Goal: Task Accomplishment & Management: Use online tool/utility

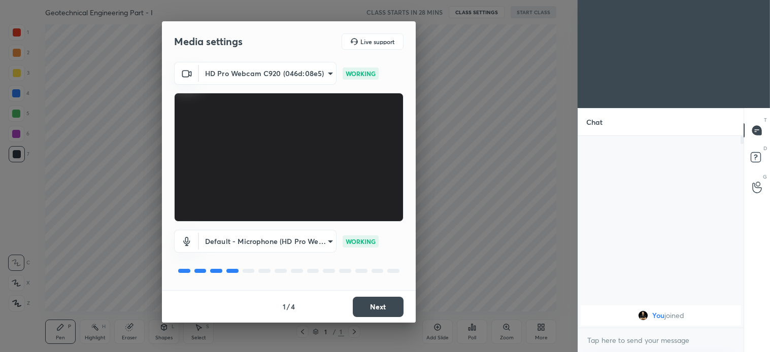
scroll to position [214, 162]
click at [386, 305] on button "Next" at bounding box center [378, 307] width 51 height 20
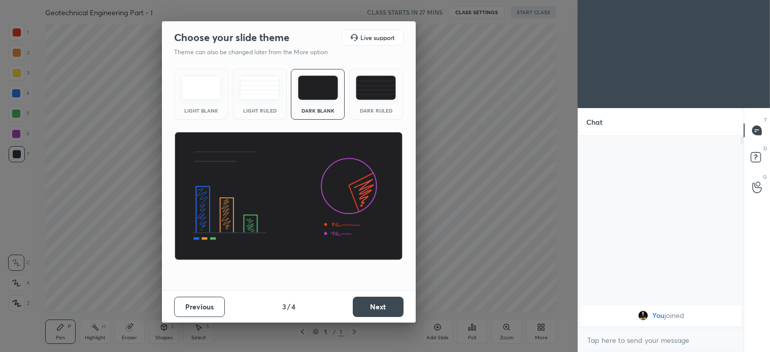
click at [396, 305] on button "Next" at bounding box center [378, 307] width 51 height 20
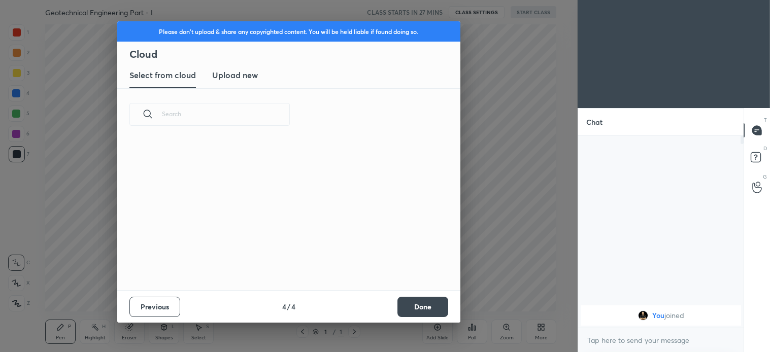
click at [424, 313] on button "Done" at bounding box center [422, 307] width 51 height 20
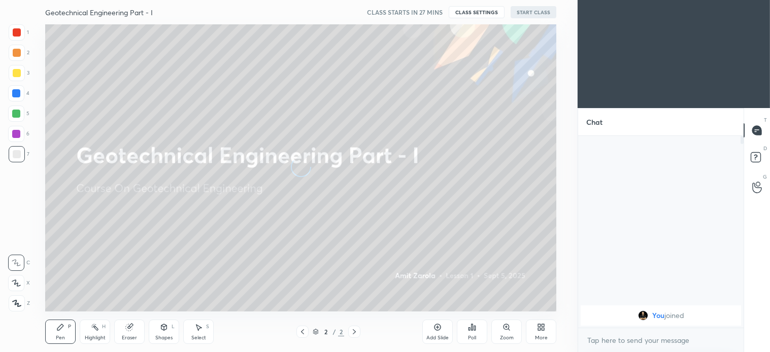
click at [17, 281] on icon at bounding box center [16, 283] width 9 height 7
click at [544, 12] on button "START CLASS" at bounding box center [533, 12] width 46 height 12
click at [438, 12] on span "mute" at bounding box center [433, 12] width 14 height 7
click at [530, 312] on div "Add Slide Poll Zoom More" at bounding box center [489, 331] width 134 height 57
click at [539, 328] on icon at bounding box center [539, 329] width 3 height 3
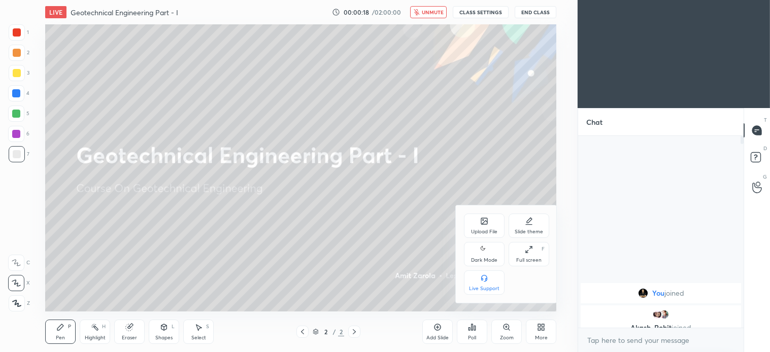
click at [480, 234] on div "Upload File" at bounding box center [484, 231] width 26 height 5
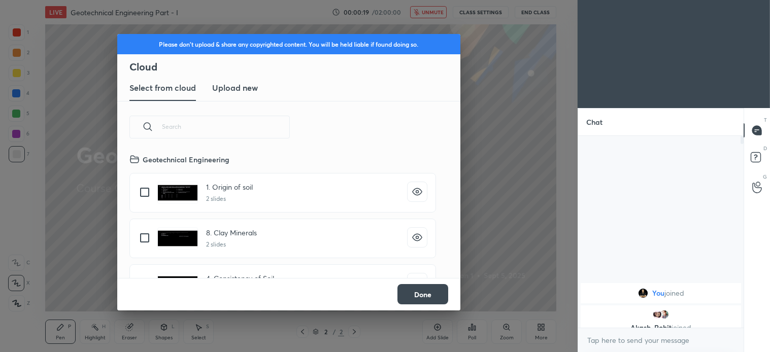
scroll to position [125, 326]
click at [236, 80] on new "Upload new" at bounding box center [235, 88] width 46 height 25
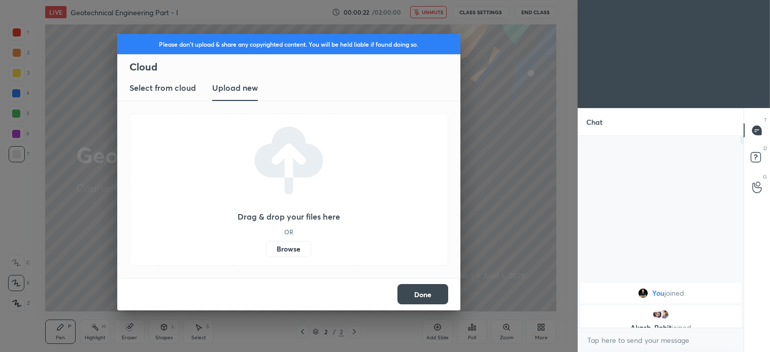
click at [283, 242] on label "Browse" at bounding box center [288, 249] width 45 height 16
click at [266, 242] on input "Browse" at bounding box center [266, 249] width 0 height 16
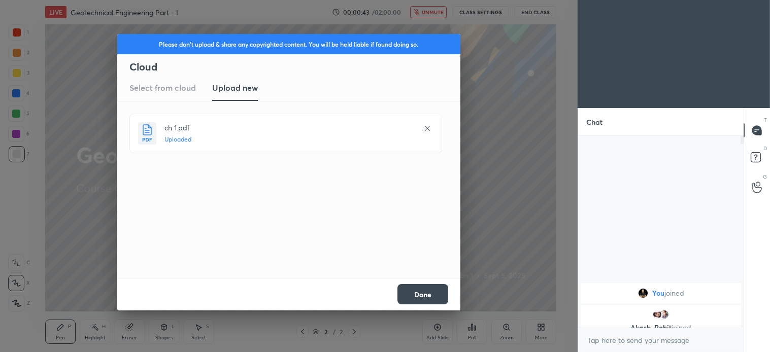
click at [424, 298] on button "Done" at bounding box center [422, 294] width 51 height 20
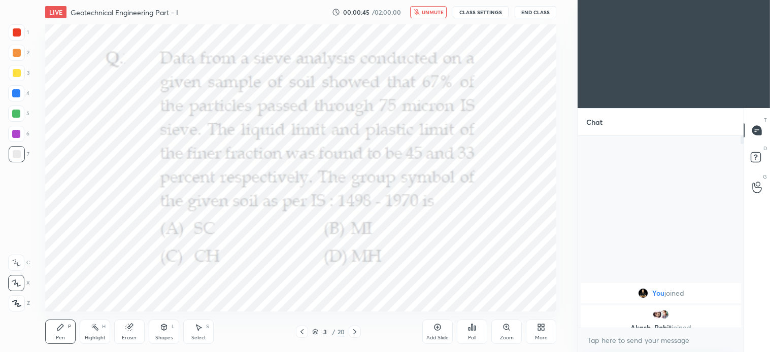
click at [300, 332] on icon at bounding box center [301, 331] width 3 height 5
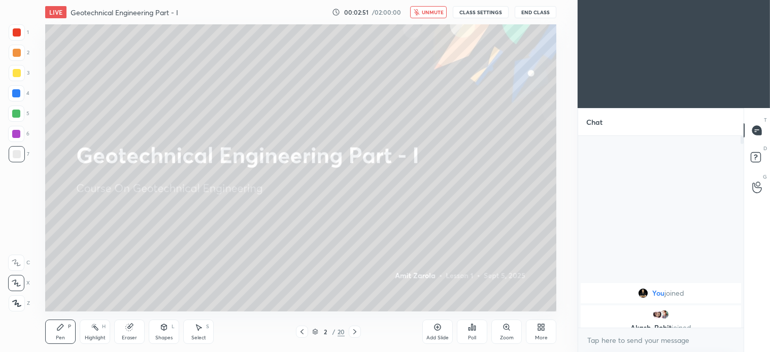
click at [438, 6] on button "unmute" at bounding box center [428, 12] width 37 height 12
click at [437, 12] on span "mute" at bounding box center [433, 12] width 14 height 7
click at [429, 17] on button "unmute" at bounding box center [428, 12] width 37 height 12
click at [351, 333] on icon at bounding box center [355, 332] width 8 height 8
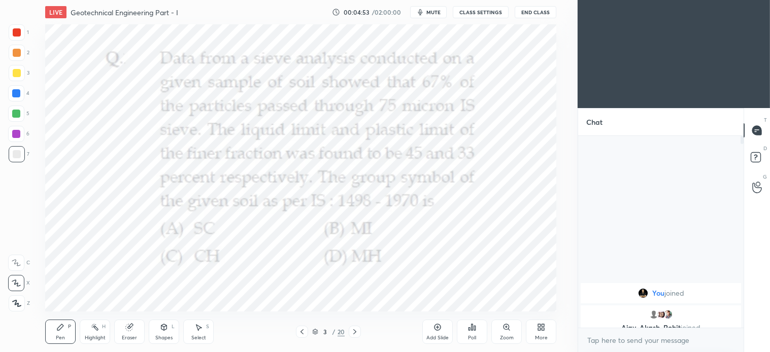
click at [471, 338] on div "Poll" at bounding box center [472, 337] width 8 height 5
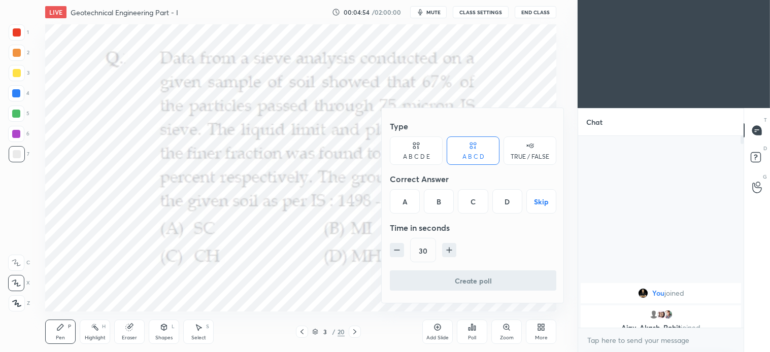
click at [439, 200] on div "B" at bounding box center [439, 201] width 30 height 24
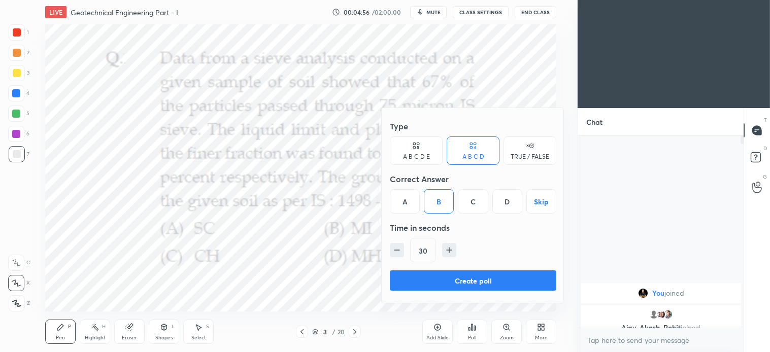
click at [450, 251] on icon "button" at bounding box center [449, 250] width 10 height 10
click at [448, 250] on icon "button" at bounding box center [449, 250] width 5 height 0
click at [447, 253] on icon "button" at bounding box center [449, 250] width 10 height 10
click at [447, 249] on icon "button" at bounding box center [449, 250] width 10 height 10
type input "90"
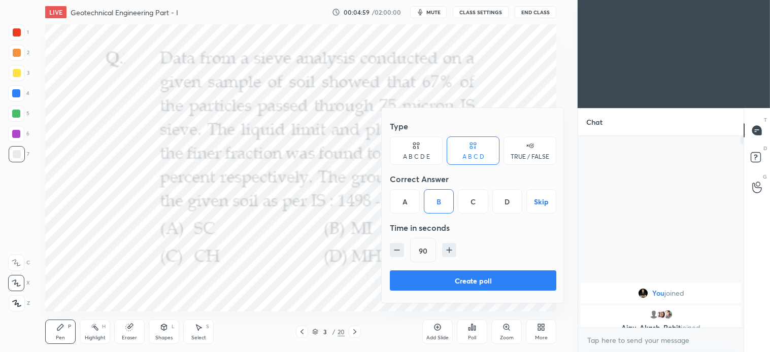
click at [481, 282] on button "Create poll" at bounding box center [473, 280] width 166 height 20
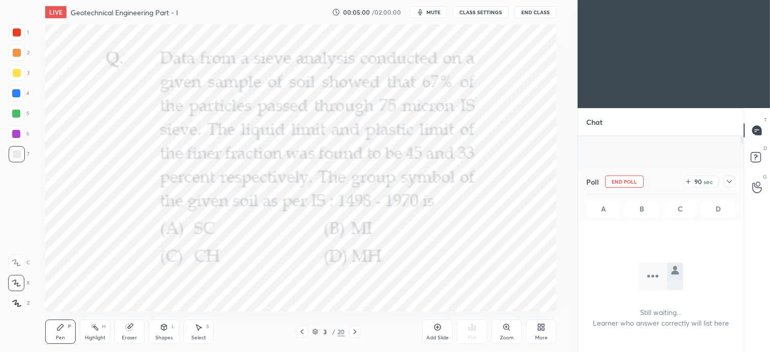
scroll to position [160, 162]
click at [432, 12] on span "mute" at bounding box center [433, 12] width 14 height 7
click at [431, 15] on span "unmute" at bounding box center [433, 12] width 22 height 7
click at [435, 15] on span "mute" at bounding box center [433, 12] width 14 height 7
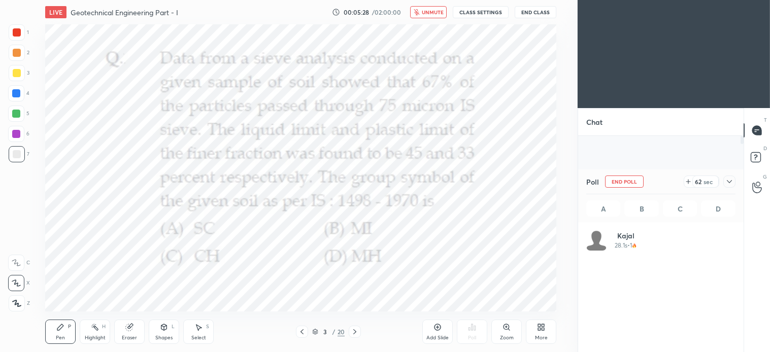
scroll to position [119, 146]
click at [440, 11] on span "unmute" at bounding box center [433, 12] width 22 height 7
click at [164, 332] on div "Shapes L" at bounding box center [164, 332] width 30 height 24
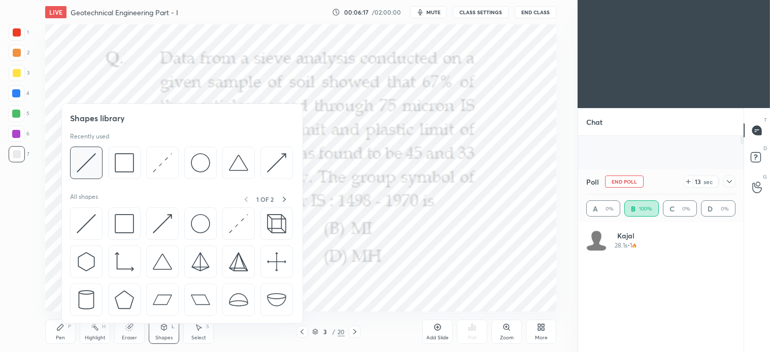
click at [87, 161] on img at bounding box center [86, 162] width 19 height 19
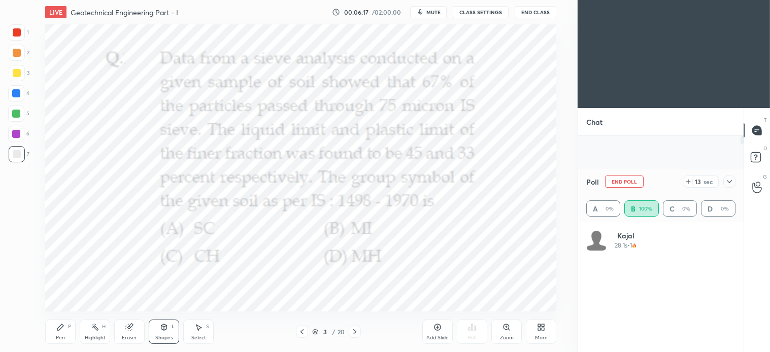
click at [18, 39] on div at bounding box center [17, 32] width 16 height 16
click at [61, 336] on div "Pen" at bounding box center [60, 337] width 9 height 5
click at [434, 334] on div "Add Slide" at bounding box center [437, 332] width 30 height 24
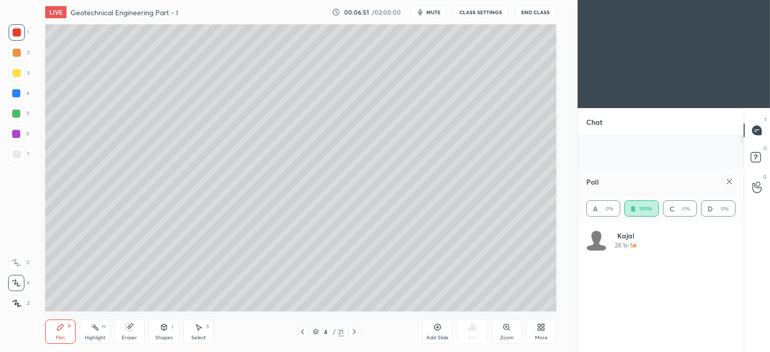
click at [19, 72] on div at bounding box center [17, 73] width 8 height 8
click at [301, 332] on icon at bounding box center [302, 332] width 8 height 8
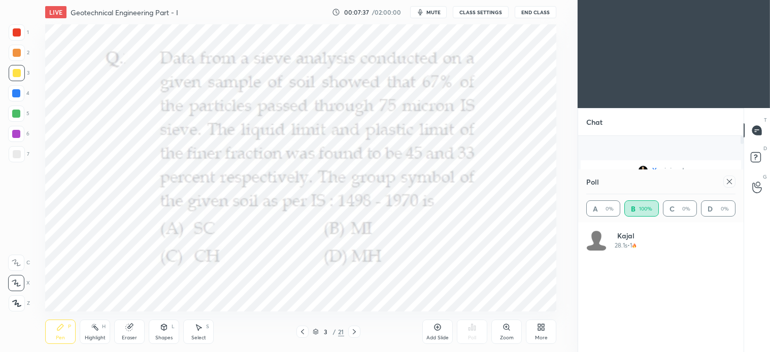
click at [169, 336] on div "Shapes" at bounding box center [163, 337] width 17 height 5
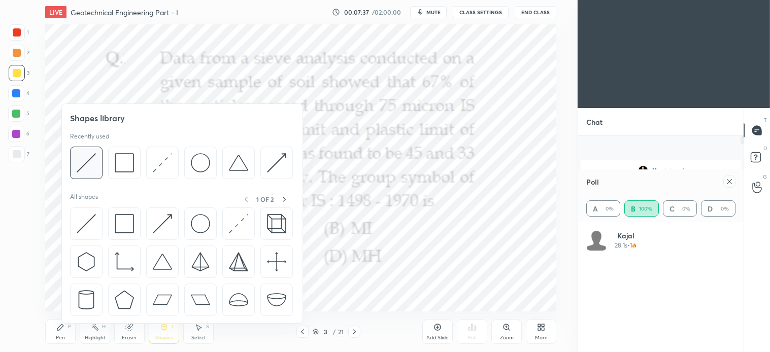
click at [93, 156] on img at bounding box center [86, 162] width 19 height 19
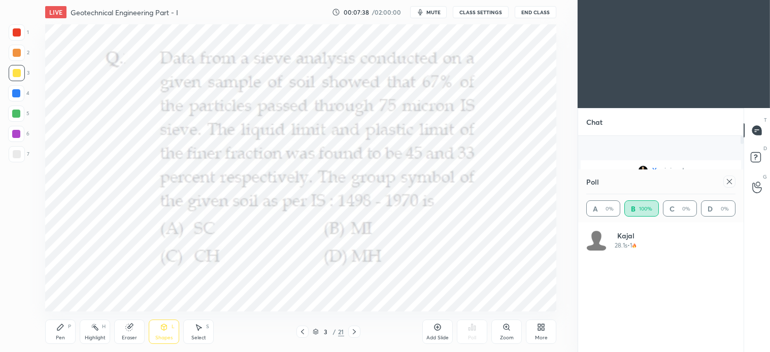
click at [20, 31] on div at bounding box center [17, 32] width 8 height 8
click at [166, 326] on icon at bounding box center [164, 327] width 6 height 6
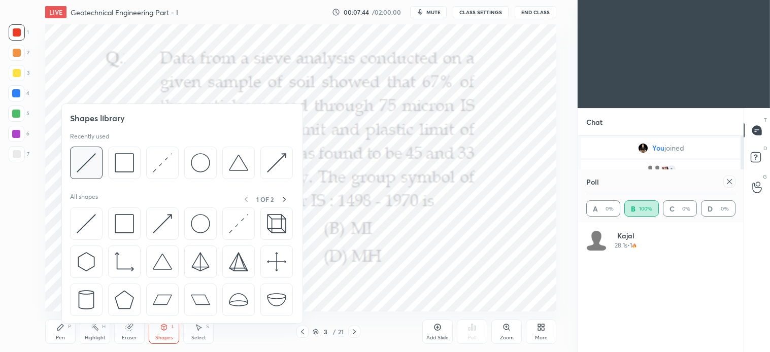
click at [93, 165] on img at bounding box center [86, 162] width 19 height 19
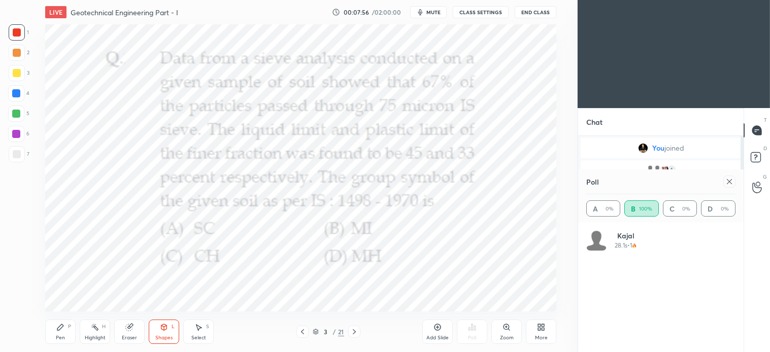
click at [354, 331] on icon at bounding box center [354, 332] width 8 height 8
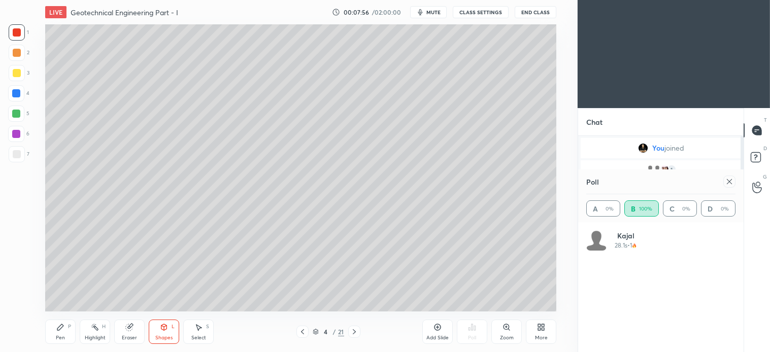
click at [17, 70] on div at bounding box center [17, 73] width 8 height 8
click at [63, 334] on div "Pen P" at bounding box center [60, 332] width 30 height 24
click at [172, 335] on div "Shapes" at bounding box center [163, 337] width 17 height 5
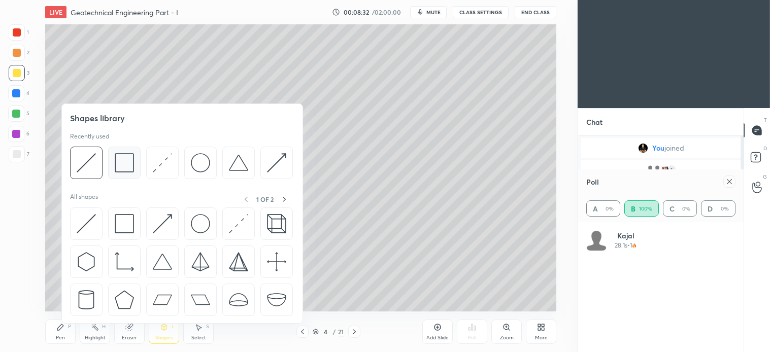
click at [129, 159] on img at bounding box center [124, 162] width 19 height 19
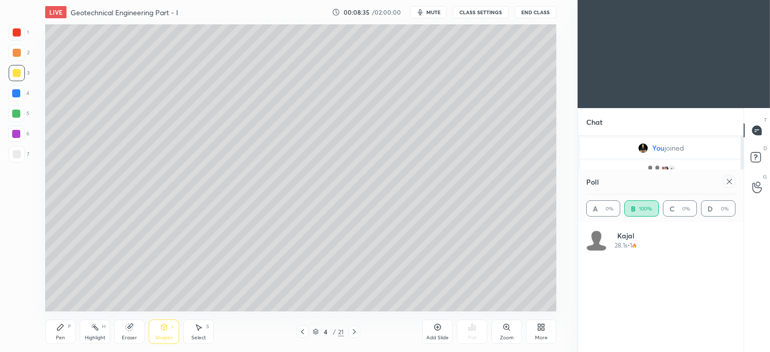
click at [72, 331] on div "Pen P" at bounding box center [60, 332] width 30 height 24
click at [198, 336] on div "Select" at bounding box center [198, 337] width 15 height 5
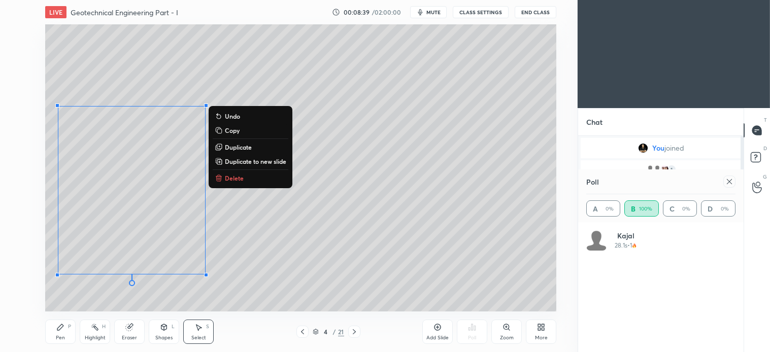
click at [330, 270] on div "0 ° Undo Copy Duplicate Duplicate to new slide Delete" at bounding box center [300, 167] width 511 height 287
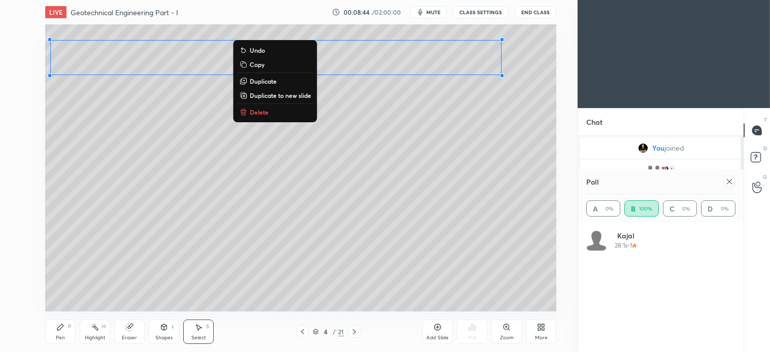
click at [68, 332] on div "Pen P" at bounding box center [60, 332] width 30 height 24
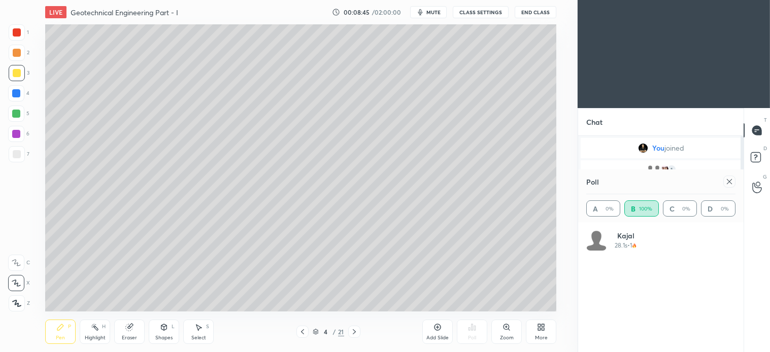
click at [167, 335] on div "Shapes" at bounding box center [163, 337] width 17 height 5
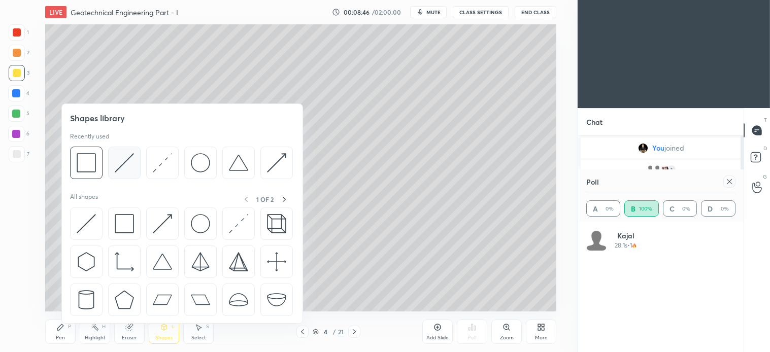
click at [128, 160] on img at bounding box center [124, 162] width 19 height 19
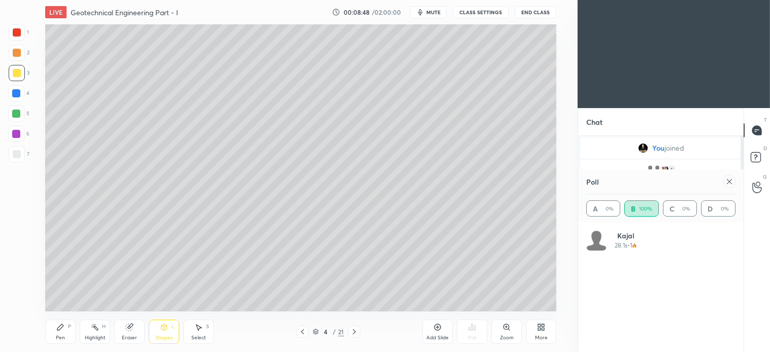
click at [21, 156] on div at bounding box center [17, 154] width 16 height 16
click at [66, 327] on div "Pen P" at bounding box center [60, 332] width 30 height 24
click at [14, 68] on div at bounding box center [17, 73] width 16 height 16
click at [165, 332] on div "Shapes L" at bounding box center [164, 332] width 30 height 24
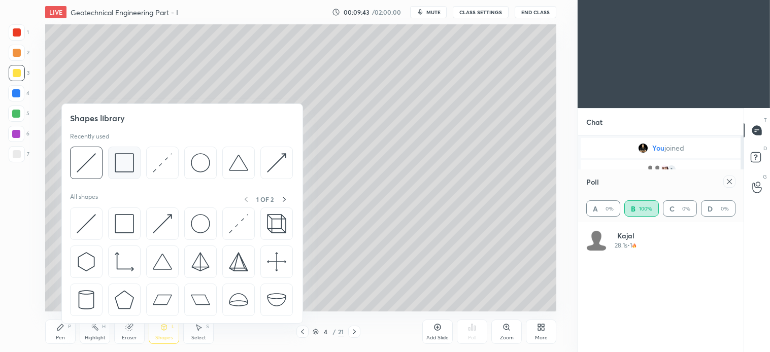
click at [125, 165] on img at bounding box center [124, 162] width 19 height 19
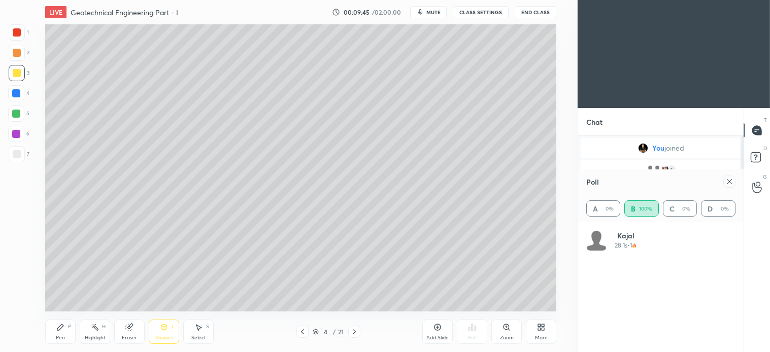
click at [58, 339] on div "Pen" at bounding box center [60, 337] width 9 height 5
click at [23, 155] on div at bounding box center [17, 154] width 16 height 16
click at [436, 326] on icon at bounding box center [437, 327] width 8 height 8
click at [164, 323] on icon at bounding box center [164, 327] width 8 height 8
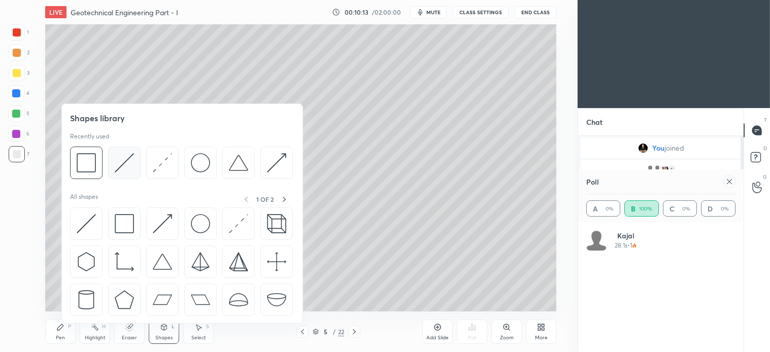
click at [128, 169] on img at bounding box center [124, 162] width 19 height 19
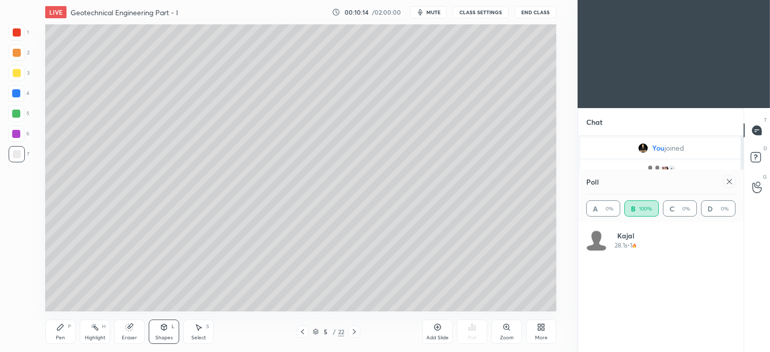
click at [19, 74] on div at bounding box center [17, 73] width 8 height 8
click at [66, 333] on div "Pen P" at bounding box center [60, 332] width 30 height 24
click at [303, 331] on icon at bounding box center [302, 332] width 8 height 8
click at [353, 333] on icon at bounding box center [354, 332] width 8 height 8
click at [159, 332] on div "Shapes L" at bounding box center [164, 332] width 30 height 24
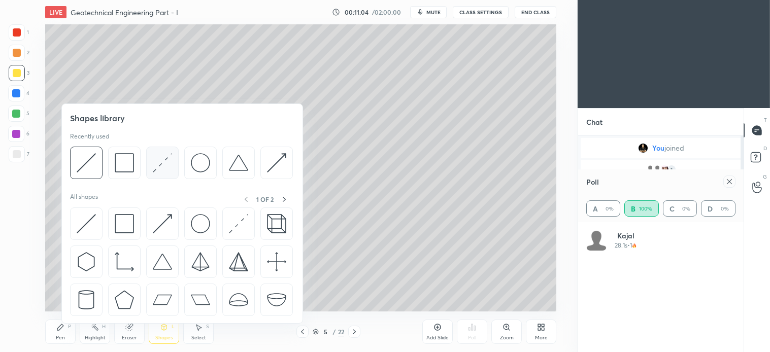
click at [162, 167] on img at bounding box center [162, 162] width 19 height 19
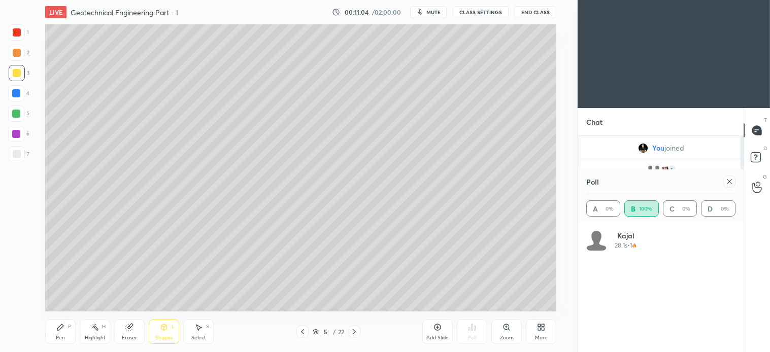
click at [21, 151] on div at bounding box center [17, 154] width 16 height 16
click at [63, 331] on icon at bounding box center [60, 327] width 8 height 8
click at [303, 333] on icon at bounding box center [302, 332] width 8 height 8
click at [353, 328] on icon at bounding box center [354, 332] width 8 height 8
click at [302, 331] on icon at bounding box center [302, 331] width 3 height 5
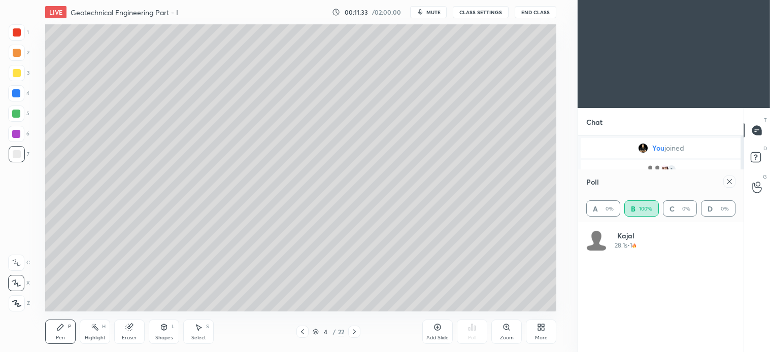
click at [354, 330] on icon at bounding box center [354, 332] width 8 height 8
click at [170, 331] on div "Shapes L" at bounding box center [164, 332] width 30 height 24
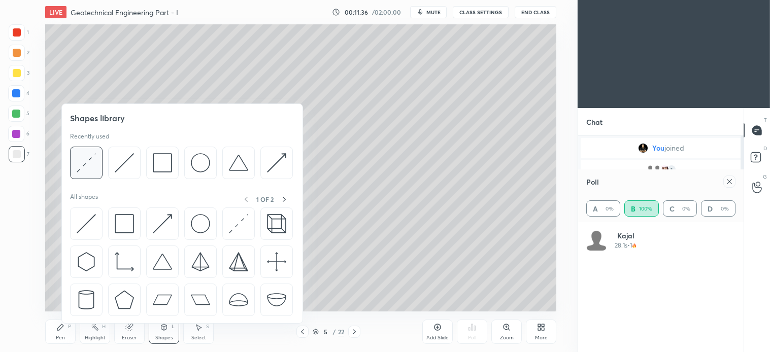
click at [88, 163] on img at bounding box center [86, 162] width 19 height 19
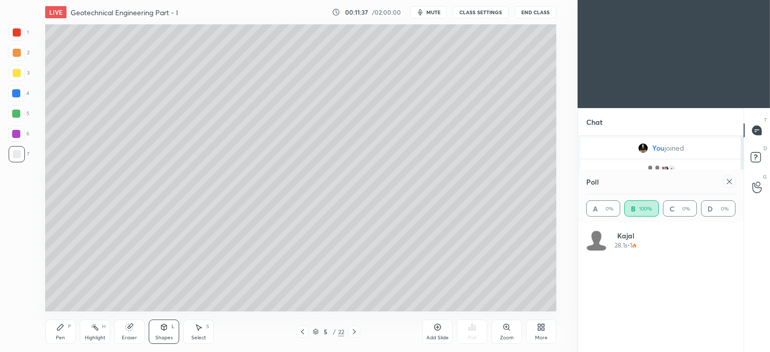
click at [22, 116] on div at bounding box center [16, 114] width 16 height 16
click at [64, 332] on div "Pen P" at bounding box center [60, 332] width 30 height 24
click at [23, 155] on div at bounding box center [17, 154] width 16 height 16
click at [14, 72] on div at bounding box center [17, 73] width 8 height 8
click at [19, 113] on div at bounding box center [16, 114] width 8 height 8
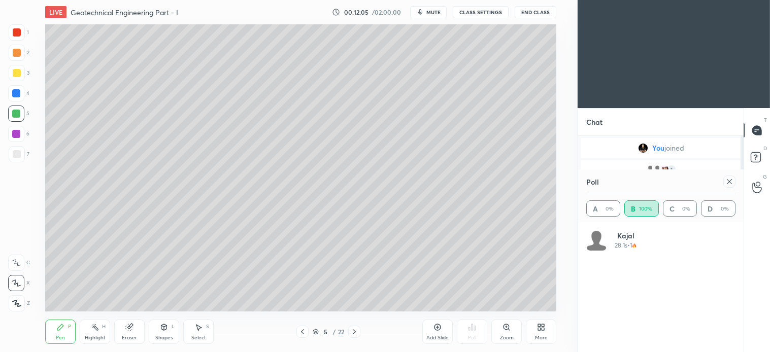
click at [15, 74] on div at bounding box center [17, 73] width 8 height 8
click at [203, 336] on div "Select" at bounding box center [198, 337] width 15 height 5
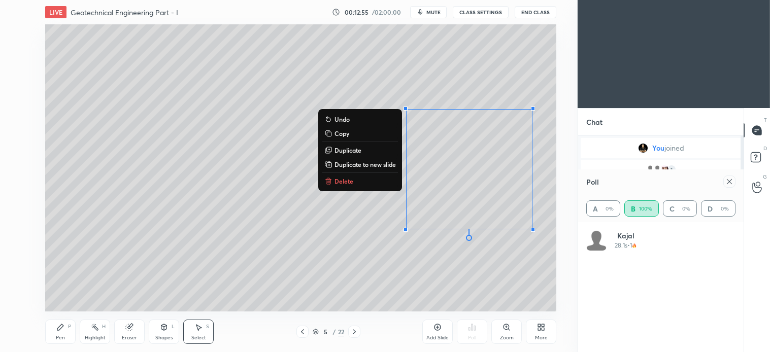
click at [338, 179] on p "Delete" at bounding box center [343, 181] width 19 height 8
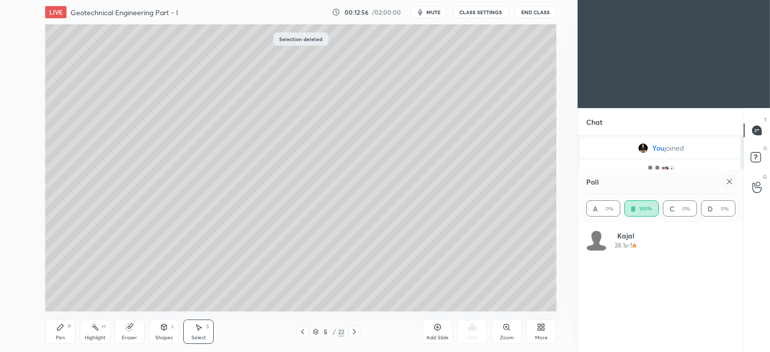
click at [63, 332] on div "Pen P" at bounding box center [60, 332] width 30 height 24
click at [301, 330] on icon at bounding box center [302, 332] width 8 height 8
click at [302, 331] on icon at bounding box center [302, 331] width 3 height 5
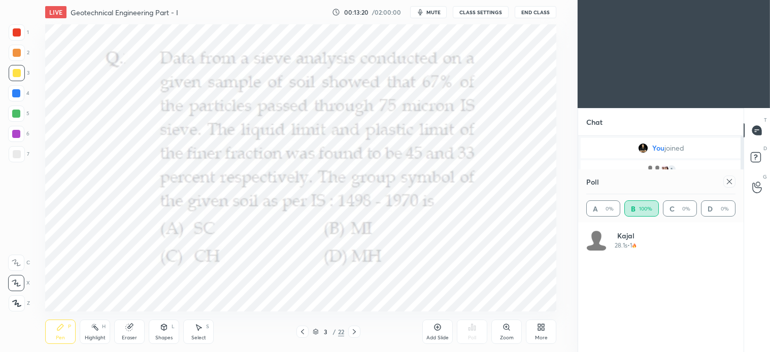
click at [24, 33] on div at bounding box center [17, 32] width 16 height 16
click at [199, 337] on div "Select" at bounding box center [198, 337] width 15 height 5
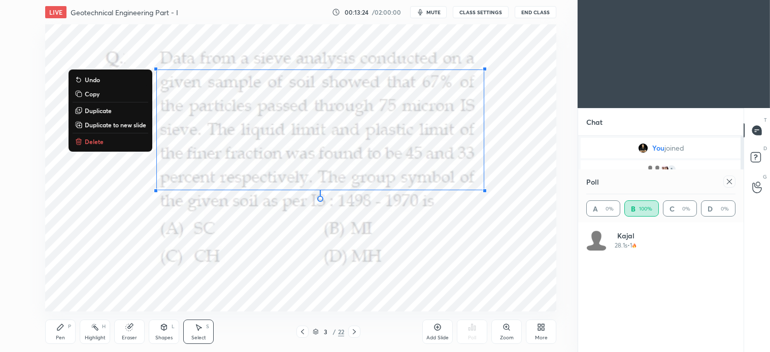
click at [95, 143] on p "Delete" at bounding box center [94, 142] width 19 height 8
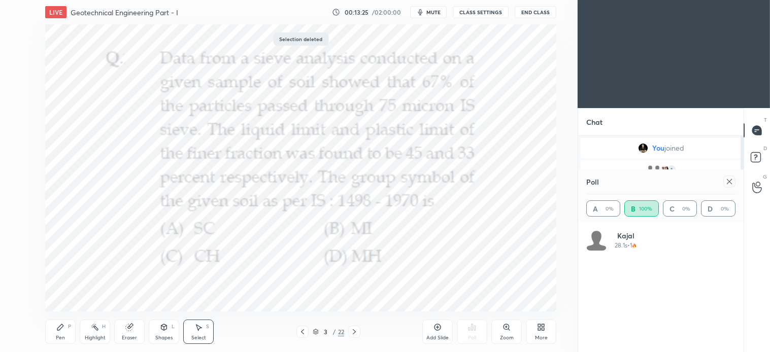
click at [59, 328] on icon at bounding box center [60, 327] width 6 height 6
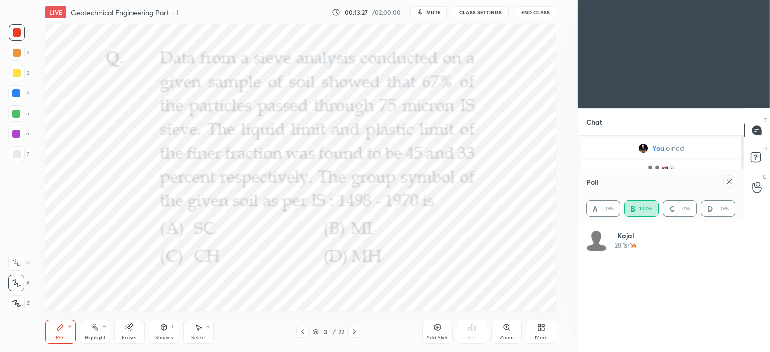
click at [729, 180] on icon at bounding box center [729, 182] width 8 height 8
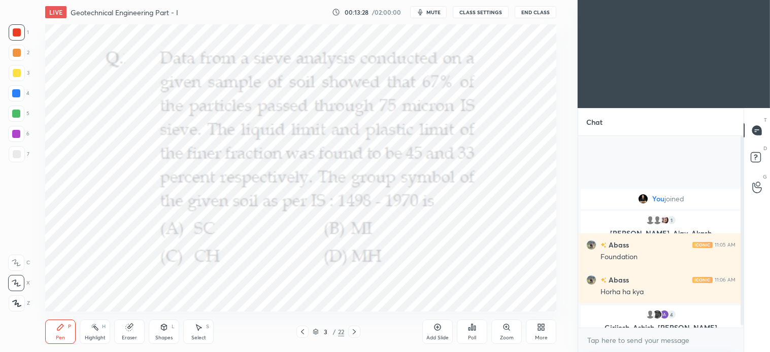
scroll to position [214, 162]
click at [713, 338] on textarea at bounding box center [660, 340] width 149 height 16
click at [204, 333] on div "Select S" at bounding box center [198, 332] width 30 height 24
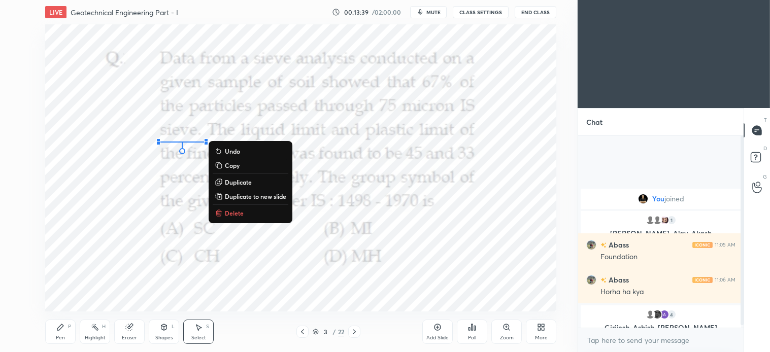
click at [237, 215] on p "Delete" at bounding box center [234, 213] width 19 height 8
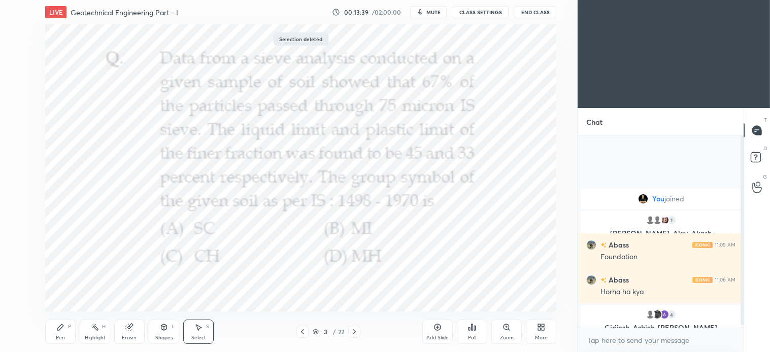
click at [63, 335] on div "Pen" at bounding box center [60, 337] width 9 height 5
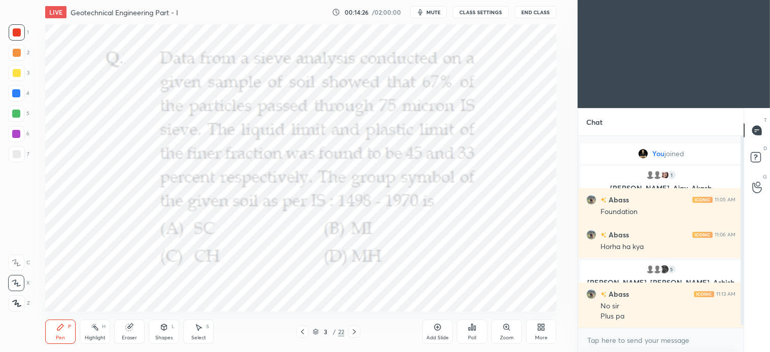
click at [201, 331] on icon at bounding box center [198, 327] width 8 height 8
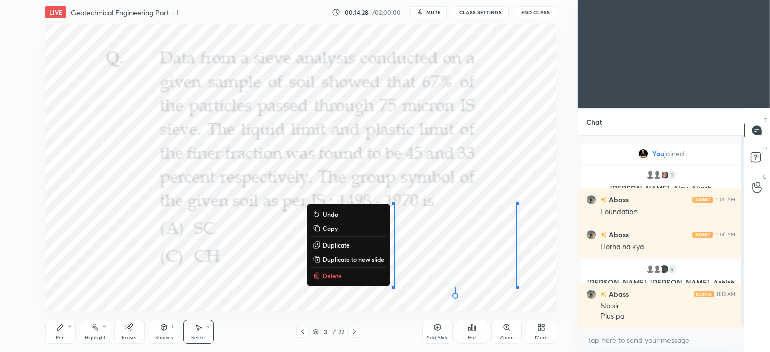
click at [331, 275] on p "Delete" at bounding box center [332, 276] width 19 height 8
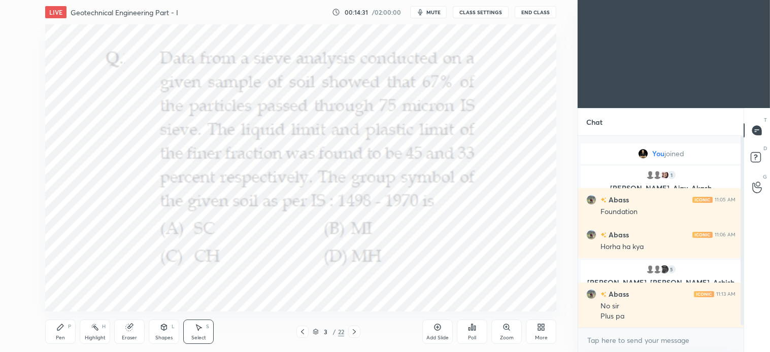
click at [353, 332] on icon at bounding box center [354, 332] width 8 height 8
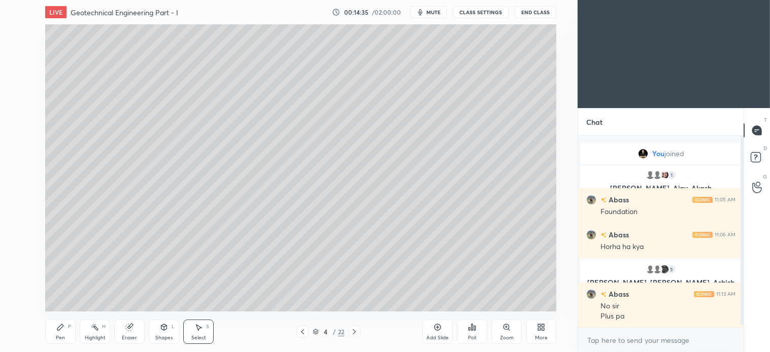
click at [355, 330] on icon at bounding box center [354, 332] width 8 height 8
click at [353, 331] on icon at bounding box center [354, 332] width 8 height 8
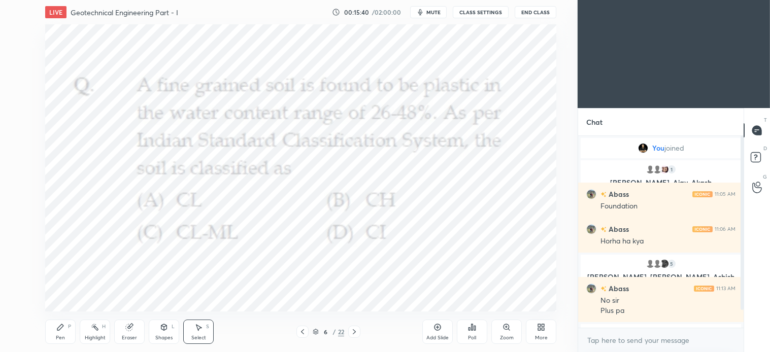
click at [434, 11] on span "mute" at bounding box center [433, 12] width 14 height 7
click at [433, 13] on span "unmute" at bounding box center [433, 12] width 22 height 7
click at [541, 336] on div "More" at bounding box center [541, 337] width 13 height 5
click at [424, 290] on div at bounding box center [385, 176] width 770 height 352
click at [475, 335] on div "Poll" at bounding box center [472, 337] width 8 height 5
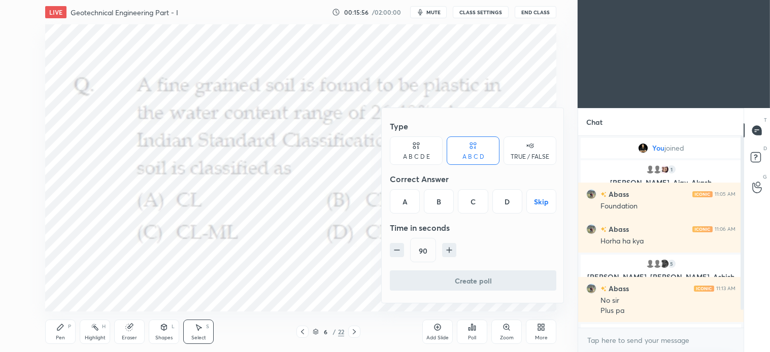
click at [502, 203] on div "D" at bounding box center [507, 201] width 30 height 24
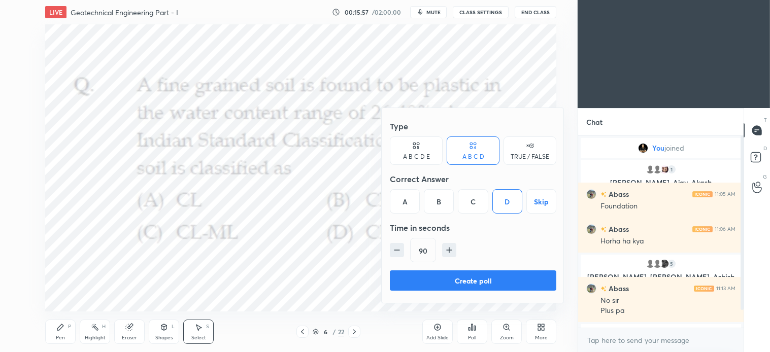
click at [401, 249] on icon "button" at bounding box center [397, 250] width 10 height 10
type input "75"
click at [485, 280] on button "Create poll" at bounding box center [473, 280] width 166 height 20
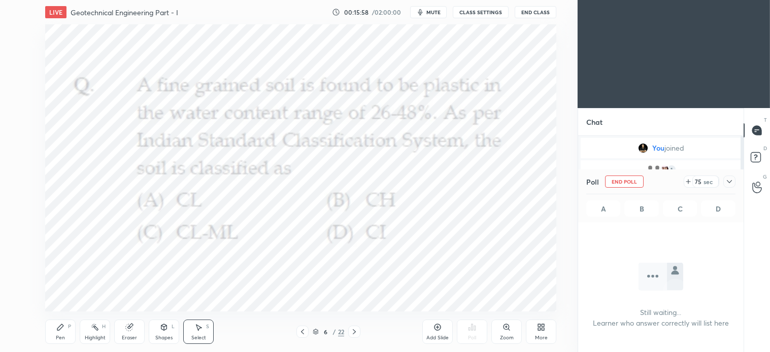
scroll to position [3, 3]
click at [433, 16] on button "mute" at bounding box center [428, 12] width 37 height 12
click at [438, 9] on span "mute" at bounding box center [433, 12] width 14 height 7
click at [433, 18] on button "mute" at bounding box center [428, 12] width 37 height 12
click at [729, 181] on icon at bounding box center [729, 182] width 8 height 8
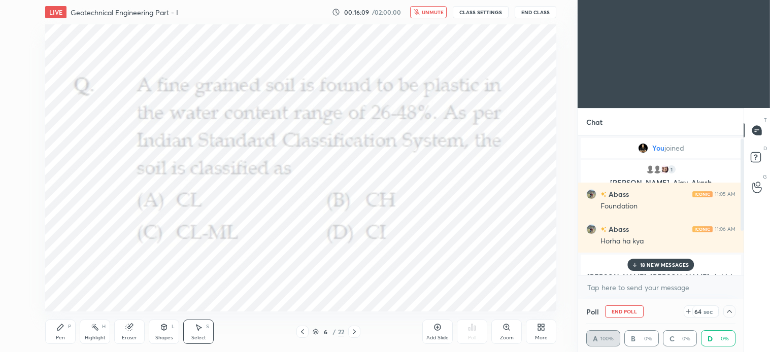
scroll to position [72, 0]
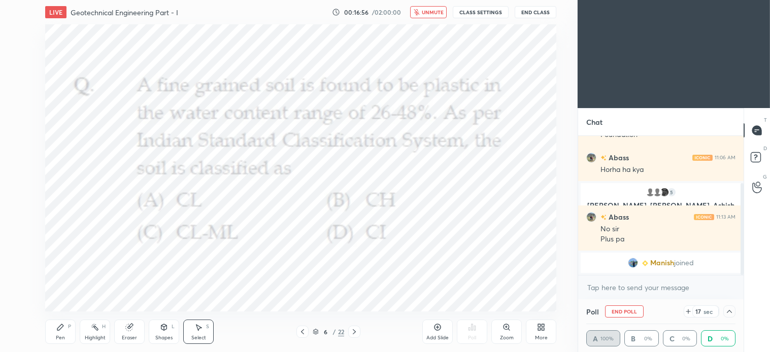
click at [728, 313] on icon at bounding box center [729, 311] width 8 height 8
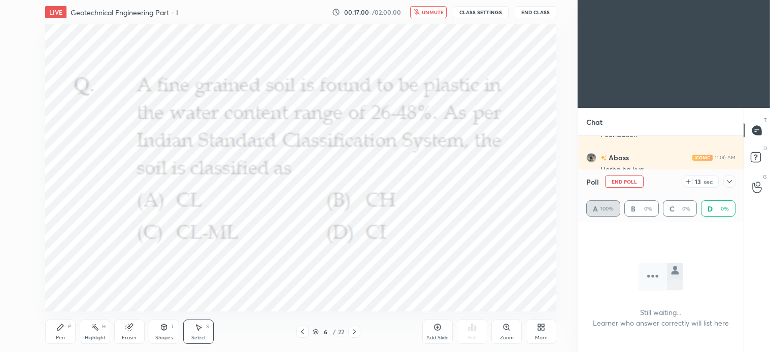
click at [447, 12] on button "unmute" at bounding box center [428, 12] width 37 height 12
click at [165, 336] on div "Shapes" at bounding box center [163, 337] width 17 height 5
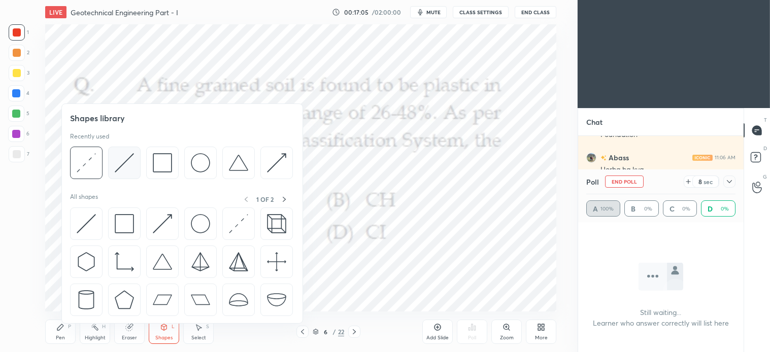
click at [129, 170] on img at bounding box center [124, 162] width 19 height 19
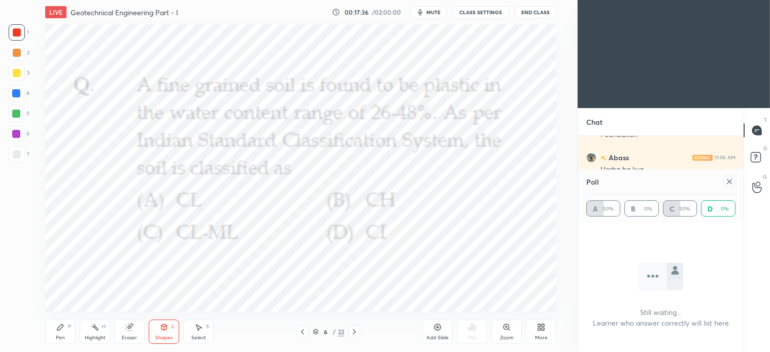
click at [58, 329] on icon at bounding box center [60, 327] width 6 height 6
click at [433, 326] on icon at bounding box center [437, 327] width 8 height 8
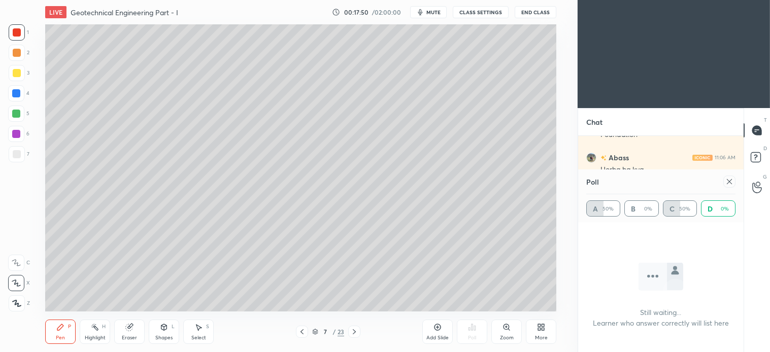
click at [15, 74] on div at bounding box center [17, 73] width 8 height 8
click at [203, 333] on div "Select S" at bounding box center [198, 332] width 30 height 24
click at [222, 151] on div "0 ° Undo Copy Duplicate Duplicate to new slide Delete" at bounding box center [300, 167] width 511 height 287
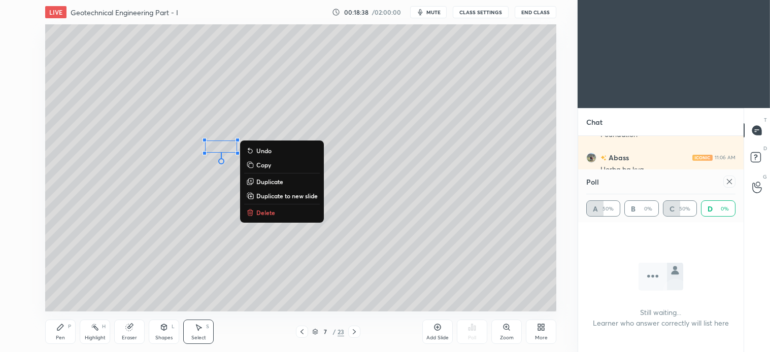
click at [61, 331] on icon at bounding box center [60, 327] width 8 height 8
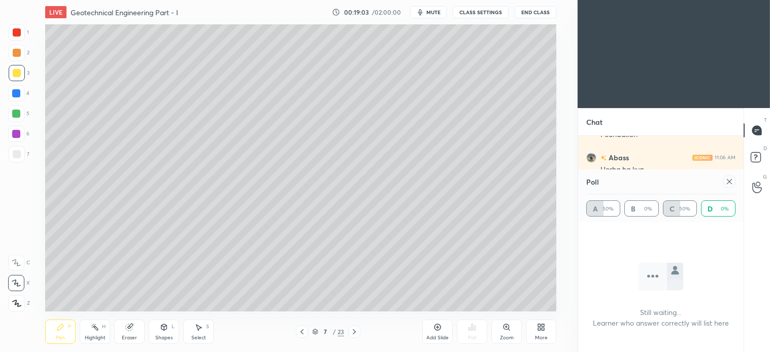
scroll to position [107, 0]
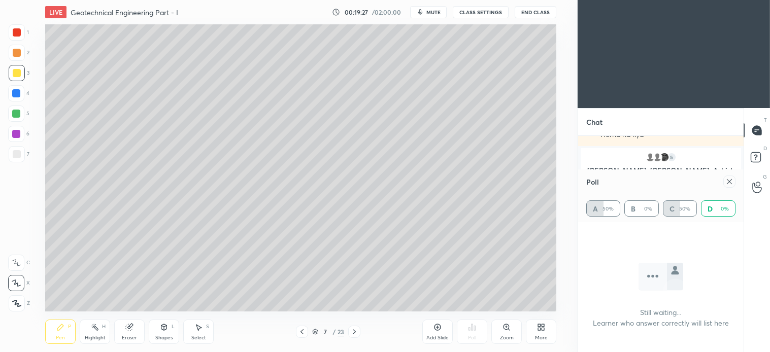
click at [166, 334] on div "Shapes L" at bounding box center [164, 332] width 30 height 24
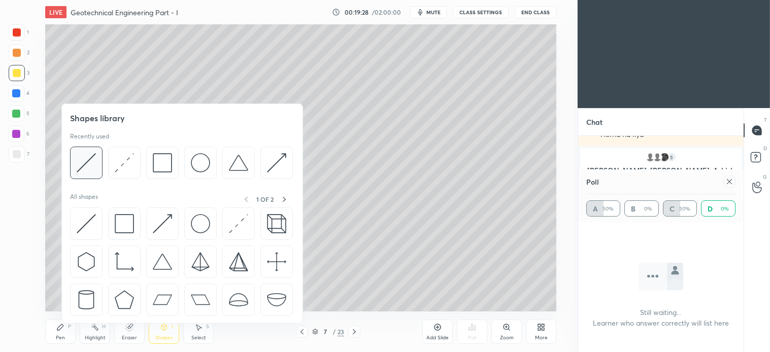
click at [87, 156] on img at bounding box center [86, 162] width 19 height 19
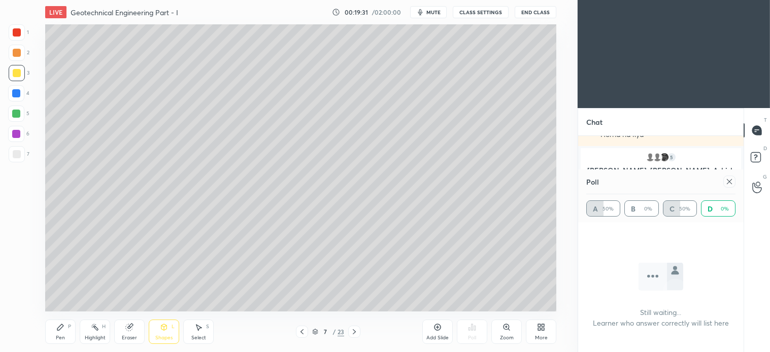
click at [55, 336] on div "Pen P" at bounding box center [60, 332] width 30 height 24
click at [304, 331] on icon at bounding box center [302, 332] width 8 height 8
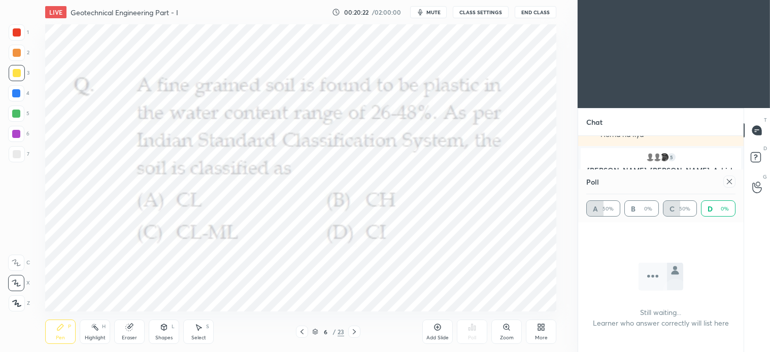
click at [23, 28] on div at bounding box center [17, 32] width 16 height 16
click at [204, 331] on div "Select S" at bounding box center [198, 332] width 30 height 24
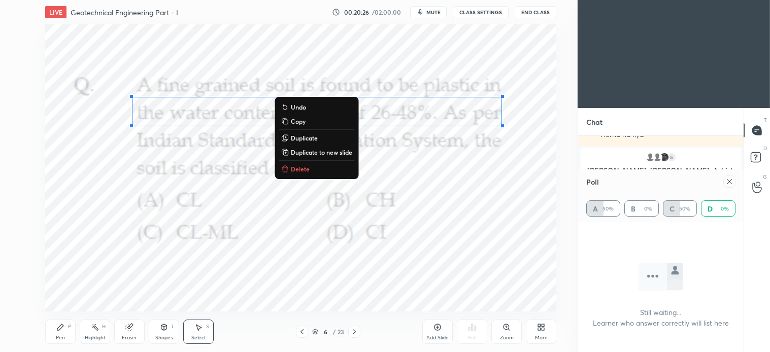
click at [306, 170] on p "Delete" at bounding box center [300, 169] width 19 height 8
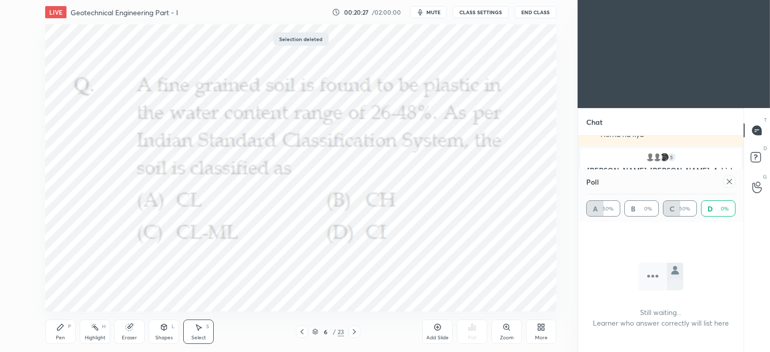
click at [74, 328] on div "Pen P" at bounding box center [60, 332] width 30 height 24
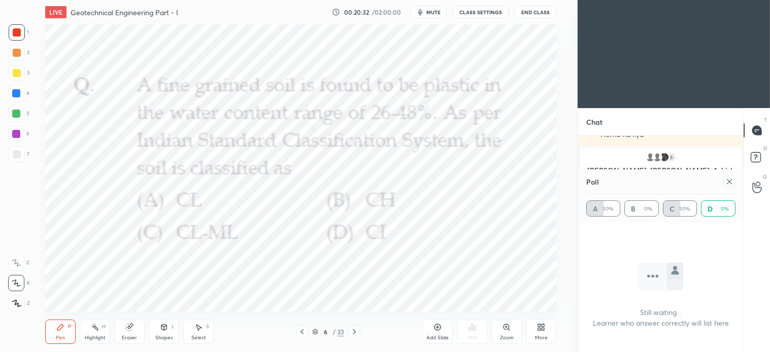
click at [702, 191] on div "Poll" at bounding box center [660, 181] width 149 height 24
click at [727, 182] on icon at bounding box center [729, 182] width 8 height 8
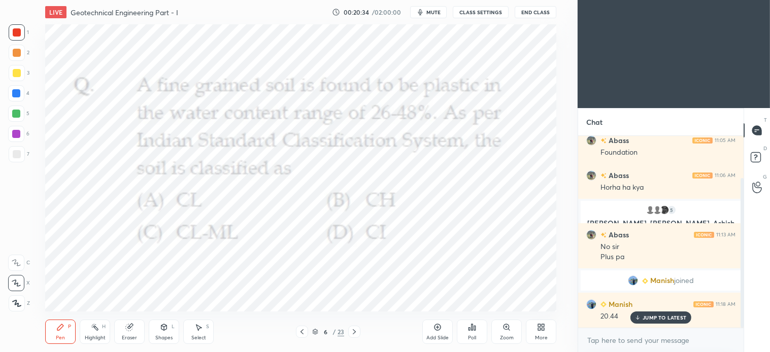
scroll to position [53, 0]
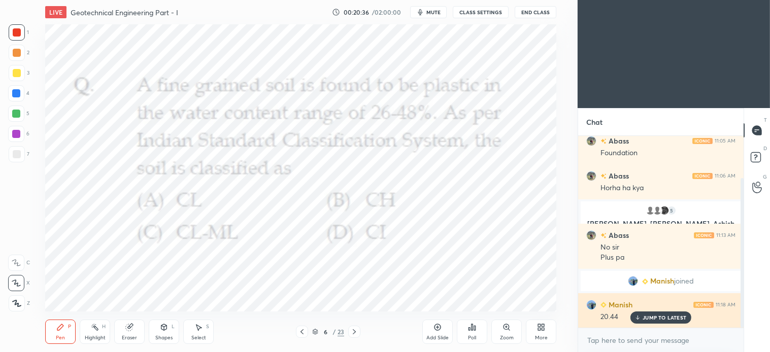
click at [664, 317] on p "JUMP TO LATEST" at bounding box center [664, 318] width 44 height 6
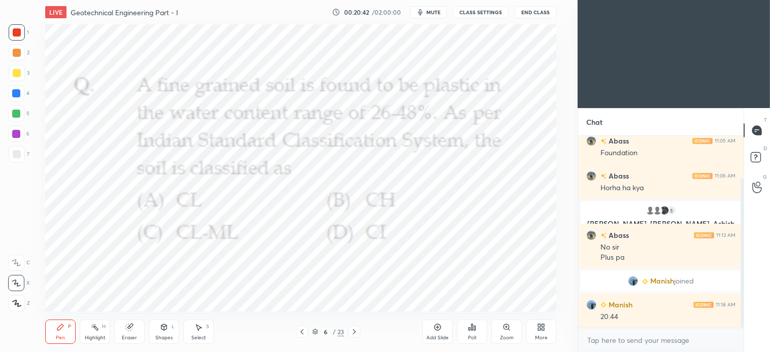
click at [353, 332] on icon at bounding box center [354, 332] width 8 height 8
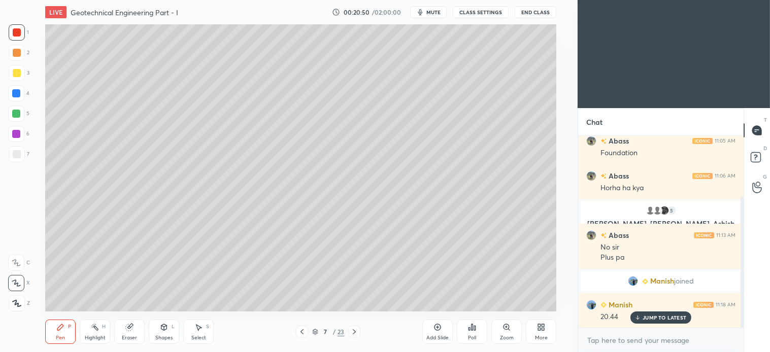
scroll to position [88, 0]
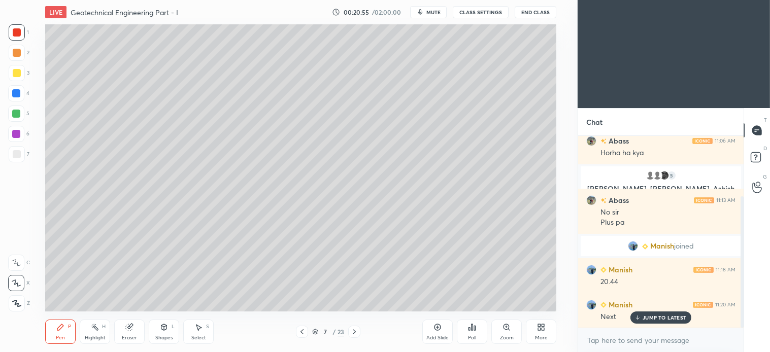
click at [354, 333] on icon at bounding box center [354, 331] width 3 height 5
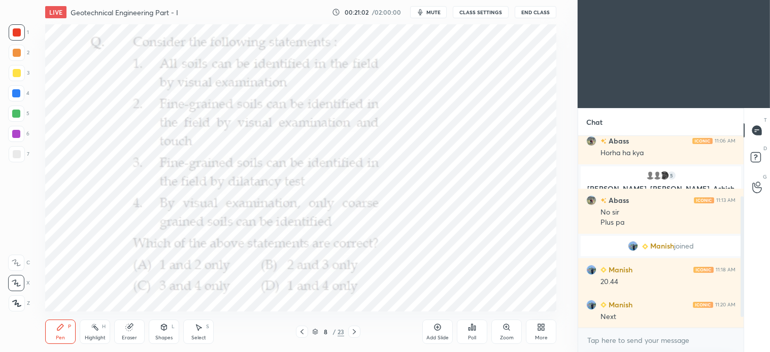
scroll to position [113, 0]
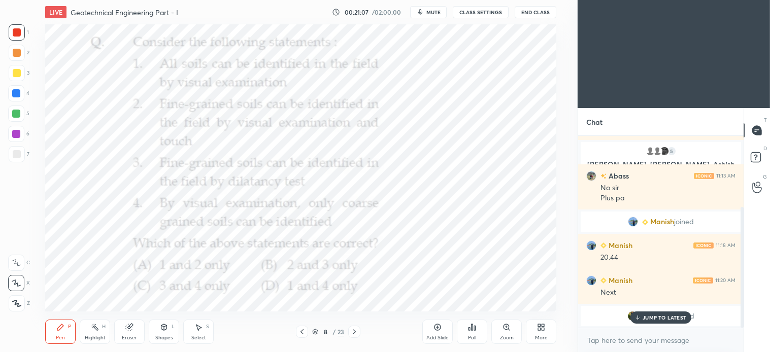
click at [475, 333] on div "Poll" at bounding box center [472, 332] width 30 height 24
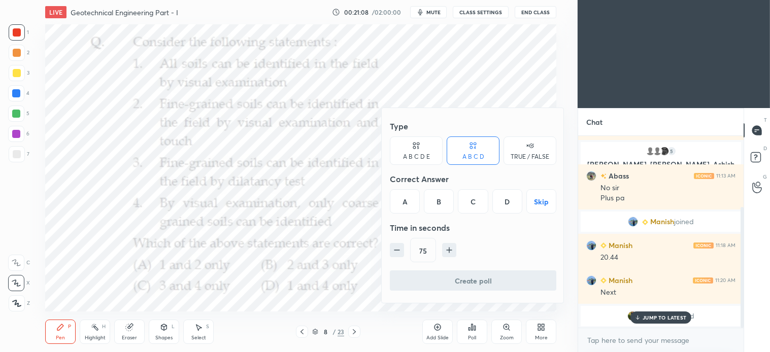
click at [475, 203] on div "C" at bounding box center [473, 201] width 30 height 24
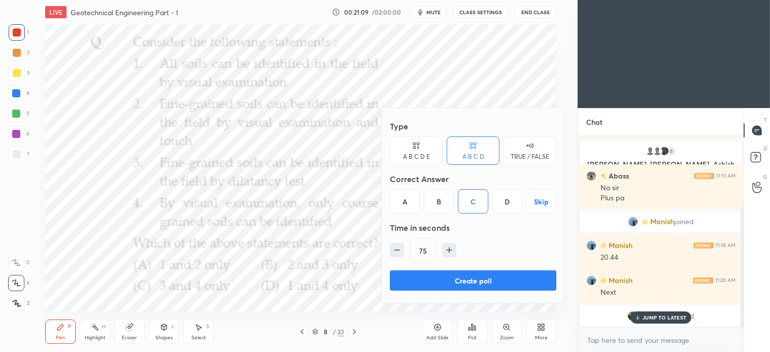
click at [450, 251] on icon "button" at bounding box center [449, 250] width 10 height 10
type input "90"
click at [485, 283] on button "Create poll" at bounding box center [473, 280] width 166 height 20
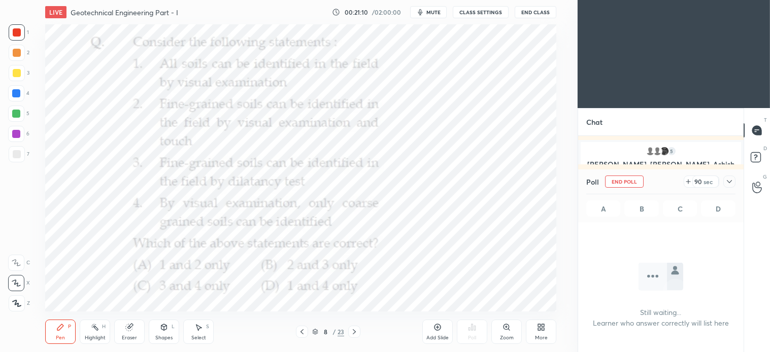
scroll to position [3, 3]
click at [432, 13] on span "mute" at bounding box center [433, 12] width 14 height 7
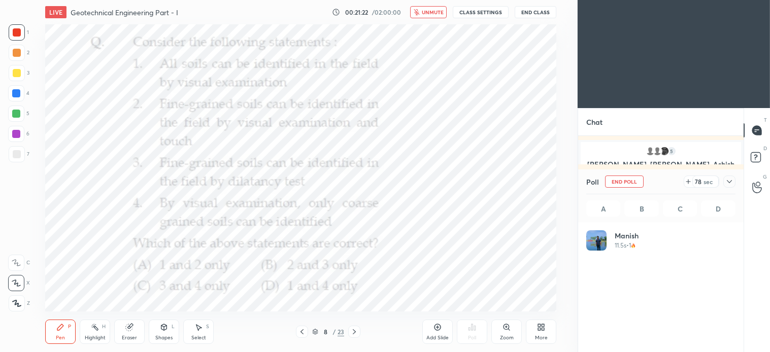
scroll to position [119, 146]
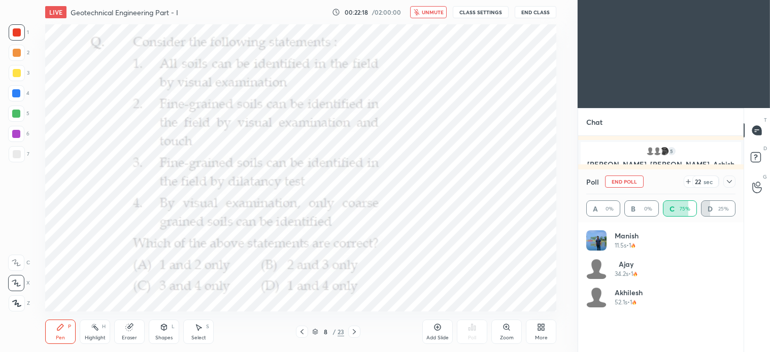
click at [431, 14] on span "unmute" at bounding box center [433, 12] width 22 height 7
click at [433, 11] on span "mute" at bounding box center [433, 12] width 14 height 7
click at [430, 14] on span "unmute" at bounding box center [433, 12] width 22 height 7
click at [209, 334] on div "Select S" at bounding box center [198, 332] width 30 height 24
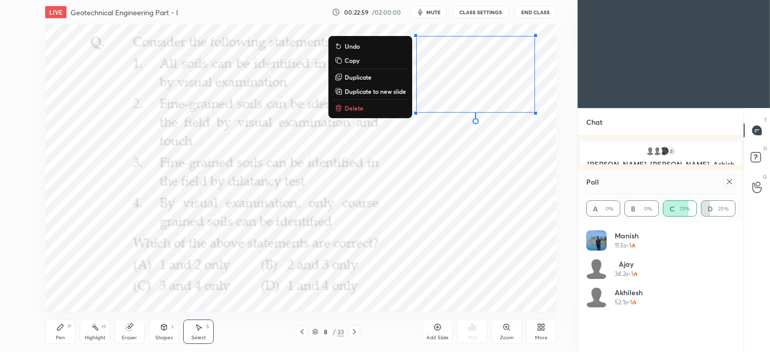
click at [356, 108] on p "Delete" at bounding box center [354, 108] width 19 height 8
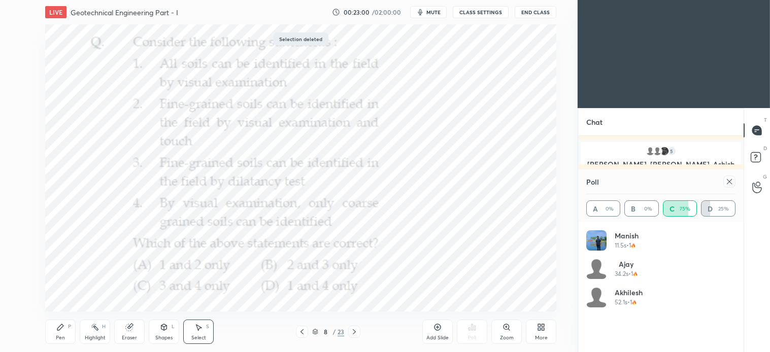
click at [65, 333] on div "Pen P" at bounding box center [60, 332] width 30 height 24
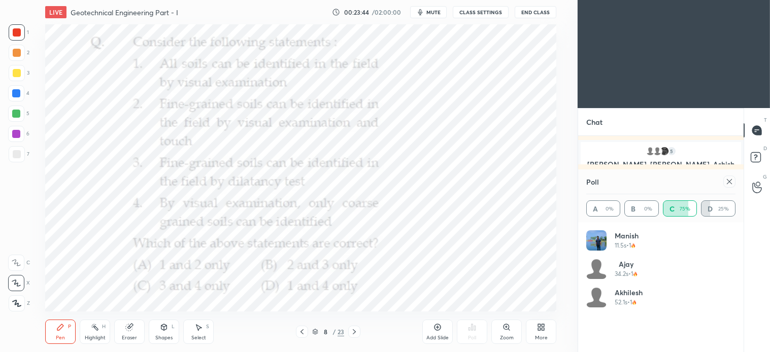
click at [728, 180] on icon at bounding box center [729, 181] width 5 height 5
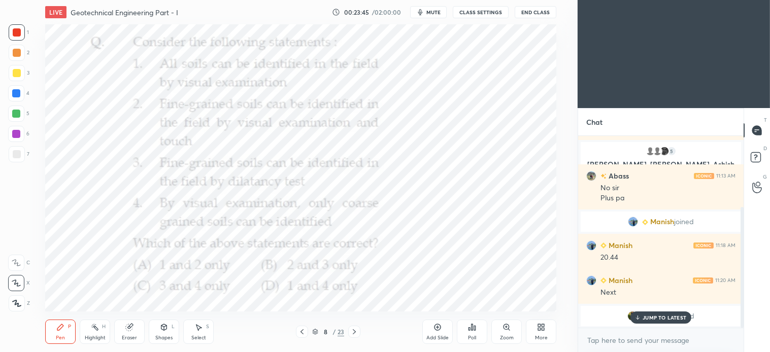
scroll to position [214, 162]
click at [664, 318] on p "JUMP TO LATEST" at bounding box center [664, 318] width 44 height 6
click at [354, 333] on icon at bounding box center [354, 331] width 3 height 5
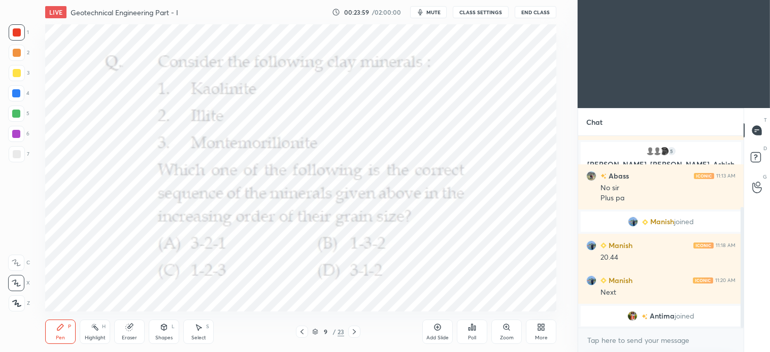
click at [474, 332] on div "Poll" at bounding box center [472, 332] width 30 height 24
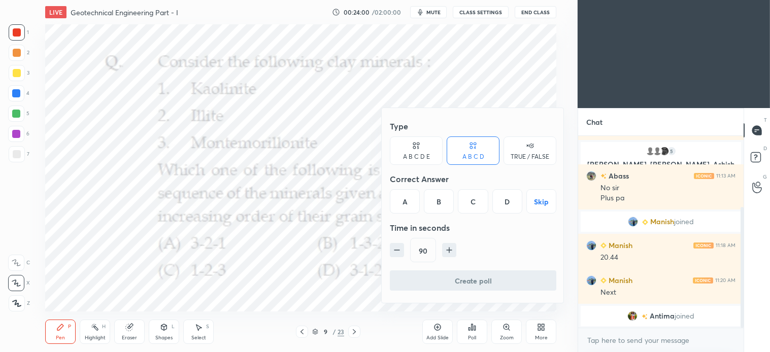
click at [473, 199] on div "C" at bounding box center [473, 201] width 30 height 24
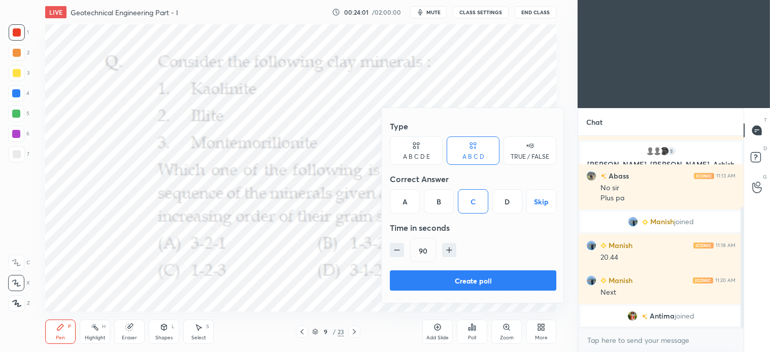
click at [455, 279] on button "Create poll" at bounding box center [473, 280] width 166 height 20
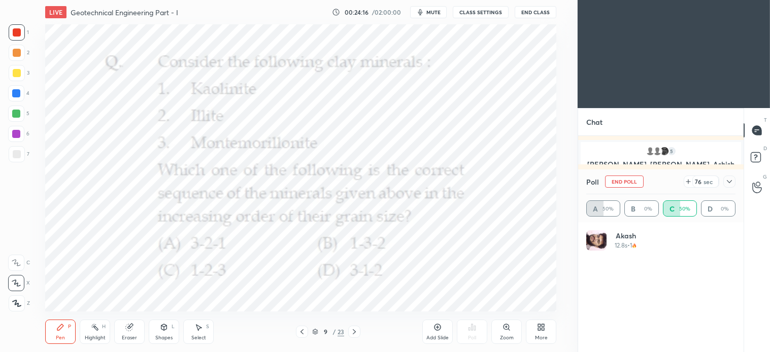
scroll to position [119, 146]
click at [430, 16] on button "mute" at bounding box center [428, 12] width 37 height 12
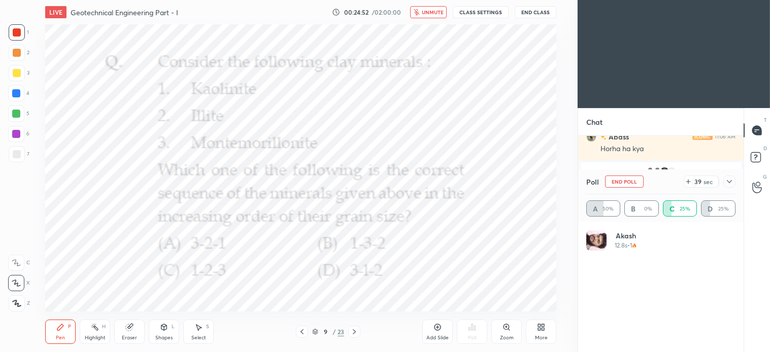
scroll to position [198, 0]
click at [439, 9] on span "unmute" at bounding box center [433, 12] width 22 height 7
click at [63, 334] on div "Pen P" at bounding box center [60, 332] width 30 height 24
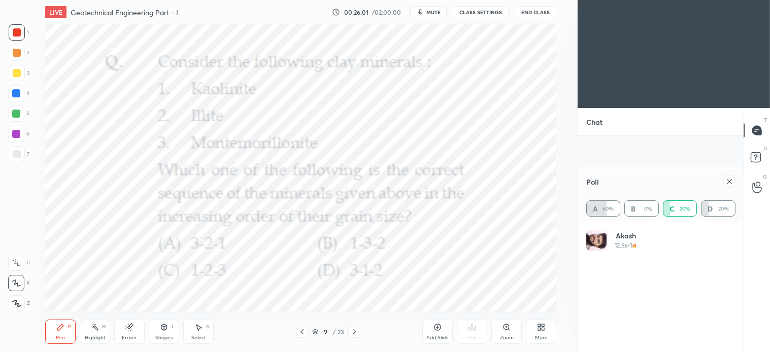
scroll to position [254, 0]
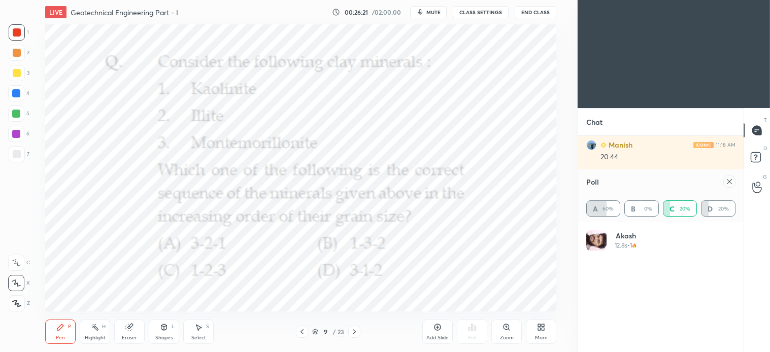
click at [209, 321] on div "Select S" at bounding box center [198, 332] width 30 height 24
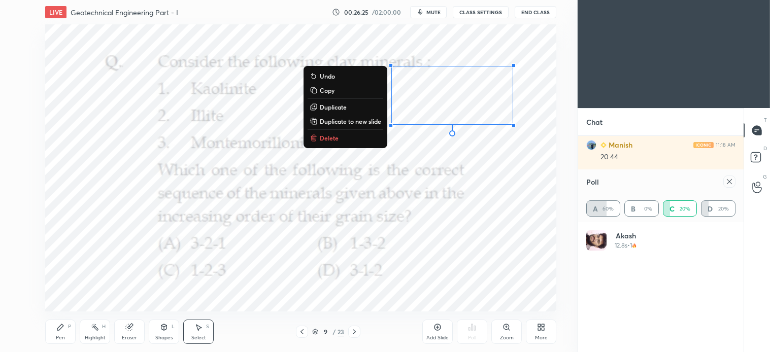
click at [67, 333] on div "Pen P" at bounding box center [60, 332] width 30 height 24
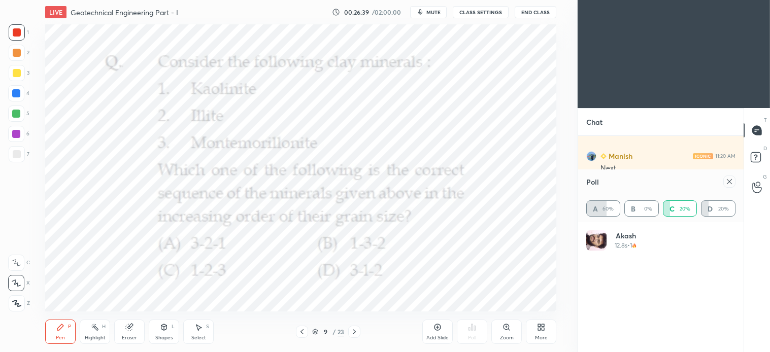
scroll to position [313, 0]
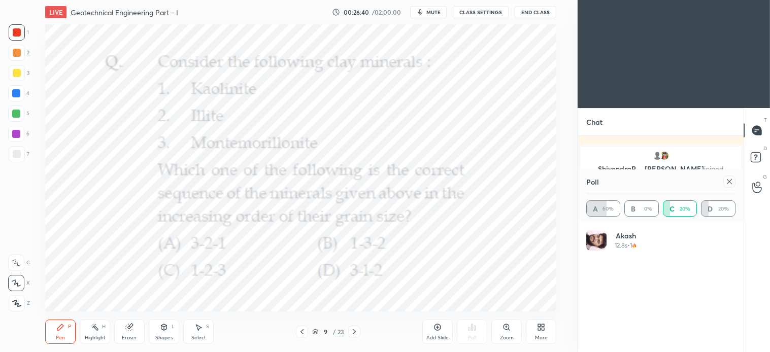
click at [731, 181] on icon at bounding box center [729, 181] width 5 height 5
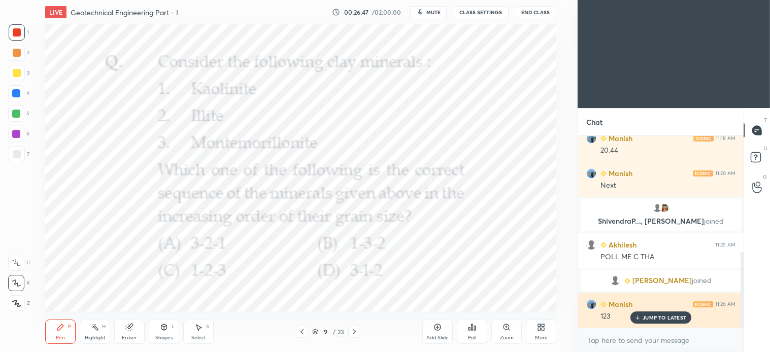
scroll to position [295, 0]
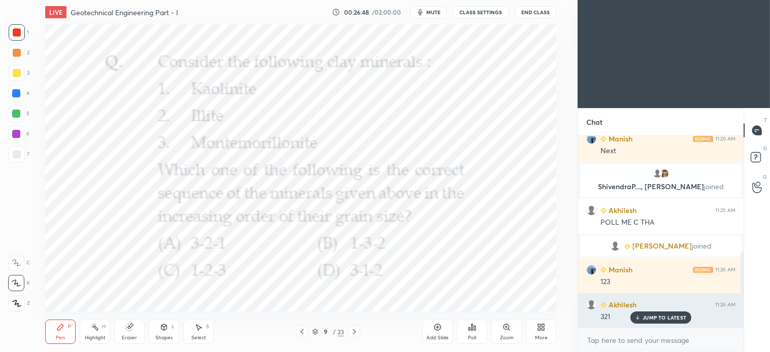
click at [666, 321] on p "JUMP TO LATEST" at bounding box center [664, 318] width 44 height 6
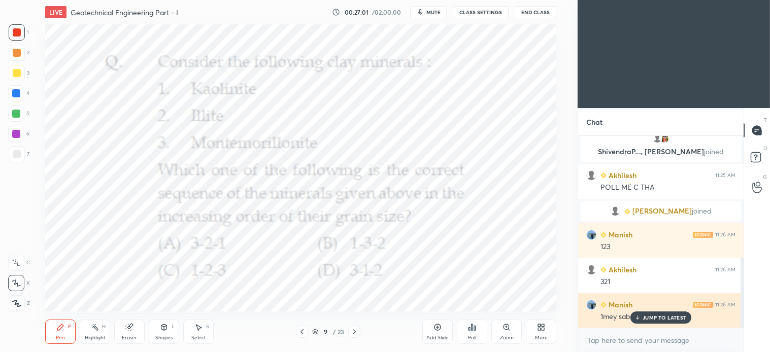
click at [647, 323] on div "JUMP TO LATEST" at bounding box center [660, 318] width 61 height 12
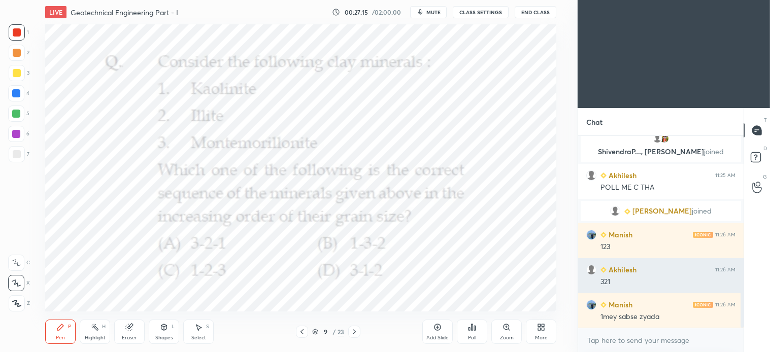
scroll to position [365, 0]
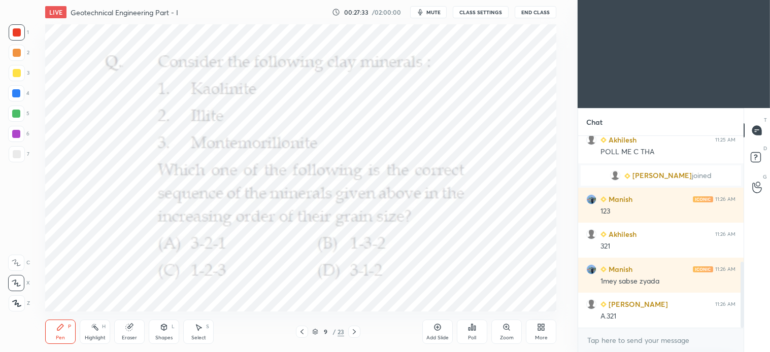
click at [133, 318] on div "Pen P Highlight H Eraser Shapes L Select S 9 / 23 Add Slide Poll Zoom More" at bounding box center [300, 332] width 511 height 41
click at [62, 333] on div "Pen P" at bounding box center [60, 332] width 30 height 24
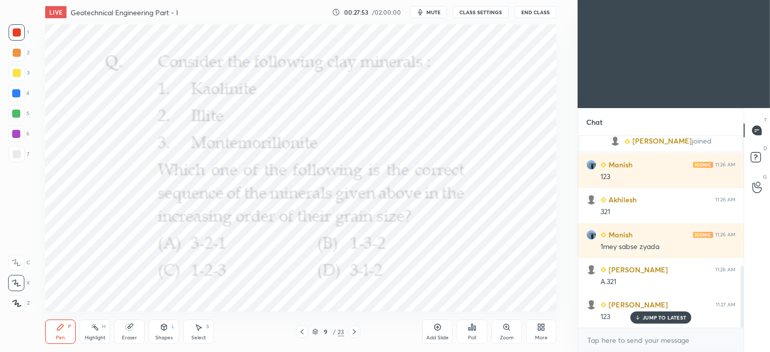
click at [661, 321] on div "JUMP TO LATEST" at bounding box center [660, 318] width 61 height 12
click at [204, 333] on div "Select S" at bounding box center [198, 332] width 30 height 24
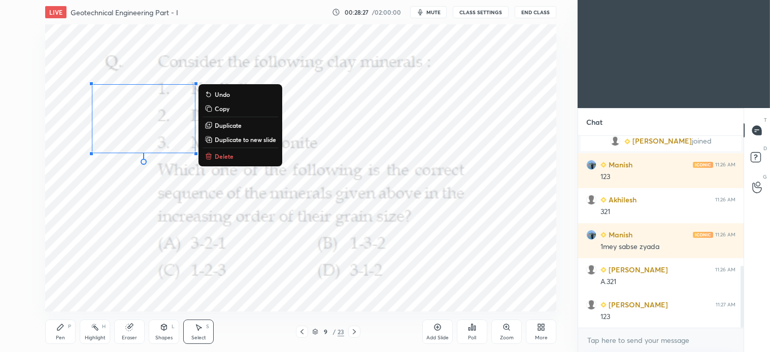
click at [219, 152] on p "Delete" at bounding box center [224, 156] width 19 height 8
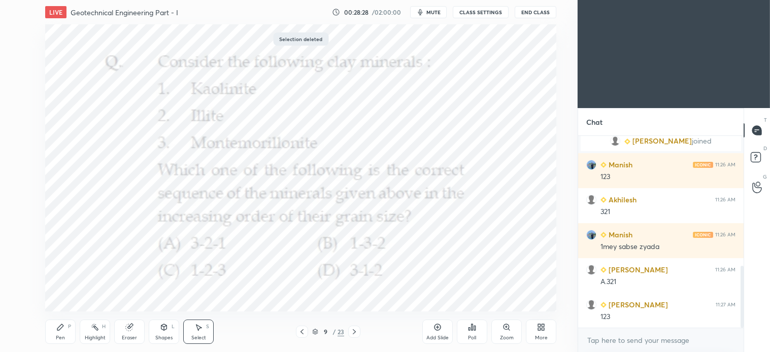
click at [59, 335] on div "Pen" at bounding box center [60, 337] width 9 height 5
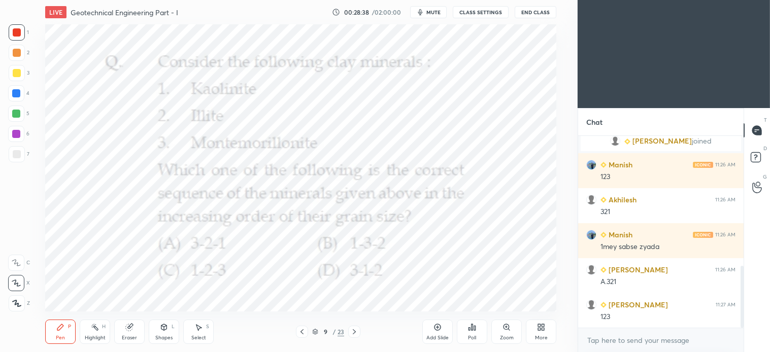
click at [201, 330] on icon at bounding box center [198, 327] width 8 height 8
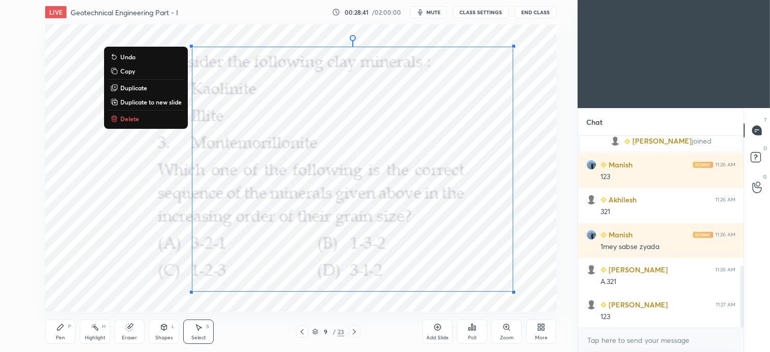
click at [129, 115] on p "Delete" at bounding box center [129, 119] width 19 height 8
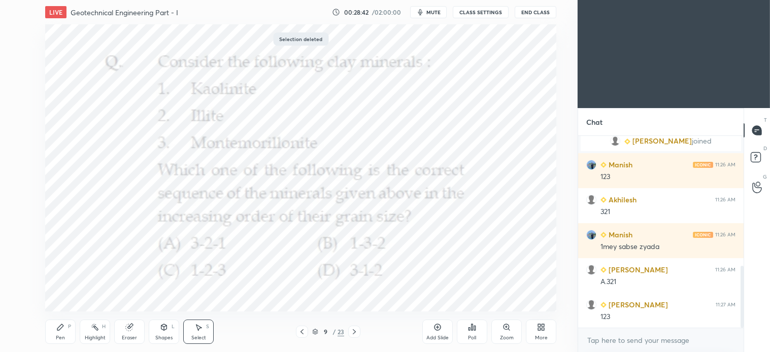
click at [55, 334] on div "Pen P" at bounding box center [60, 332] width 30 height 24
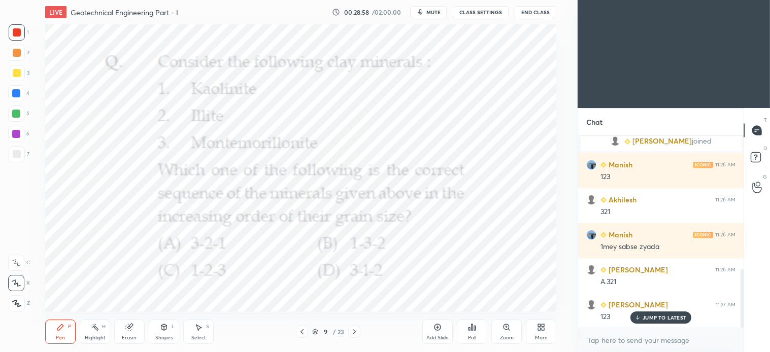
scroll to position [435, 0]
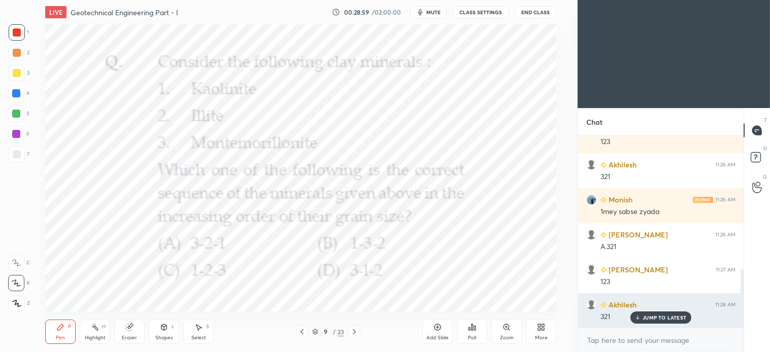
click at [660, 317] on p "JUMP TO LATEST" at bounding box center [664, 318] width 44 height 6
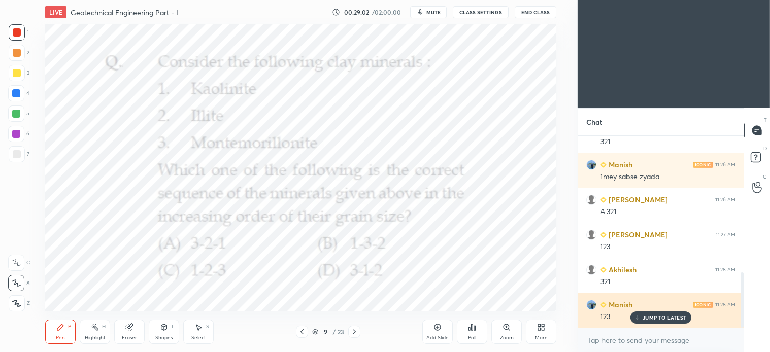
click at [668, 319] on p "JUMP TO LATEST" at bounding box center [664, 318] width 44 height 6
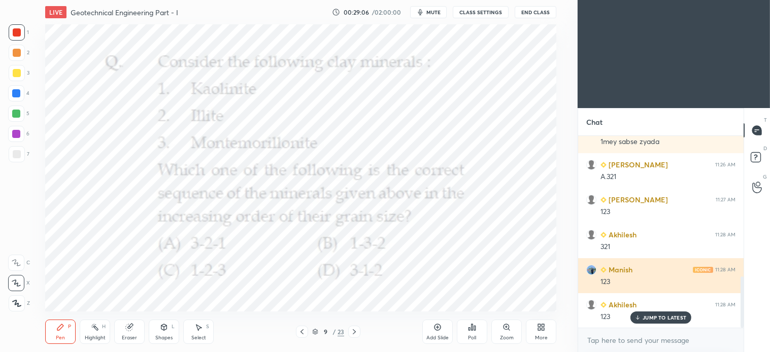
scroll to position [529, 0]
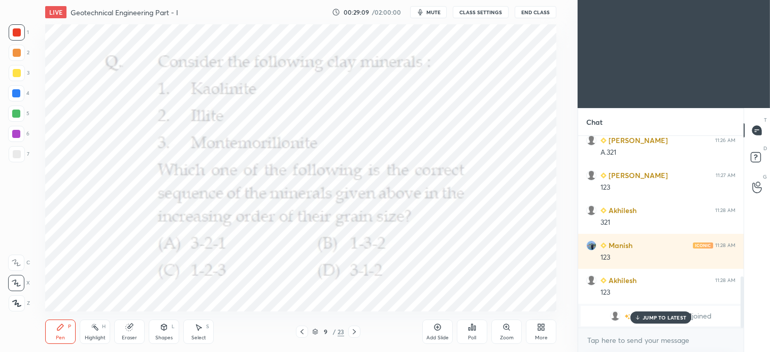
click at [665, 318] on p "JUMP TO LATEST" at bounding box center [664, 318] width 44 height 6
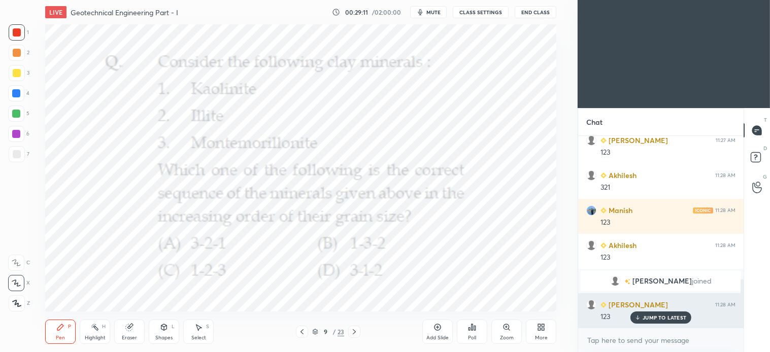
click at [668, 319] on p "JUMP TO LATEST" at bounding box center [664, 318] width 44 height 6
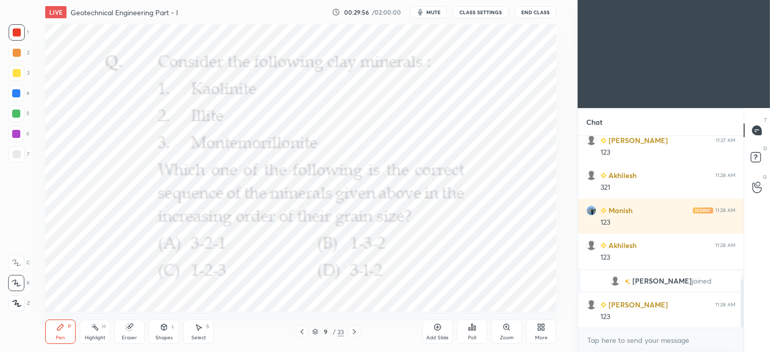
click at [201, 339] on div "Select" at bounding box center [198, 337] width 15 height 5
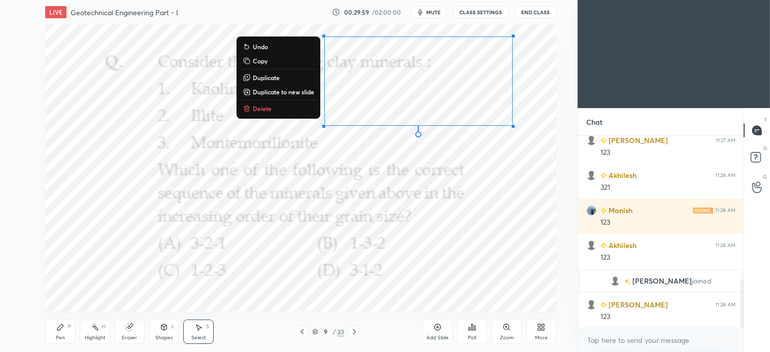
click at [258, 107] on p "Delete" at bounding box center [262, 109] width 19 height 8
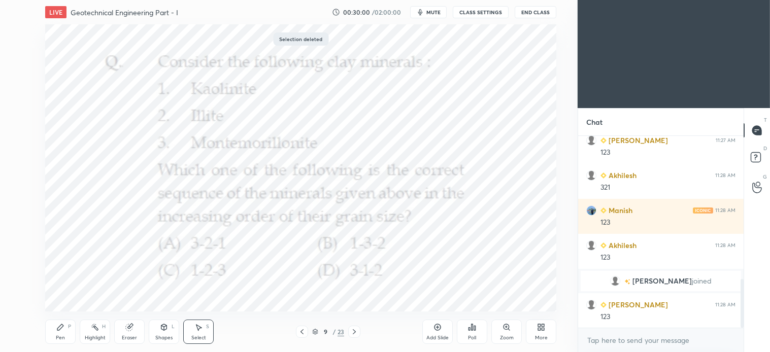
click at [70, 334] on div "Pen P" at bounding box center [60, 332] width 30 height 24
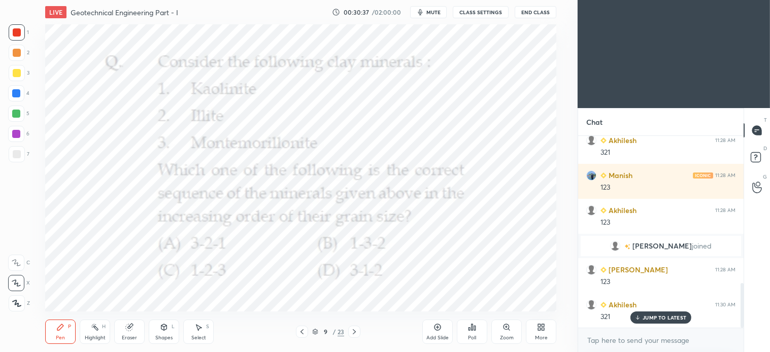
scroll to position [634, 0]
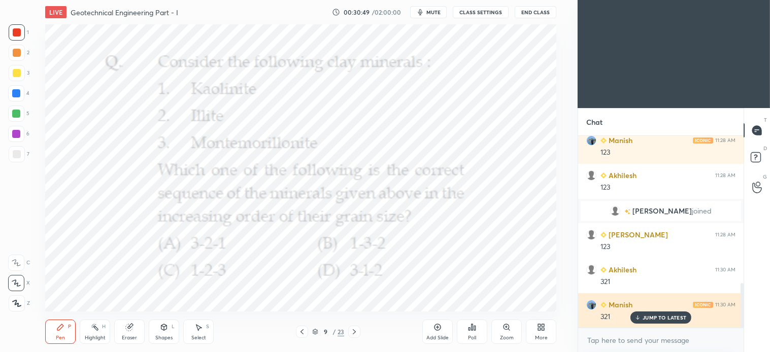
click at [645, 318] on p "JUMP TO LATEST" at bounding box center [664, 318] width 44 height 6
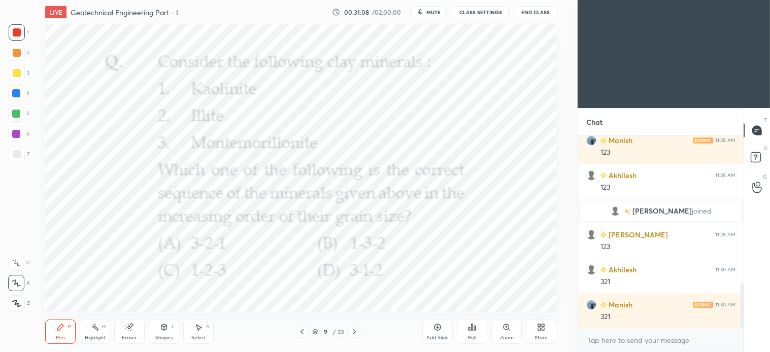
click at [198, 333] on div "Select S" at bounding box center [198, 332] width 30 height 24
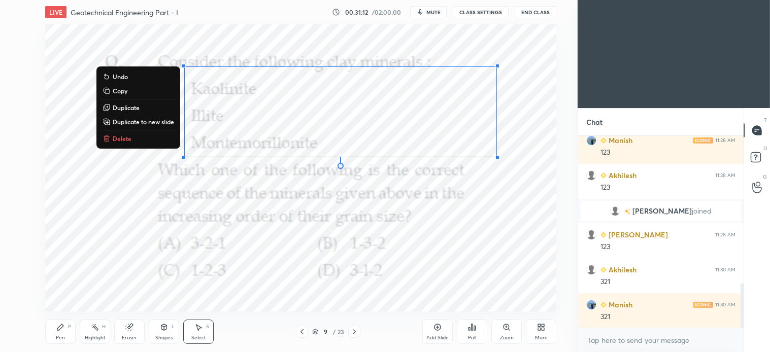
click at [122, 140] on p "Delete" at bounding box center [122, 138] width 19 height 8
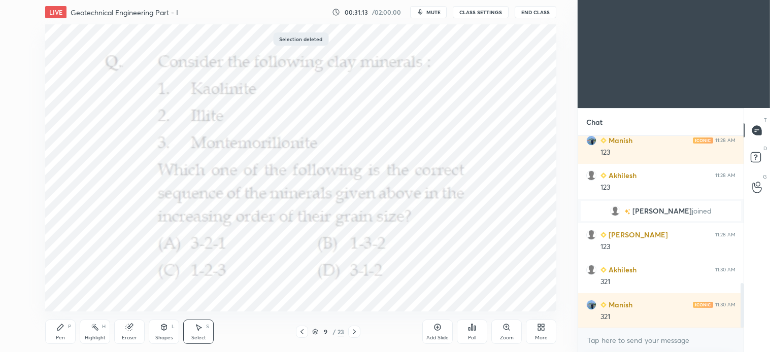
click at [62, 332] on div "Pen P" at bounding box center [60, 332] width 30 height 24
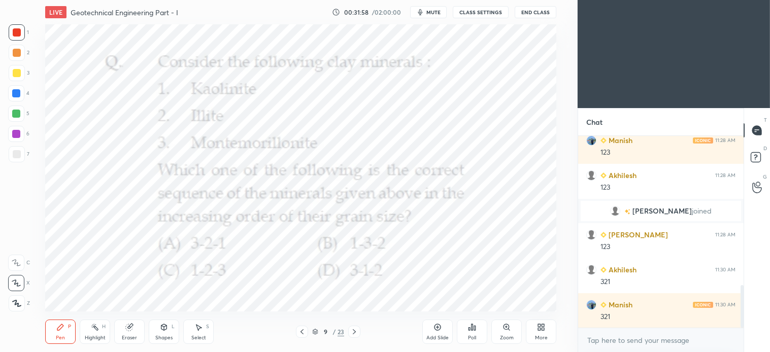
scroll to position [670, 0]
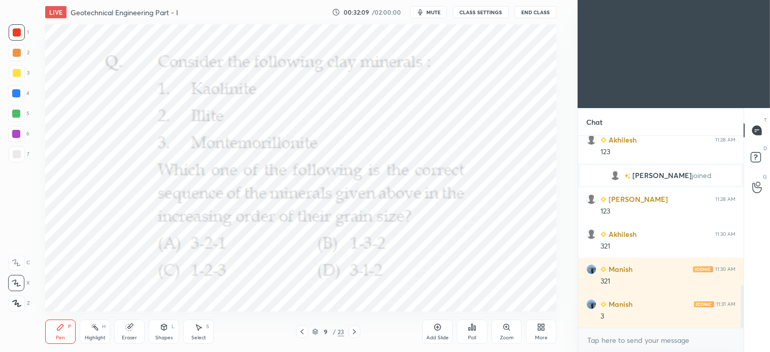
click at [199, 332] on div "Select S" at bounding box center [198, 332] width 30 height 24
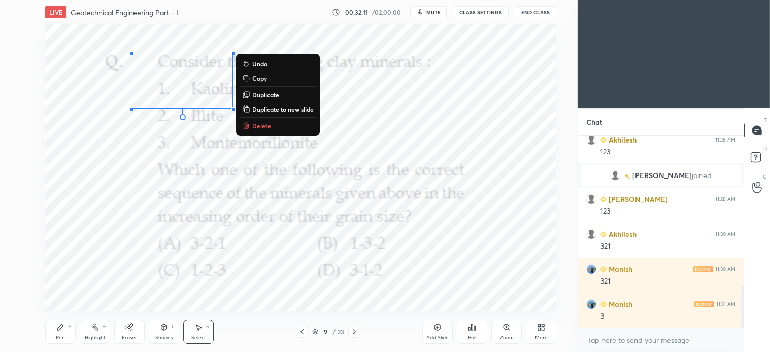
click at [260, 127] on p "Delete" at bounding box center [261, 126] width 19 height 8
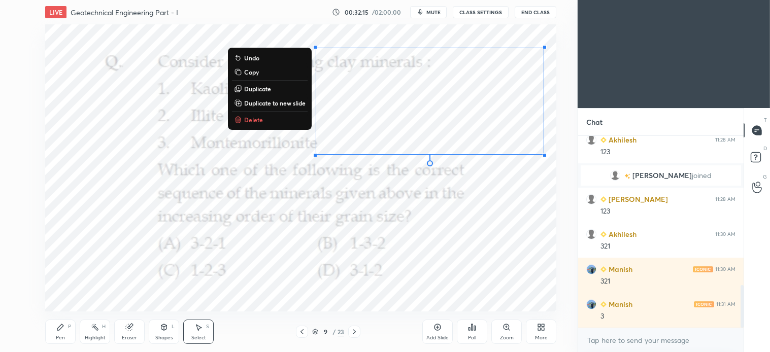
click at [244, 121] on p "Delete" at bounding box center [253, 120] width 19 height 8
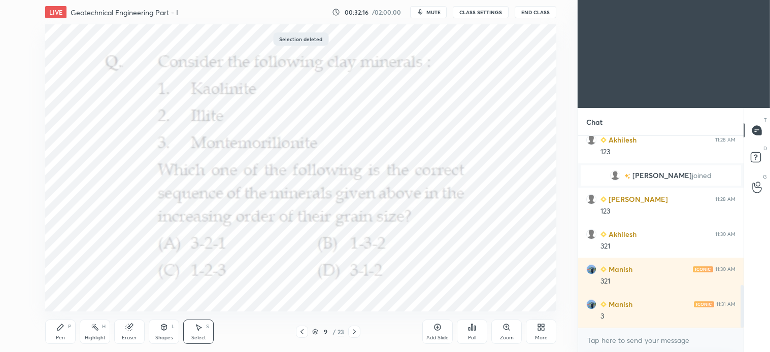
click at [66, 337] on div "Pen P" at bounding box center [60, 332] width 30 height 24
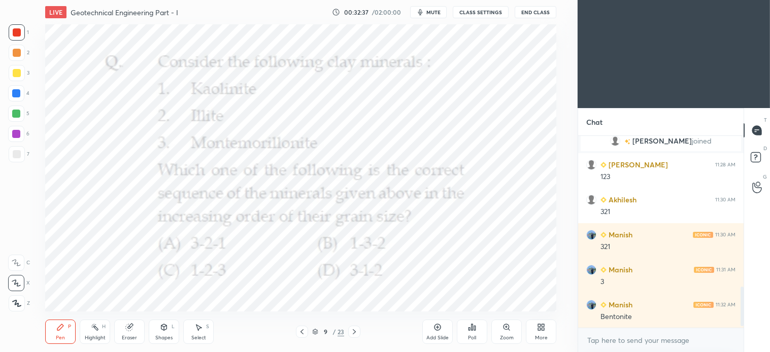
scroll to position [739, 0]
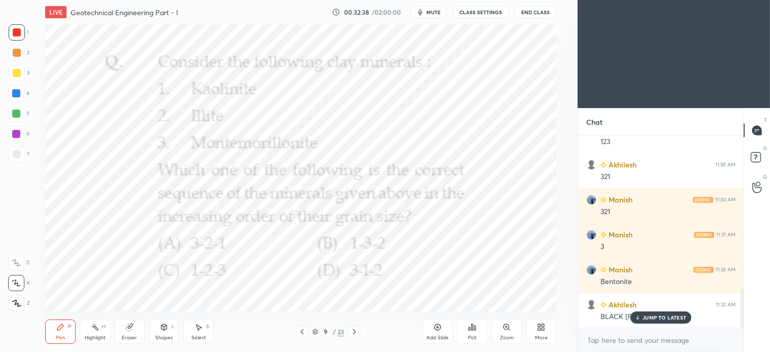
click at [660, 318] on p "JUMP TO LATEST" at bounding box center [664, 318] width 44 height 6
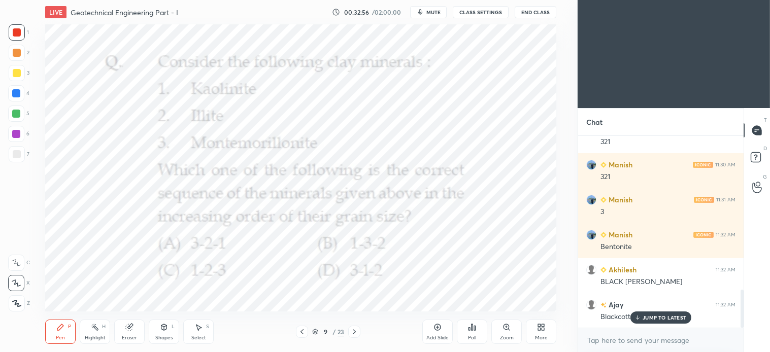
click at [200, 333] on div "Select S" at bounding box center [198, 332] width 30 height 24
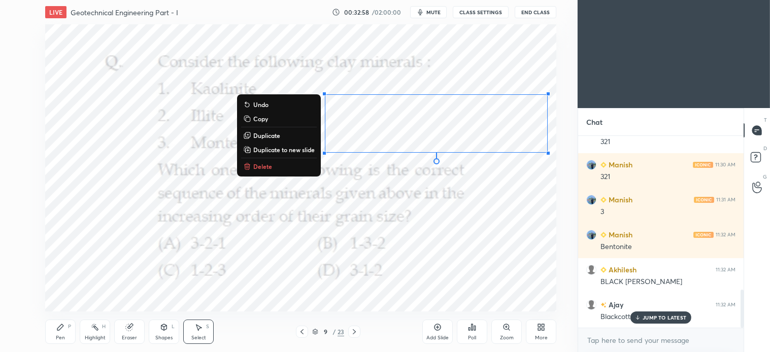
click at [270, 168] on button "Delete" at bounding box center [279, 166] width 76 height 12
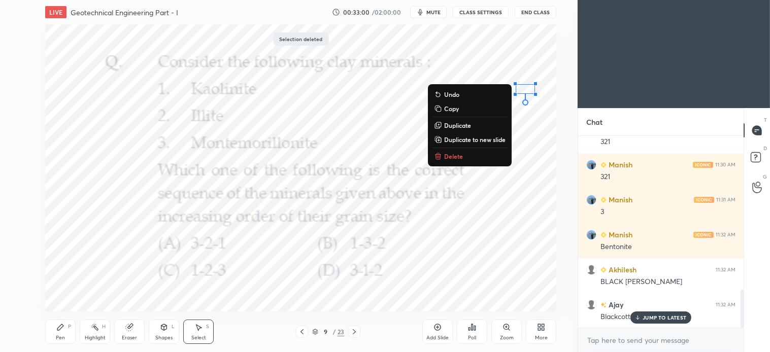
click at [448, 154] on p "Delete" at bounding box center [453, 156] width 19 height 8
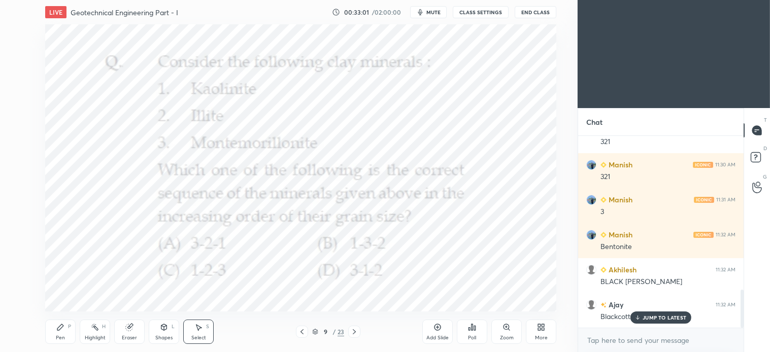
click at [63, 336] on div "Pen" at bounding box center [60, 337] width 9 height 5
click at [355, 328] on icon at bounding box center [354, 332] width 8 height 8
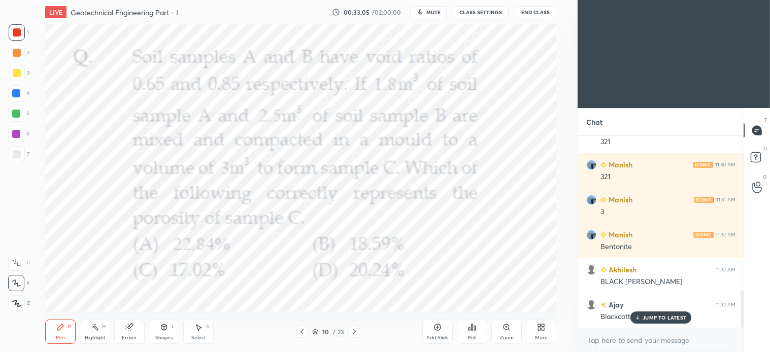
click at [302, 333] on icon at bounding box center [302, 332] width 8 height 8
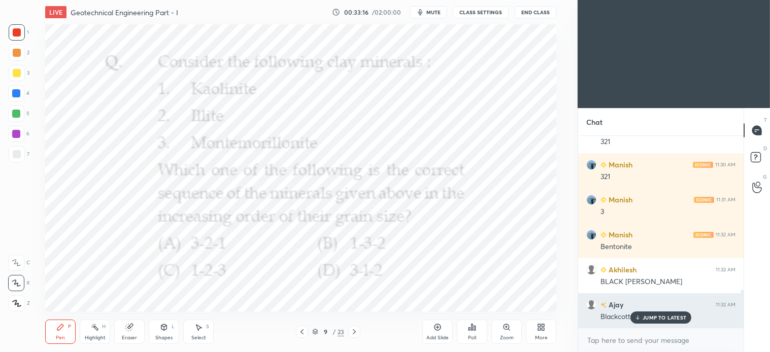
click at [660, 320] on p "JUMP TO LATEST" at bounding box center [664, 318] width 44 height 6
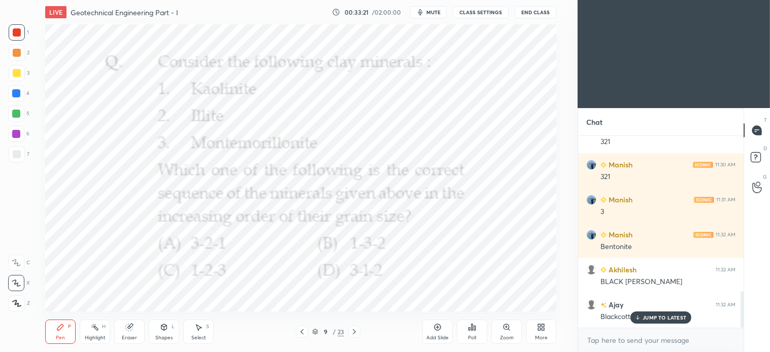
scroll to position [809, 0]
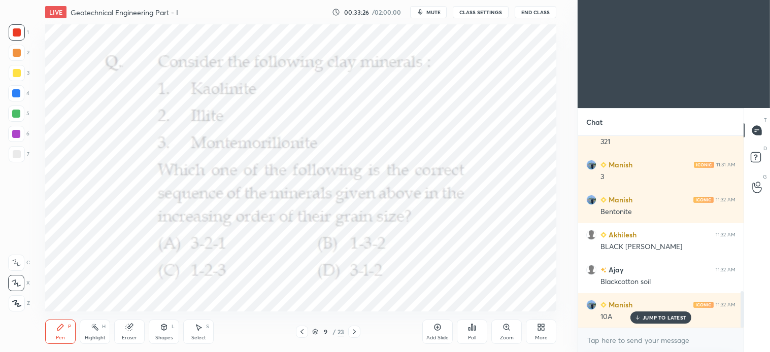
click at [203, 328] on div "Select S" at bounding box center [198, 332] width 30 height 24
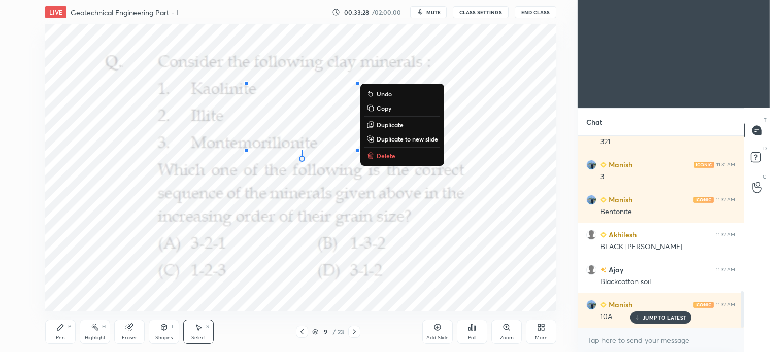
click at [374, 157] on icon at bounding box center [370, 156] width 8 height 8
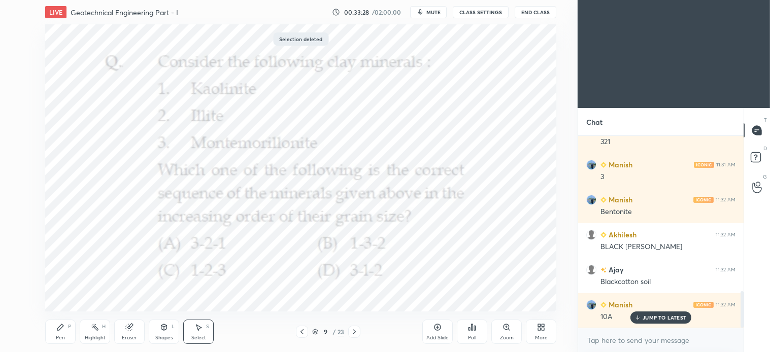
click at [69, 334] on div "Pen P" at bounding box center [60, 332] width 30 height 24
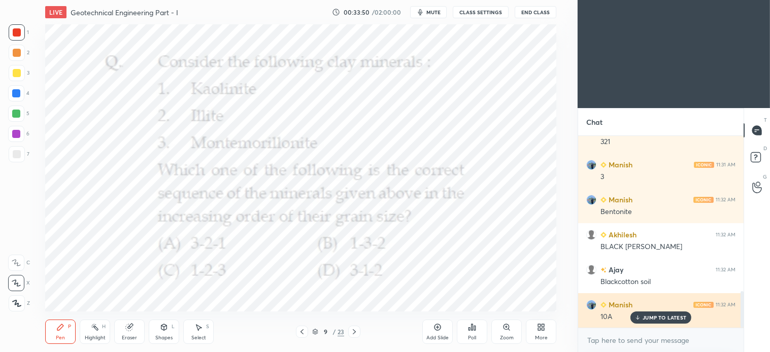
click at [677, 318] on p "JUMP TO LATEST" at bounding box center [664, 318] width 44 height 6
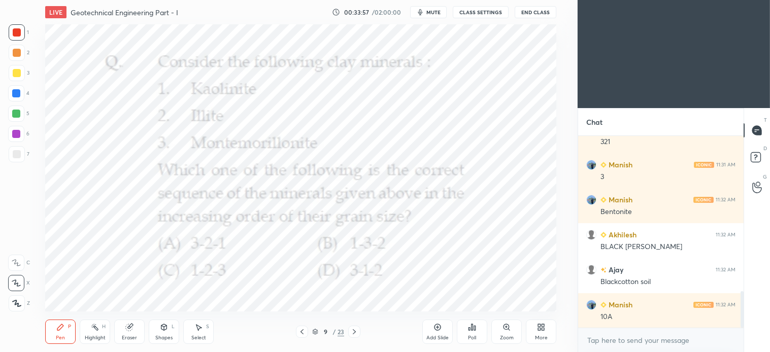
click at [195, 330] on icon at bounding box center [198, 327] width 8 height 8
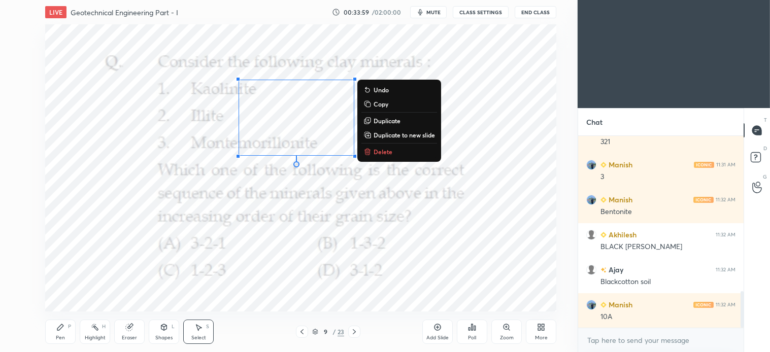
click at [386, 153] on p "Delete" at bounding box center [382, 152] width 19 height 8
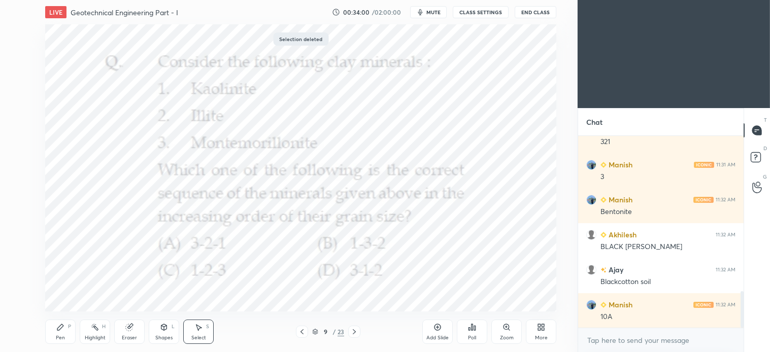
click at [356, 331] on icon at bounding box center [354, 332] width 8 height 8
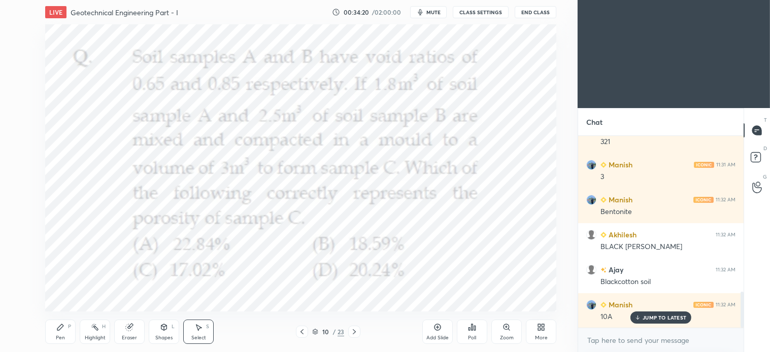
scroll to position [834, 0]
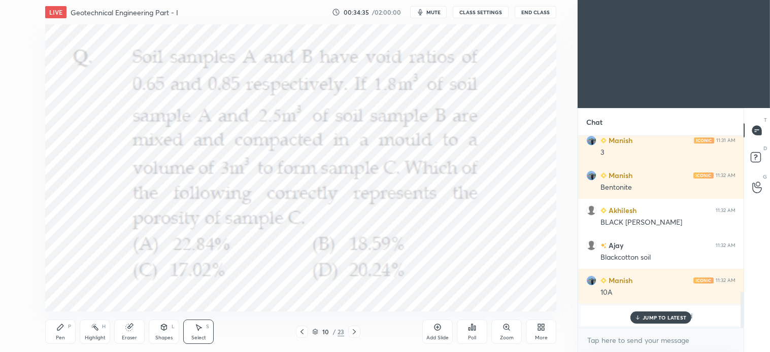
click at [668, 316] on p "JUMP TO LATEST" at bounding box center [664, 318] width 44 height 6
click at [641, 338] on textarea at bounding box center [660, 340] width 149 height 16
click at [473, 333] on div "Poll" at bounding box center [472, 332] width 30 height 24
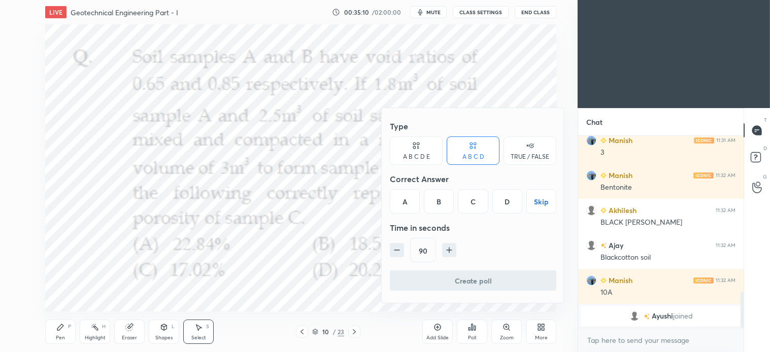
click at [439, 200] on div "B" at bounding box center [439, 201] width 30 height 24
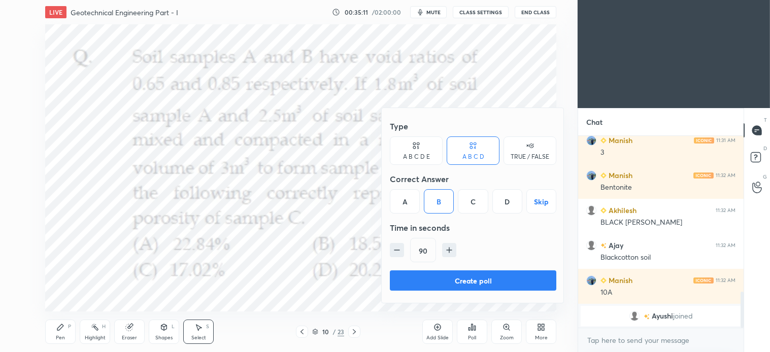
click at [465, 281] on button "Create poll" at bounding box center [473, 280] width 166 height 20
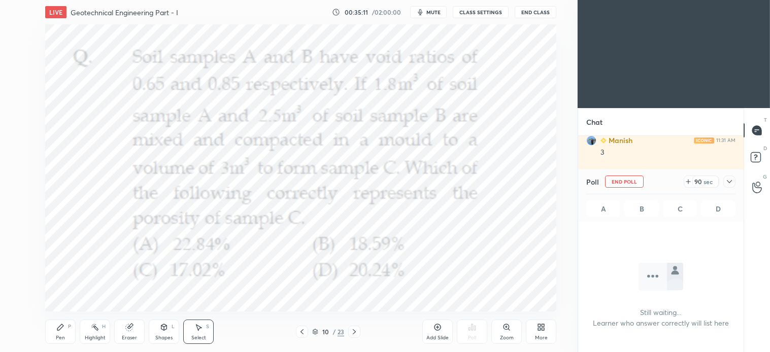
scroll to position [3, 3]
click at [428, 7] on button "mute" at bounding box center [428, 12] width 37 height 12
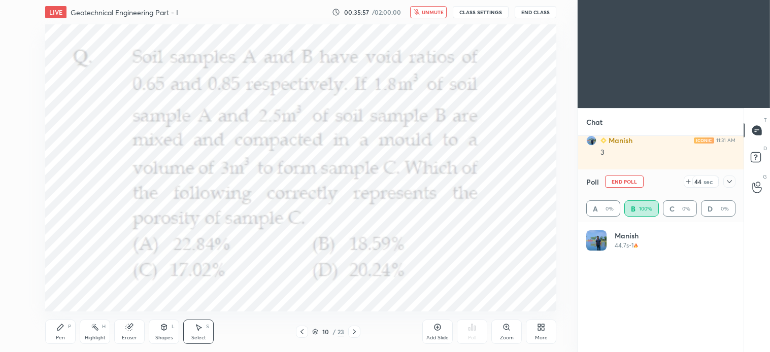
scroll to position [119, 146]
click at [434, 7] on button "unmute" at bounding box center [428, 12] width 37 height 12
click at [163, 323] on icon at bounding box center [164, 327] width 8 height 8
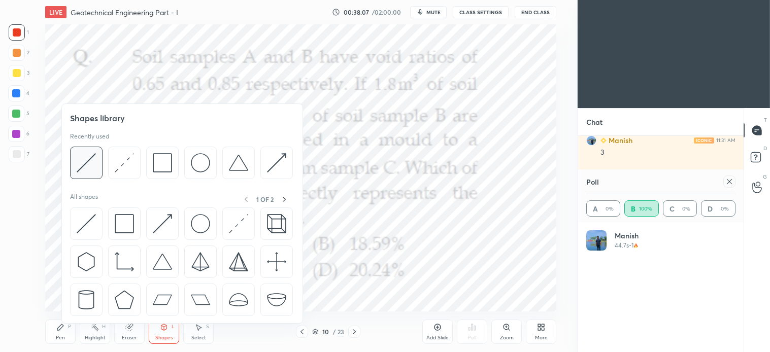
click at [89, 161] on img at bounding box center [86, 162] width 19 height 19
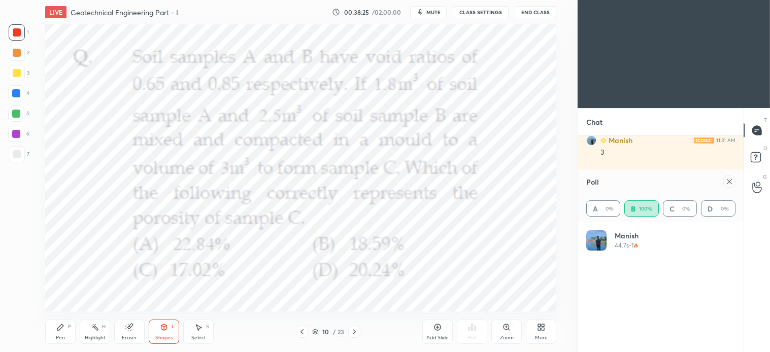
click at [434, 332] on div "Add Slide" at bounding box center [437, 332] width 30 height 24
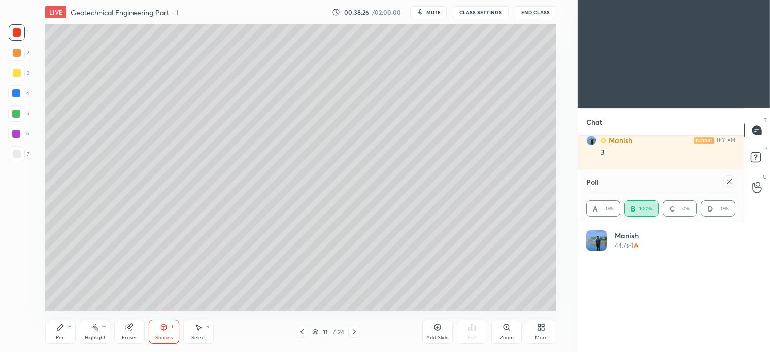
click at [16, 75] on div at bounding box center [17, 73] width 8 height 8
click at [67, 327] on div "Pen P" at bounding box center [60, 332] width 30 height 24
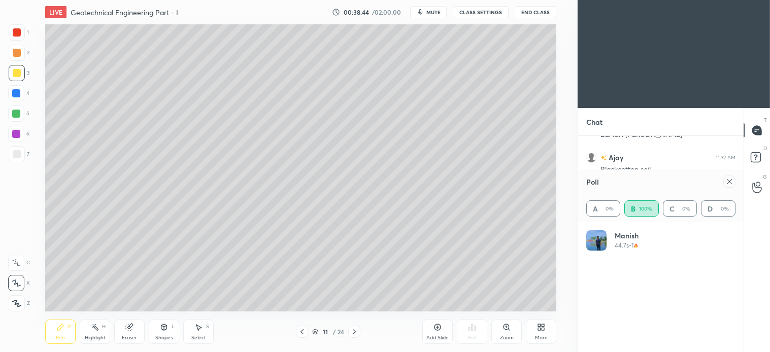
click at [302, 331] on icon at bounding box center [301, 331] width 3 height 5
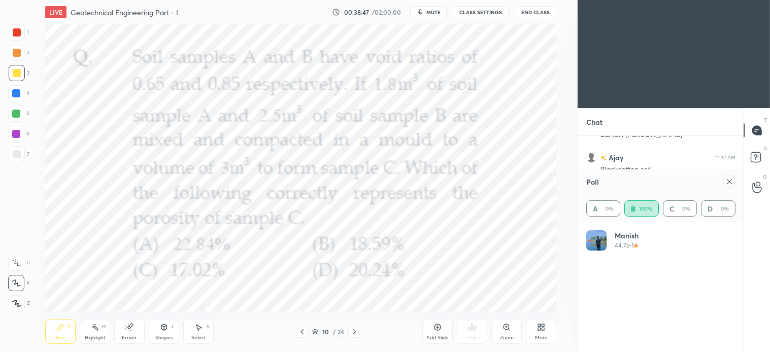
click at [356, 328] on icon at bounding box center [354, 332] width 8 height 8
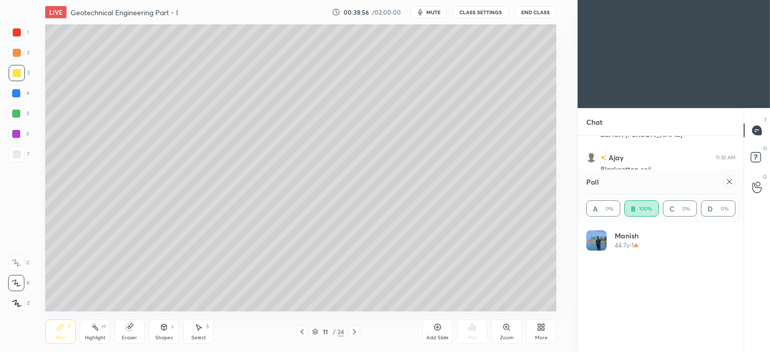
click at [301, 331] on icon at bounding box center [302, 332] width 8 height 8
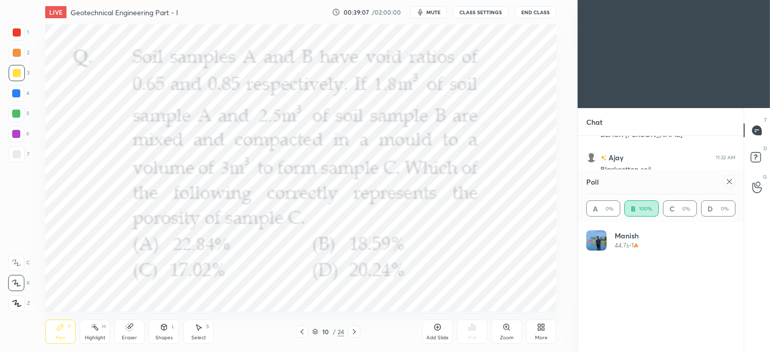
click at [359, 332] on div at bounding box center [354, 332] width 12 height 12
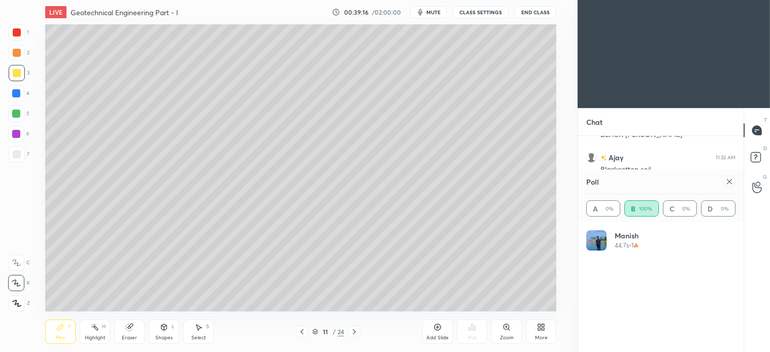
click at [302, 330] on icon at bounding box center [301, 331] width 3 height 5
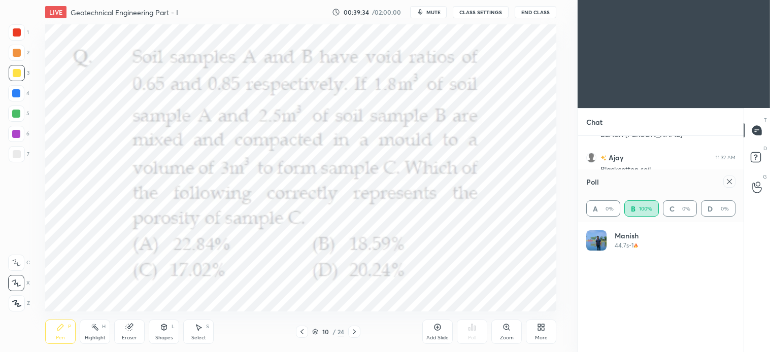
click at [357, 330] on icon at bounding box center [354, 332] width 8 height 8
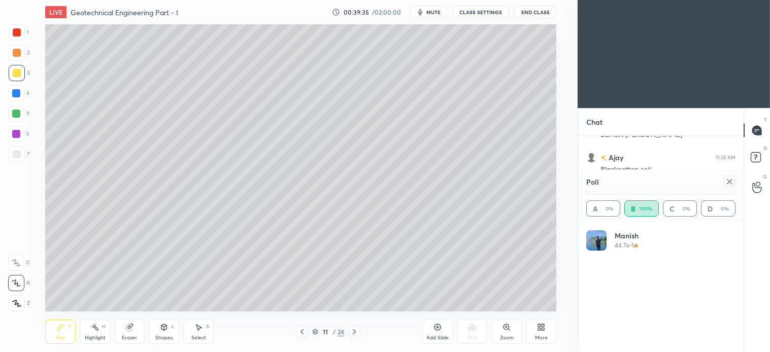
click at [303, 333] on icon at bounding box center [302, 332] width 8 height 8
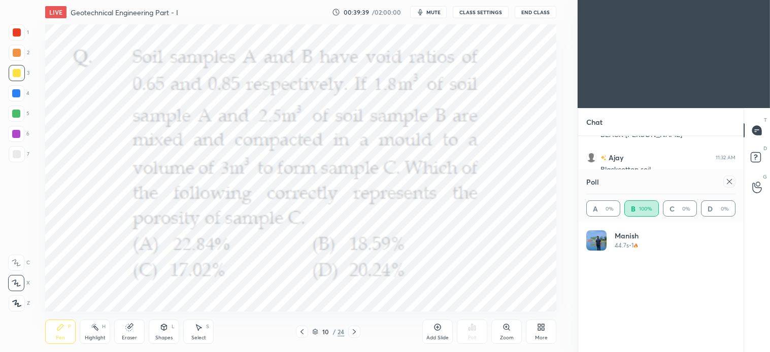
click at [356, 333] on icon at bounding box center [354, 332] width 8 height 8
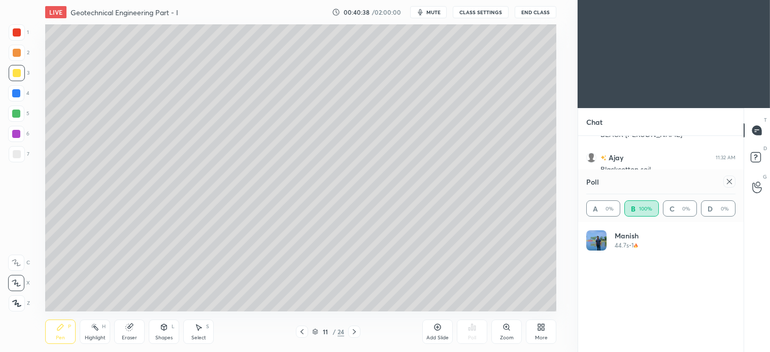
click at [161, 329] on icon at bounding box center [164, 327] width 6 height 6
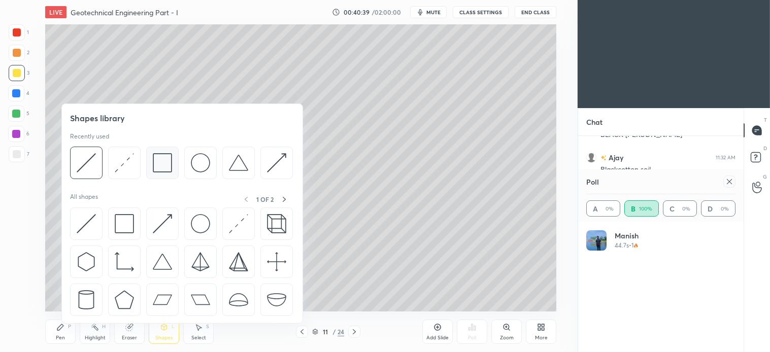
click at [164, 167] on img at bounding box center [162, 162] width 19 height 19
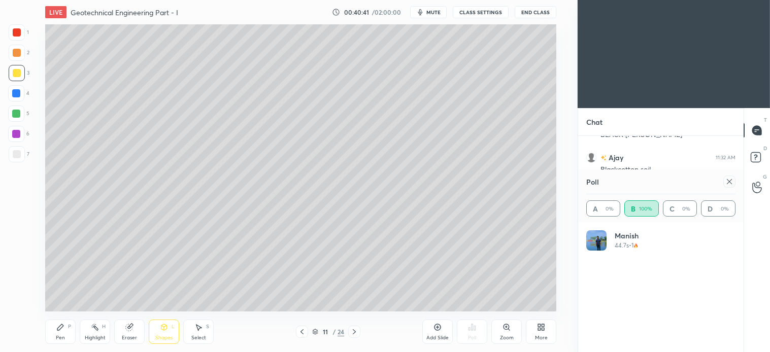
click at [62, 330] on icon at bounding box center [60, 327] width 8 height 8
click at [170, 333] on div "Shapes L" at bounding box center [164, 332] width 30 height 24
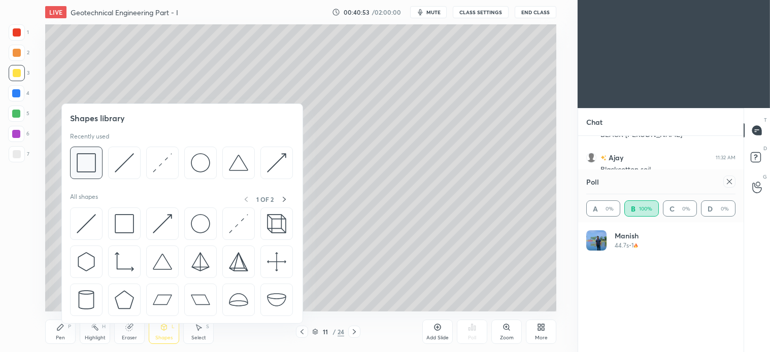
click at [89, 168] on img at bounding box center [86, 162] width 19 height 19
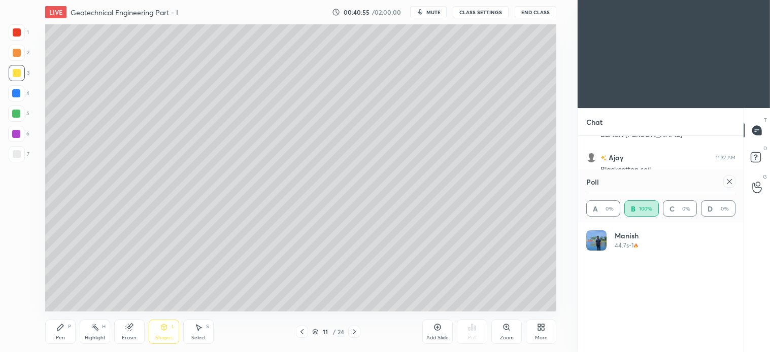
click at [64, 332] on div "Pen P" at bounding box center [60, 332] width 30 height 24
click at [354, 332] on icon at bounding box center [354, 332] width 8 height 8
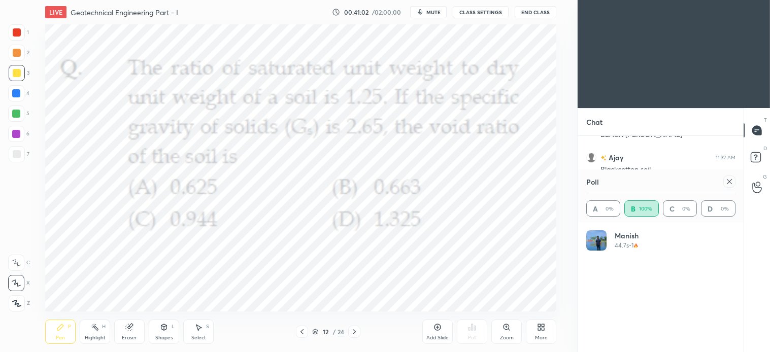
click at [303, 332] on icon at bounding box center [302, 332] width 8 height 8
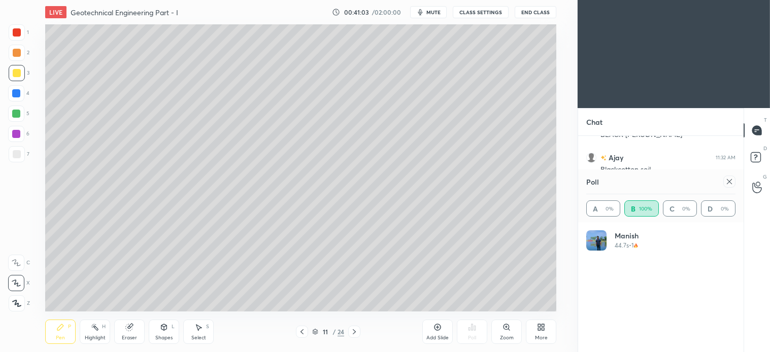
click at [440, 331] on icon at bounding box center [437, 327] width 8 height 8
click at [200, 330] on icon at bounding box center [198, 327] width 8 height 8
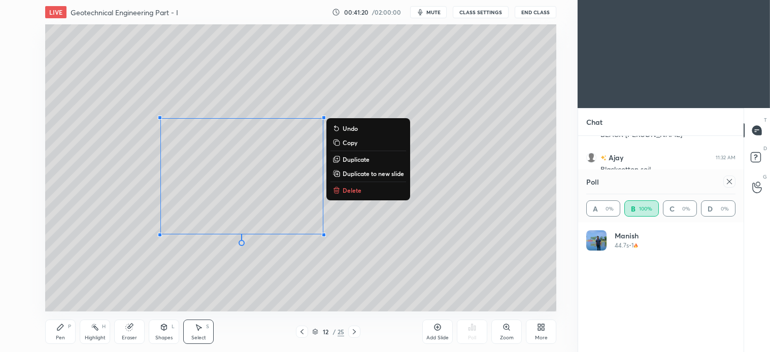
click at [345, 186] on p "Delete" at bounding box center [352, 190] width 19 height 8
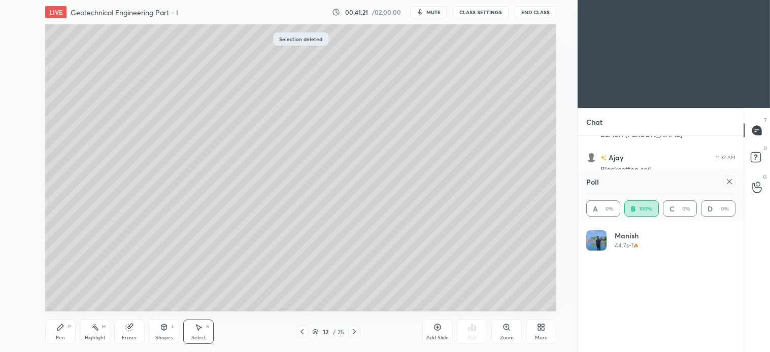
click at [62, 332] on div "Pen P" at bounding box center [60, 332] width 30 height 24
click at [301, 332] on icon at bounding box center [301, 331] width 3 height 5
click at [352, 331] on icon at bounding box center [354, 332] width 8 height 8
click at [301, 332] on icon at bounding box center [301, 331] width 3 height 5
click at [357, 328] on icon at bounding box center [354, 332] width 8 height 8
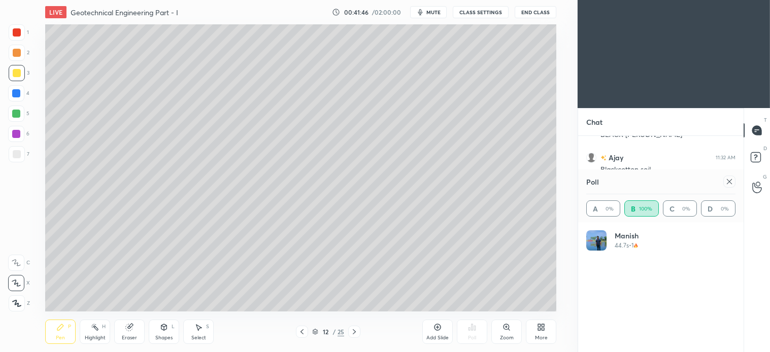
click at [301, 333] on icon at bounding box center [302, 332] width 8 height 8
click at [353, 330] on icon at bounding box center [354, 331] width 3 height 5
click at [169, 328] on div "Shapes L" at bounding box center [164, 332] width 30 height 24
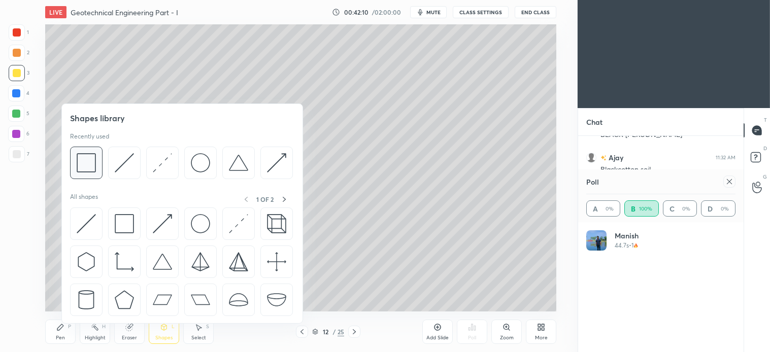
click at [84, 163] on img at bounding box center [86, 162] width 19 height 19
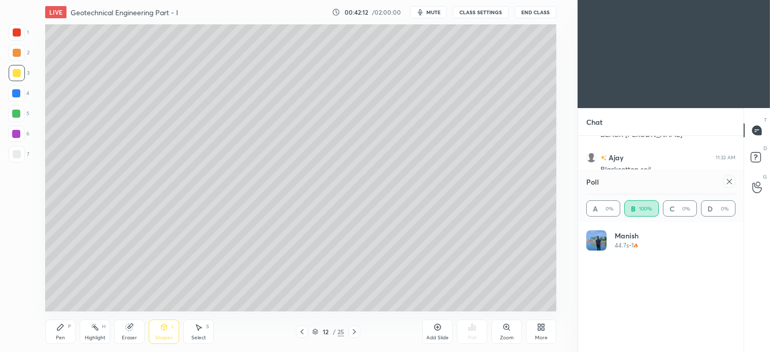
click at [66, 330] on div "Pen P" at bounding box center [60, 332] width 30 height 24
click at [301, 328] on icon at bounding box center [302, 332] width 8 height 8
click at [303, 331] on icon at bounding box center [302, 332] width 8 height 8
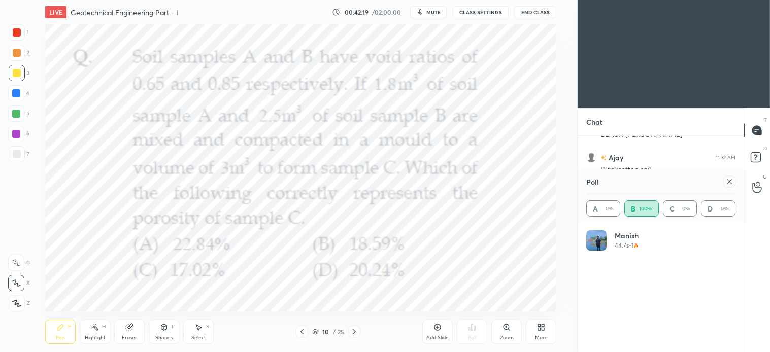
click at [17, 34] on div at bounding box center [17, 32] width 8 height 8
click at [353, 329] on icon at bounding box center [354, 332] width 8 height 8
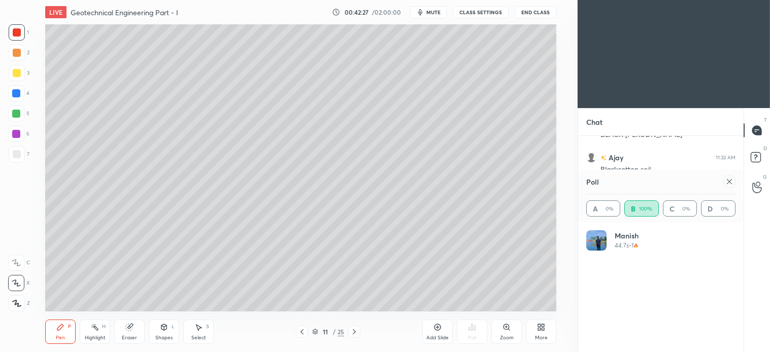
click at [352, 331] on icon at bounding box center [354, 332] width 8 height 8
click at [16, 77] on div at bounding box center [17, 73] width 16 height 16
click at [169, 331] on div "Shapes L" at bounding box center [164, 332] width 30 height 24
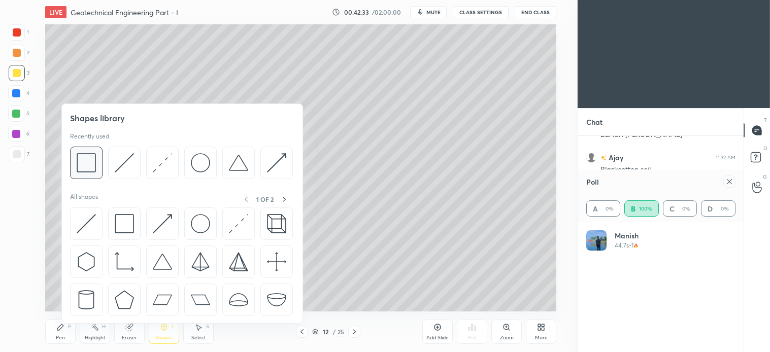
click at [89, 168] on img at bounding box center [86, 162] width 19 height 19
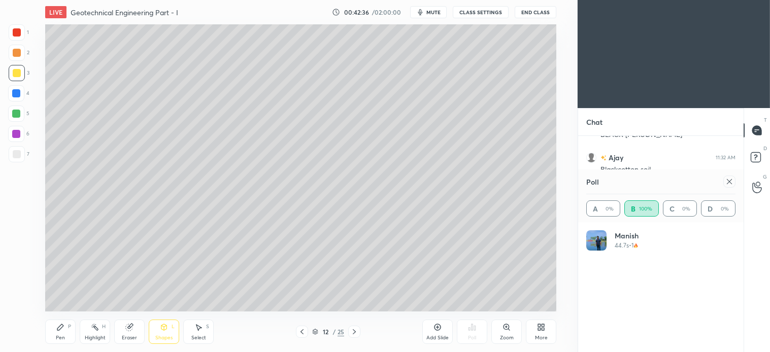
click at [59, 335] on div "Pen" at bounding box center [60, 337] width 9 height 5
click at [163, 332] on div "Shapes L" at bounding box center [164, 332] width 30 height 24
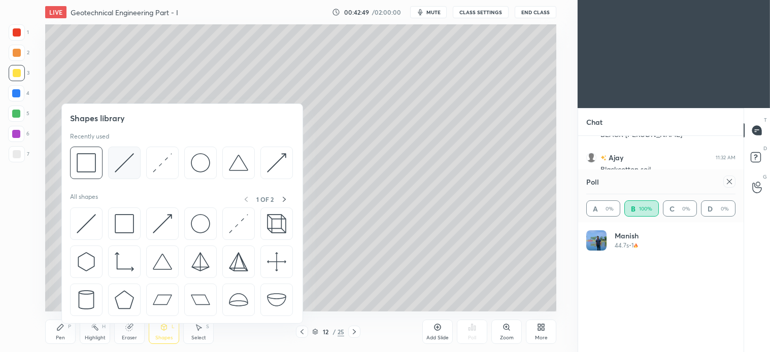
click at [123, 163] on img at bounding box center [124, 162] width 19 height 19
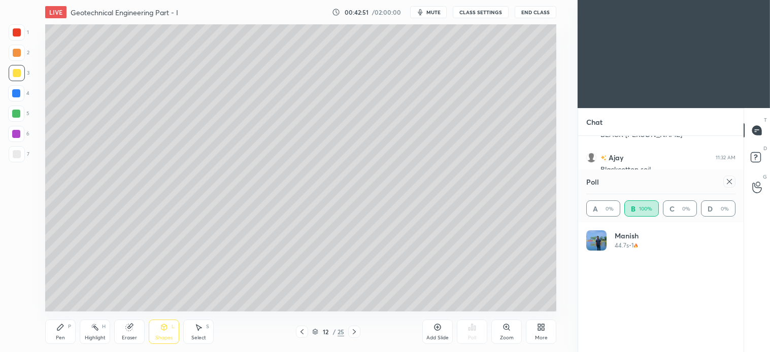
click at [57, 328] on icon at bounding box center [60, 327] width 8 height 8
click at [164, 335] on div "Shapes" at bounding box center [163, 337] width 17 height 5
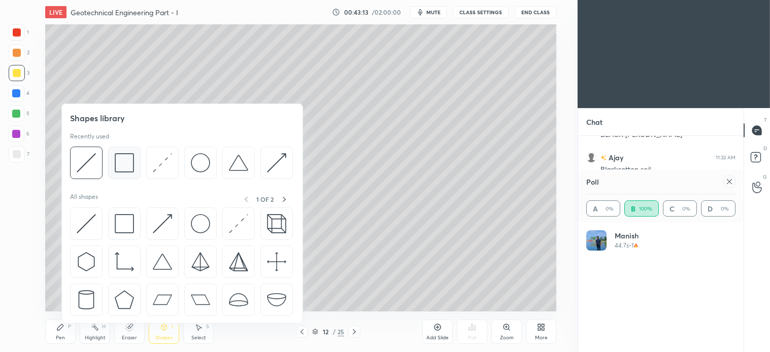
click at [132, 160] on img at bounding box center [124, 162] width 19 height 19
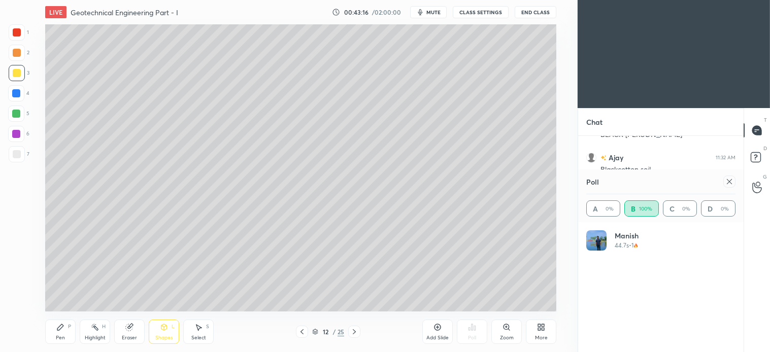
click at [61, 323] on icon at bounding box center [60, 327] width 8 height 8
click at [302, 335] on icon at bounding box center [302, 332] width 8 height 8
click at [301, 332] on icon at bounding box center [301, 331] width 3 height 5
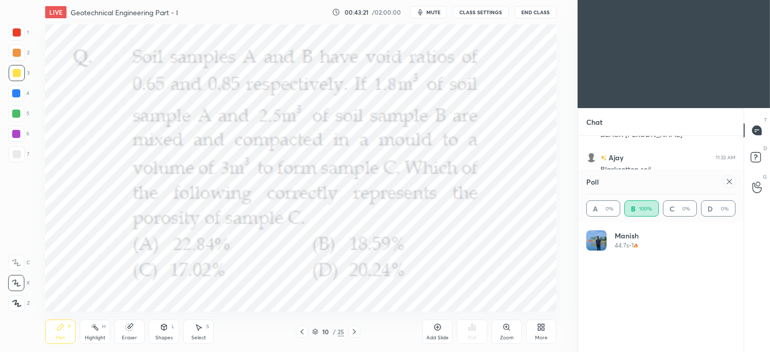
click at [354, 331] on icon at bounding box center [354, 331] width 3 height 5
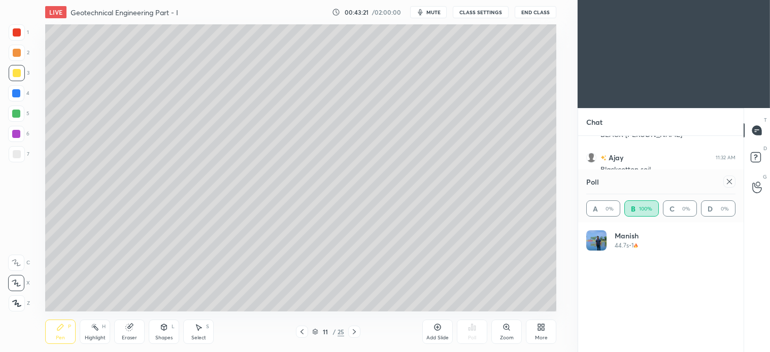
click at [359, 330] on div at bounding box center [354, 332] width 12 height 12
click at [19, 155] on div at bounding box center [17, 154] width 8 height 8
click at [16, 75] on div at bounding box center [17, 73] width 8 height 8
click at [301, 332] on icon at bounding box center [301, 331] width 3 height 5
click at [301, 329] on icon at bounding box center [302, 332] width 8 height 8
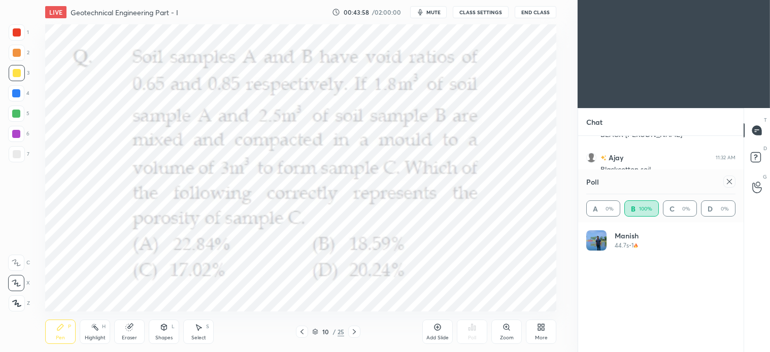
click at [359, 330] on div at bounding box center [354, 332] width 12 height 12
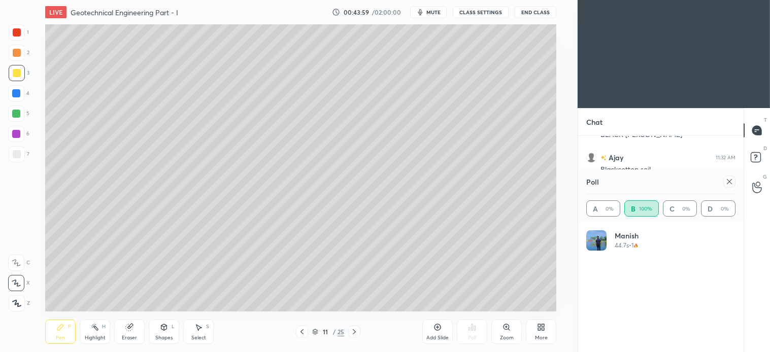
click at [361, 331] on div "11 / 25" at bounding box center [328, 332] width 189 height 12
click at [352, 330] on icon at bounding box center [354, 332] width 8 height 8
click at [18, 39] on div at bounding box center [17, 32] width 16 height 16
click at [300, 328] on icon at bounding box center [302, 332] width 8 height 8
click at [302, 331] on icon at bounding box center [302, 332] width 8 height 8
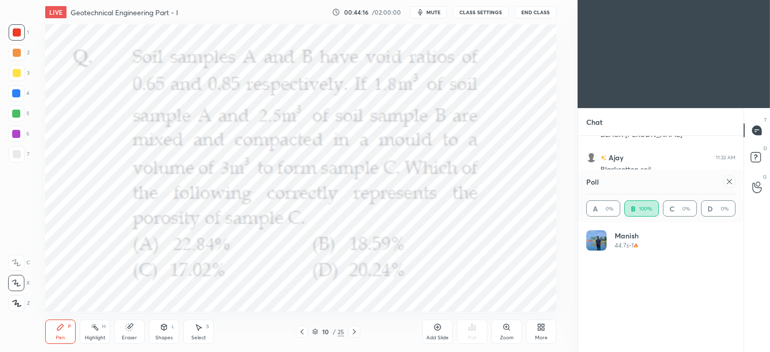
click at [207, 333] on div "Select S" at bounding box center [198, 332] width 30 height 24
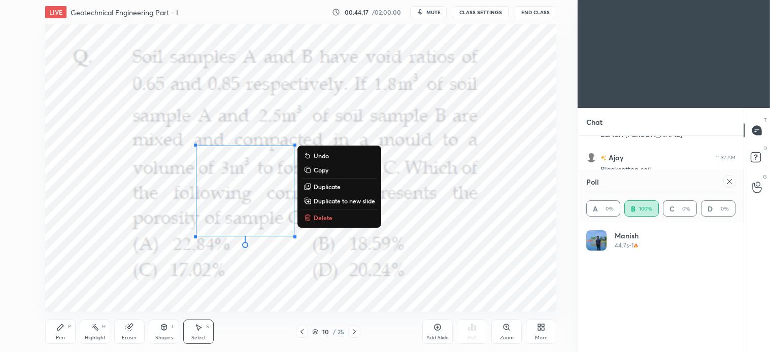
click at [323, 217] on p "Delete" at bounding box center [323, 218] width 19 height 8
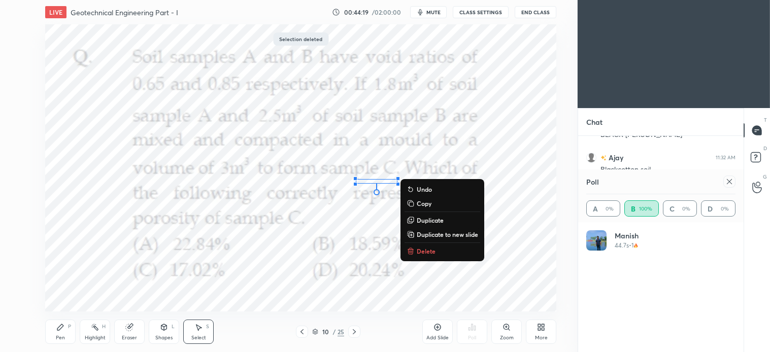
click at [427, 252] on p "Delete" at bounding box center [426, 251] width 19 height 8
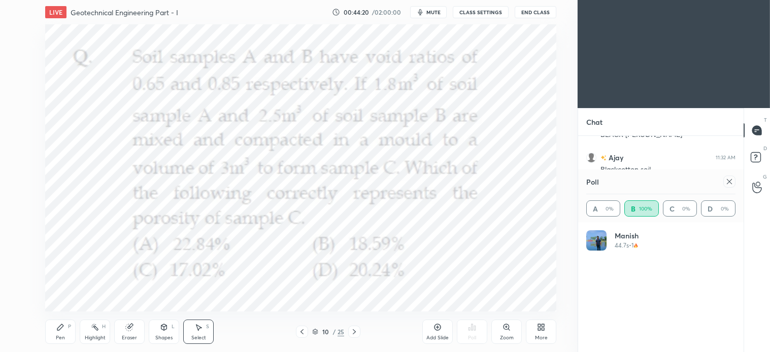
click at [62, 328] on icon at bounding box center [60, 327] width 8 height 8
click at [730, 180] on icon at bounding box center [729, 182] width 8 height 8
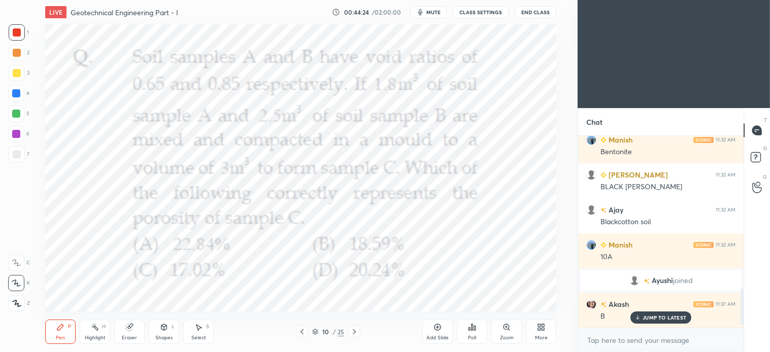
scroll to position [3, 3]
click at [356, 332] on icon at bounding box center [354, 332] width 8 height 8
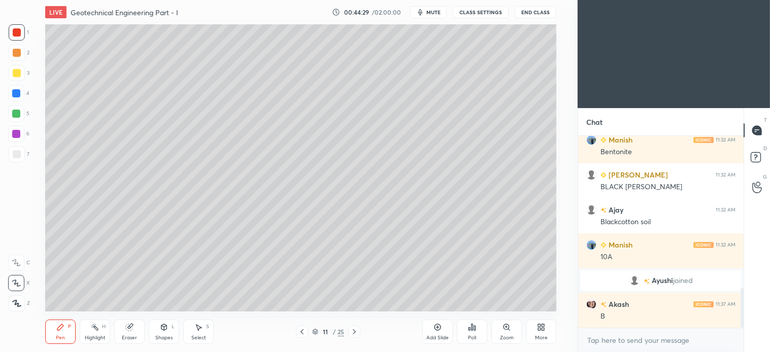
click at [357, 338] on div "Pen P Highlight H Eraser Shapes L Select S 11 / 25 Add Slide Poll Zoom More" at bounding box center [300, 332] width 511 height 41
click at [353, 332] on icon at bounding box center [354, 332] width 8 height 8
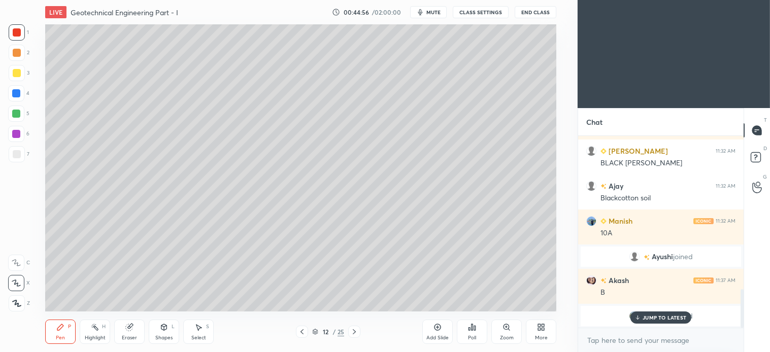
click at [666, 313] on div "JUMP TO LATEST" at bounding box center [660, 318] width 61 height 12
click at [354, 336] on icon at bounding box center [354, 332] width 8 height 8
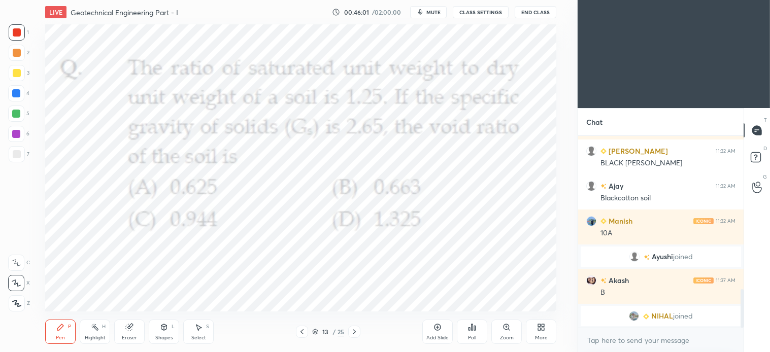
click at [475, 334] on div "Poll" at bounding box center [472, 332] width 30 height 24
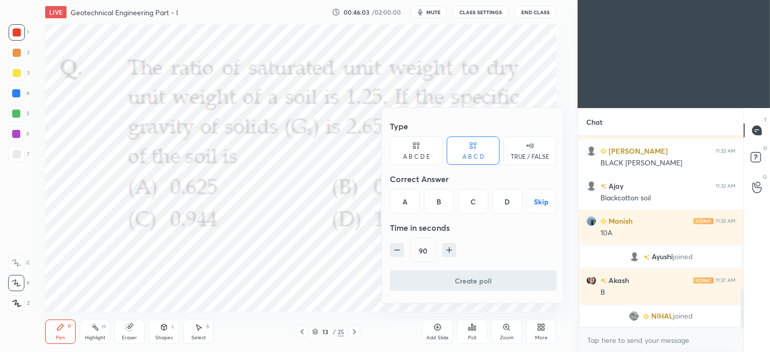
click at [441, 201] on div "B" at bounding box center [439, 201] width 30 height 24
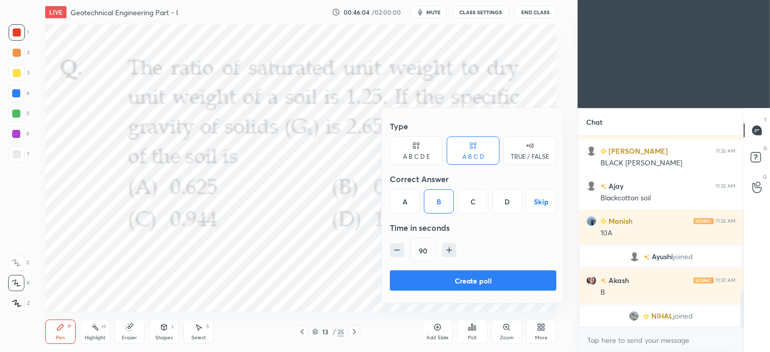
click at [461, 270] on button "Create poll" at bounding box center [473, 280] width 166 height 20
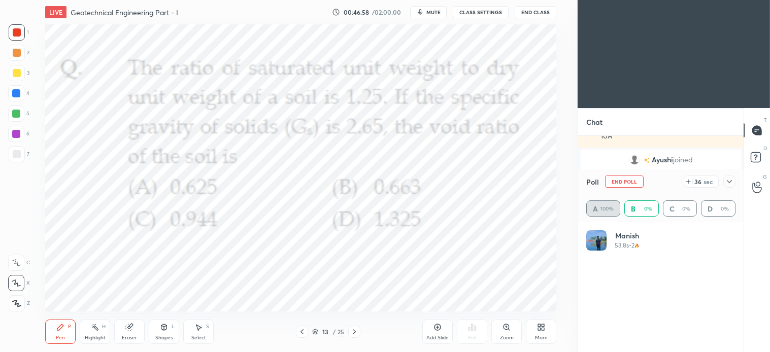
scroll to position [119, 146]
click at [435, 333] on div "Add Slide" at bounding box center [437, 332] width 30 height 24
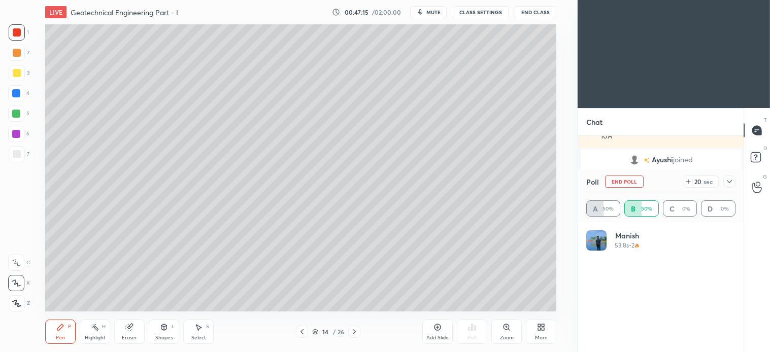
click at [16, 72] on div at bounding box center [17, 73] width 8 height 8
click at [165, 332] on div "Shapes L" at bounding box center [164, 332] width 30 height 24
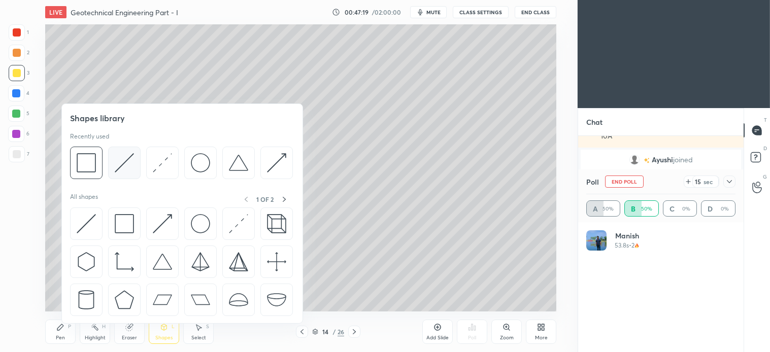
click at [127, 163] on img at bounding box center [124, 162] width 19 height 19
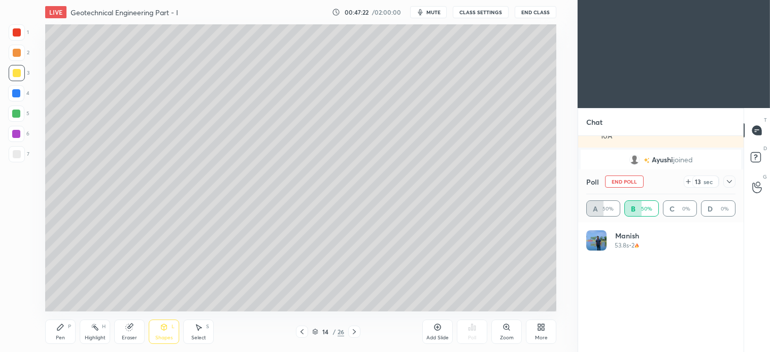
click at [70, 335] on div "Pen P" at bounding box center [60, 332] width 30 height 24
click at [299, 331] on icon at bounding box center [302, 332] width 8 height 8
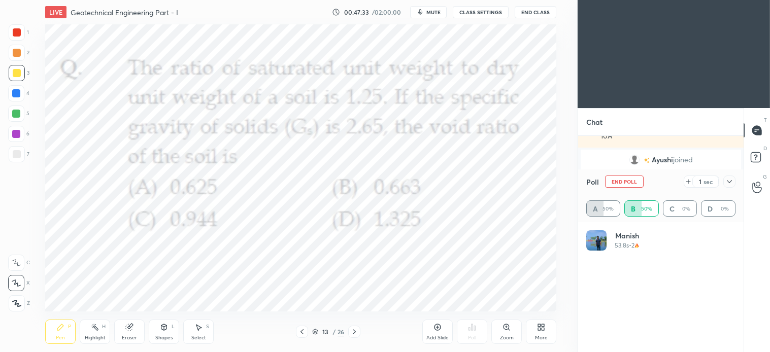
click at [352, 328] on icon at bounding box center [354, 332] width 8 height 8
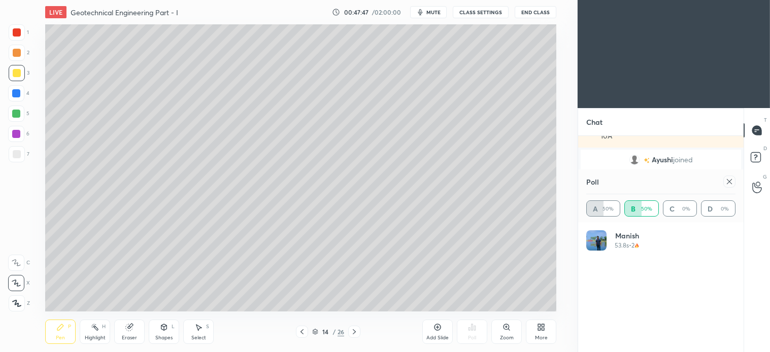
click at [164, 331] on icon at bounding box center [164, 327] width 8 height 8
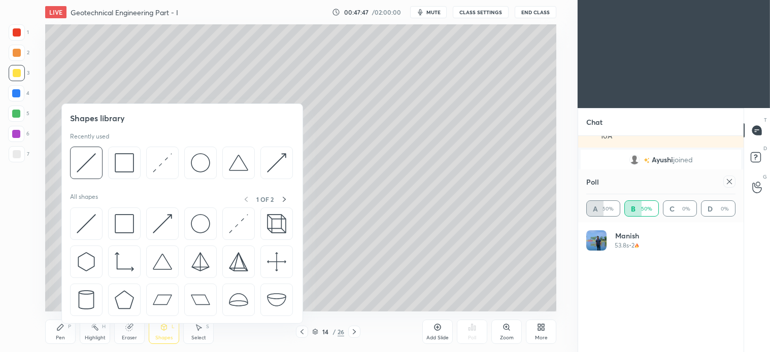
click at [100, 161] on div at bounding box center [86, 163] width 32 height 32
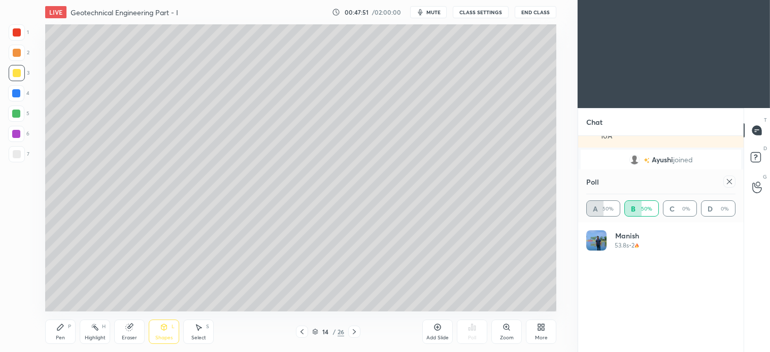
click at [54, 328] on div "Pen P" at bounding box center [60, 332] width 30 height 24
click at [168, 332] on div "Shapes L" at bounding box center [164, 332] width 30 height 24
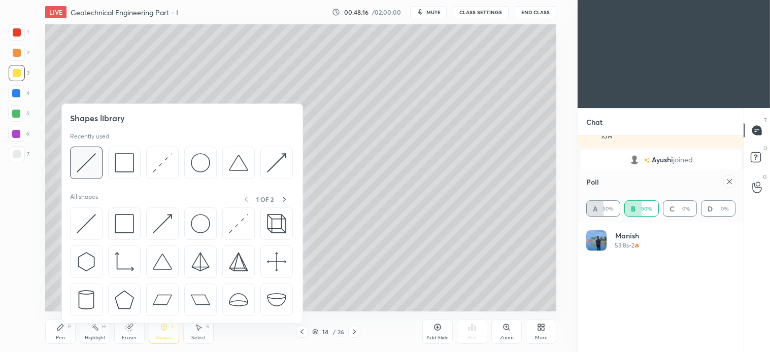
click at [93, 160] on img at bounding box center [86, 162] width 19 height 19
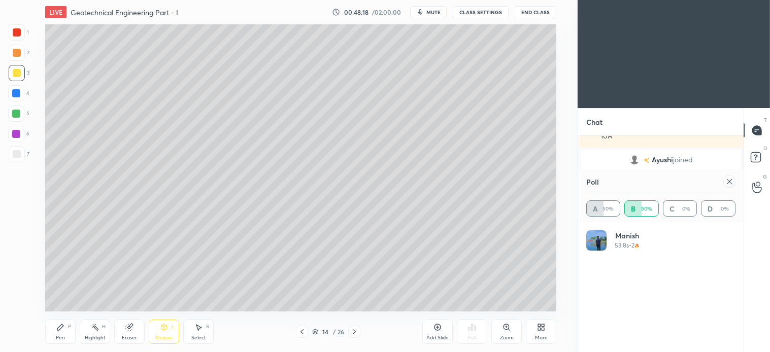
click at [61, 325] on icon at bounding box center [60, 327] width 6 height 6
click at [16, 152] on div at bounding box center [17, 154] width 8 height 8
click at [16, 117] on div at bounding box center [16, 114] width 8 height 8
click at [14, 74] on div at bounding box center [17, 73] width 8 height 8
click at [166, 327] on icon at bounding box center [164, 327] width 6 height 6
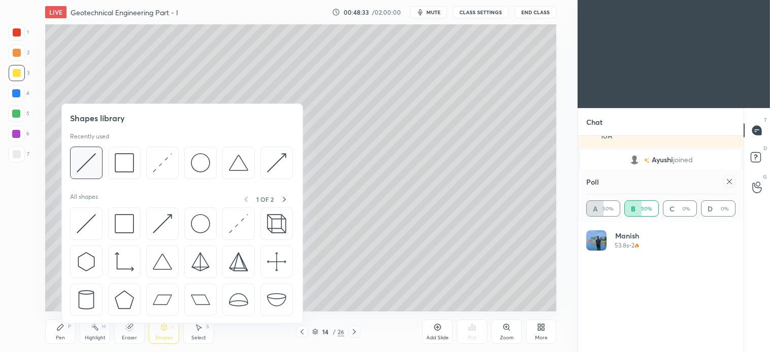
click at [89, 163] on img at bounding box center [86, 162] width 19 height 19
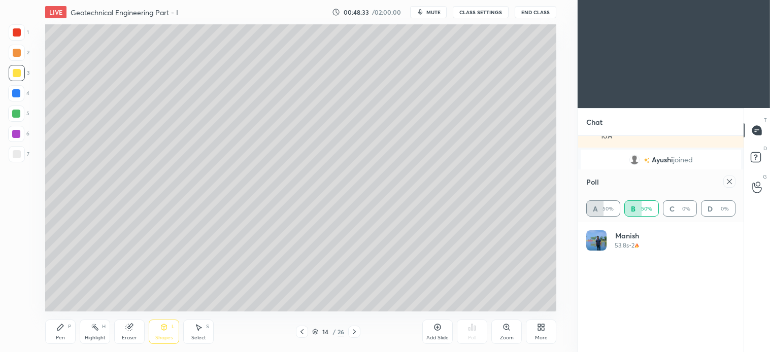
click at [21, 120] on div at bounding box center [16, 114] width 16 height 16
click at [23, 81] on div "3" at bounding box center [19, 75] width 21 height 20
click at [66, 332] on div "Pen P" at bounding box center [60, 332] width 30 height 24
click at [168, 334] on div "Shapes L" at bounding box center [164, 332] width 30 height 24
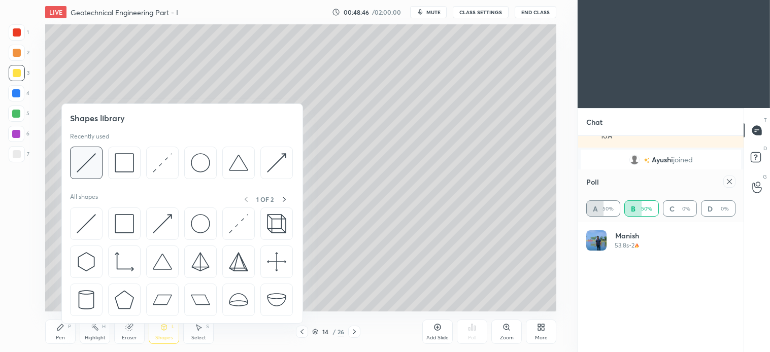
click at [94, 165] on img at bounding box center [86, 162] width 19 height 19
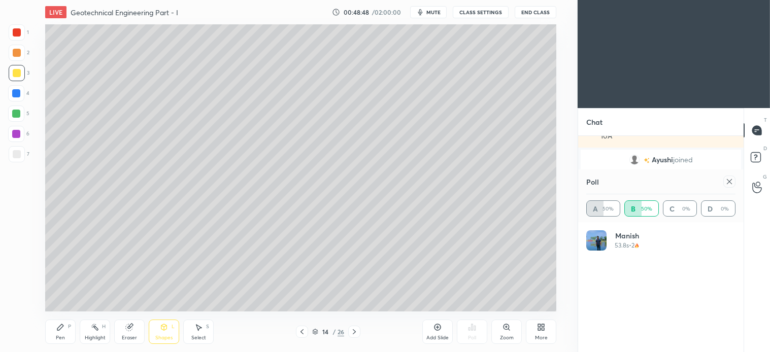
click at [58, 328] on icon at bounding box center [60, 327] width 6 height 6
click at [161, 332] on div "Shapes L" at bounding box center [164, 332] width 30 height 24
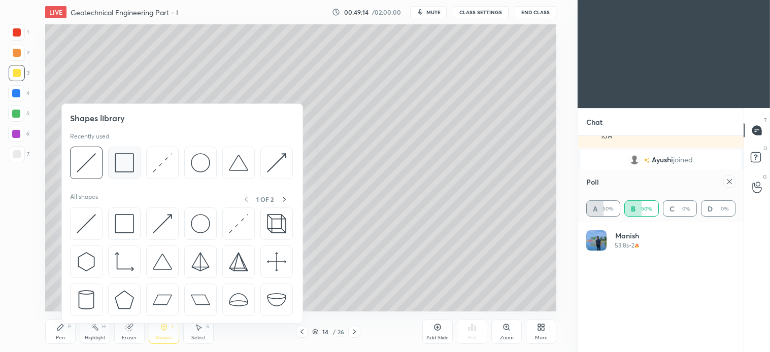
click at [122, 155] on img at bounding box center [124, 162] width 19 height 19
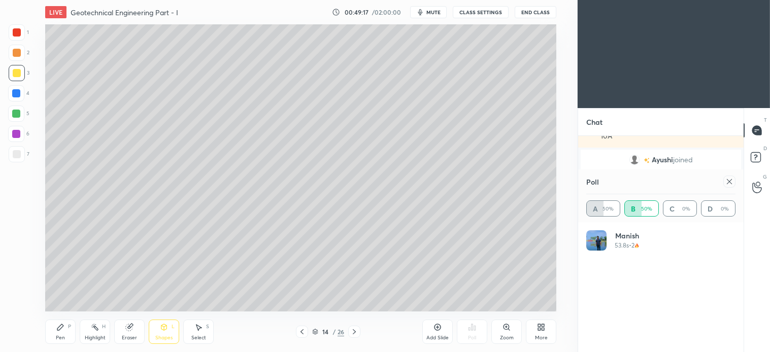
click at [65, 332] on div "Pen P" at bounding box center [60, 332] width 30 height 24
click at [302, 330] on icon at bounding box center [301, 331] width 3 height 5
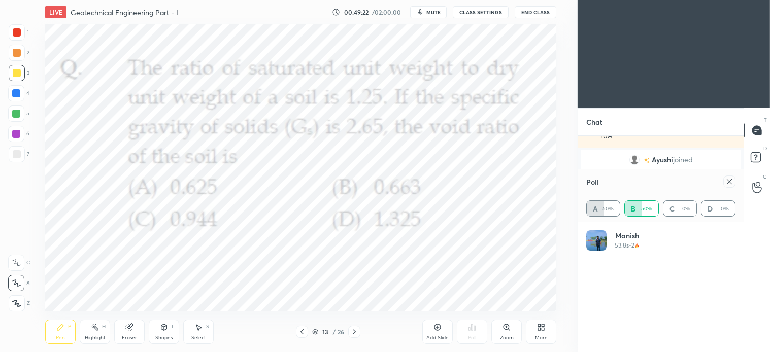
click at [23, 38] on div at bounding box center [17, 32] width 16 height 16
click at [727, 183] on icon at bounding box center [729, 182] width 8 height 8
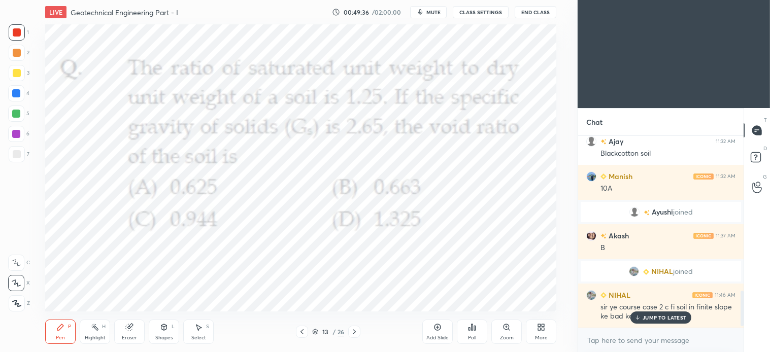
scroll to position [796, 0]
click at [358, 333] on icon at bounding box center [354, 332] width 8 height 8
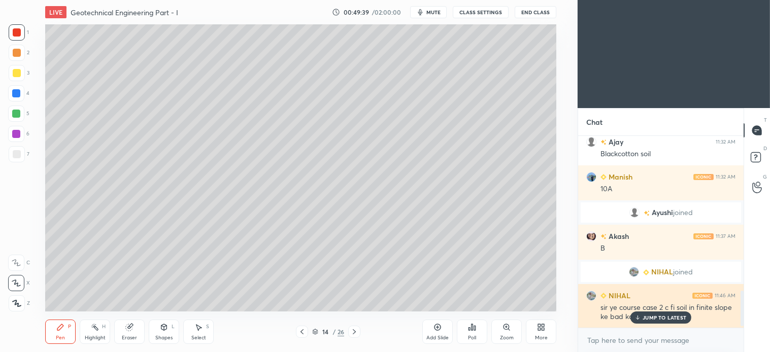
click at [666, 319] on p "JUMP TO LATEST" at bounding box center [664, 318] width 44 height 6
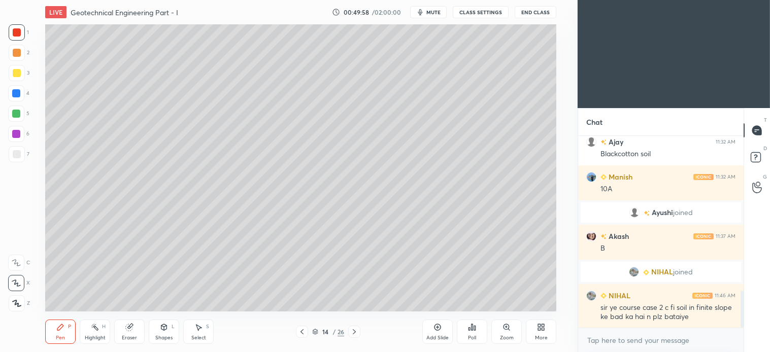
click at [201, 332] on div "Select S" at bounding box center [198, 332] width 30 height 24
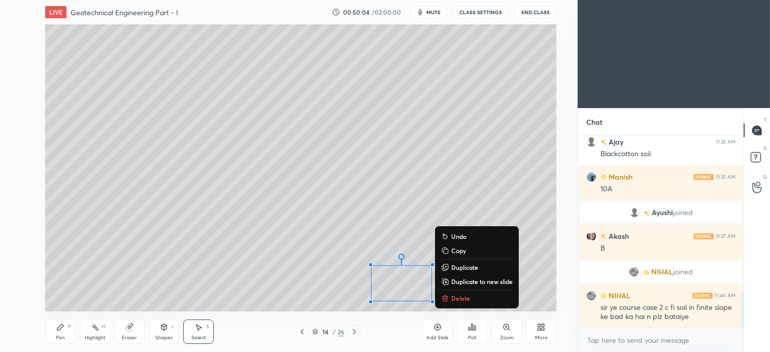
click at [447, 296] on icon at bounding box center [445, 296] width 4 height 2
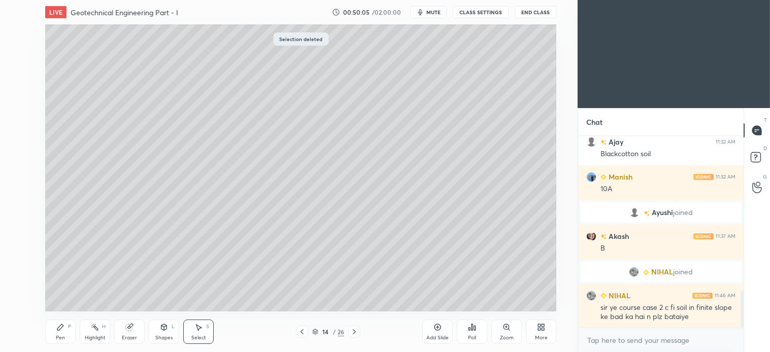
click at [64, 331] on icon at bounding box center [60, 327] width 8 height 8
click at [16, 113] on div at bounding box center [16, 114] width 8 height 8
click at [204, 337] on div "Select" at bounding box center [198, 337] width 15 height 5
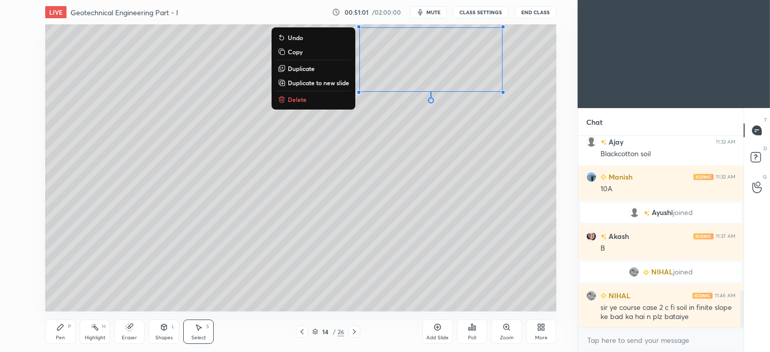
click at [295, 95] on p "Delete" at bounding box center [297, 99] width 19 height 8
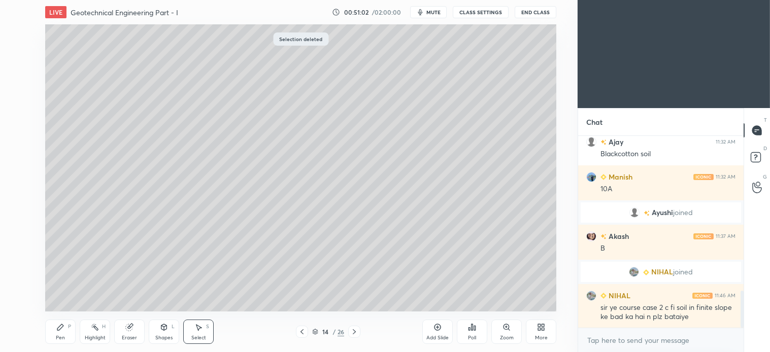
click at [59, 331] on icon at bounding box center [60, 327] width 8 height 8
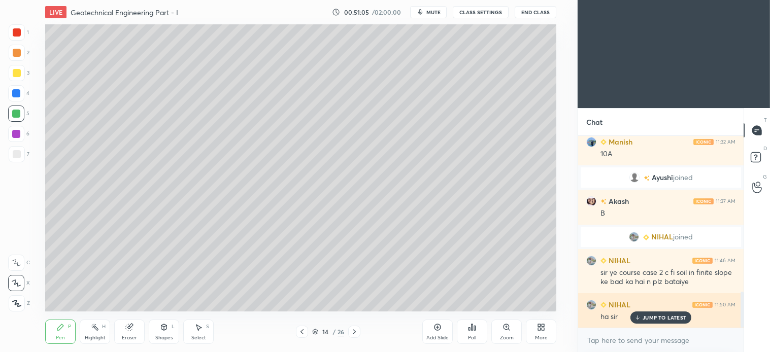
click at [666, 317] on p "JUMP TO LATEST" at bounding box center [664, 318] width 44 height 6
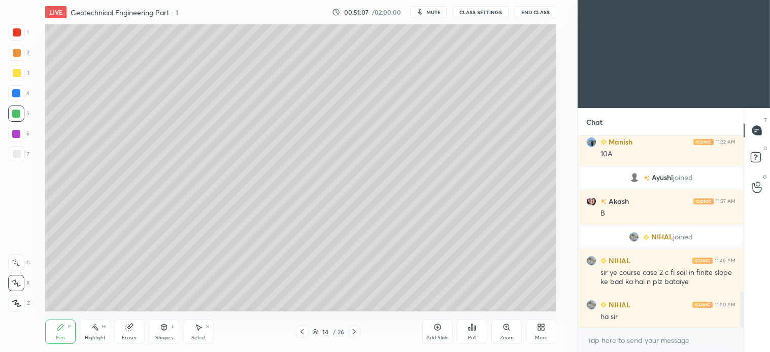
click at [353, 332] on icon at bounding box center [354, 332] width 8 height 8
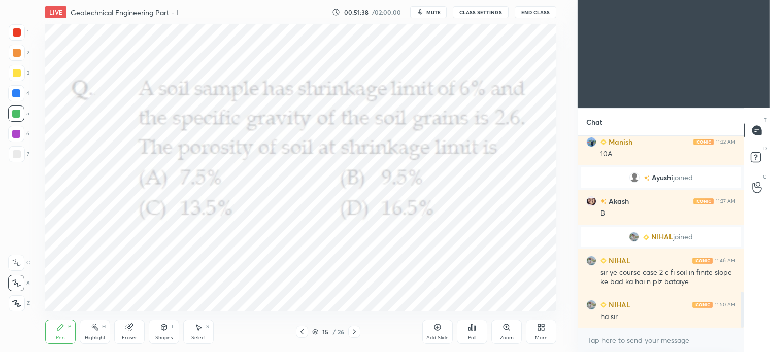
click at [472, 333] on div "Poll" at bounding box center [472, 332] width 30 height 24
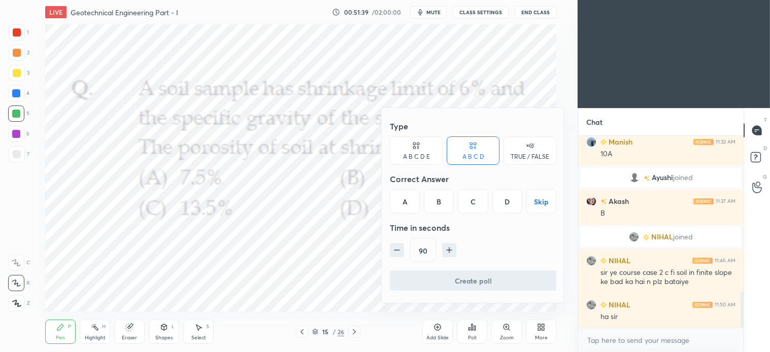
click at [474, 204] on div "C" at bounding box center [473, 201] width 30 height 24
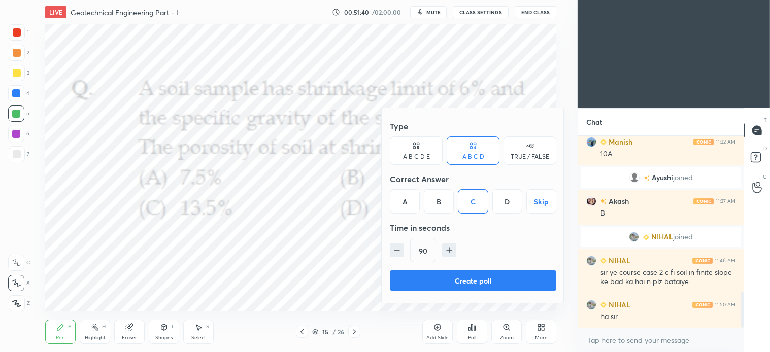
click at [490, 279] on button "Create poll" at bounding box center [473, 280] width 166 height 20
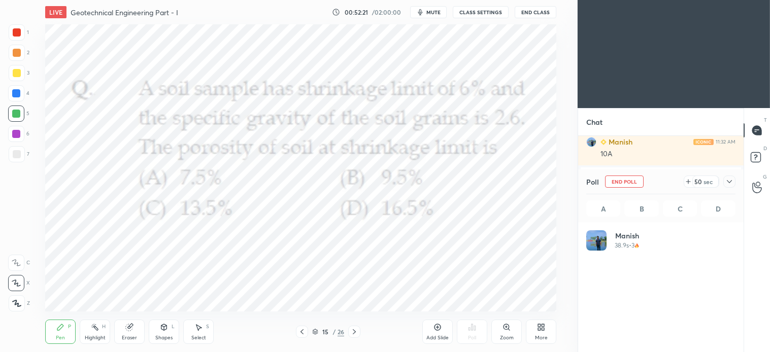
scroll to position [119, 146]
click at [21, 32] on div at bounding box center [17, 32] width 16 height 16
click at [161, 332] on div "Shapes L" at bounding box center [164, 332] width 30 height 24
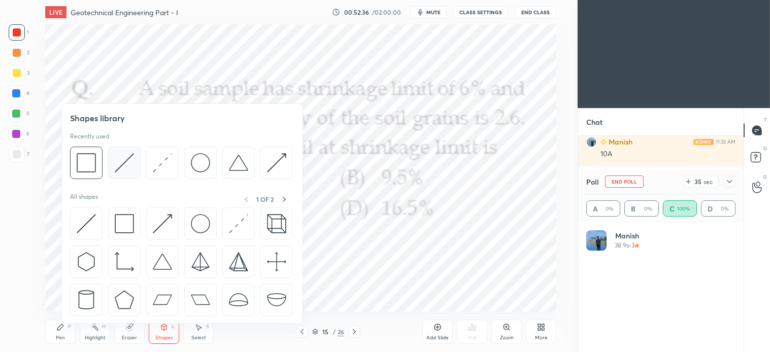
click at [129, 165] on img at bounding box center [124, 162] width 19 height 19
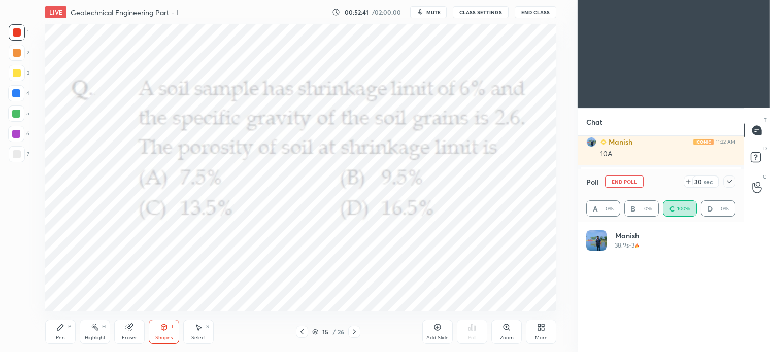
click at [66, 325] on div "Pen P" at bounding box center [60, 332] width 30 height 24
click at [160, 332] on div "Shapes L" at bounding box center [164, 332] width 30 height 24
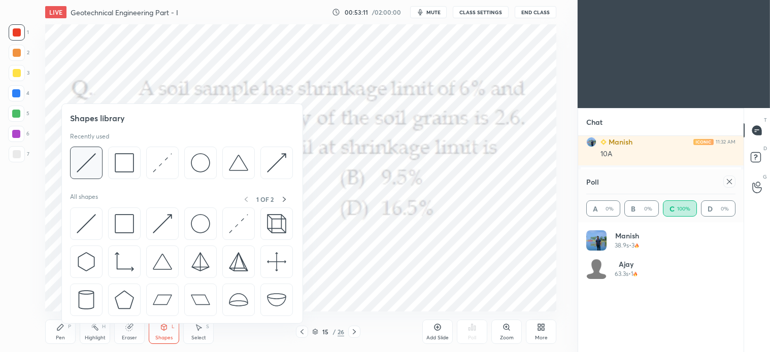
click at [92, 167] on img at bounding box center [86, 162] width 19 height 19
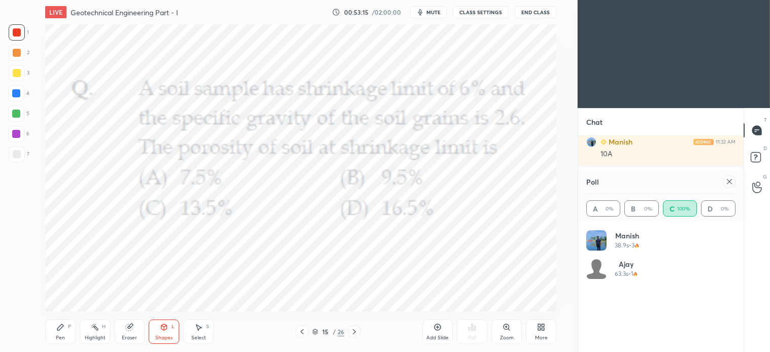
click at [61, 336] on div "Pen" at bounding box center [60, 337] width 9 height 5
click at [201, 328] on icon at bounding box center [199, 328] width 6 height 6
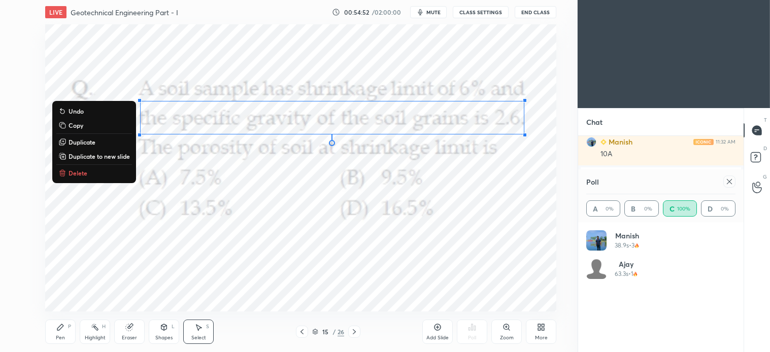
click at [83, 174] on p "Delete" at bounding box center [78, 173] width 19 height 8
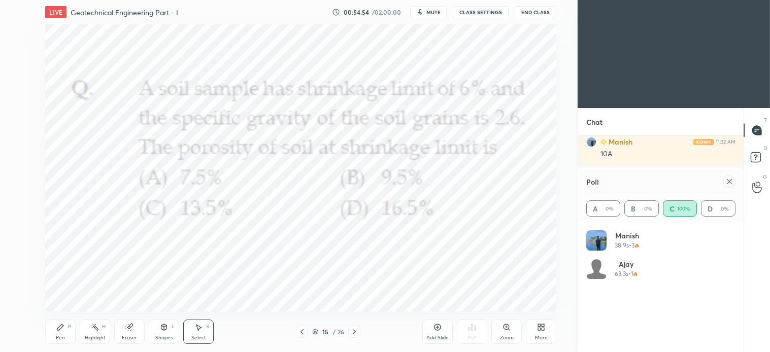
click at [728, 183] on icon at bounding box center [729, 181] width 5 height 5
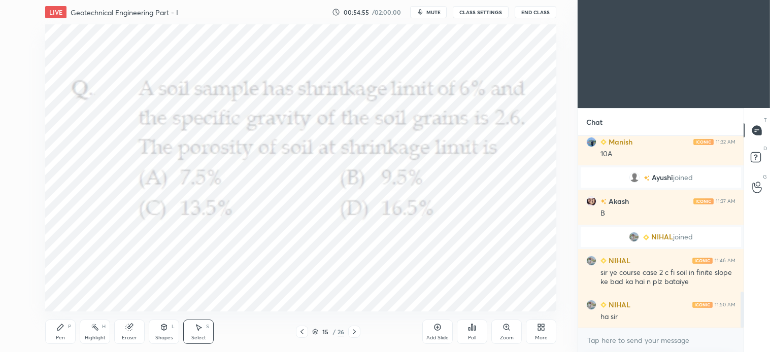
scroll to position [214, 162]
click at [542, 330] on icon at bounding box center [543, 329] width 3 height 3
click at [520, 168] on div at bounding box center [385, 176] width 770 height 352
click at [461, 184] on div "0 ° Undo Copy Duplicate Duplicate to new slide Delete" at bounding box center [300, 167] width 511 height 287
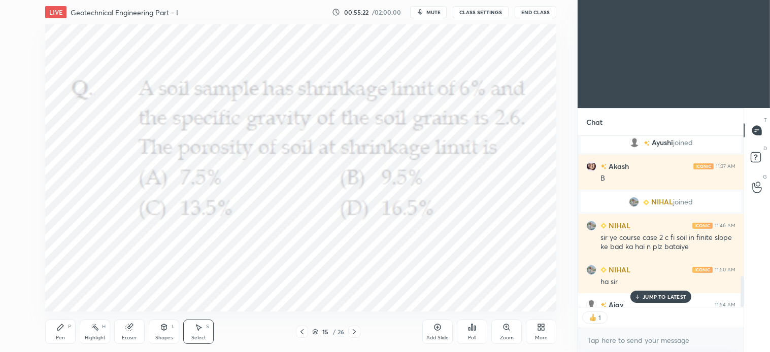
scroll to position [168, 162]
click at [651, 298] on p "JUMP TO LATEST" at bounding box center [664, 297] width 44 height 6
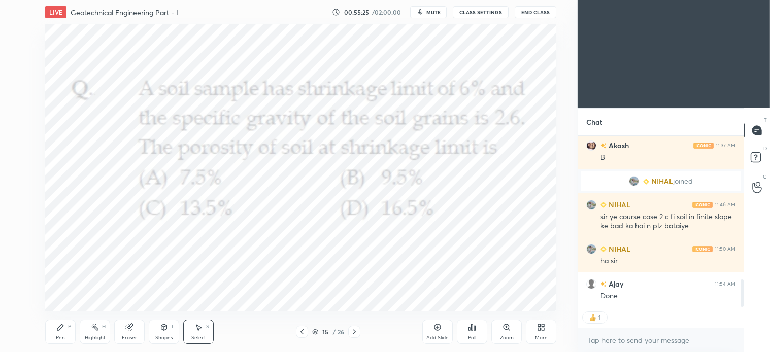
click at [352, 328] on icon at bounding box center [354, 332] width 8 height 8
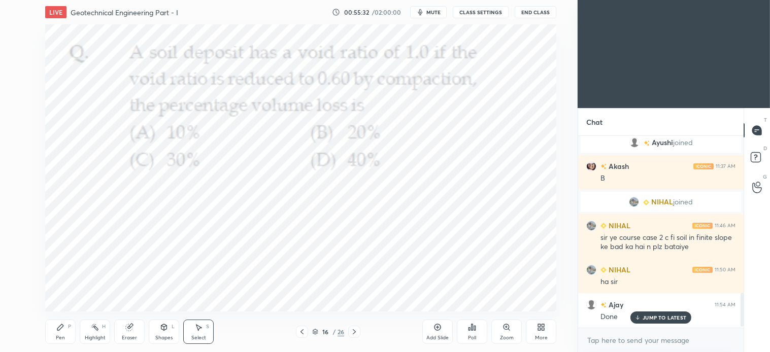
scroll to position [189, 162]
click at [438, 9] on span "mute" at bounding box center [433, 12] width 14 height 7
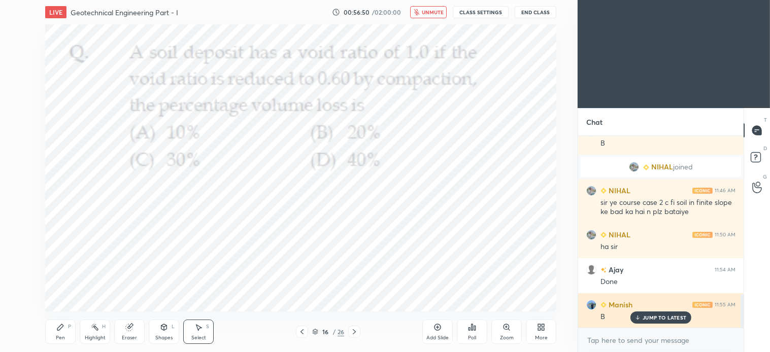
click at [662, 319] on p "JUMP TO LATEST" at bounding box center [664, 318] width 44 height 6
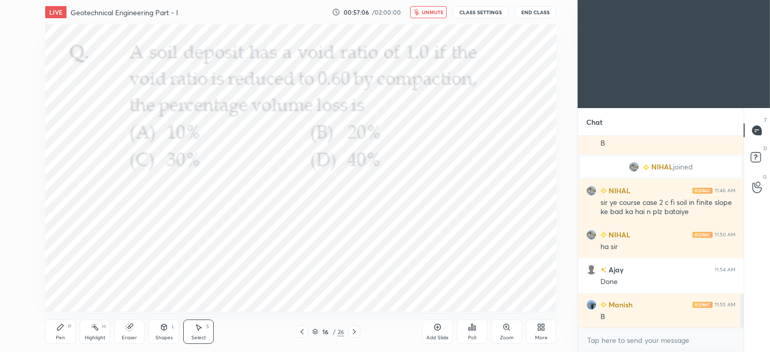
click at [471, 330] on icon at bounding box center [472, 327] width 2 height 6
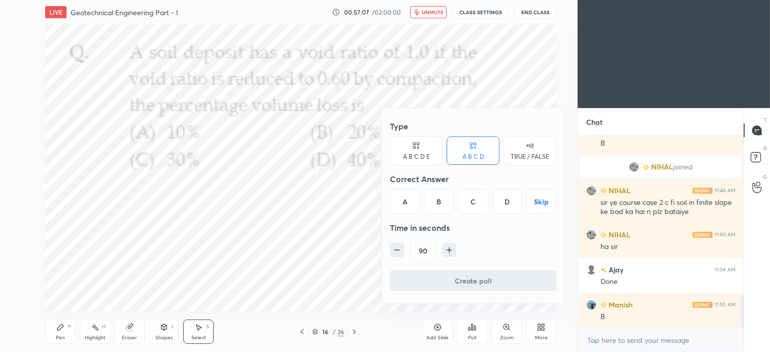
click at [442, 203] on div "B" at bounding box center [439, 201] width 30 height 24
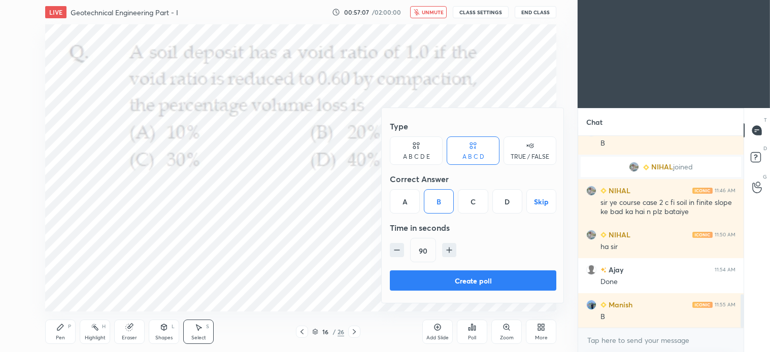
click at [460, 278] on button "Create poll" at bounding box center [473, 280] width 166 height 20
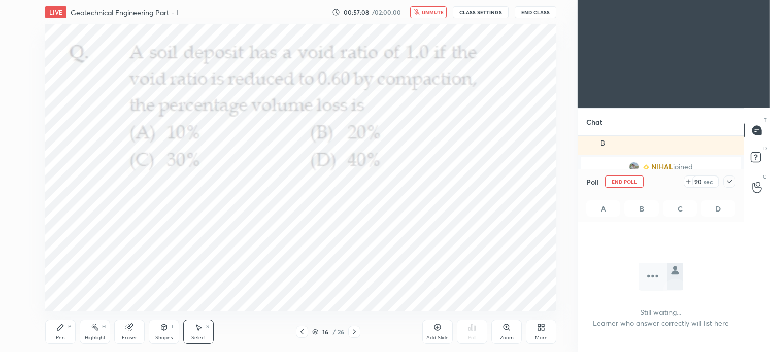
scroll to position [3, 3]
click at [435, 12] on span "unmute" at bounding box center [433, 12] width 22 height 7
click at [59, 332] on div "Pen P" at bounding box center [60, 332] width 30 height 24
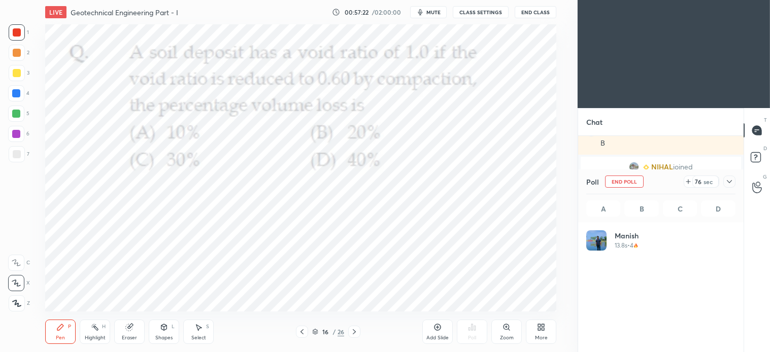
scroll to position [119, 146]
click at [430, 17] on button "mute" at bounding box center [428, 12] width 37 height 12
click at [433, 12] on span "unmute" at bounding box center [433, 12] width 22 height 7
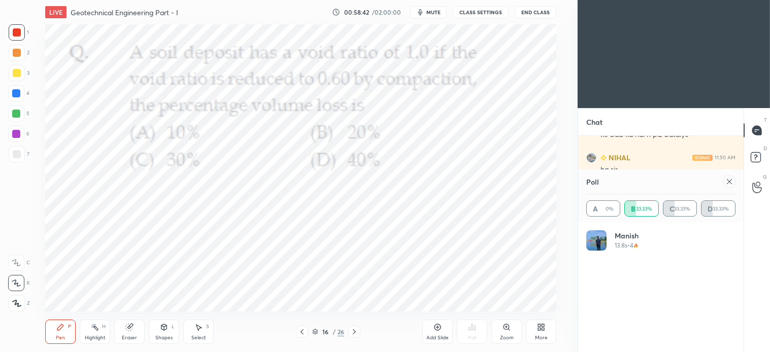
click at [200, 333] on div "Select S" at bounding box center [198, 332] width 30 height 24
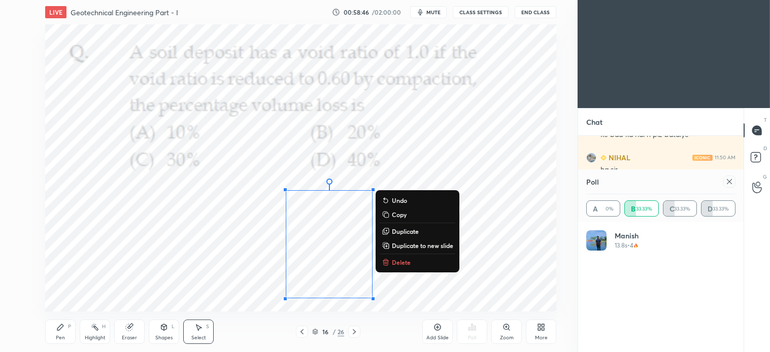
click at [399, 262] on p "Delete" at bounding box center [401, 262] width 19 height 8
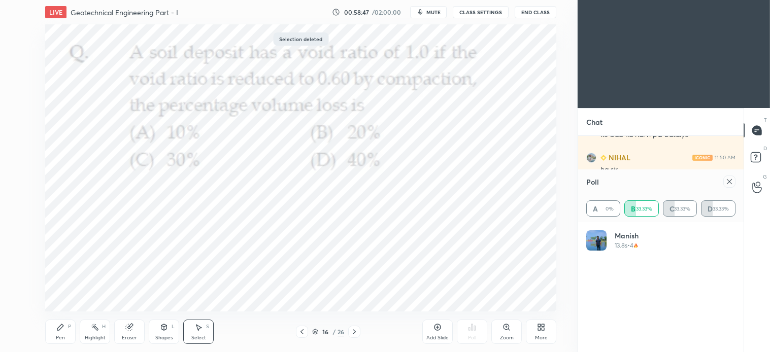
click at [59, 334] on div "Pen P" at bounding box center [60, 332] width 30 height 24
click at [431, 11] on span "mute" at bounding box center [433, 12] width 14 height 7
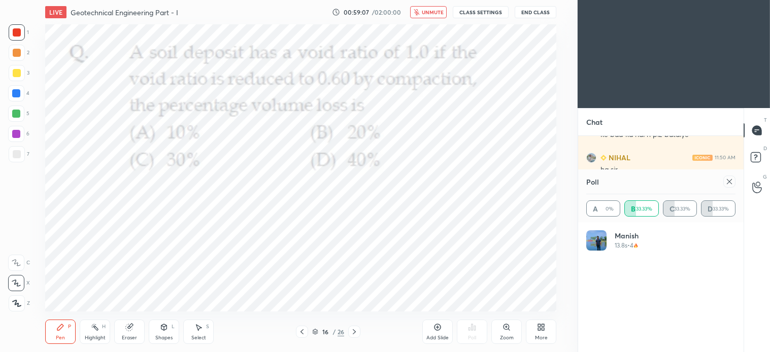
click at [432, 12] on span "unmute" at bounding box center [433, 12] width 22 height 7
click at [68, 329] on div "P" at bounding box center [69, 326] width 3 height 5
click at [199, 324] on icon at bounding box center [198, 327] width 8 height 8
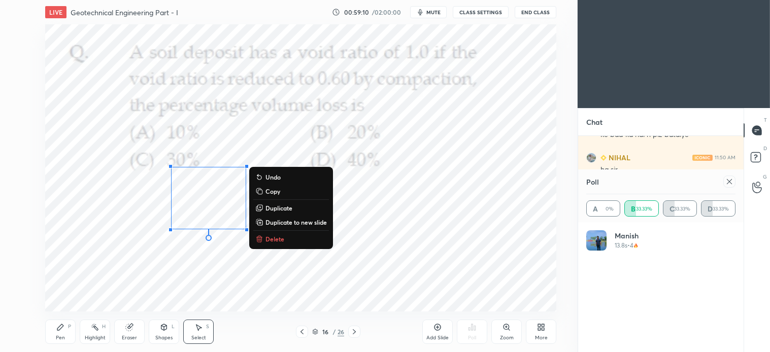
click at [273, 236] on p "Delete" at bounding box center [274, 239] width 19 height 8
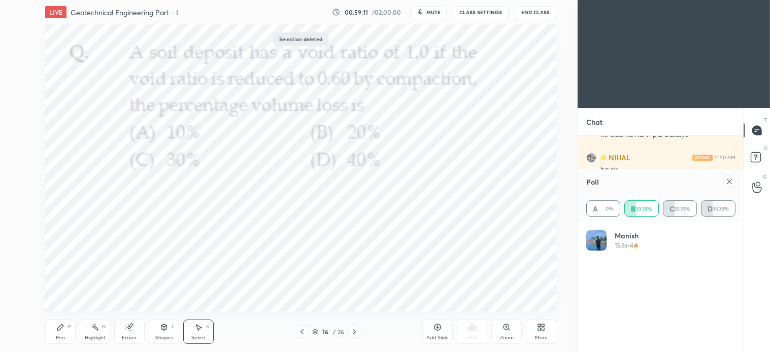
click at [69, 333] on div "Pen P" at bounding box center [60, 332] width 30 height 24
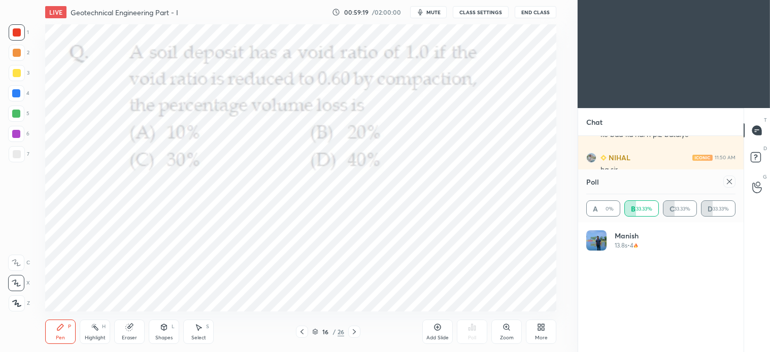
click at [131, 332] on div "Eraser" at bounding box center [129, 332] width 30 height 24
click at [66, 333] on div "Pen P" at bounding box center [60, 332] width 30 height 24
click at [138, 328] on div "Eraser" at bounding box center [129, 332] width 30 height 24
click at [65, 330] on div "Pen P" at bounding box center [60, 332] width 30 height 24
click at [134, 328] on div "Eraser" at bounding box center [129, 332] width 30 height 24
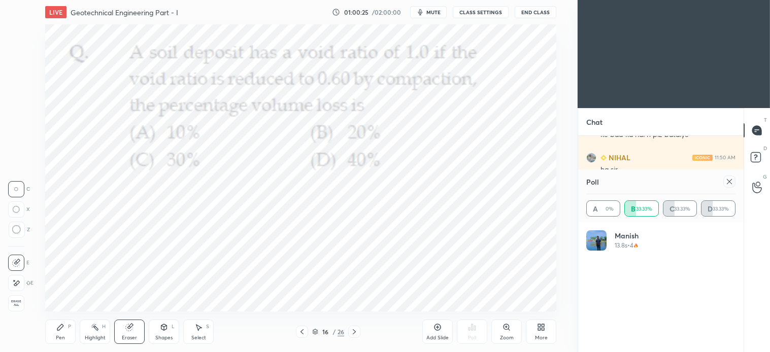
click at [65, 335] on div "Pen P" at bounding box center [60, 332] width 30 height 24
click at [438, 327] on icon at bounding box center [437, 327] width 3 height 3
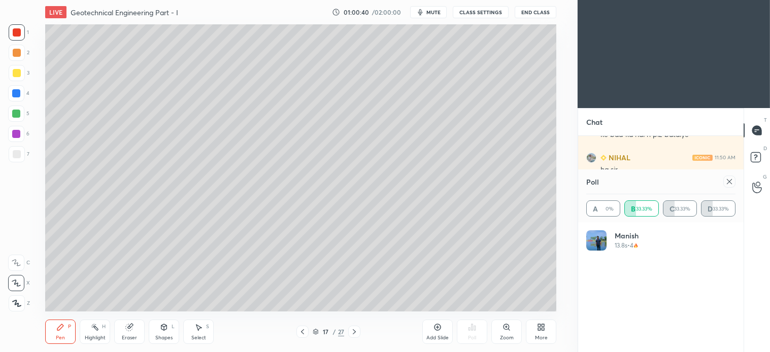
click at [18, 74] on div at bounding box center [17, 73] width 8 height 8
click at [165, 330] on icon at bounding box center [164, 327] width 6 height 6
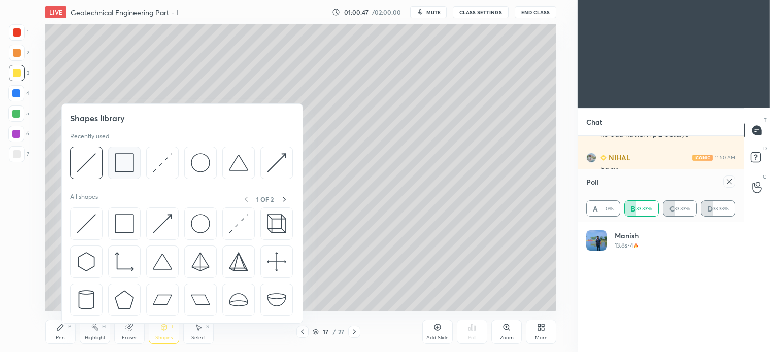
click at [130, 171] on img at bounding box center [124, 162] width 19 height 19
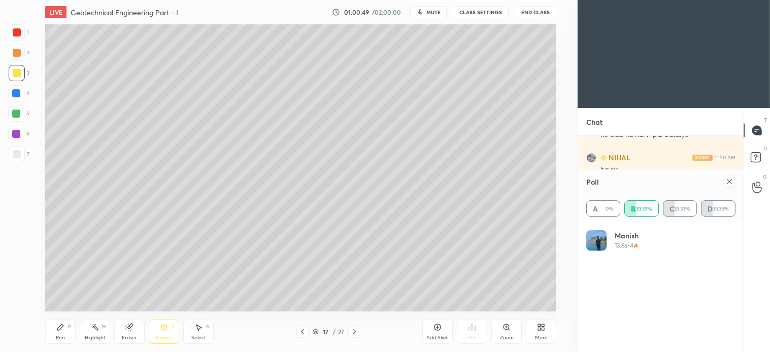
click at [69, 323] on div "Pen P" at bounding box center [60, 332] width 30 height 24
click at [170, 328] on div "Shapes L" at bounding box center [164, 332] width 30 height 24
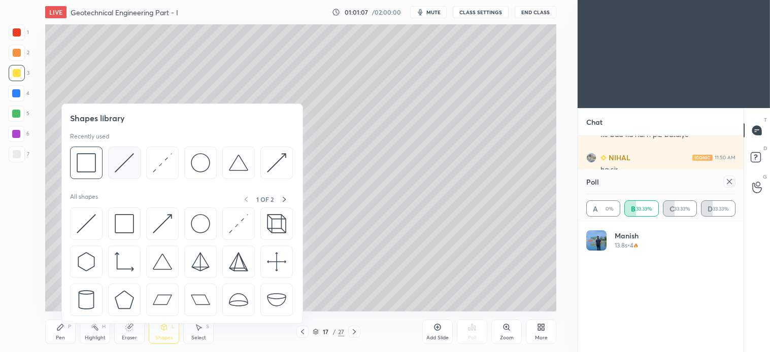
click at [132, 165] on img at bounding box center [124, 162] width 19 height 19
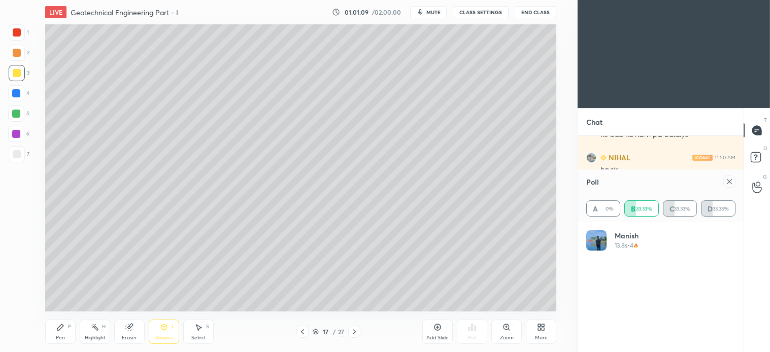
click at [65, 326] on div "Pen P" at bounding box center [60, 332] width 30 height 24
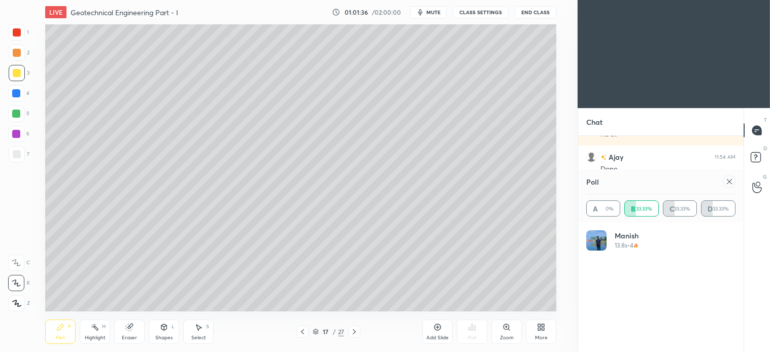
scroll to position [956, 0]
click at [300, 331] on icon at bounding box center [302, 332] width 8 height 8
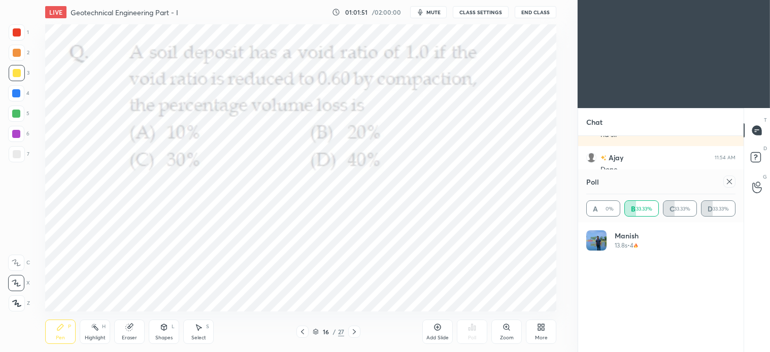
click at [302, 328] on icon at bounding box center [302, 332] width 8 height 8
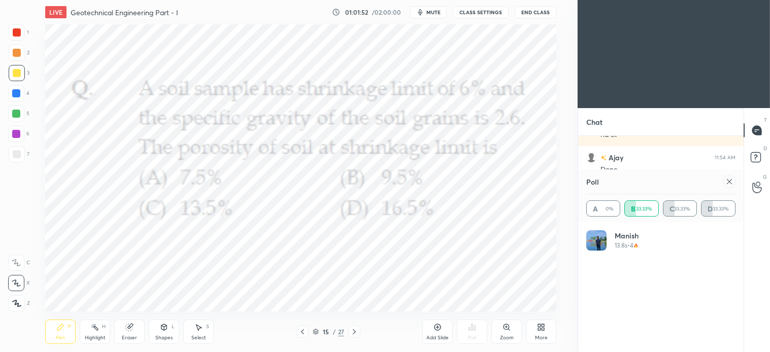
click at [354, 329] on icon at bounding box center [354, 332] width 8 height 8
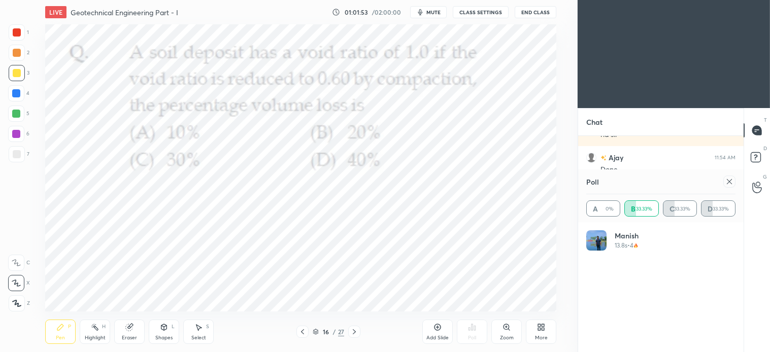
click at [21, 29] on div at bounding box center [17, 32] width 16 height 16
click at [200, 337] on div "Select" at bounding box center [198, 337] width 15 height 5
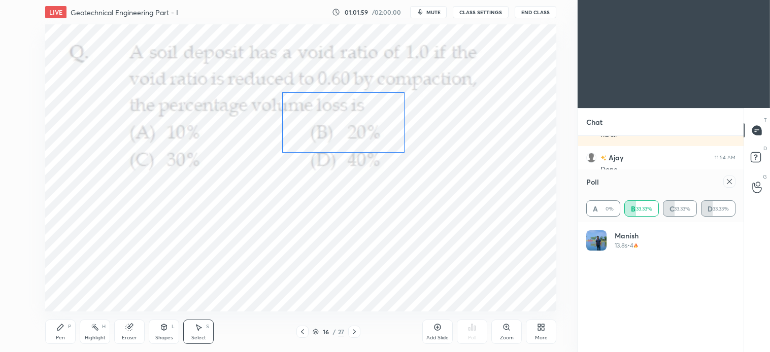
click at [333, 132] on div "0 ° Undo Copy Duplicate Duplicate to new slide Delete" at bounding box center [300, 167] width 511 height 287
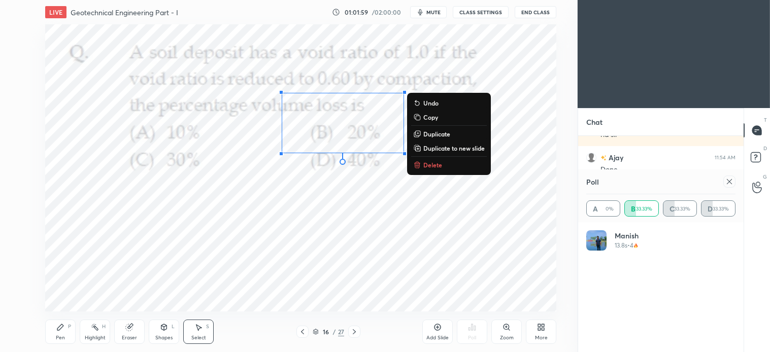
click at [65, 332] on div "Pen P" at bounding box center [60, 332] width 30 height 24
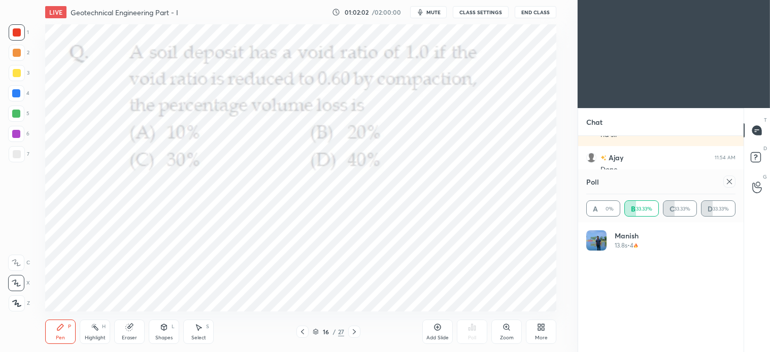
click at [355, 332] on icon at bounding box center [354, 331] width 3 height 5
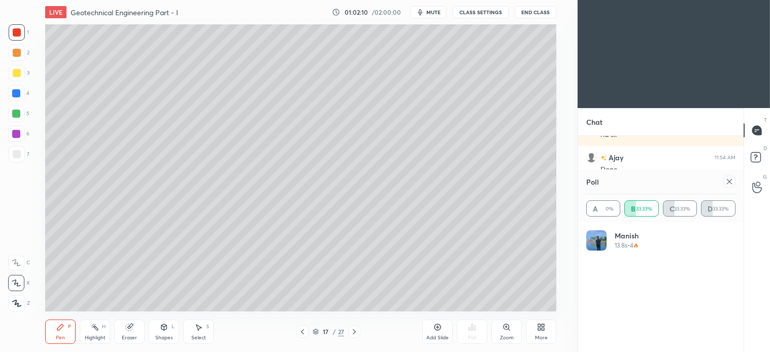
click at [352, 334] on icon at bounding box center [354, 332] width 8 height 8
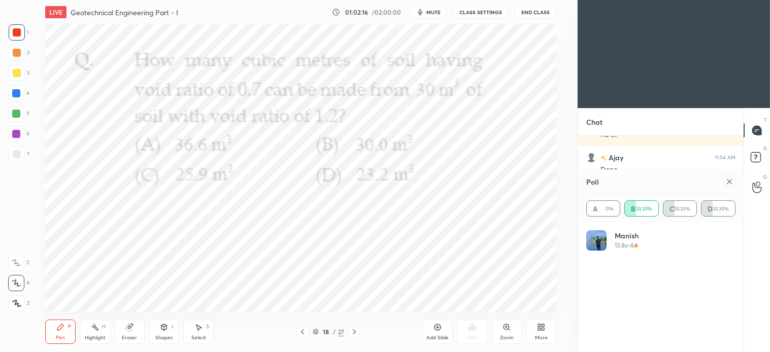
click at [301, 333] on icon at bounding box center [302, 332] width 8 height 8
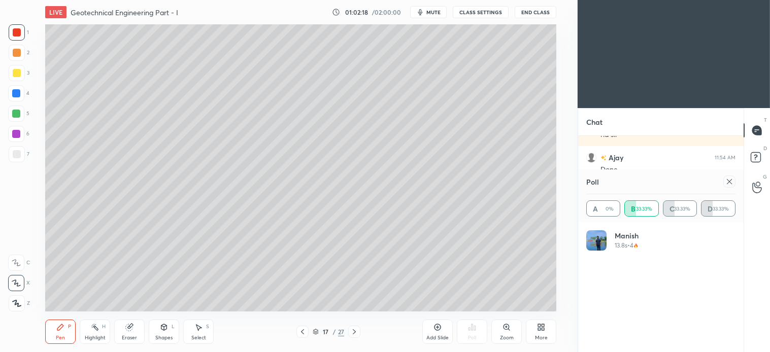
click at [729, 182] on icon at bounding box center [729, 181] width 5 height 5
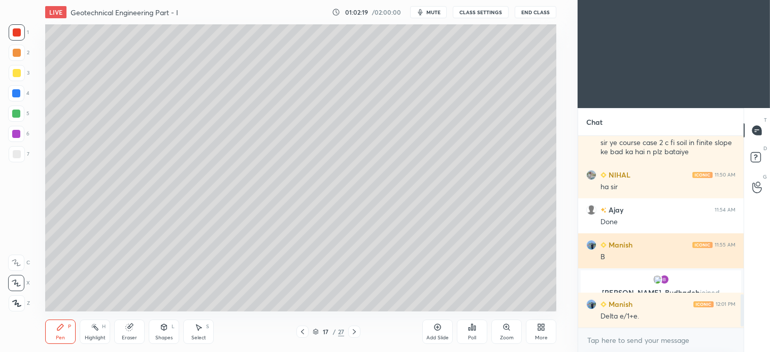
scroll to position [3, 3]
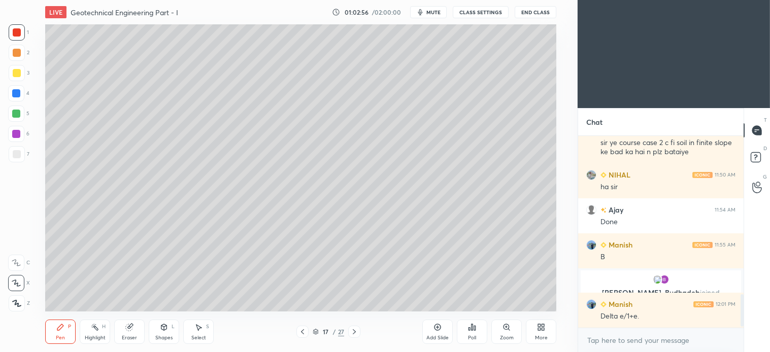
click at [129, 329] on icon at bounding box center [129, 327] width 7 height 7
click at [61, 334] on div "Pen P" at bounding box center [60, 332] width 30 height 24
click at [19, 71] on div at bounding box center [17, 73] width 8 height 8
click at [353, 331] on icon at bounding box center [354, 332] width 8 height 8
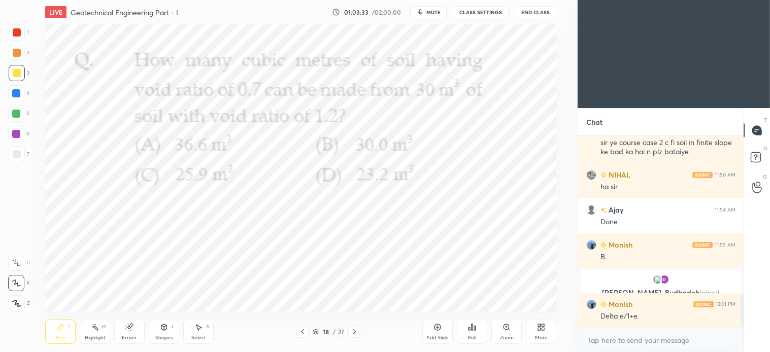
click at [435, 10] on span "mute" at bounding box center [433, 12] width 14 height 7
click at [546, 331] on div "More" at bounding box center [541, 332] width 30 height 24
click at [473, 337] on div at bounding box center [385, 176] width 770 height 352
click at [473, 332] on div "Poll" at bounding box center [472, 332] width 30 height 24
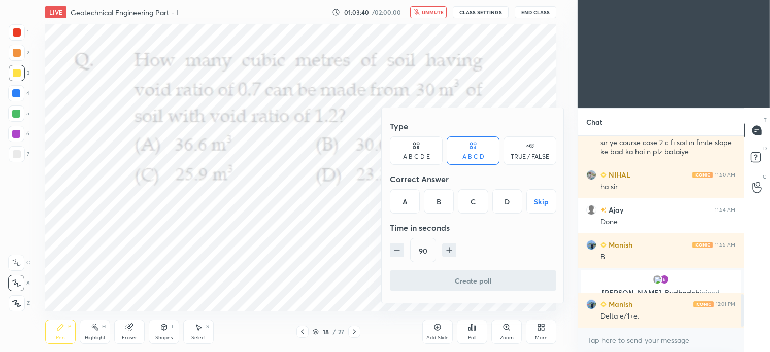
click at [506, 201] on div "D" at bounding box center [507, 201] width 30 height 24
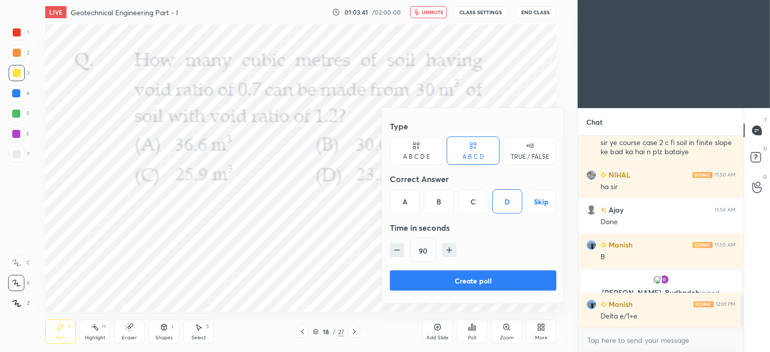
click at [495, 285] on button "Create poll" at bounding box center [473, 280] width 166 height 20
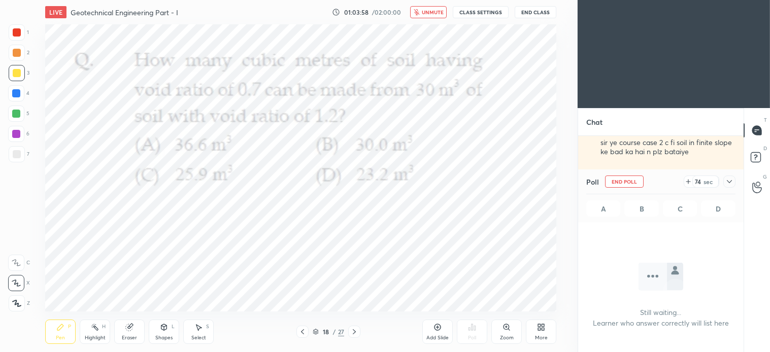
click at [728, 179] on icon at bounding box center [729, 182] width 8 height 8
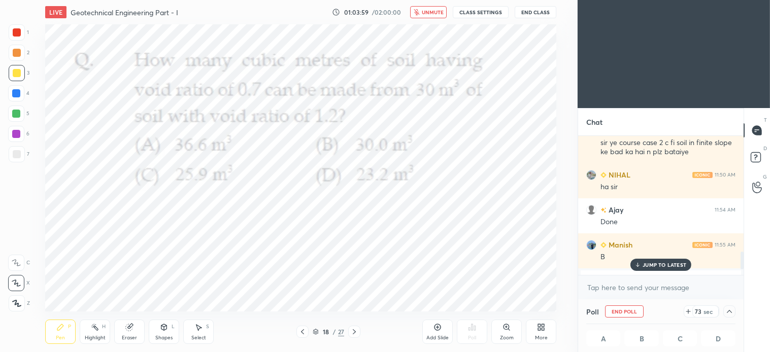
scroll to position [956, 0]
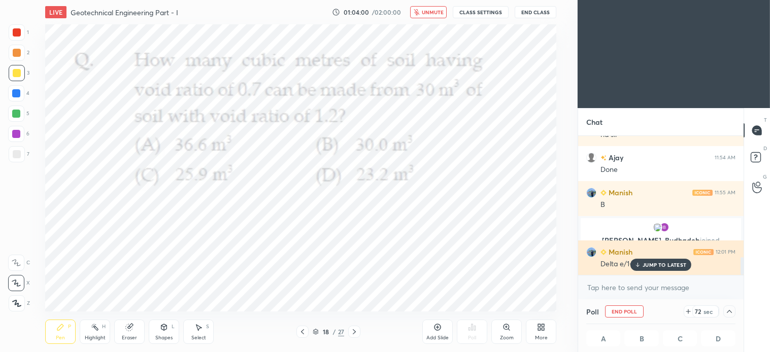
click at [675, 266] on p "JUMP TO LATEST" at bounding box center [664, 265] width 44 height 6
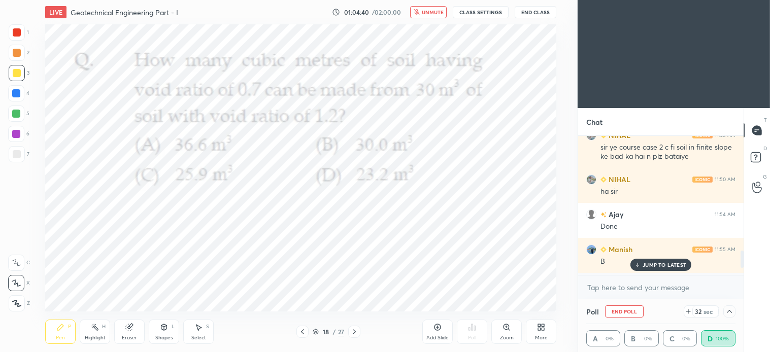
click at [679, 264] on p "JUMP TO LATEST" at bounding box center [664, 265] width 44 height 6
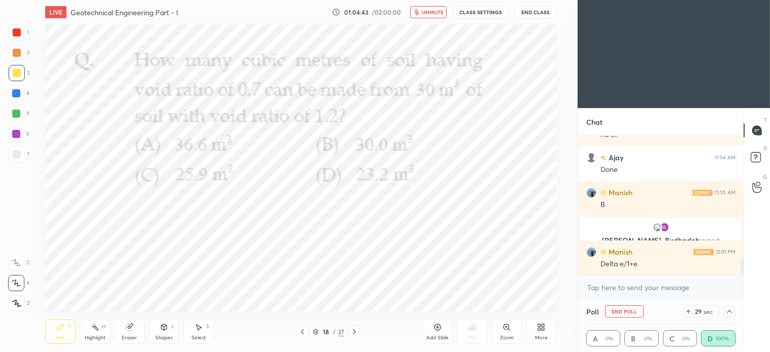
click at [22, 27] on div at bounding box center [17, 32] width 16 height 16
click at [427, 14] on span "unmute" at bounding box center [433, 12] width 22 height 7
click at [204, 330] on div "Select S" at bounding box center [198, 332] width 30 height 24
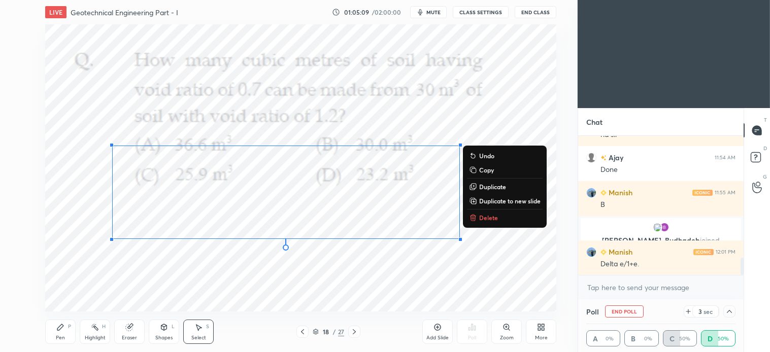
click at [356, 202] on div "0 ° Undo Copy Duplicate Duplicate to new slide Delete" at bounding box center [300, 167] width 511 height 287
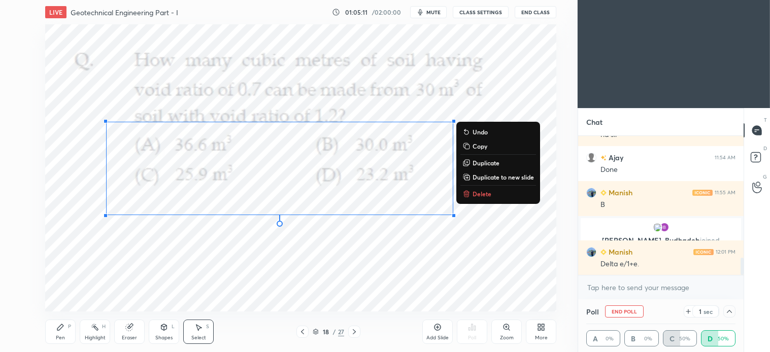
click at [352, 192] on div "0 ° Undo Copy Duplicate Duplicate to new slide Delete" at bounding box center [300, 167] width 511 height 287
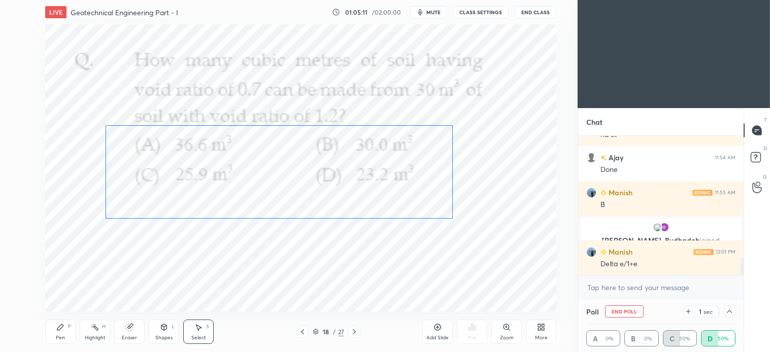
click at [352, 197] on div "0 ° Undo Copy Duplicate Duplicate to new slide Delete" at bounding box center [300, 167] width 511 height 287
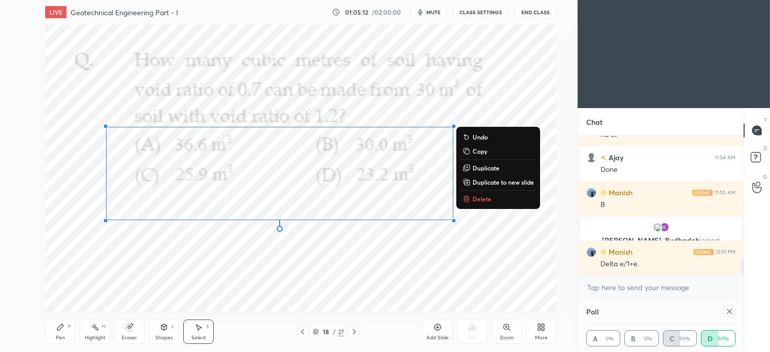
click at [349, 257] on div "0 ° Undo Copy Duplicate Duplicate to new slide Delete" at bounding box center [300, 167] width 511 height 287
click at [480, 198] on p "Delete" at bounding box center [481, 199] width 19 height 8
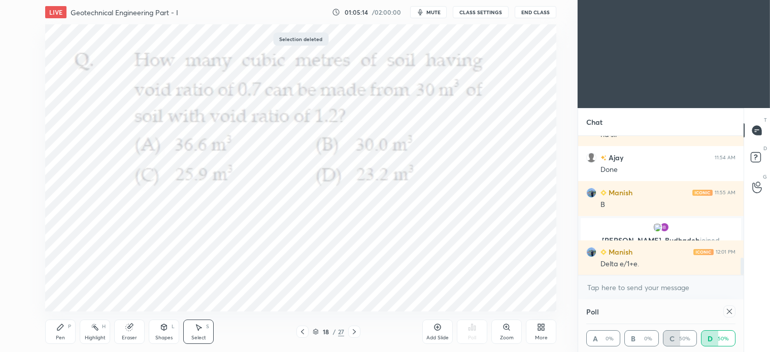
click at [56, 339] on div "Pen" at bounding box center [60, 337] width 9 height 5
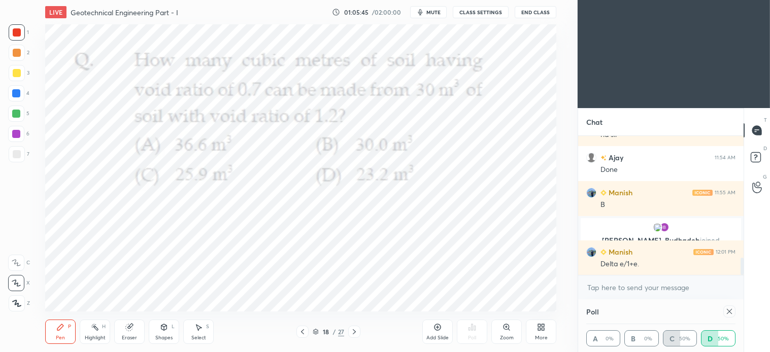
click at [135, 328] on div "Eraser" at bounding box center [129, 332] width 30 height 24
click at [61, 331] on icon at bounding box center [60, 327] width 8 height 8
click at [203, 332] on div "Select S" at bounding box center [198, 332] width 30 height 24
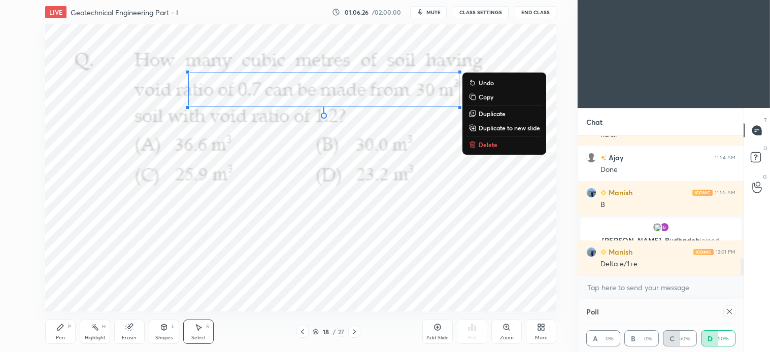
click at [496, 143] on p "Delete" at bounding box center [487, 145] width 19 height 8
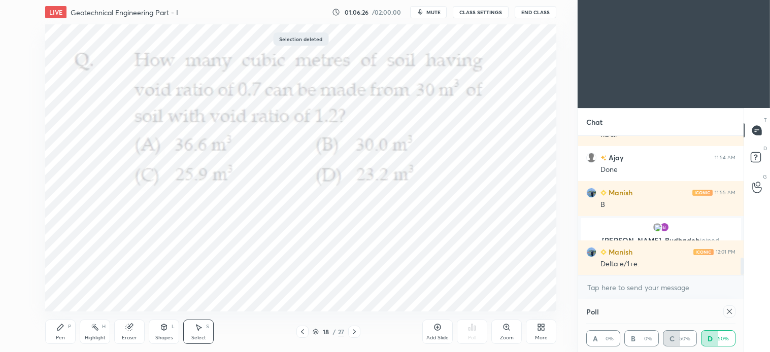
click at [66, 333] on div "Pen P" at bounding box center [60, 332] width 30 height 24
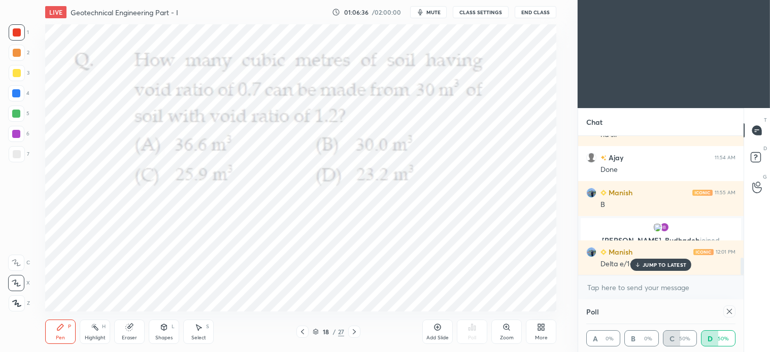
click at [433, 332] on div "Add Slide" at bounding box center [437, 332] width 30 height 24
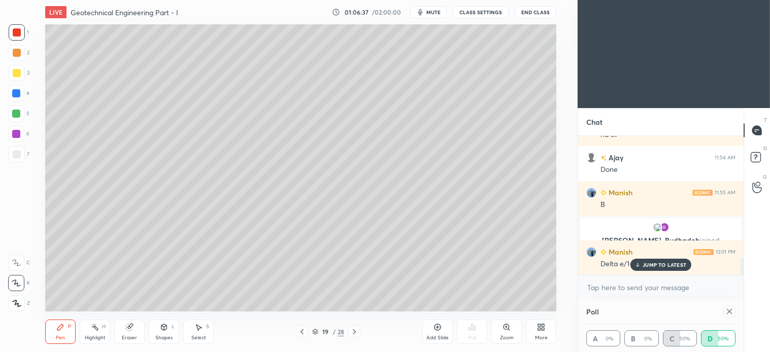
click at [21, 78] on div at bounding box center [17, 73] width 16 height 16
click at [306, 330] on div at bounding box center [302, 332] width 12 height 12
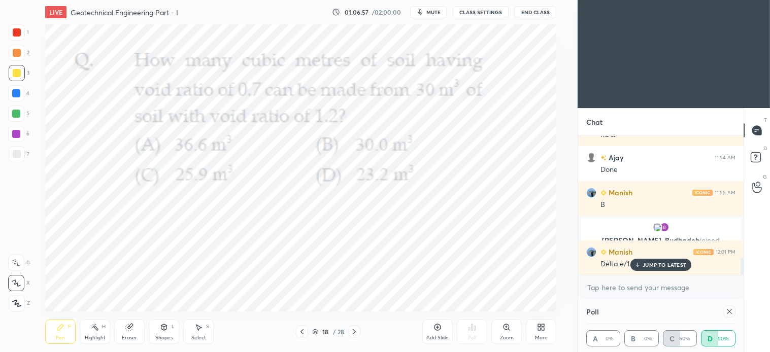
click at [355, 328] on icon at bounding box center [354, 332] width 8 height 8
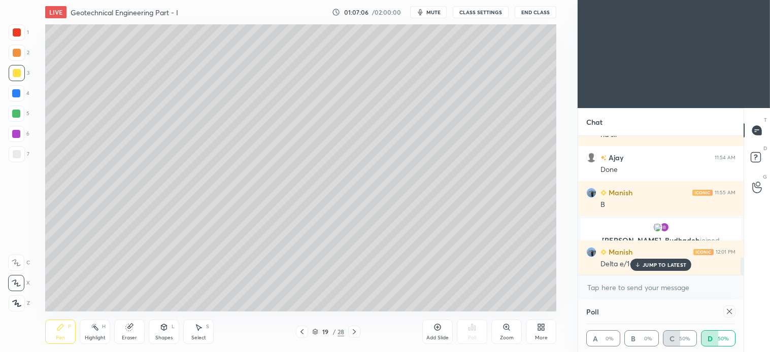
click at [302, 331] on icon at bounding box center [301, 331] width 3 height 5
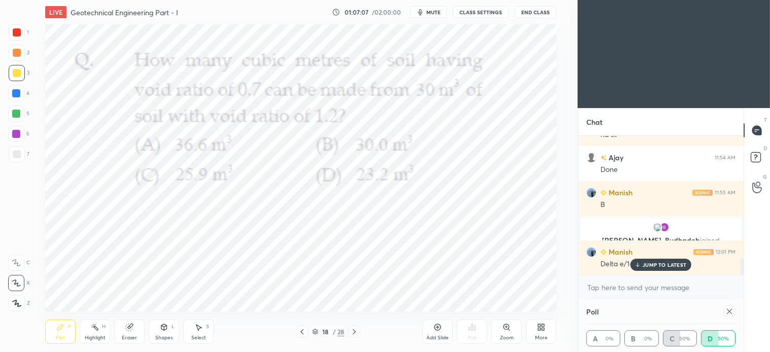
click at [353, 326] on div at bounding box center [354, 332] width 12 height 12
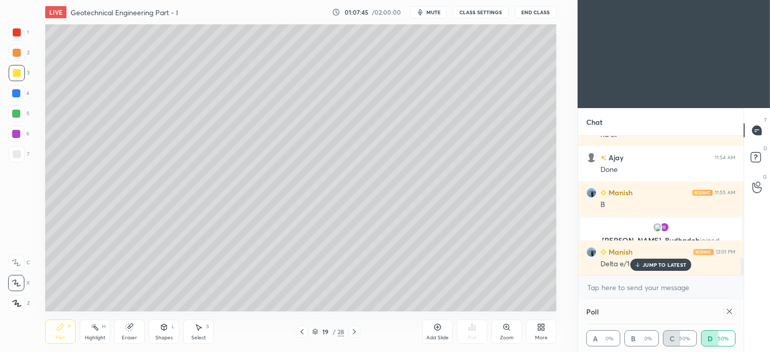
click at [170, 335] on div "Shapes" at bounding box center [163, 337] width 17 height 5
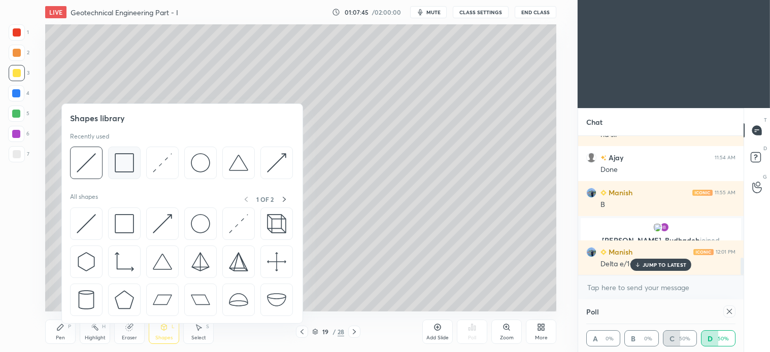
click at [125, 158] on img at bounding box center [124, 162] width 19 height 19
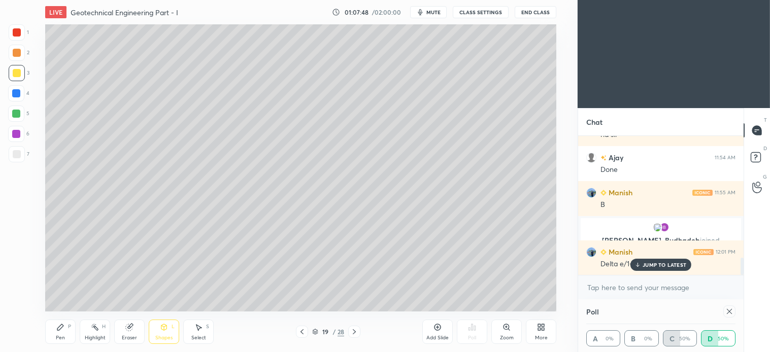
click at [62, 335] on div "Pen" at bounding box center [60, 337] width 9 height 5
click at [301, 334] on icon at bounding box center [302, 332] width 8 height 8
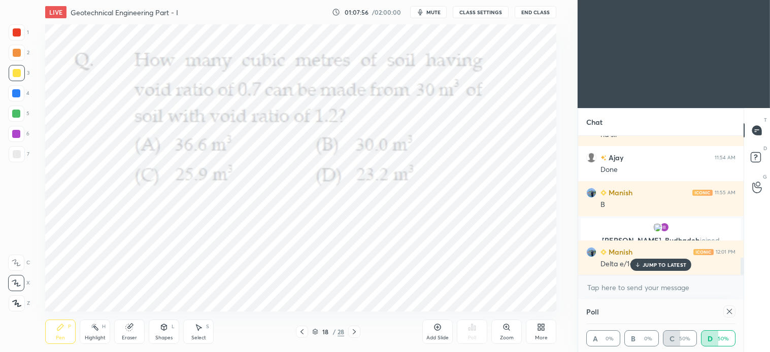
click at [18, 33] on div at bounding box center [17, 32] width 8 height 8
click at [200, 333] on div "Select S" at bounding box center [198, 332] width 30 height 24
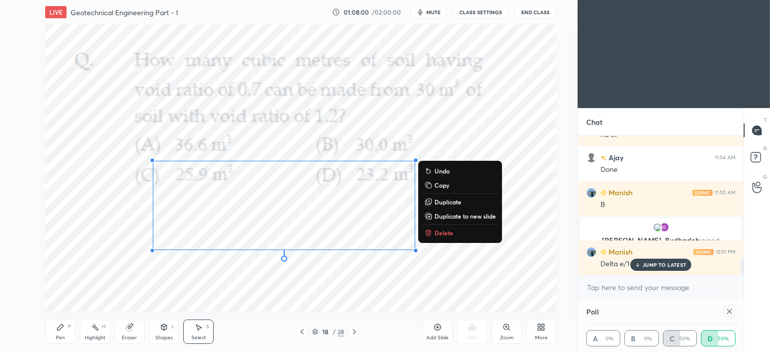
click at [255, 294] on div "0 ° Undo Copy Duplicate Duplicate to new slide Delete" at bounding box center [300, 167] width 511 height 287
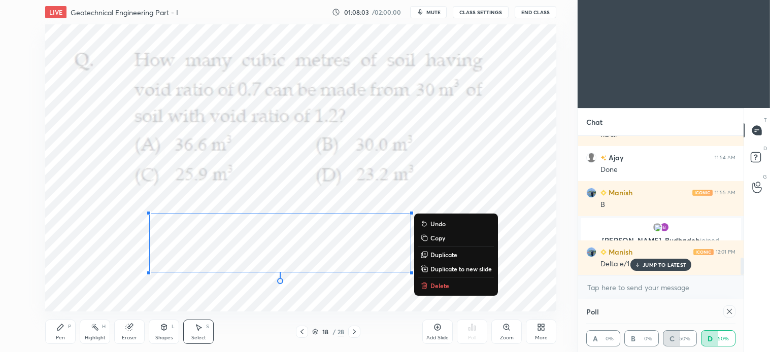
click at [63, 331] on icon at bounding box center [60, 327] width 8 height 8
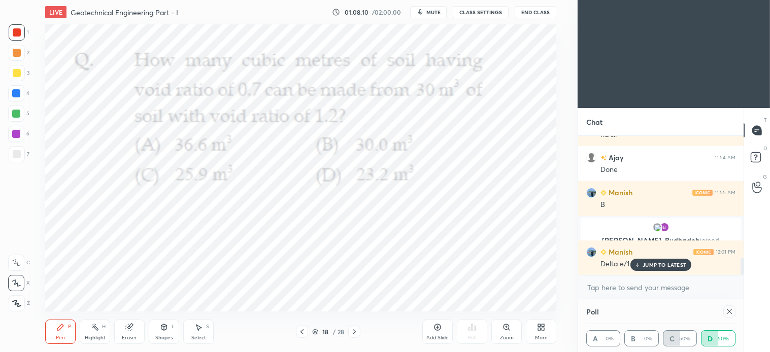
click at [192, 332] on div "Select S" at bounding box center [198, 332] width 30 height 24
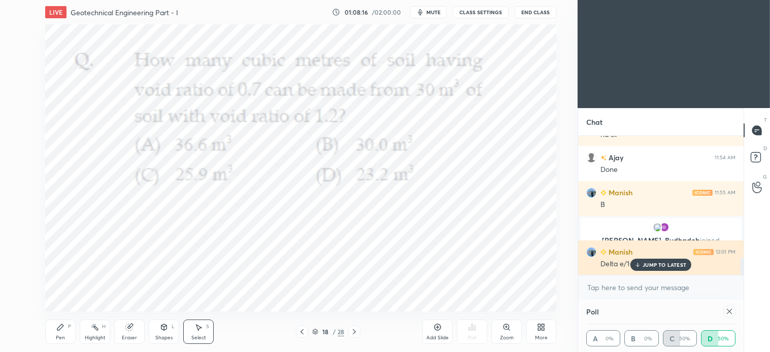
click at [677, 266] on p "JUMP TO LATEST" at bounding box center [664, 265] width 44 height 6
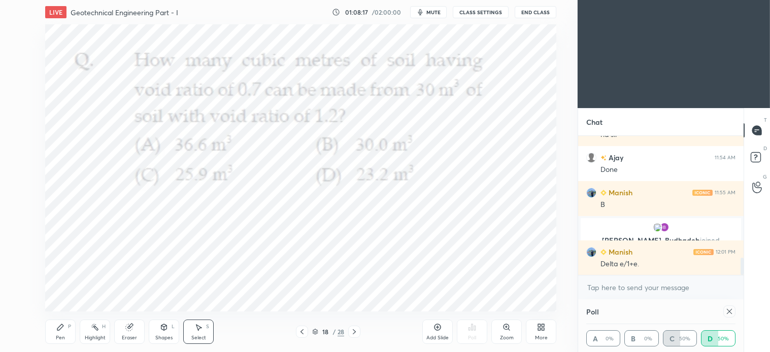
click at [729, 313] on icon at bounding box center [729, 311] width 8 height 8
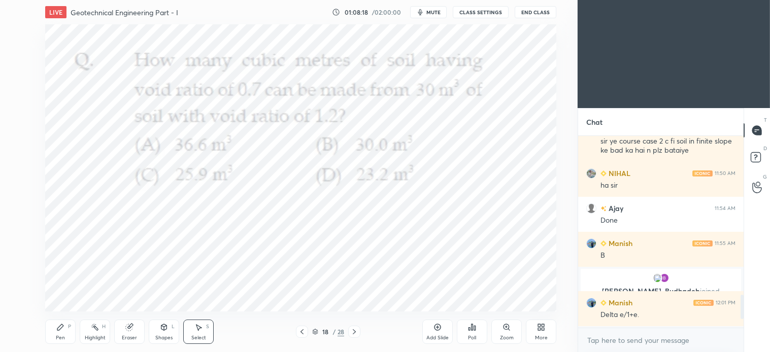
scroll to position [922, 0]
click at [356, 333] on icon at bounding box center [354, 332] width 8 height 8
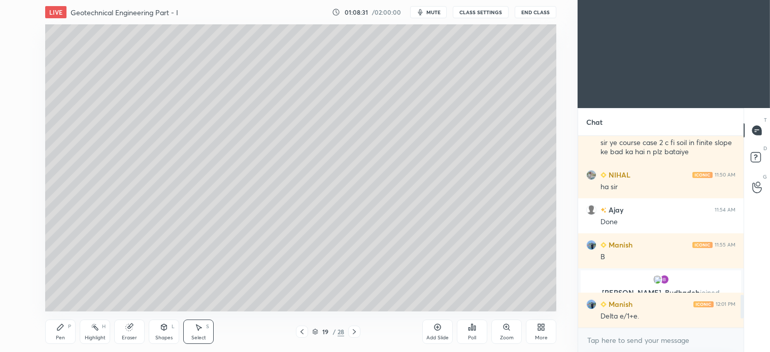
click at [356, 332] on icon at bounding box center [354, 332] width 8 height 8
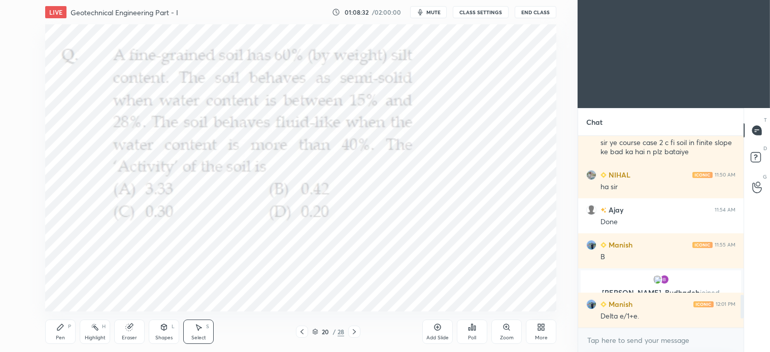
click at [300, 335] on icon at bounding box center [302, 332] width 8 height 8
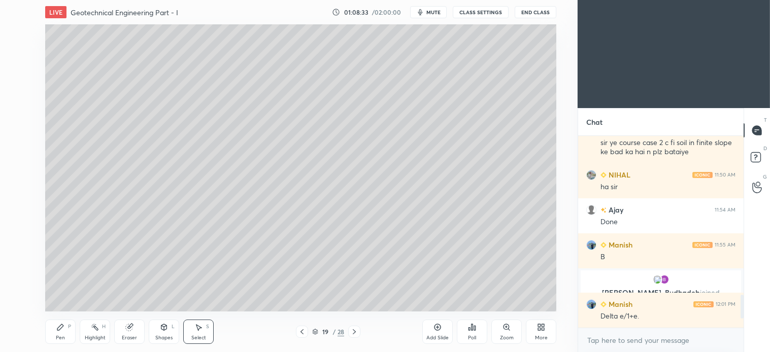
click at [438, 334] on div "Add Slide" at bounding box center [437, 332] width 30 height 24
click at [59, 325] on icon at bounding box center [60, 327] width 8 height 8
click at [19, 75] on div at bounding box center [17, 73] width 8 height 8
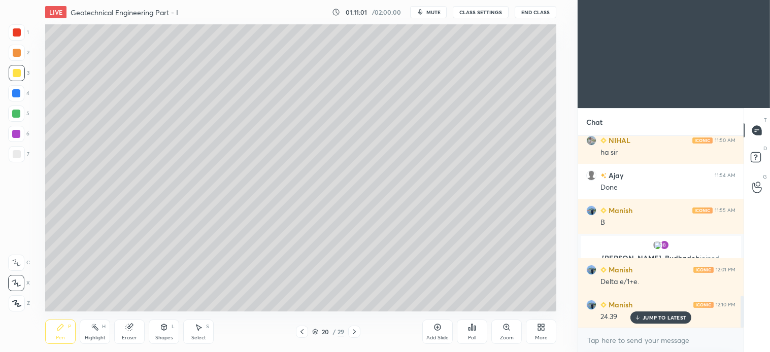
click at [666, 316] on p "JUMP TO LATEST" at bounding box center [664, 318] width 44 height 6
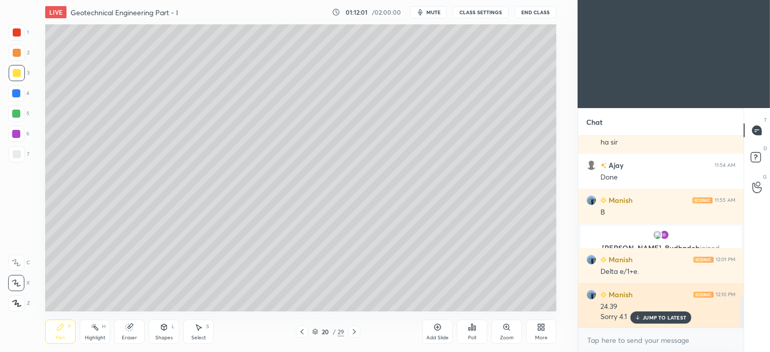
click at [661, 321] on p "JUMP TO LATEST" at bounding box center [664, 318] width 44 height 6
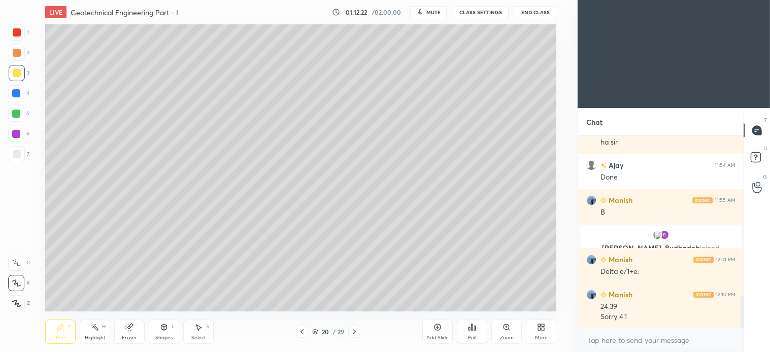
click at [168, 332] on div "Shapes L" at bounding box center [164, 332] width 30 height 24
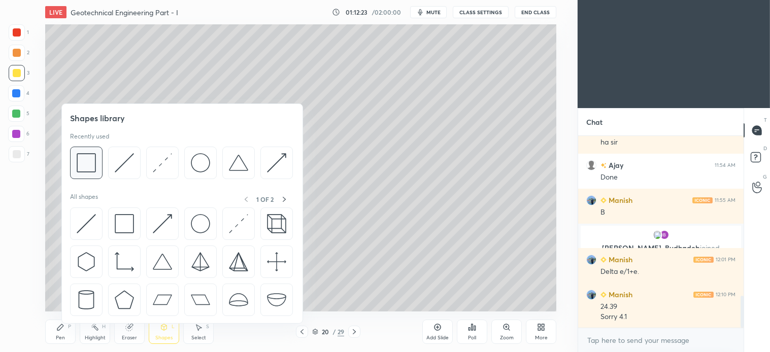
click at [92, 167] on img at bounding box center [86, 162] width 19 height 19
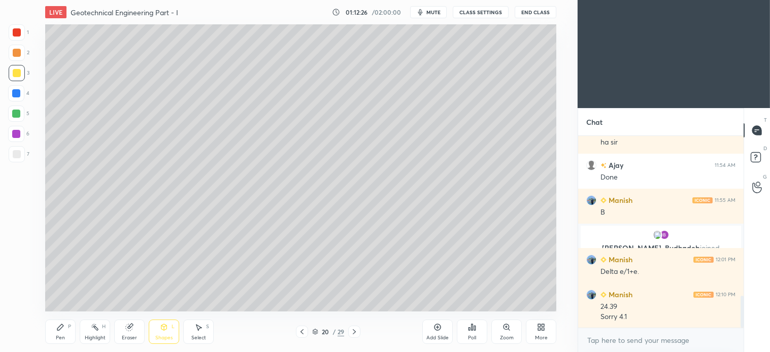
click at [61, 336] on div "Pen" at bounding box center [60, 337] width 9 height 5
click at [199, 330] on icon at bounding box center [198, 327] width 8 height 8
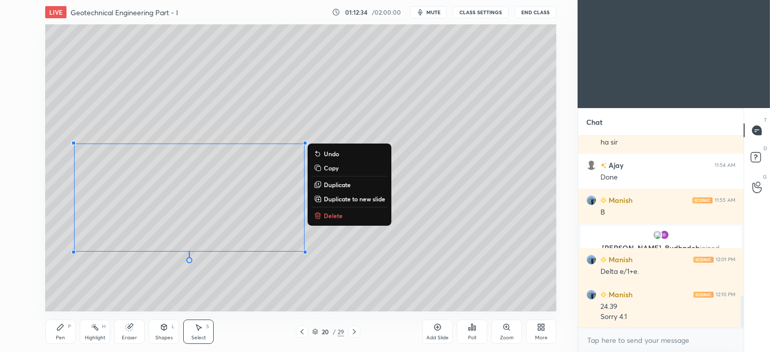
click at [63, 335] on div "Pen" at bounding box center [60, 337] width 9 height 5
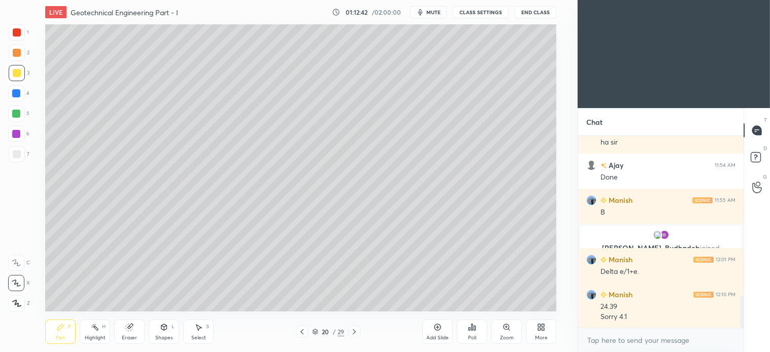
click at [190, 333] on div "Select S" at bounding box center [198, 332] width 30 height 24
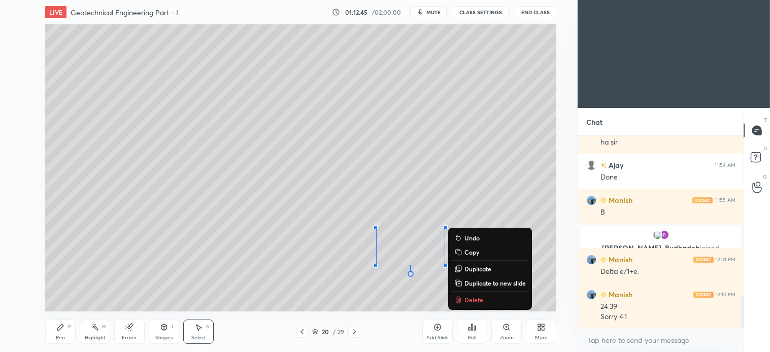
click at [475, 296] on p "Delete" at bounding box center [473, 300] width 19 height 8
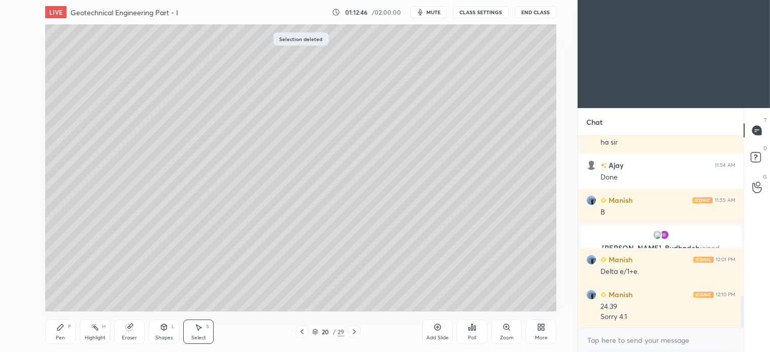
click at [61, 329] on icon at bounding box center [60, 327] width 8 height 8
click at [19, 153] on div at bounding box center [17, 154] width 8 height 8
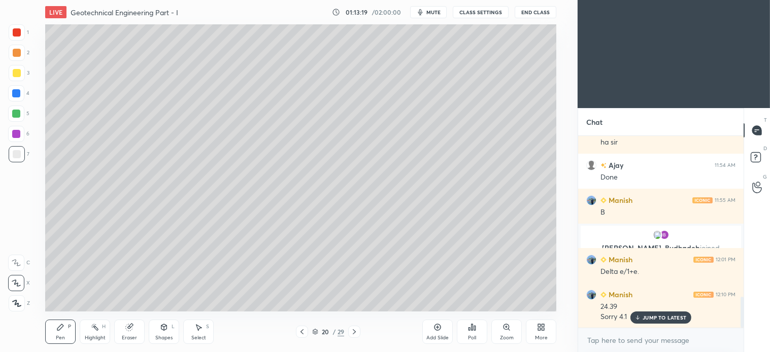
scroll to position [1002, 0]
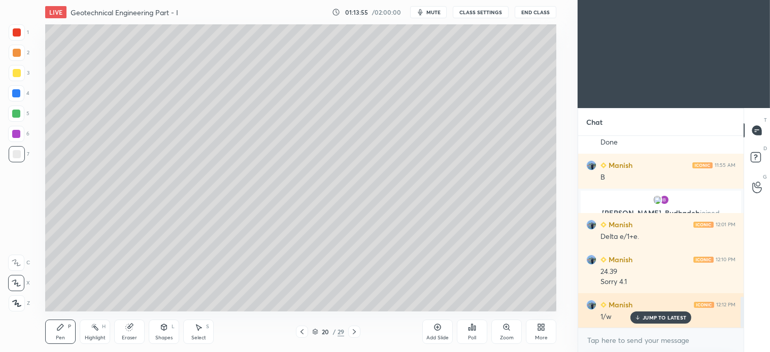
click at [660, 316] on p "JUMP TO LATEST" at bounding box center [664, 318] width 44 height 6
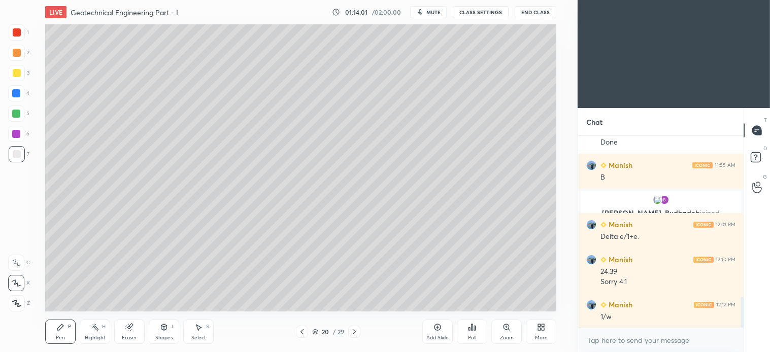
click at [17, 112] on div at bounding box center [16, 114] width 8 height 8
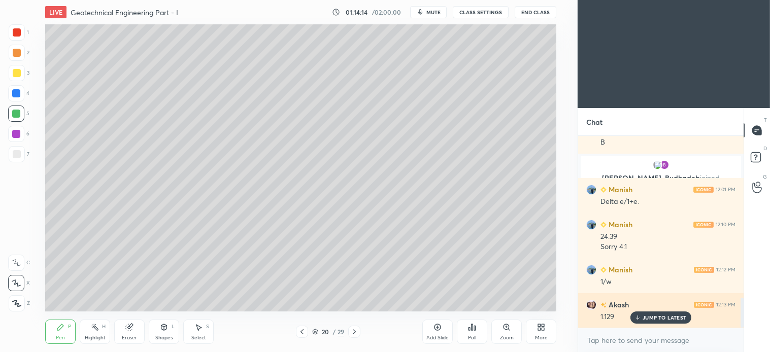
click at [672, 318] on p "JUMP TO LATEST" at bounding box center [664, 318] width 44 height 6
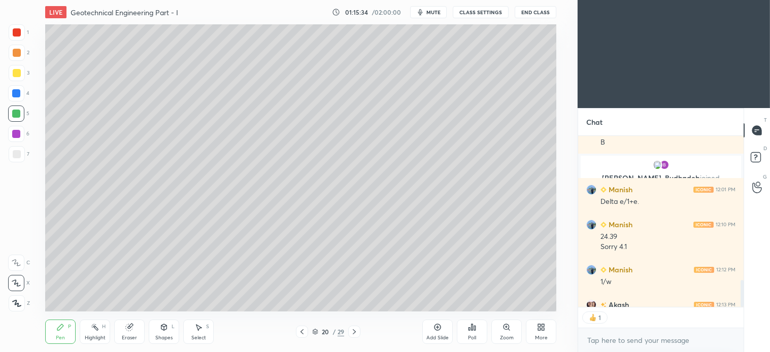
scroll to position [3, 3]
click at [353, 332] on icon at bounding box center [354, 332] width 8 height 8
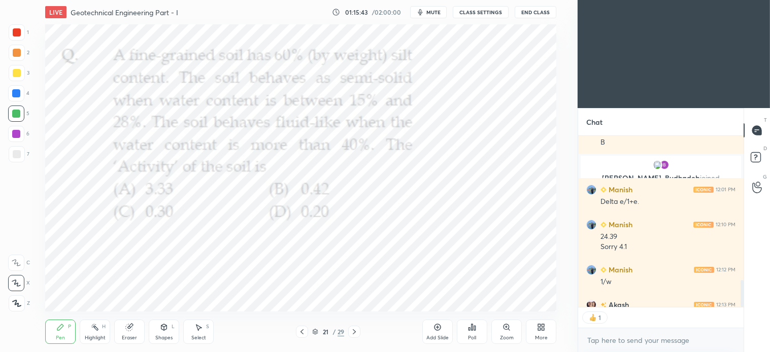
click at [470, 333] on div "Poll" at bounding box center [472, 332] width 30 height 24
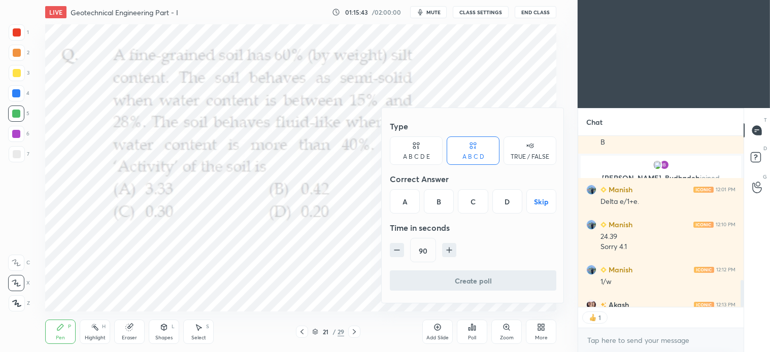
click at [404, 201] on div "A" at bounding box center [405, 201] width 30 height 24
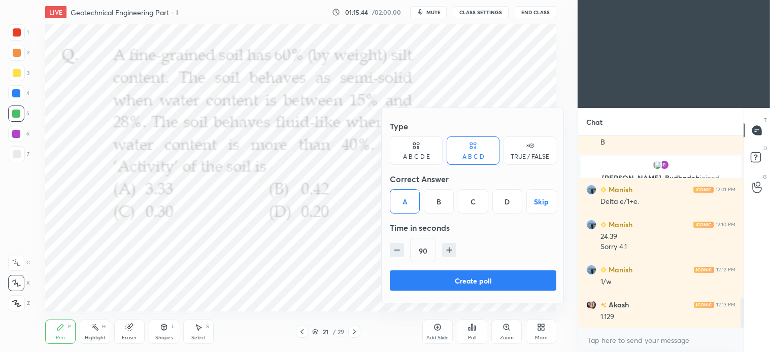
scroll to position [189, 162]
click at [473, 202] on div "C" at bounding box center [473, 201] width 30 height 24
click at [465, 276] on button "Create poll" at bounding box center [473, 280] width 166 height 20
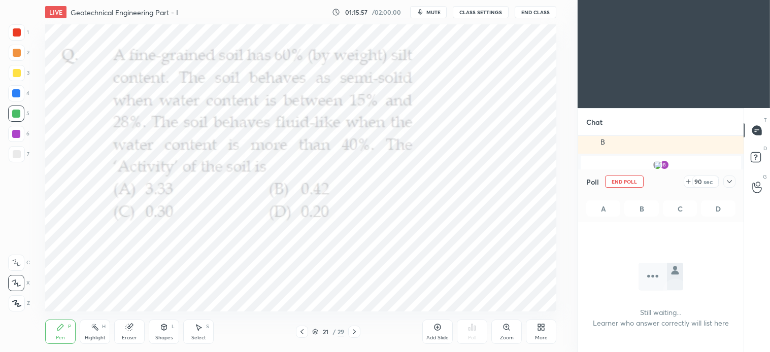
scroll to position [3, 3]
click at [727, 181] on icon at bounding box center [729, 182] width 8 height 8
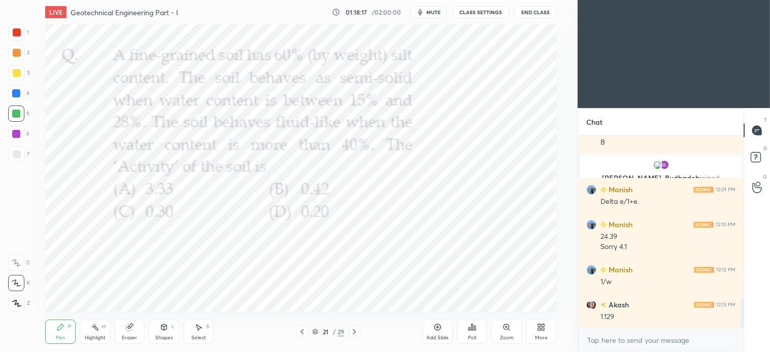
scroll to position [214, 162]
click at [67, 339] on div "Pen P" at bounding box center [60, 332] width 30 height 24
click at [21, 37] on div at bounding box center [17, 32] width 16 height 16
click at [133, 327] on icon at bounding box center [129, 327] width 8 height 8
click at [63, 335] on div "Pen" at bounding box center [60, 337] width 9 height 5
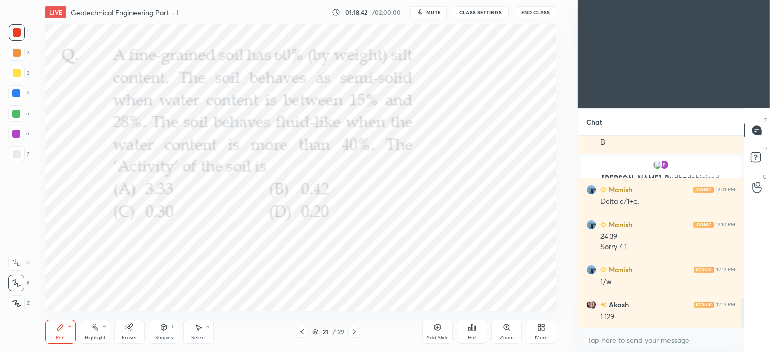
click at [165, 333] on div "Shapes L" at bounding box center [164, 332] width 30 height 24
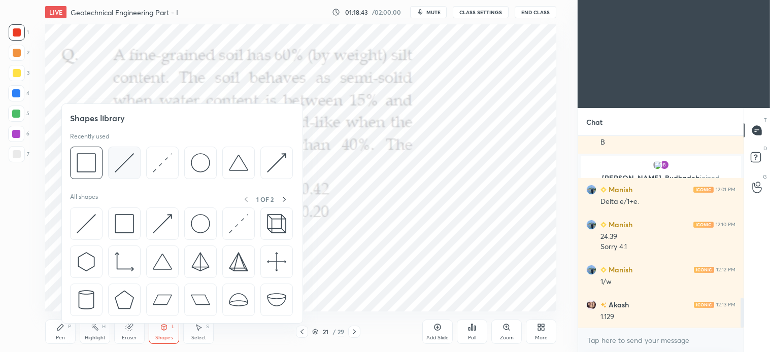
click at [123, 168] on img at bounding box center [124, 162] width 19 height 19
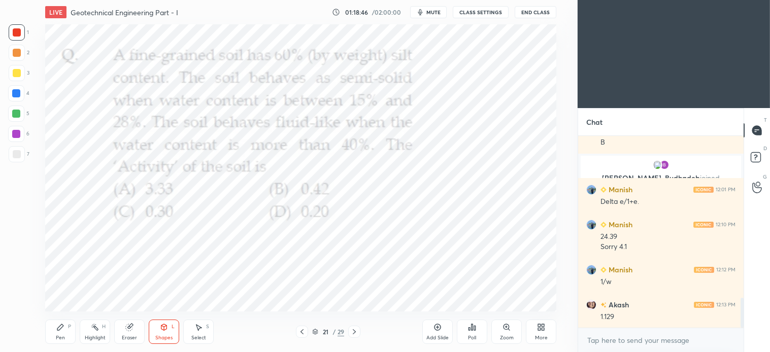
click at [66, 328] on div "Pen P" at bounding box center [60, 332] width 30 height 24
click at [164, 338] on div "Shapes" at bounding box center [163, 337] width 17 height 5
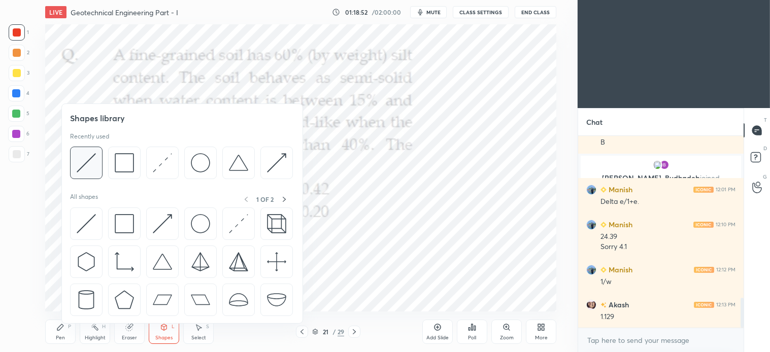
click at [96, 161] on div at bounding box center [86, 163] width 32 height 32
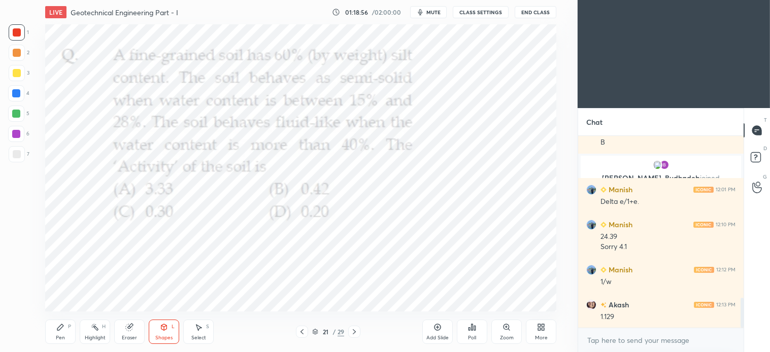
click at [71, 341] on div "Pen P" at bounding box center [60, 332] width 30 height 24
click at [168, 330] on div "Shapes L" at bounding box center [164, 332] width 30 height 24
click at [168, 335] on div "Shapes" at bounding box center [163, 337] width 17 height 5
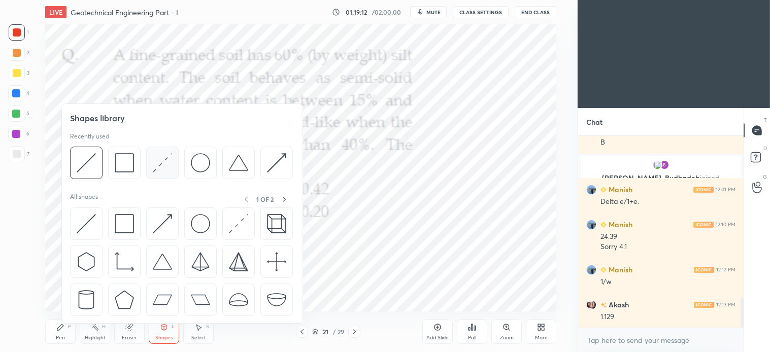
click at [161, 167] on img at bounding box center [162, 162] width 19 height 19
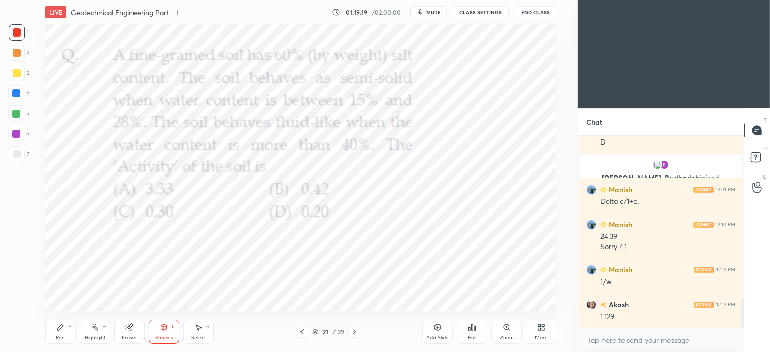
click at [62, 340] on div "Pen" at bounding box center [60, 337] width 9 height 5
click at [204, 333] on div "Select S" at bounding box center [198, 332] width 30 height 24
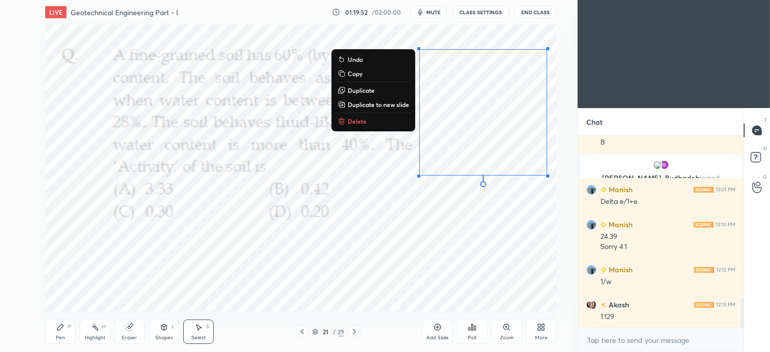
click at [62, 331] on icon at bounding box center [60, 327] width 8 height 8
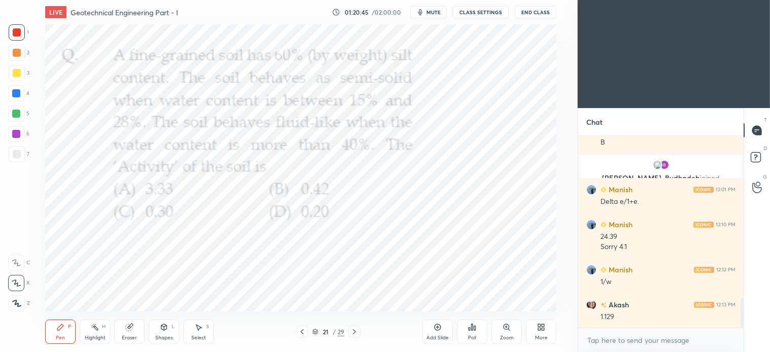
click at [15, 134] on div at bounding box center [16, 134] width 8 height 8
click at [138, 323] on div "Eraser" at bounding box center [129, 332] width 30 height 24
click at [64, 332] on div "Pen P" at bounding box center [60, 332] width 30 height 24
click at [18, 31] on div at bounding box center [17, 32] width 8 height 8
click at [203, 328] on div "Select S" at bounding box center [198, 332] width 30 height 24
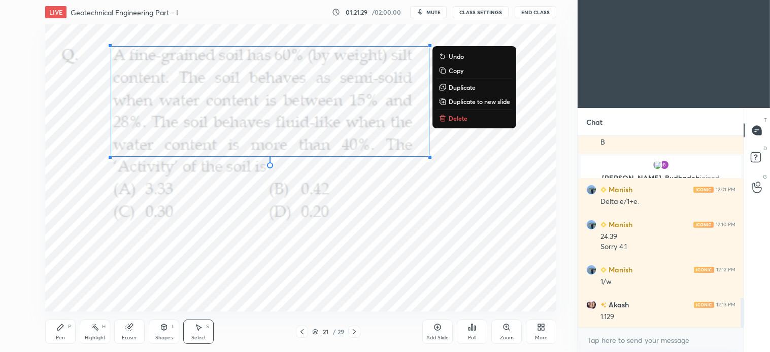
click at [452, 120] on p "Delete" at bounding box center [458, 118] width 19 height 8
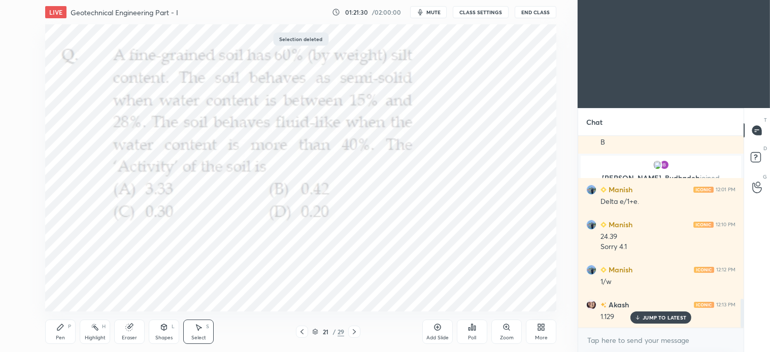
scroll to position [1072, 0]
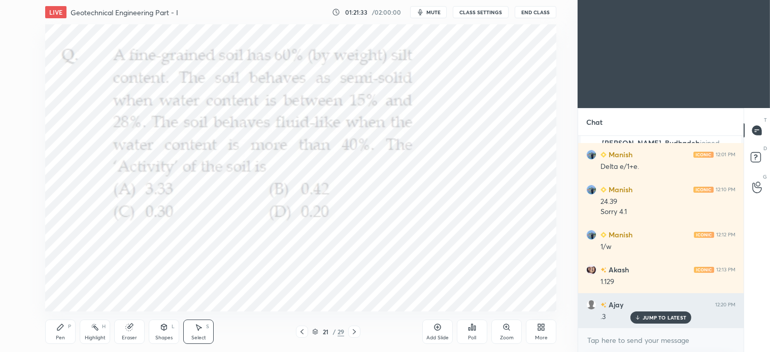
click at [675, 317] on p "JUMP TO LATEST" at bounding box center [664, 318] width 44 height 6
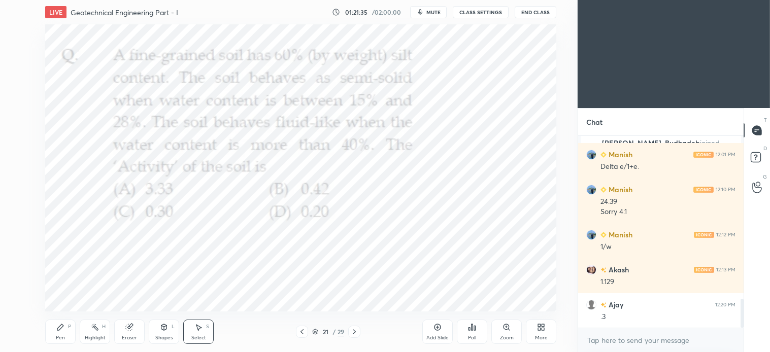
click at [354, 333] on icon at bounding box center [354, 332] width 8 height 8
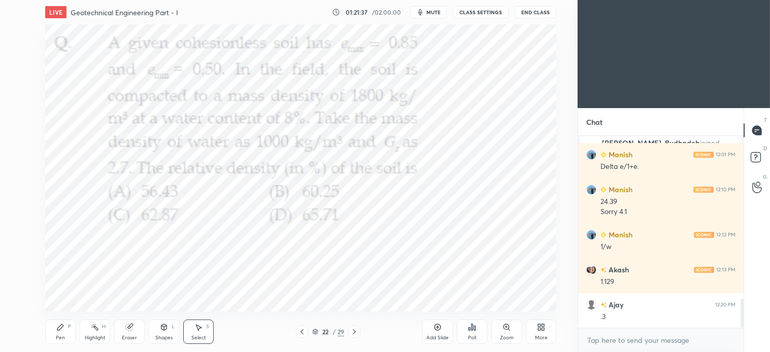
click at [299, 331] on icon at bounding box center [302, 332] width 8 height 8
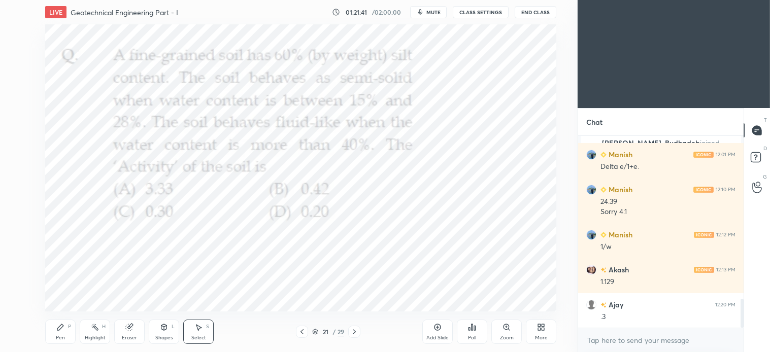
click at [65, 330] on div "Pen P" at bounding box center [60, 332] width 30 height 24
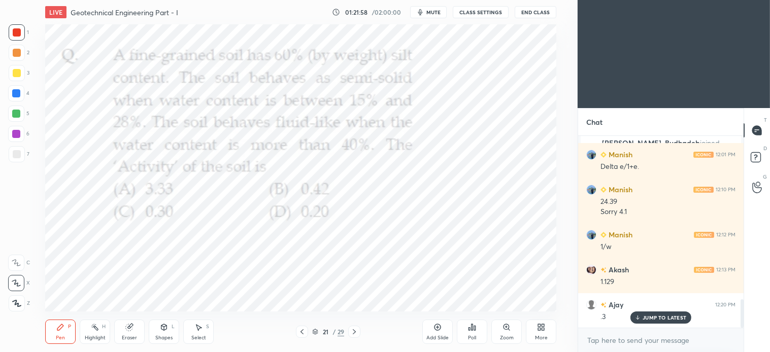
scroll to position [1107, 0]
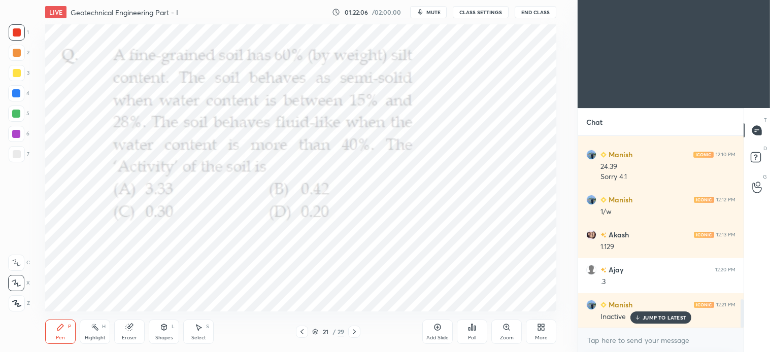
click at [653, 317] on p "JUMP TO LATEST" at bounding box center [664, 318] width 44 height 6
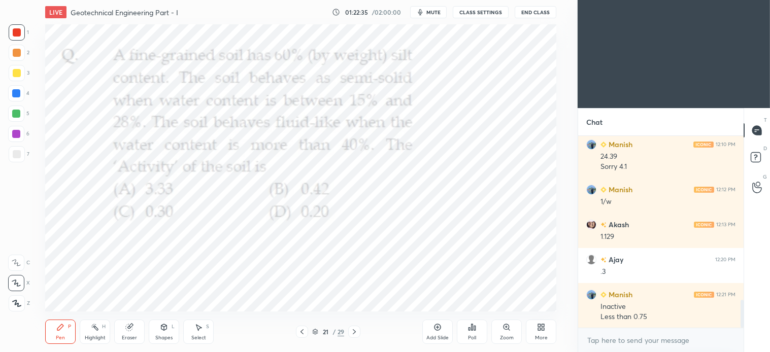
click at [199, 336] on div "Select" at bounding box center [198, 337] width 15 height 5
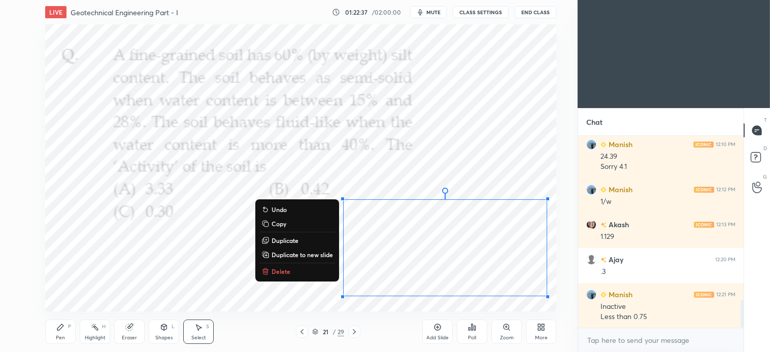
click at [272, 271] on p "Delete" at bounding box center [280, 271] width 19 height 8
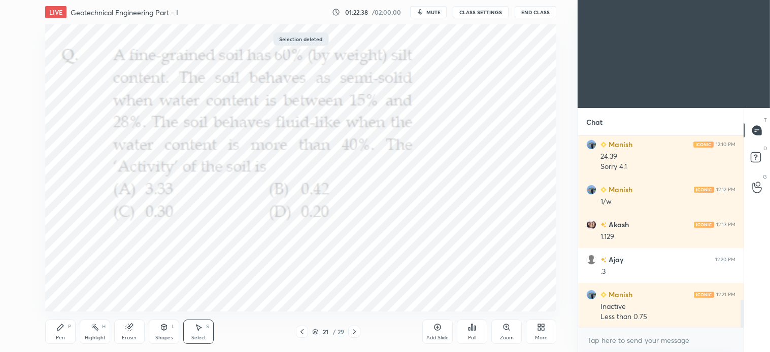
click at [55, 340] on div "Pen P" at bounding box center [60, 332] width 30 height 24
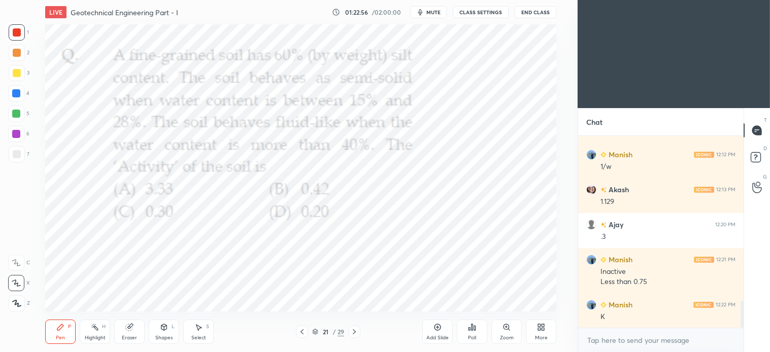
scroll to position [1187, 0]
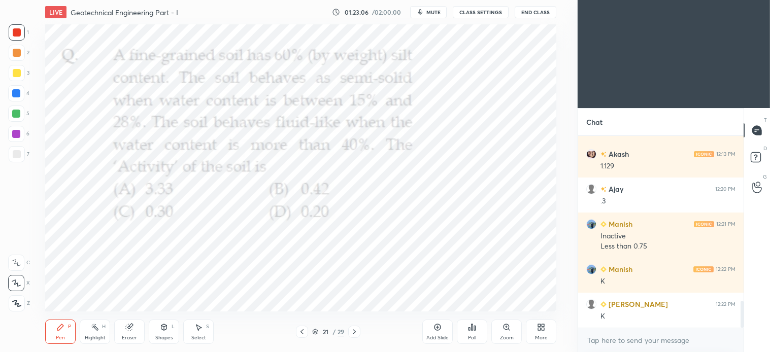
click at [203, 330] on div "Select S" at bounding box center [198, 332] width 30 height 24
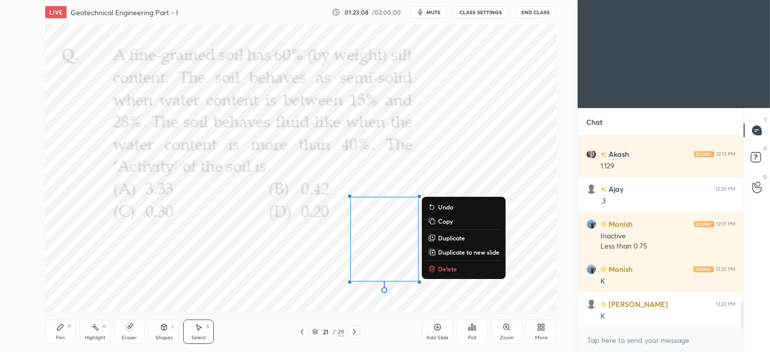
click at [441, 268] on p "Delete" at bounding box center [447, 269] width 19 height 8
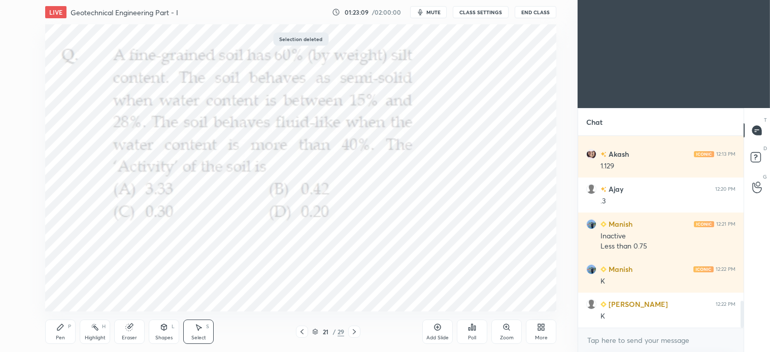
click at [66, 330] on div "Pen P" at bounding box center [60, 332] width 30 height 24
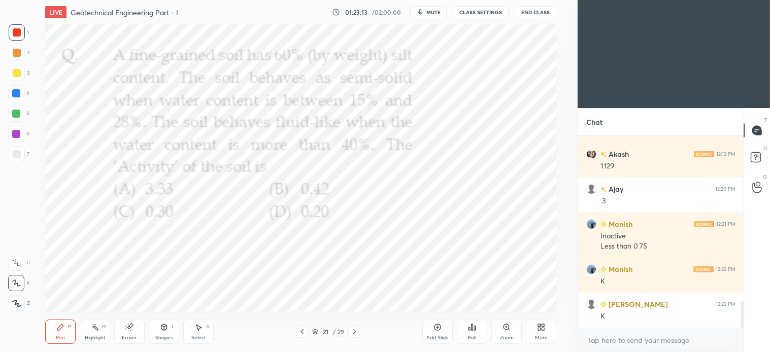
click at [356, 331] on icon at bounding box center [354, 332] width 8 height 8
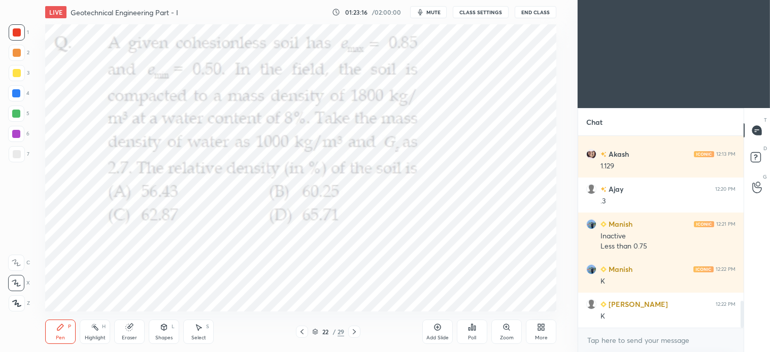
click at [538, 330] on icon at bounding box center [539, 329] width 3 height 3
click at [481, 229] on div "Upload File" at bounding box center [484, 231] width 26 height 5
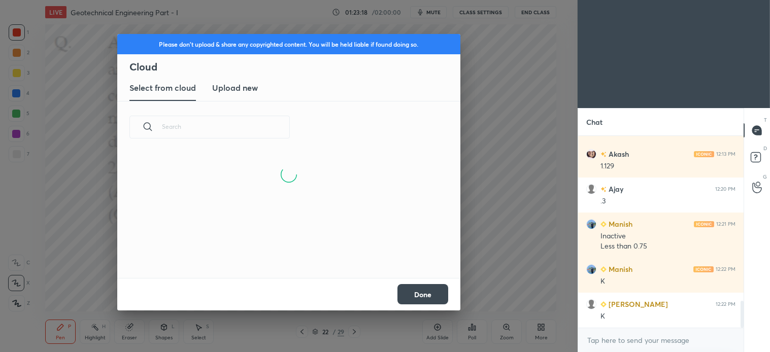
click at [430, 293] on button "Done" at bounding box center [422, 294] width 51 height 20
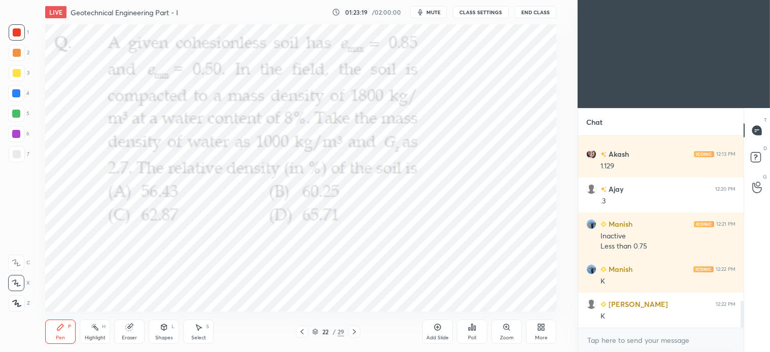
click at [473, 336] on div "Poll" at bounding box center [472, 337] width 8 height 5
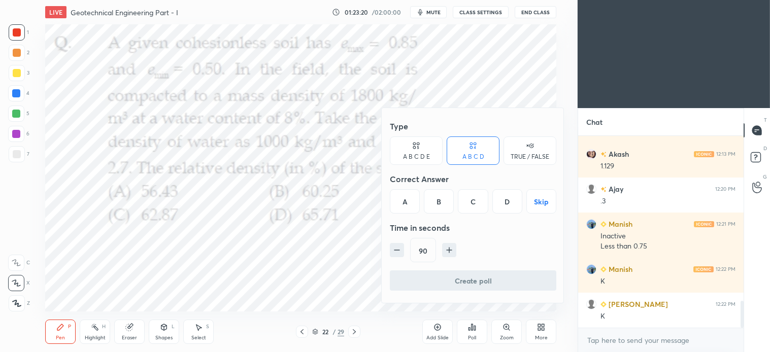
click at [508, 204] on div "D" at bounding box center [507, 201] width 30 height 24
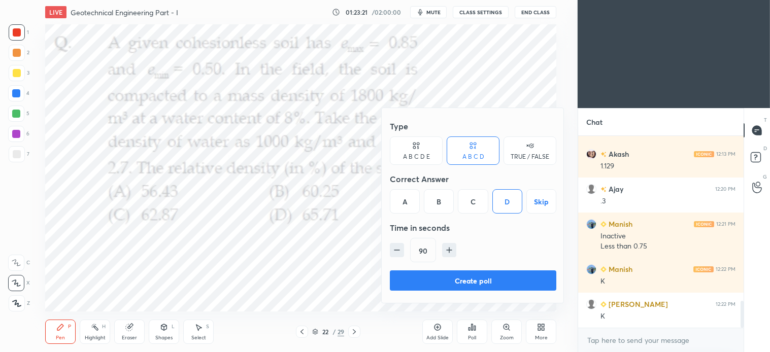
click at [484, 289] on button "Create poll" at bounding box center [473, 280] width 166 height 20
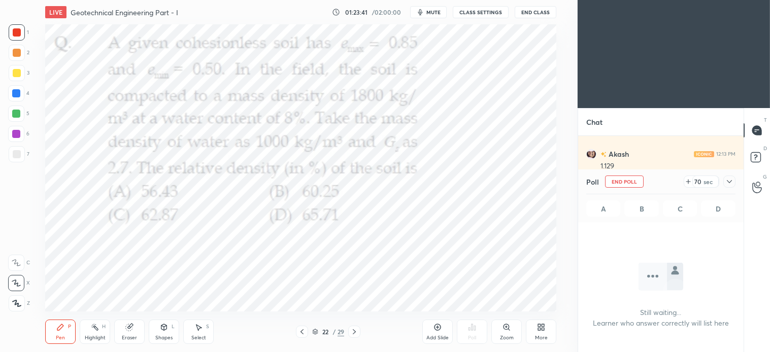
scroll to position [1275, 0]
click at [430, 18] on button "mute" at bounding box center [428, 12] width 37 height 12
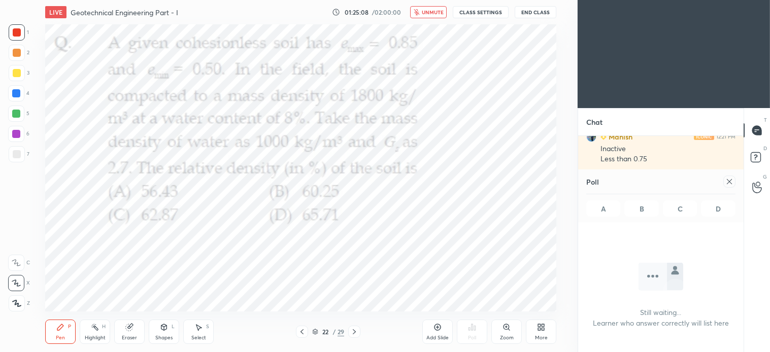
click at [17, 34] on div at bounding box center [17, 32] width 8 height 8
click at [201, 337] on div "Select" at bounding box center [198, 337] width 15 height 5
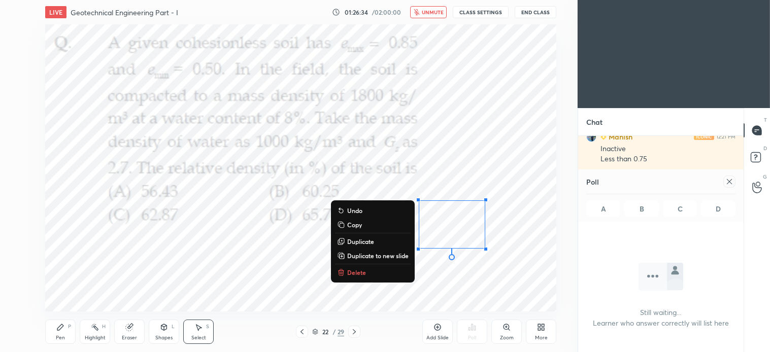
click at [362, 274] on p "Delete" at bounding box center [356, 272] width 19 height 8
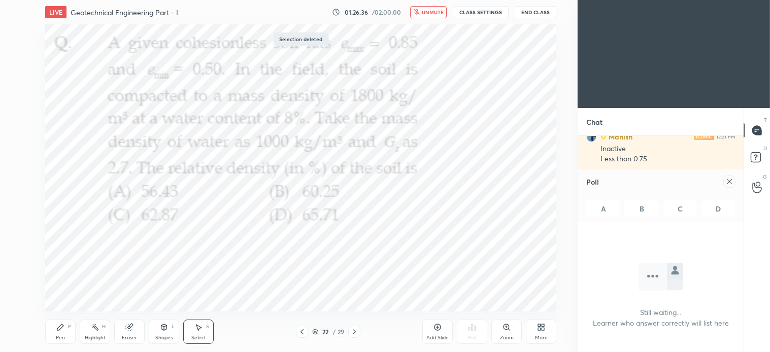
click at [729, 183] on icon at bounding box center [729, 182] width 8 height 8
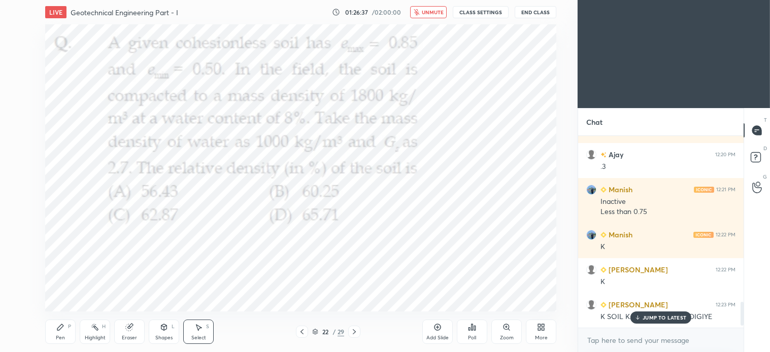
scroll to position [214, 162]
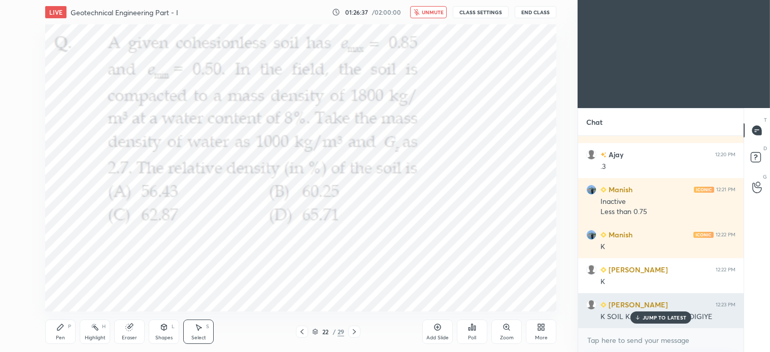
click at [666, 321] on p "JUMP TO LATEST" at bounding box center [664, 318] width 44 height 6
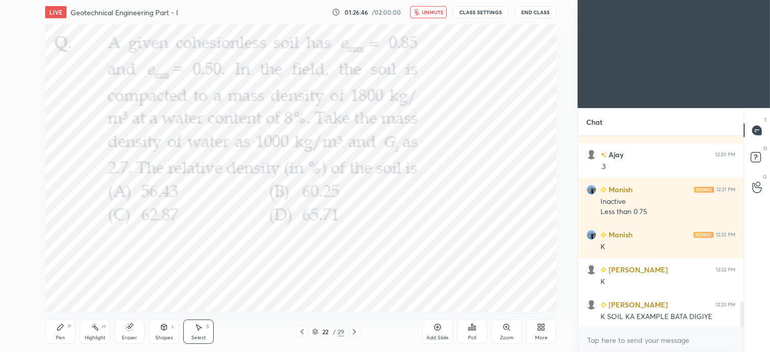
click at [428, 16] on button "unmute" at bounding box center [428, 12] width 37 height 12
click at [67, 338] on div "Pen P" at bounding box center [60, 332] width 30 height 24
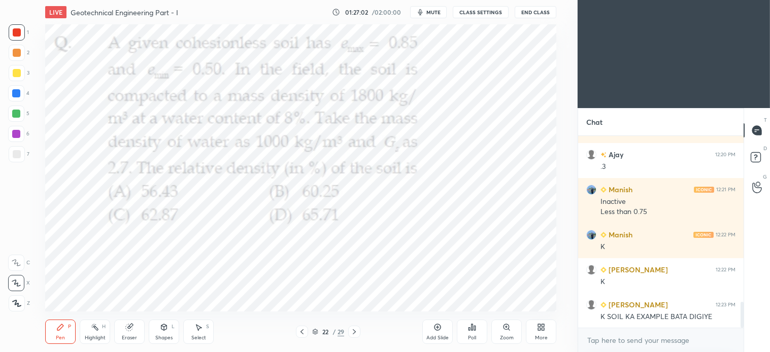
click at [61, 332] on div "Pen P" at bounding box center [60, 332] width 30 height 24
click at [198, 330] on icon at bounding box center [199, 328] width 6 height 6
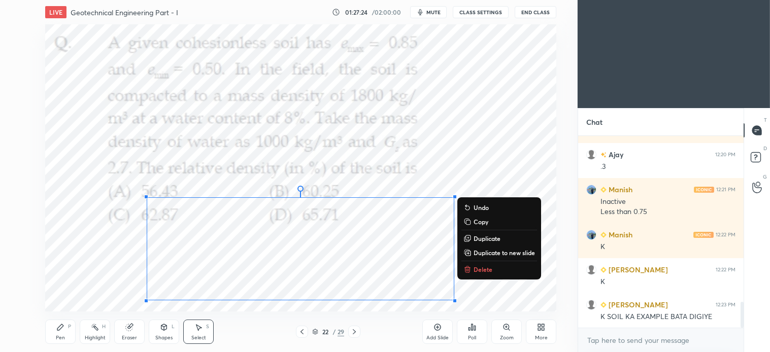
click at [481, 272] on p "Delete" at bounding box center [482, 269] width 19 height 8
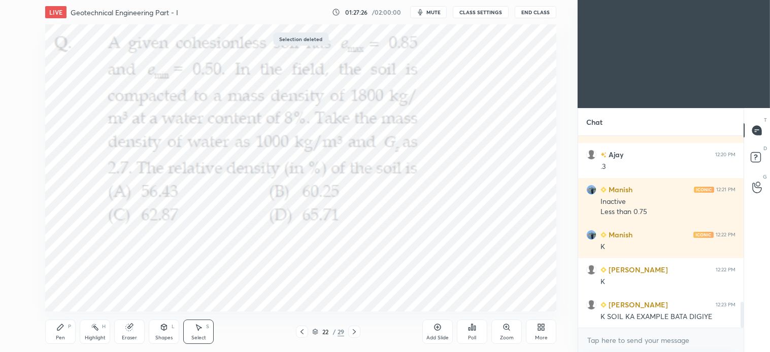
click at [67, 328] on div "Pen P" at bounding box center [60, 332] width 30 height 24
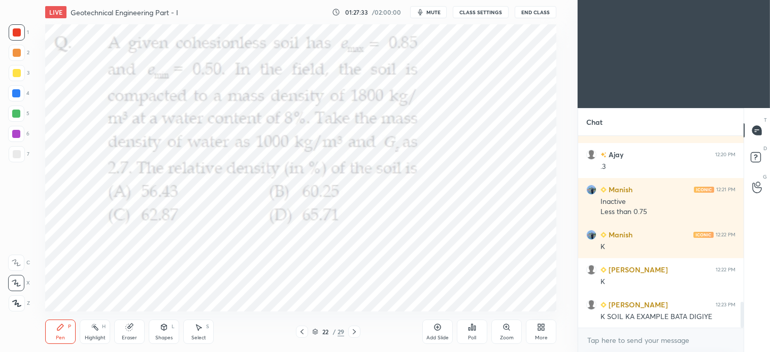
click at [56, 327] on icon at bounding box center [60, 327] width 8 height 8
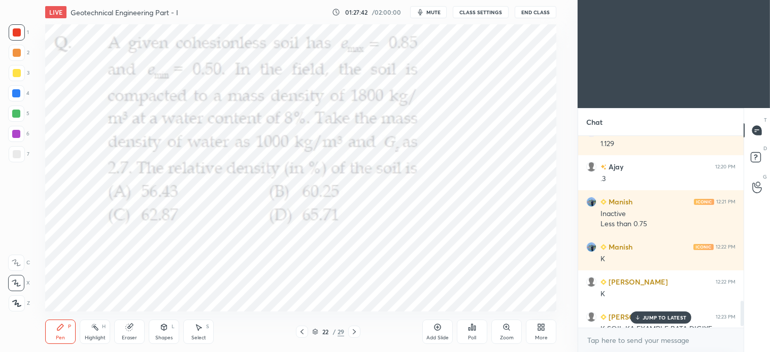
scroll to position [1246, 0]
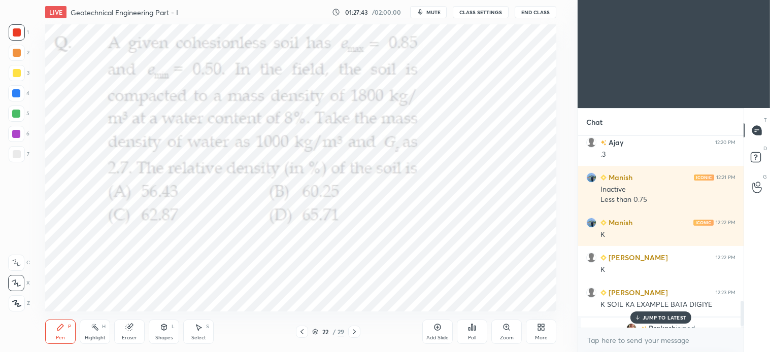
click at [665, 321] on p "JUMP TO LATEST" at bounding box center [664, 318] width 44 height 6
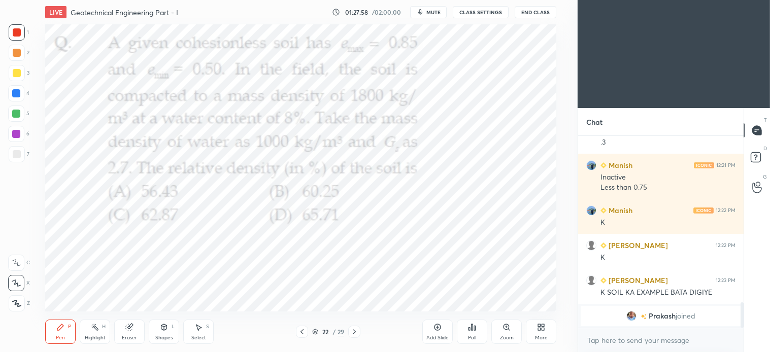
click at [60, 340] on div "Pen" at bounding box center [60, 337] width 9 height 5
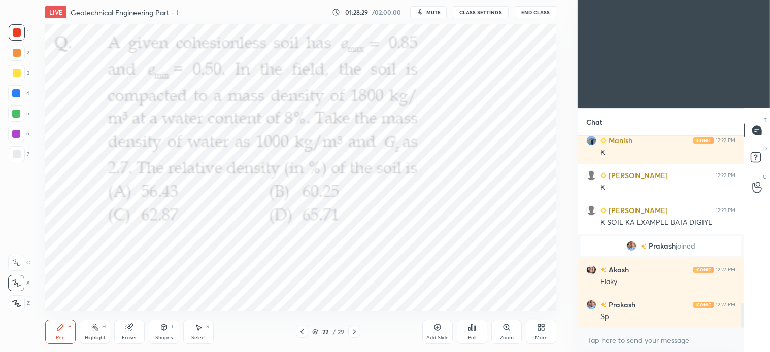
scroll to position [1279, 0]
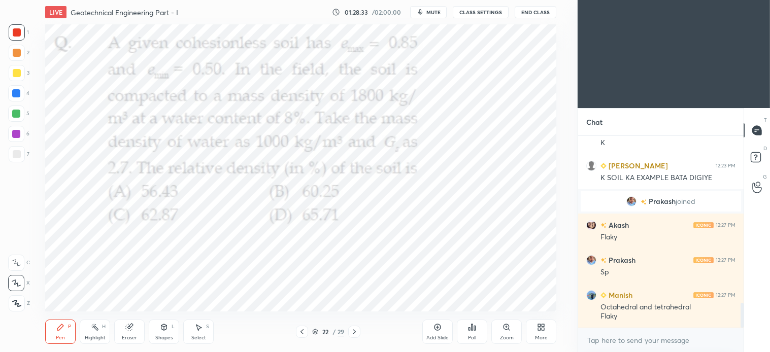
click at [19, 28] on div at bounding box center [17, 32] width 8 height 8
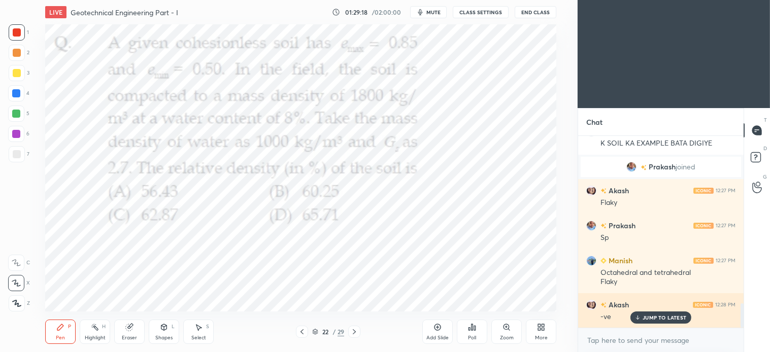
click at [666, 318] on p "JUMP TO LATEST" at bounding box center [664, 318] width 44 height 6
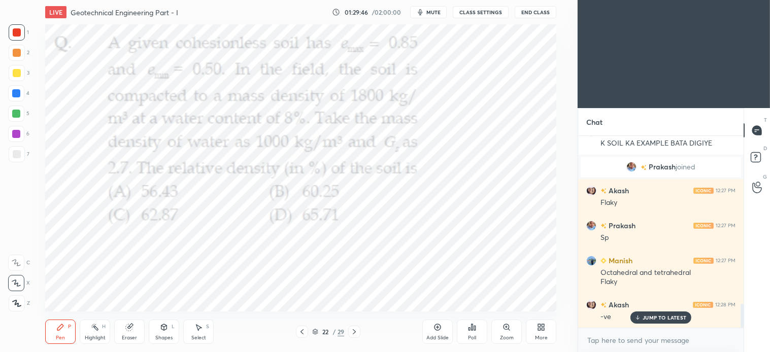
scroll to position [1348, 0]
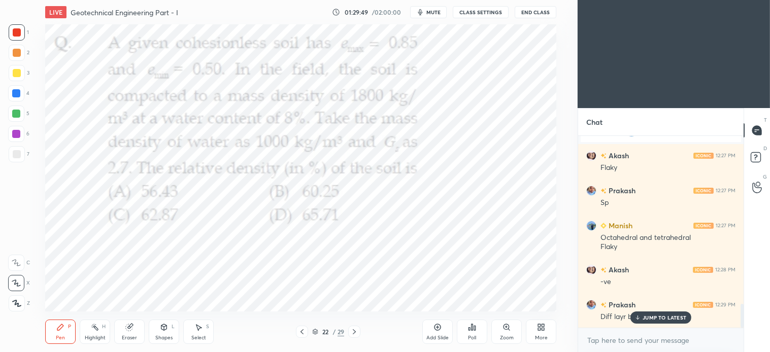
click at [656, 320] on p "JUMP TO LATEST" at bounding box center [664, 318] width 44 height 6
click at [198, 331] on icon at bounding box center [199, 328] width 6 height 6
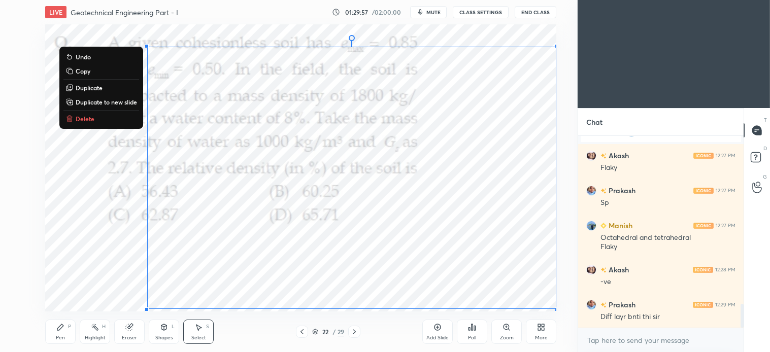
click at [83, 115] on p "Delete" at bounding box center [85, 119] width 19 height 8
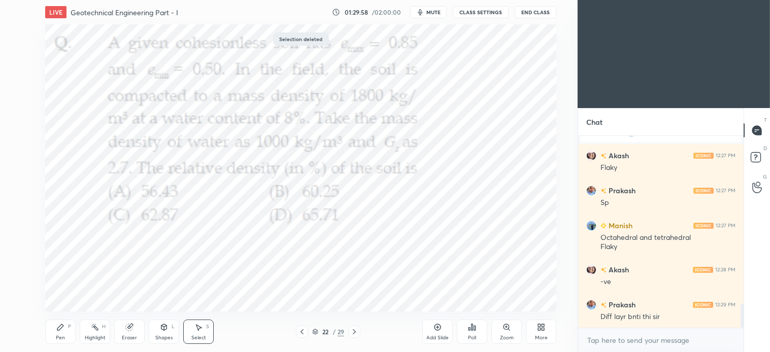
click at [62, 332] on div "Pen P" at bounding box center [60, 332] width 30 height 24
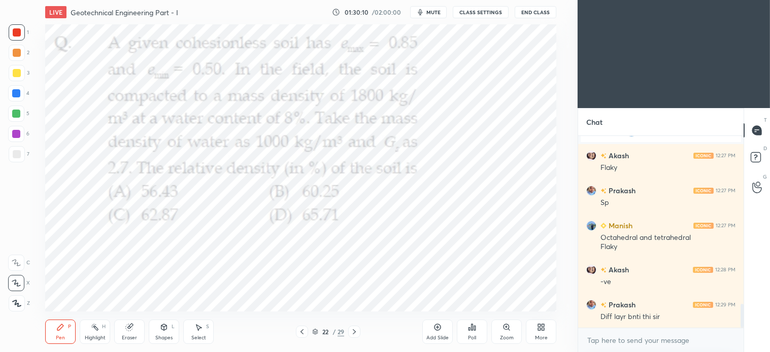
click at [64, 338] on div "Pen" at bounding box center [60, 337] width 9 height 5
click at [170, 329] on div "Shapes L" at bounding box center [164, 332] width 30 height 24
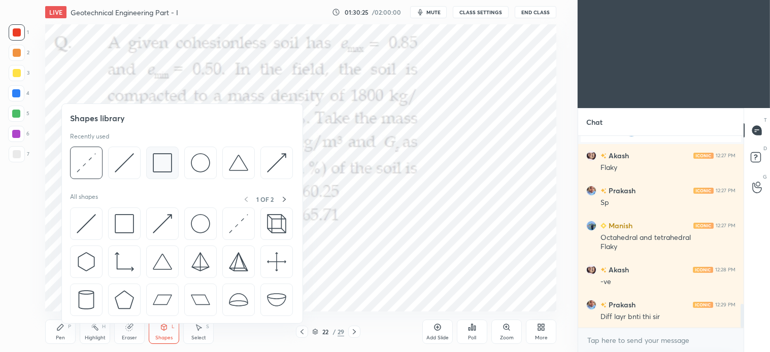
click at [165, 166] on img at bounding box center [162, 162] width 19 height 19
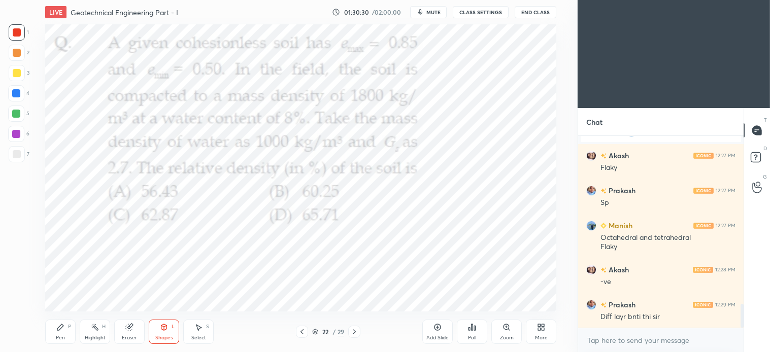
click at [67, 326] on div "Pen P" at bounding box center [60, 332] width 30 height 24
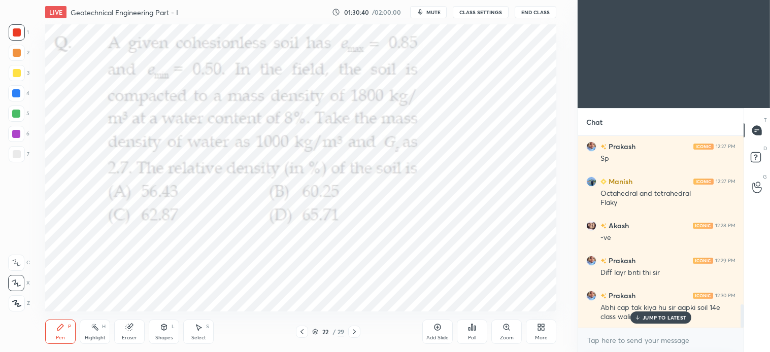
click at [68, 329] on div "P" at bounding box center [69, 326] width 3 height 5
click at [130, 331] on icon at bounding box center [129, 327] width 7 height 7
click at [62, 332] on div "Pen P" at bounding box center [60, 332] width 30 height 24
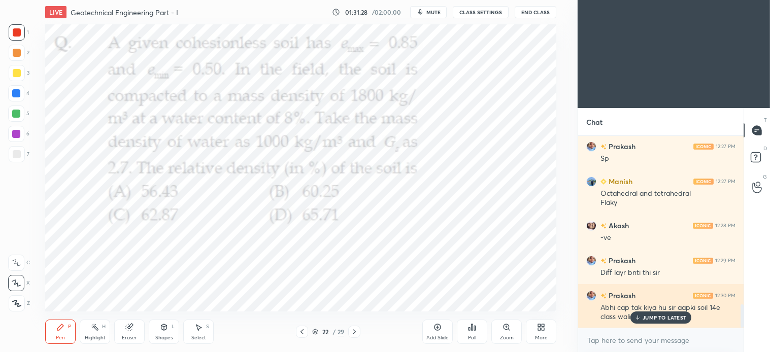
click at [647, 319] on p "JUMP TO LATEST" at bounding box center [664, 318] width 44 height 6
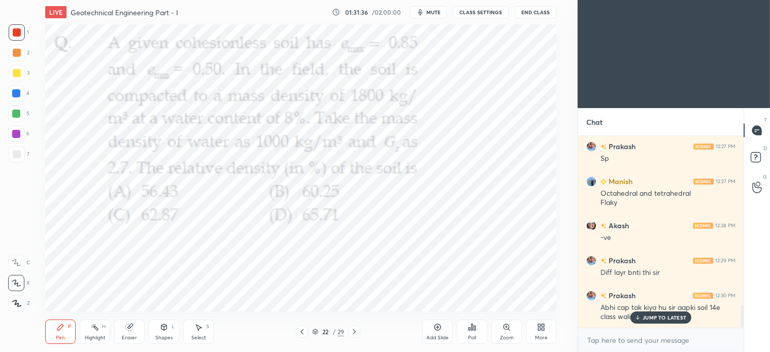
scroll to position [1436, 0]
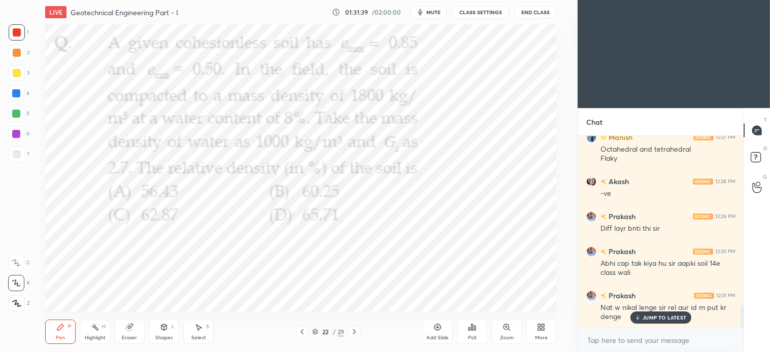
click at [661, 316] on p "JUMP TO LATEST" at bounding box center [664, 318] width 44 height 6
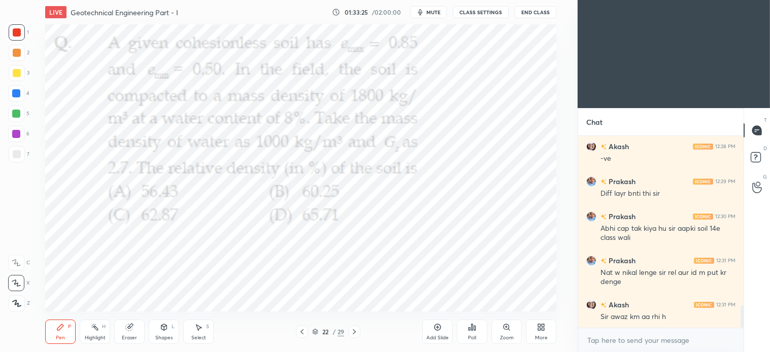
click at [435, 332] on div "Add Slide" at bounding box center [437, 332] width 30 height 24
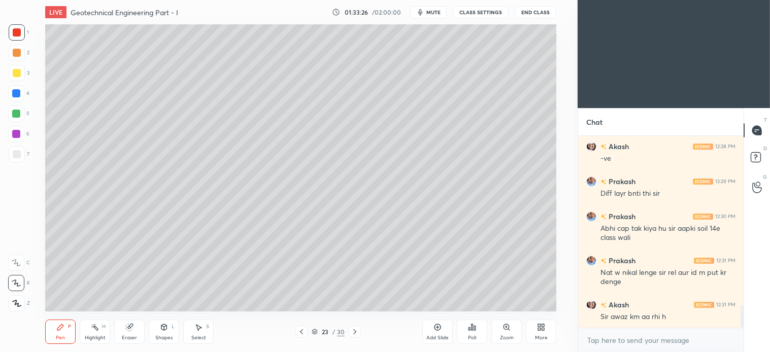
click at [14, 70] on div at bounding box center [17, 73] width 8 height 8
click at [168, 337] on div "Shapes" at bounding box center [163, 337] width 17 height 5
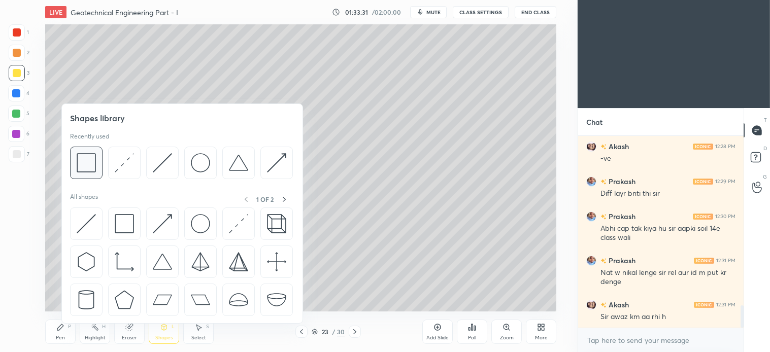
click at [92, 169] on img at bounding box center [86, 162] width 19 height 19
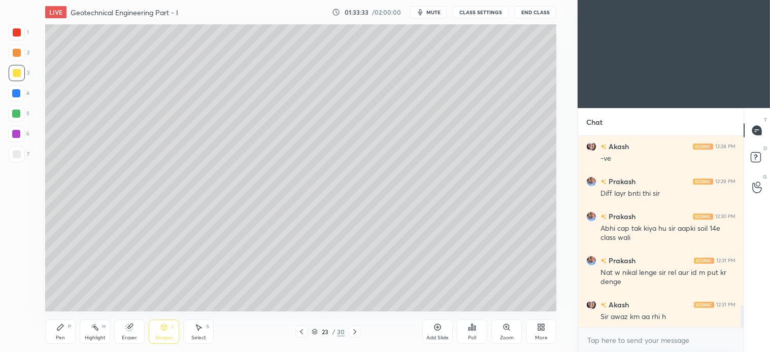
click at [69, 338] on div "Pen P" at bounding box center [60, 332] width 30 height 24
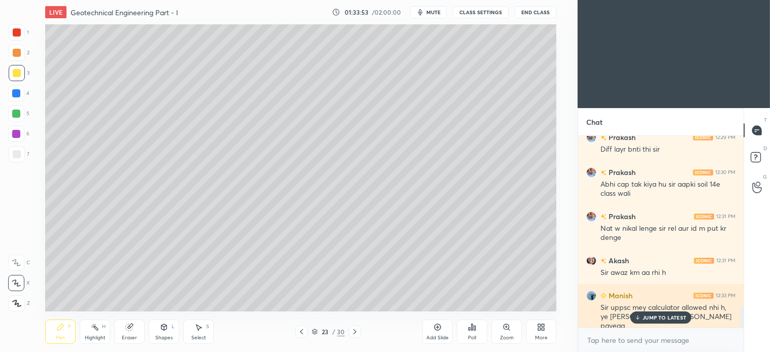
click at [653, 321] on p "JUMP TO LATEST" at bounding box center [664, 318] width 44 height 6
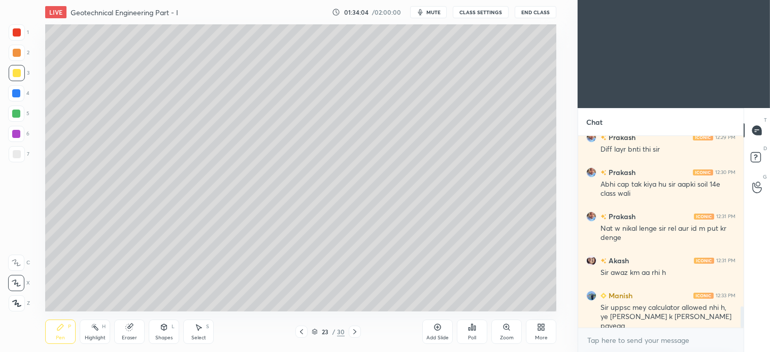
click at [22, 75] on div at bounding box center [17, 73] width 16 height 16
click at [301, 336] on icon at bounding box center [301, 332] width 8 height 8
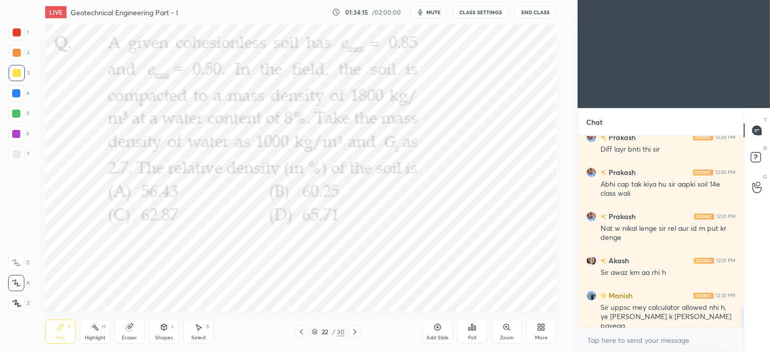
click at [355, 331] on icon at bounding box center [355, 332] width 8 height 8
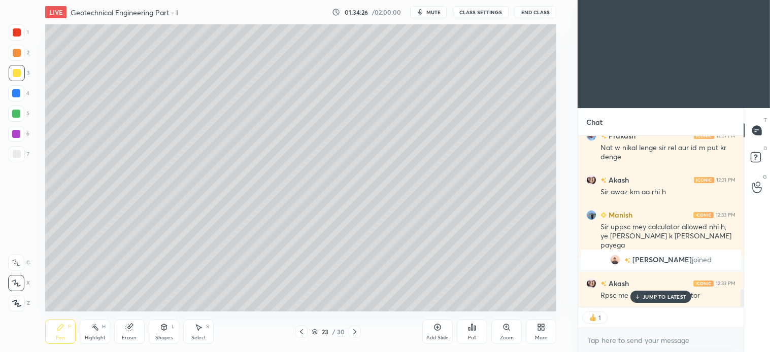
scroll to position [1489, 0]
click at [201, 332] on div "Select S" at bounding box center [198, 332] width 30 height 24
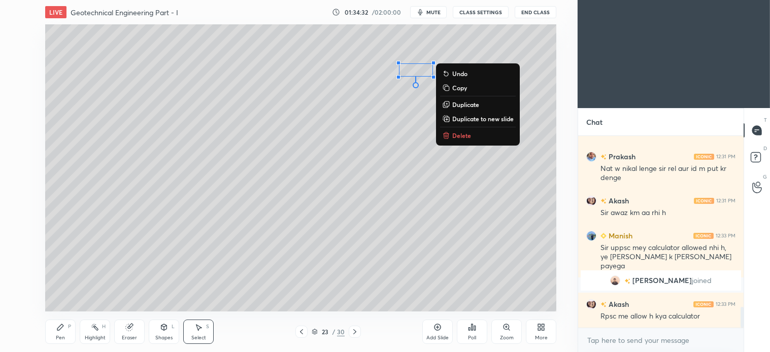
scroll to position [1468, 0]
click at [459, 135] on p "Delete" at bounding box center [461, 135] width 19 height 8
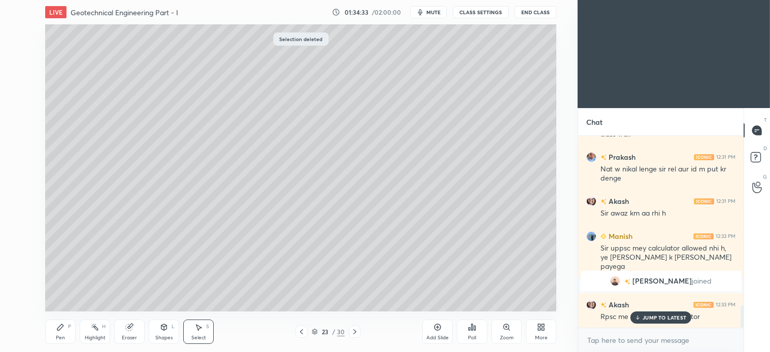
click at [69, 329] on div "P" at bounding box center [69, 326] width 3 height 5
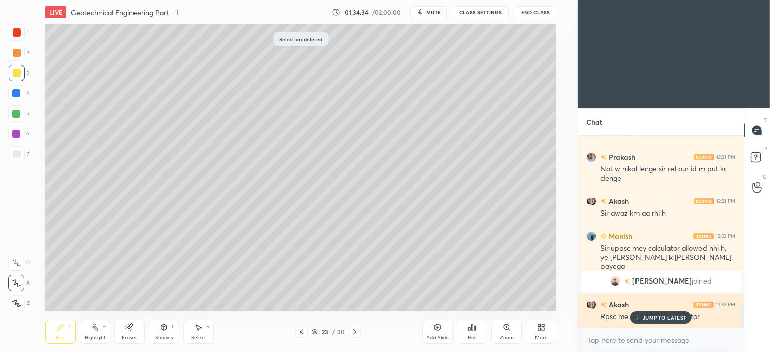
click at [663, 320] on p "JUMP TO LATEST" at bounding box center [664, 318] width 44 height 6
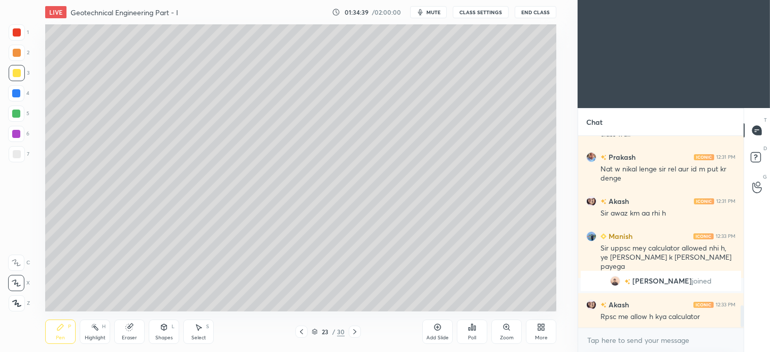
click at [301, 330] on icon at bounding box center [301, 332] width 8 height 8
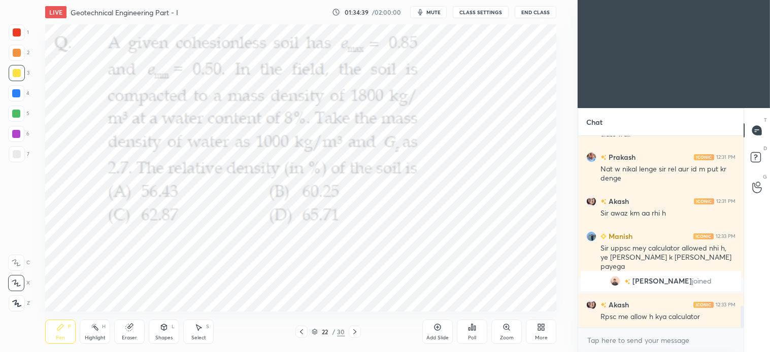
scroll to position [1503, 0]
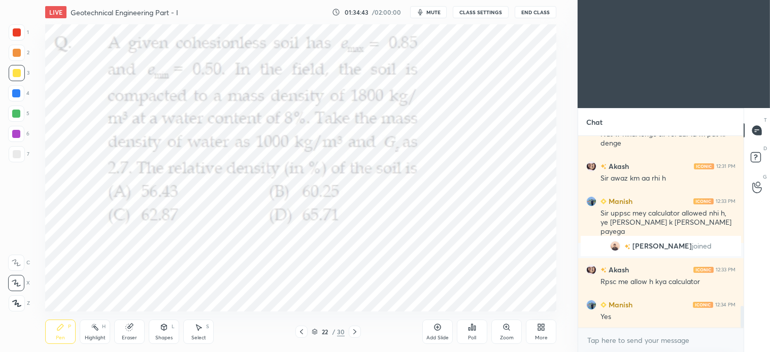
click at [357, 330] on icon at bounding box center [355, 332] width 8 height 8
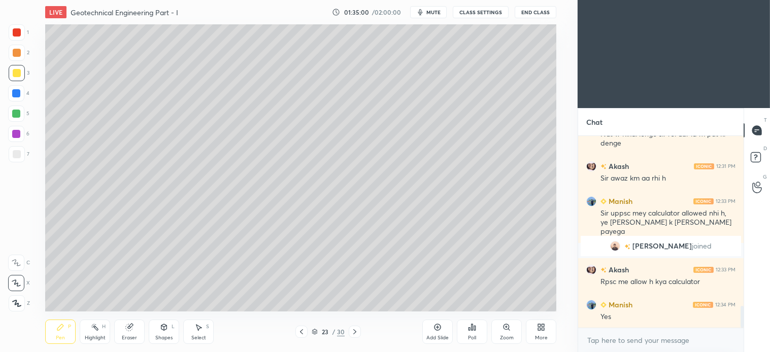
click at [300, 331] on icon at bounding box center [301, 332] width 8 height 8
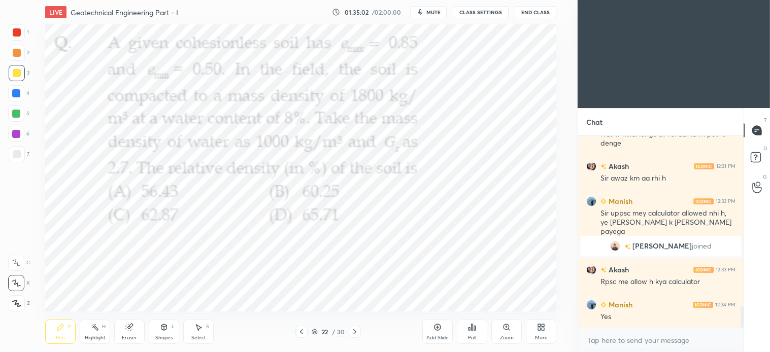
click at [359, 330] on div at bounding box center [355, 332] width 12 height 12
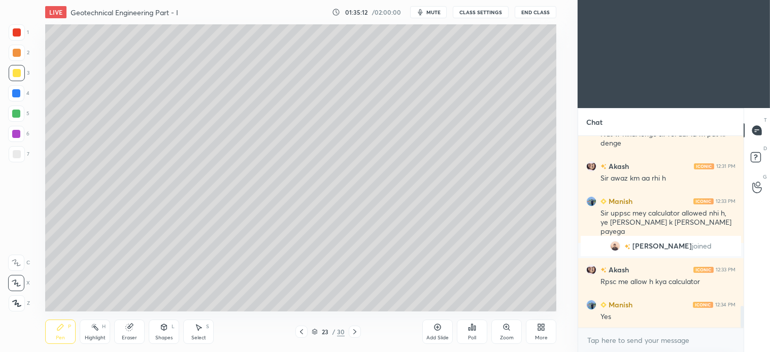
click at [301, 331] on icon at bounding box center [301, 332] width 8 height 8
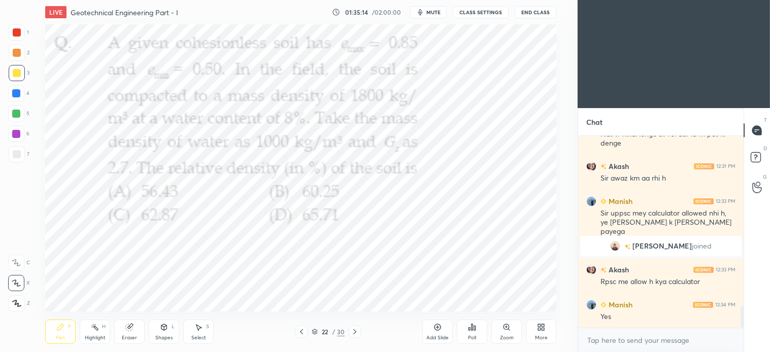
click at [354, 331] on icon at bounding box center [355, 332] width 8 height 8
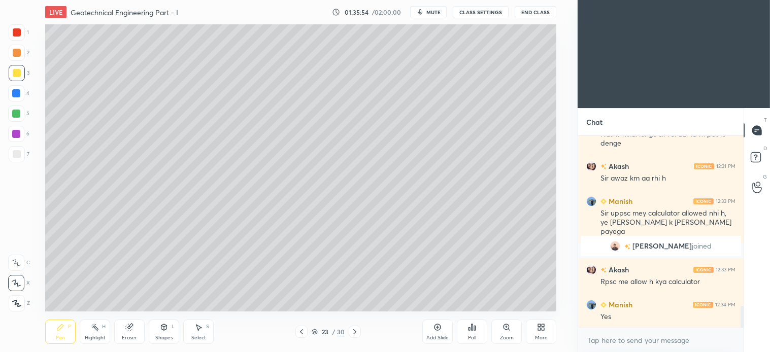
click at [161, 332] on div "Shapes L" at bounding box center [164, 332] width 30 height 24
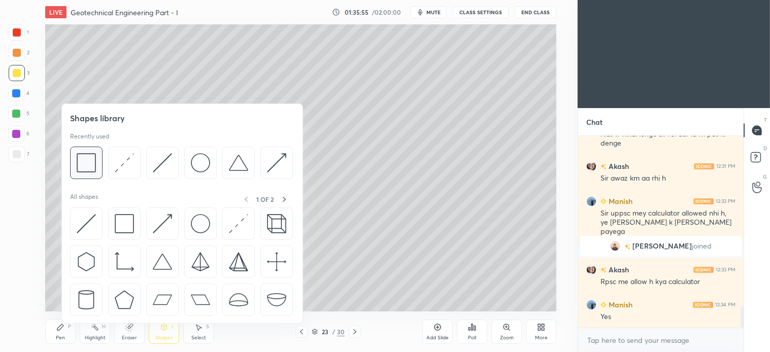
click at [88, 163] on img at bounding box center [86, 162] width 19 height 19
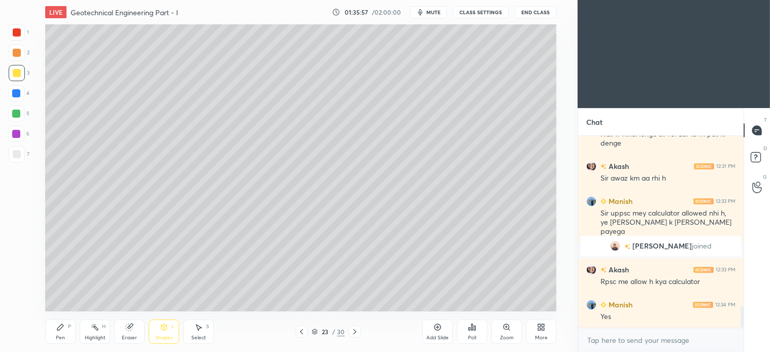
click at [199, 336] on div "Select" at bounding box center [198, 337] width 15 height 5
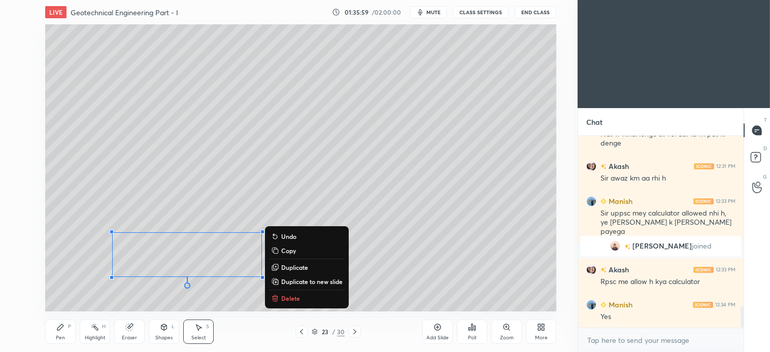
click at [61, 332] on div "Pen P" at bounding box center [60, 332] width 30 height 24
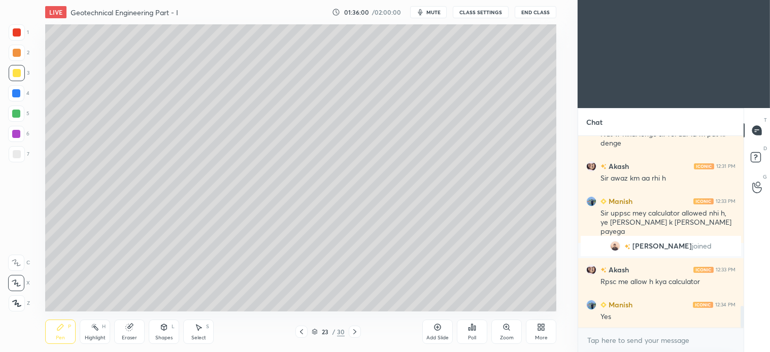
click at [302, 333] on icon at bounding box center [301, 332] width 8 height 8
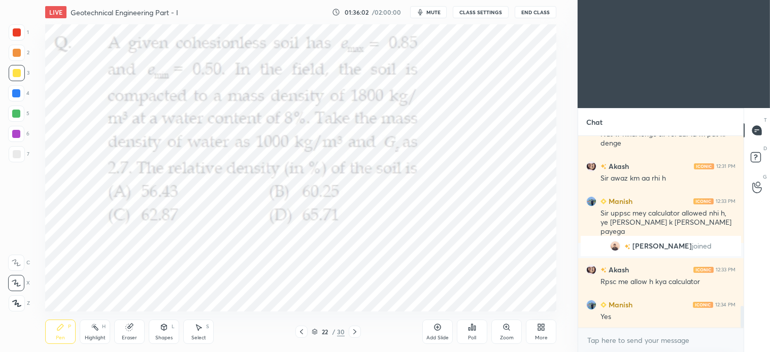
click at [13, 30] on div at bounding box center [17, 32] width 8 height 8
click at [354, 336] on icon at bounding box center [355, 332] width 8 height 8
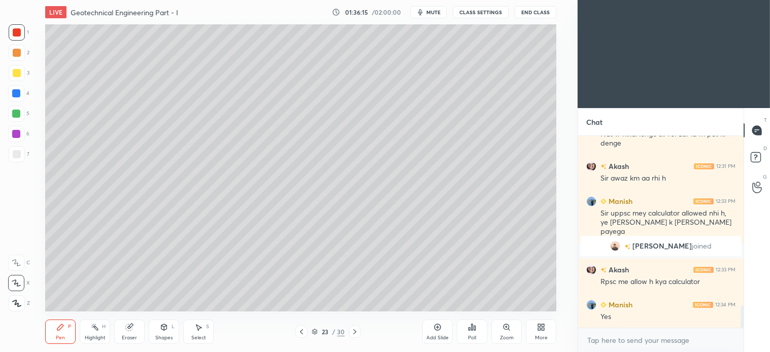
click at [359, 329] on div at bounding box center [355, 332] width 12 height 12
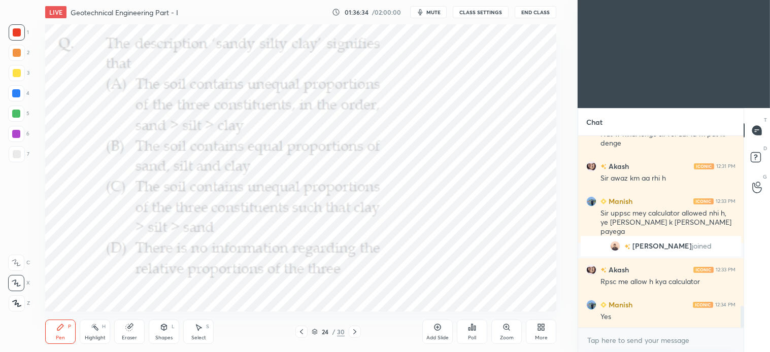
click at [472, 333] on div "Poll" at bounding box center [472, 332] width 30 height 24
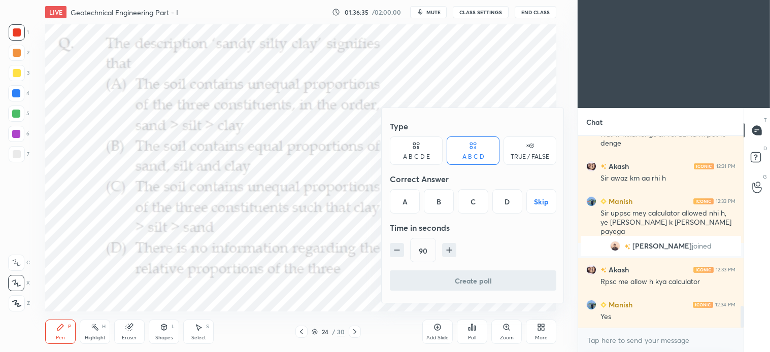
click at [438, 205] on div "B" at bounding box center [439, 201] width 30 height 24
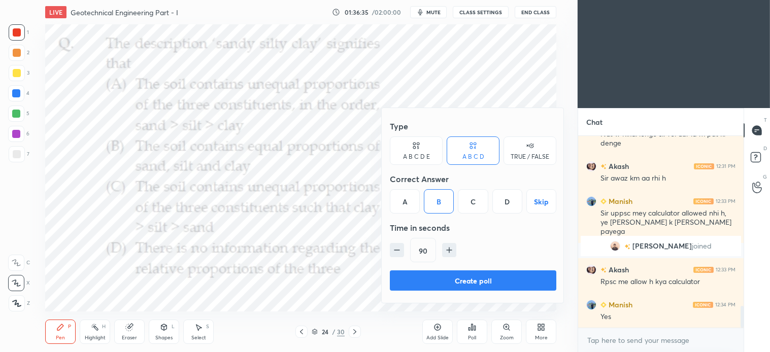
click at [465, 203] on div "C" at bounding box center [473, 201] width 30 height 24
click at [483, 283] on button "Create poll" at bounding box center [473, 280] width 166 height 20
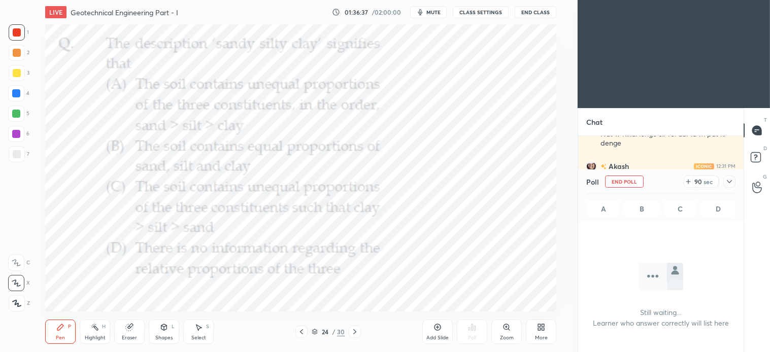
scroll to position [3, 3]
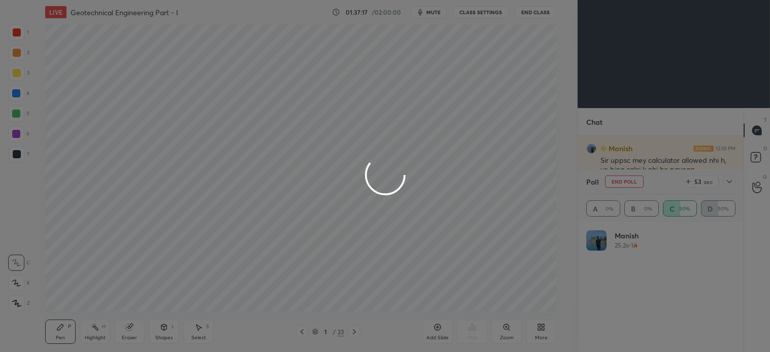
scroll to position [50453, 50204]
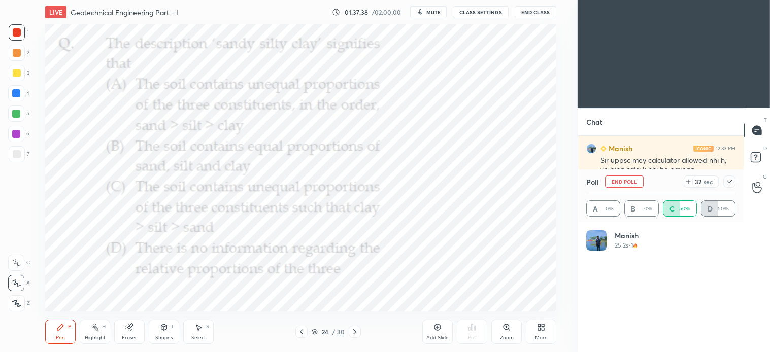
click at [64, 332] on div "Pen P" at bounding box center [60, 332] width 30 height 24
click at [166, 326] on icon at bounding box center [164, 327] width 6 height 2
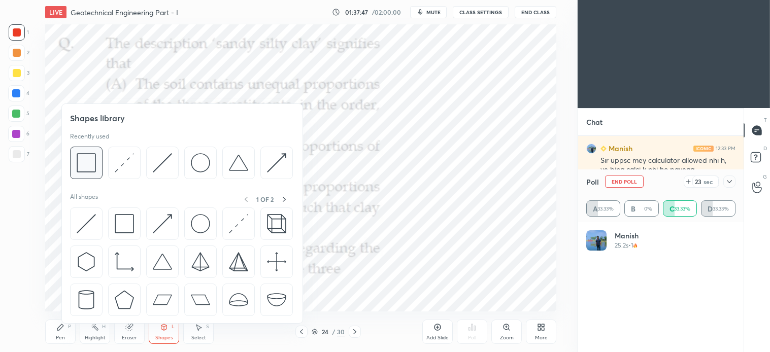
click at [93, 168] on img at bounding box center [86, 162] width 19 height 19
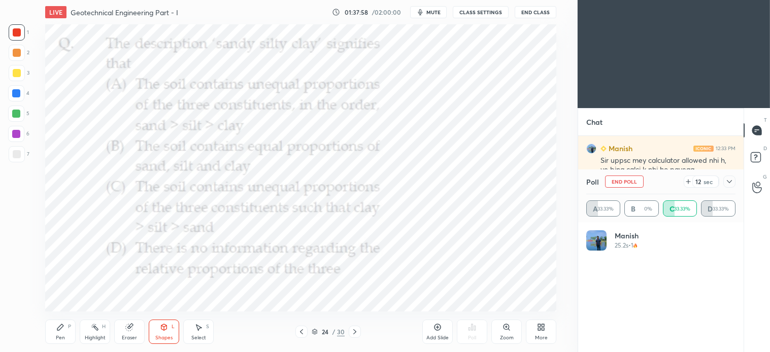
click at [58, 326] on icon at bounding box center [60, 327] width 8 height 8
click at [62, 334] on div "Pen P" at bounding box center [60, 332] width 30 height 24
click at [195, 324] on icon at bounding box center [198, 327] width 8 height 8
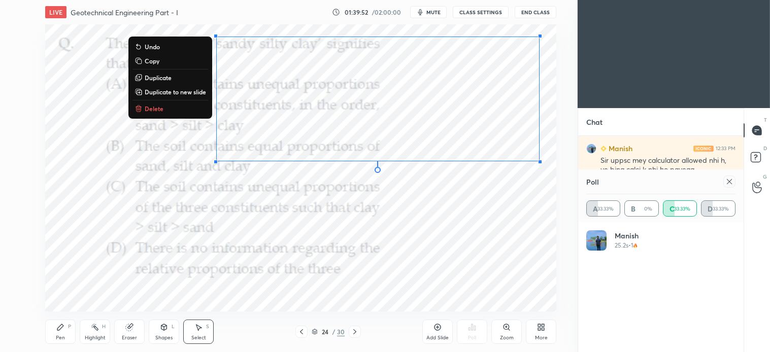
click at [153, 105] on p "Delete" at bounding box center [154, 109] width 19 height 8
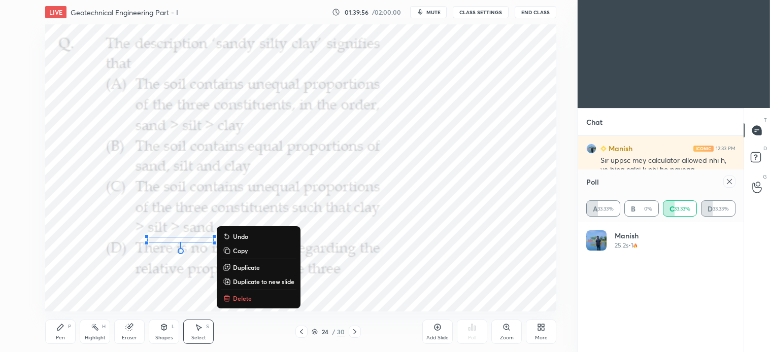
click at [244, 300] on p "Delete" at bounding box center [242, 298] width 19 height 8
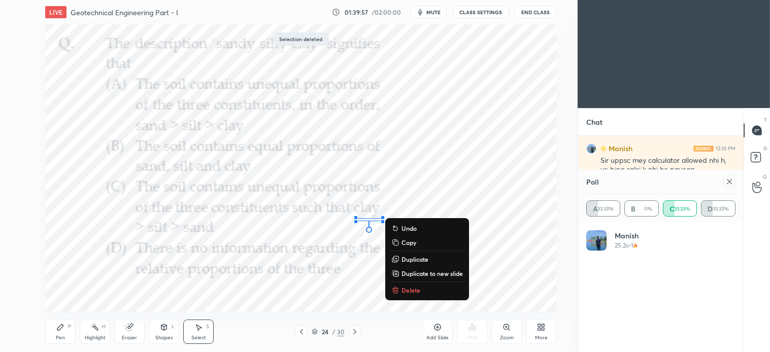
click at [403, 291] on p "Delete" at bounding box center [410, 290] width 19 height 8
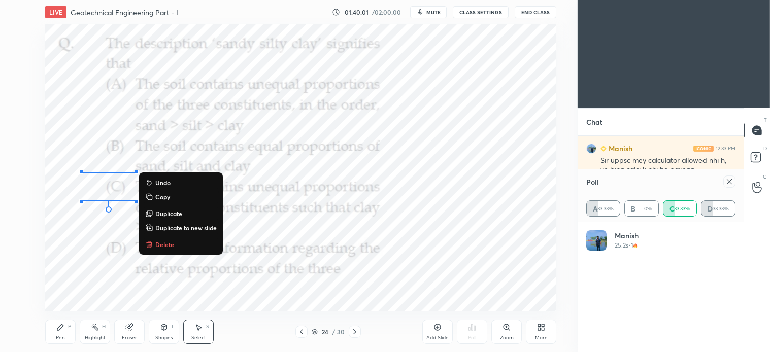
click at [100, 295] on div "0 ° Undo Copy Duplicate Duplicate to new slide Delete" at bounding box center [300, 167] width 511 height 287
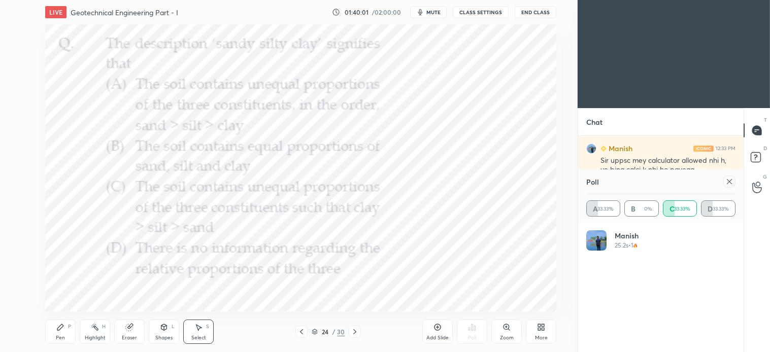
click at [69, 335] on div "Pen P" at bounding box center [60, 332] width 30 height 24
click at [727, 184] on icon at bounding box center [729, 181] width 5 height 5
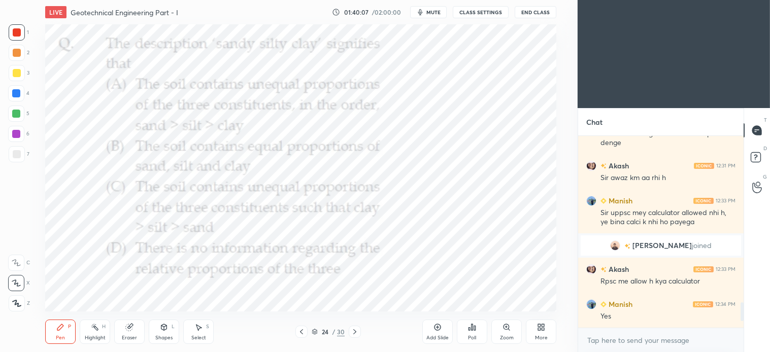
scroll to position [3, 3]
click at [356, 332] on icon at bounding box center [355, 332] width 8 height 8
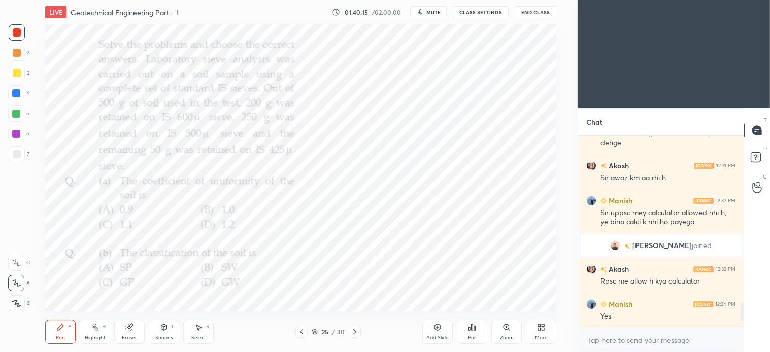
click at [18, 34] on div at bounding box center [17, 32] width 8 height 8
click at [472, 331] on icon at bounding box center [472, 327] width 8 height 8
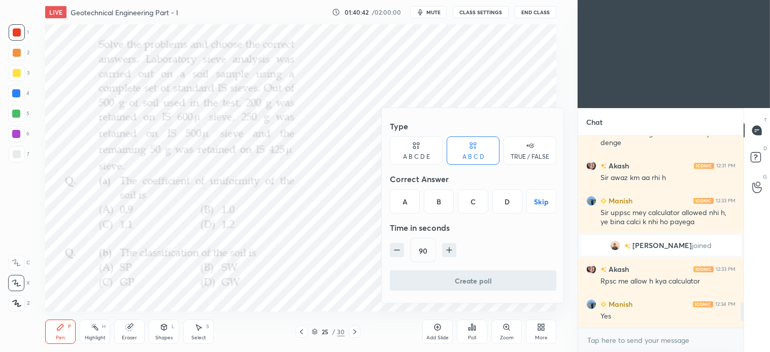
click at [509, 203] on div "D" at bounding box center [507, 201] width 30 height 24
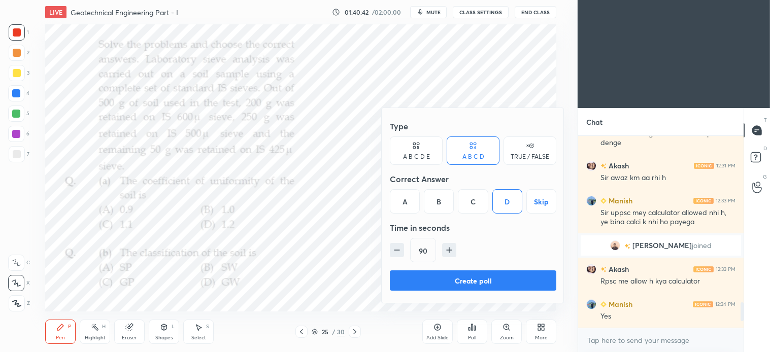
click at [447, 256] on button "button" at bounding box center [449, 250] width 14 height 14
click at [452, 250] on icon "button" at bounding box center [453, 250] width 5 height 0
type input "120"
click at [485, 278] on button "Create poll" at bounding box center [473, 280] width 166 height 20
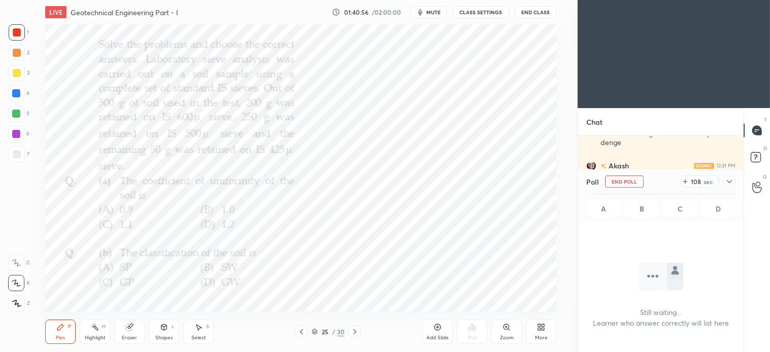
scroll to position [1323, 0]
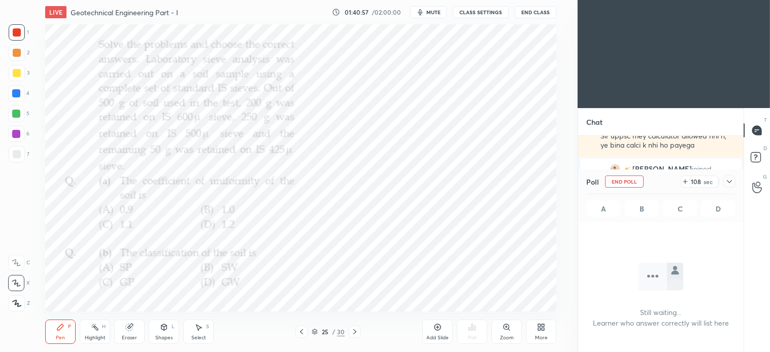
click at [686, 182] on icon at bounding box center [685, 182] width 4 height 0
click at [731, 181] on icon at bounding box center [729, 181] width 5 height 3
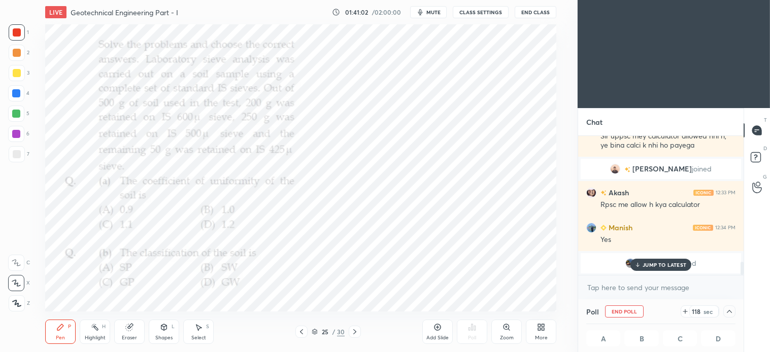
click at [672, 263] on p "JUMP TO LATEST" at bounding box center [664, 265] width 44 height 6
click at [431, 9] on span "mute" at bounding box center [433, 12] width 14 height 7
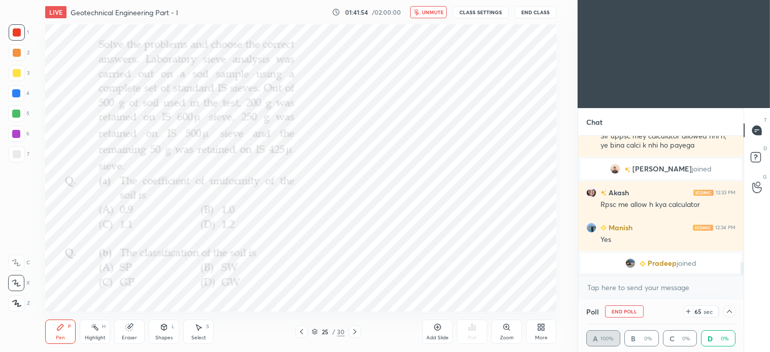
scroll to position [0, 3]
click at [14, 31] on div at bounding box center [17, 32] width 8 height 8
click at [429, 6] on button "unmute" at bounding box center [428, 12] width 37 height 12
click at [424, 11] on icon "button" at bounding box center [420, 12] width 8 height 8
click at [431, 9] on span "unmute" at bounding box center [433, 12] width 22 height 7
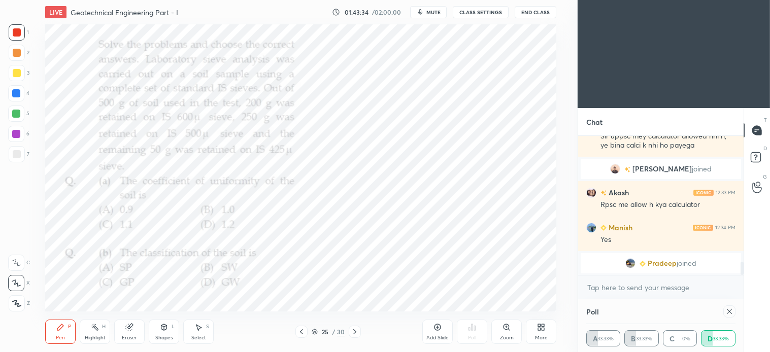
click at [163, 339] on div "Shapes" at bounding box center [163, 337] width 17 height 5
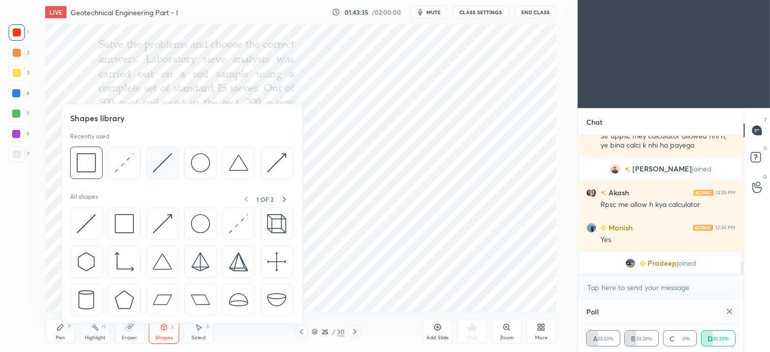
click at [158, 165] on img at bounding box center [162, 162] width 19 height 19
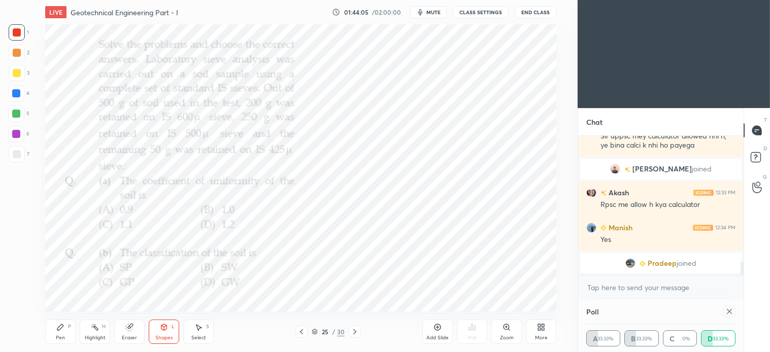
click at [62, 330] on icon at bounding box center [60, 327] width 8 height 8
click at [167, 331] on icon at bounding box center [164, 327] width 8 height 8
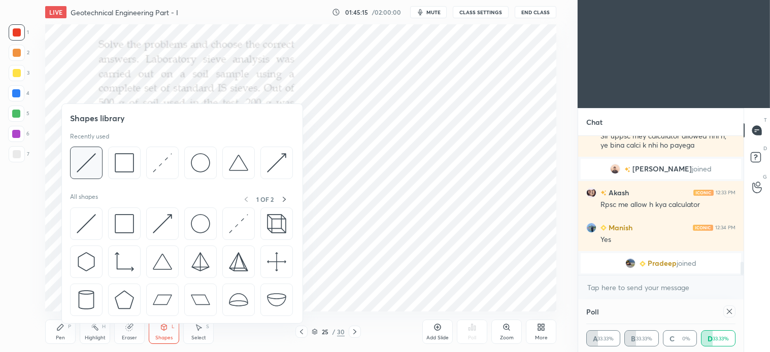
click at [90, 164] on img at bounding box center [86, 162] width 19 height 19
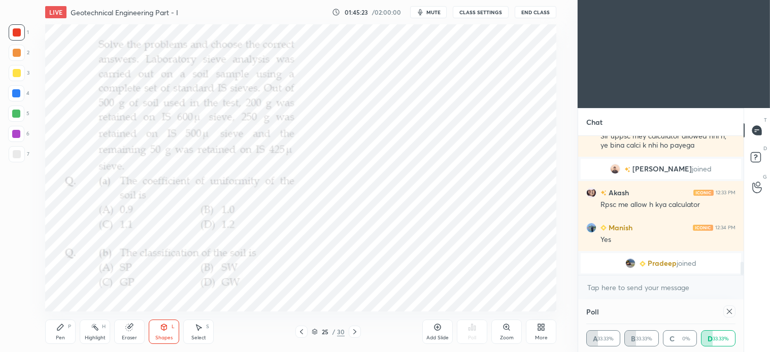
click at [159, 327] on div "Shapes L" at bounding box center [164, 332] width 30 height 24
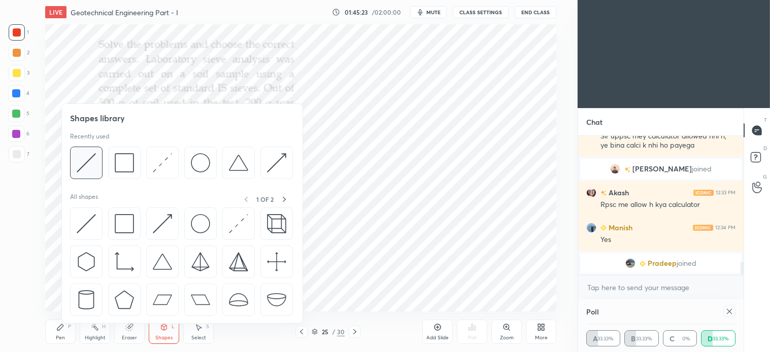
click at [89, 159] on img at bounding box center [86, 162] width 19 height 19
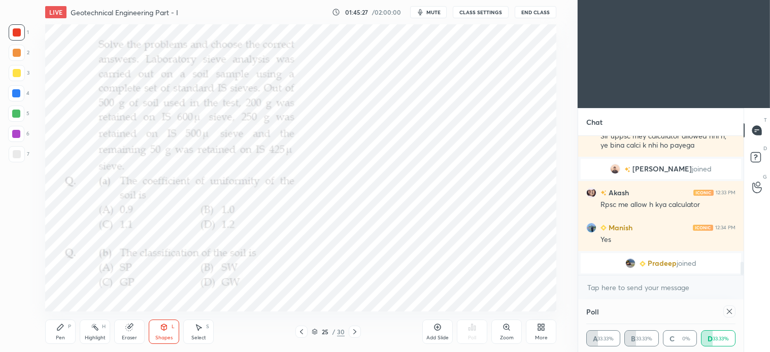
click at [64, 333] on div "Pen P" at bounding box center [60, 332] width 30 height 24
click at [207, 329] on div "S" at bounding box center [207, 326] width 3 height 5
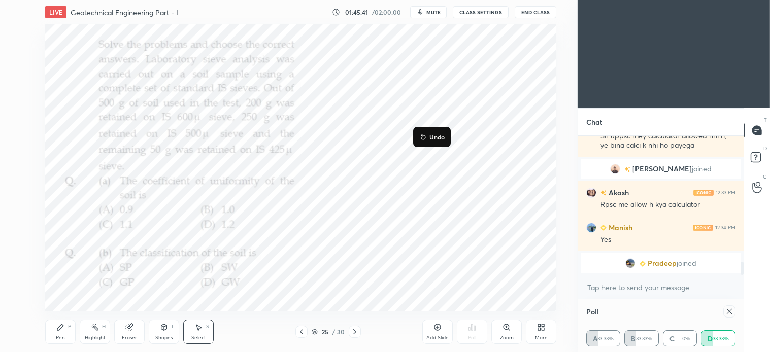
click at [386, 179] on div "0 ° Undo Copy Duplicate Duplicate to new slide Delete" at bounding box center [300, 167] width 511 height 287
click at [503, 144] on div "0 ° Undo Copy Duplicate Duplicate to new slide Delete" at bounding box center [300, 167] width 511 height 287
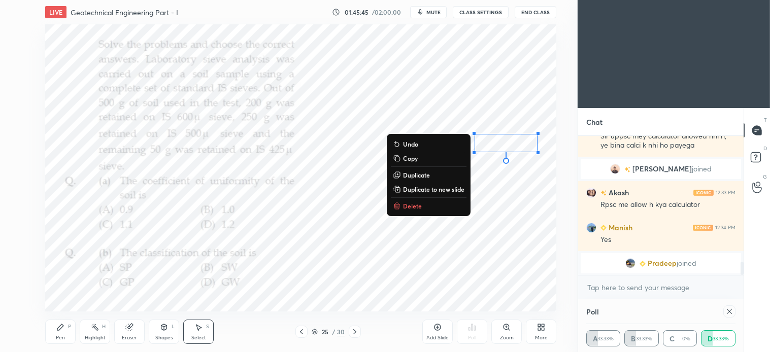
click at [64, 333] on div "Pen P" at bounding box center [60, 332] width 30 height 24
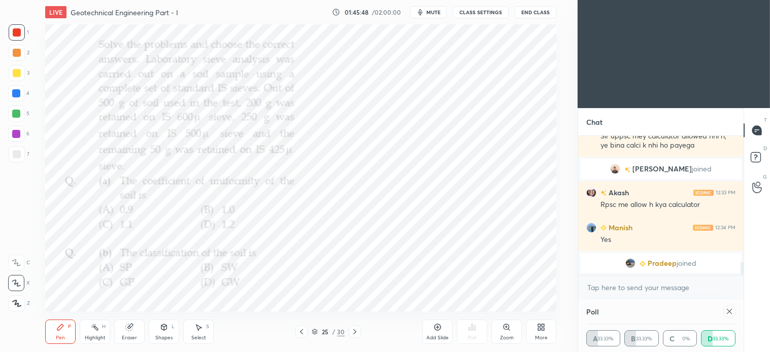
click at [166, 333] on div "Shapes L" at bounding box center [164, 332] width 30 height 24
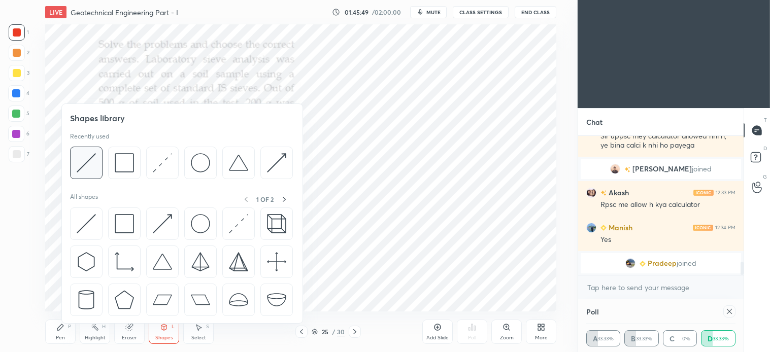
click at [92, 165] on img at bounding box center [86, 162] width 19 height 19
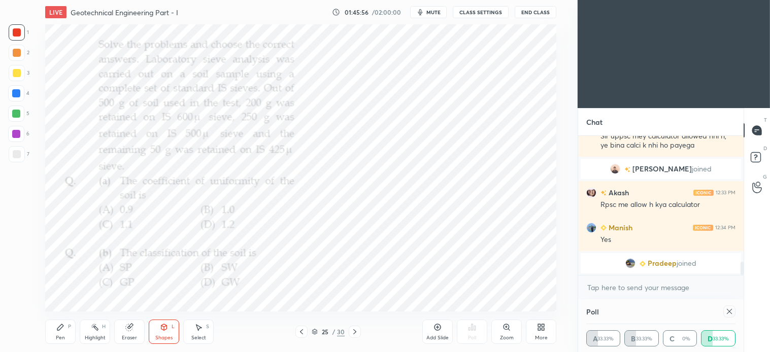
click at [58, 334] on div "Pen P" at bounding box center [60, 332] width 30 height 24
click at [165, 333] on div "Shapes L" at bounding box center [164, 332] width 30 height 24
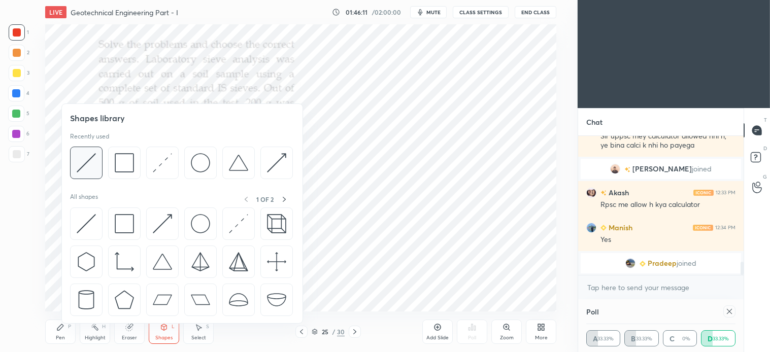
click at [89, 169] on img at bounding box center [86, 162] width 19 height 19
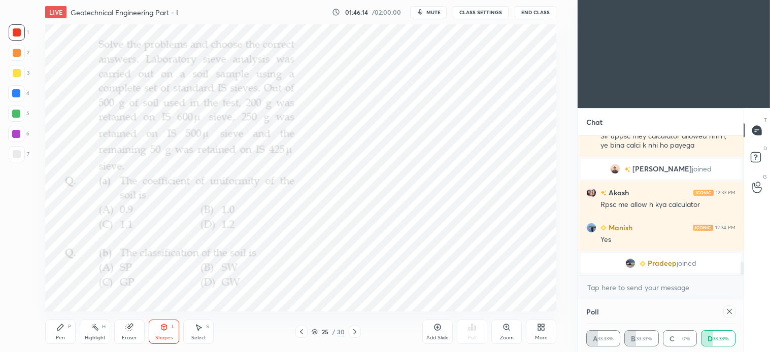
click at [61, 330] on icon at bounding box center [60, 327] width 8 height 8
click at [733, 313] on icon at bounding box center [729, 311] width 8 height 8
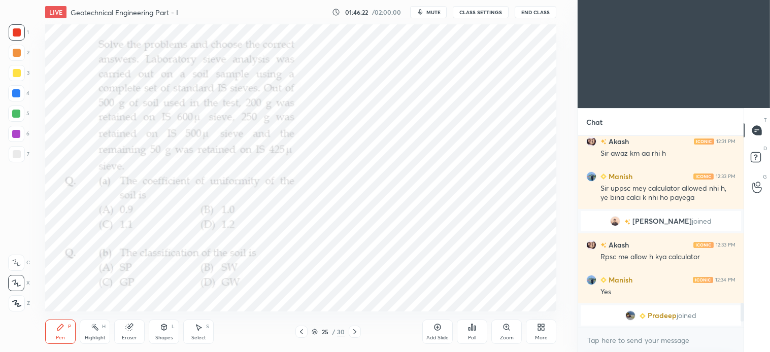
scroll to position [3, 3]
click at [69, 328] on div "P" at bounding box center [69, 326] width 3 height 5
click at [129, 333] on div "Eraser" at bounding box center [129, 332] width 30 height 24
click at [64, 331] on icon at bounding box center [60, 327] width 8 height 8
click at [64, 335] on div "Pen P" at bounding box center [60, 332] width 30 height 24
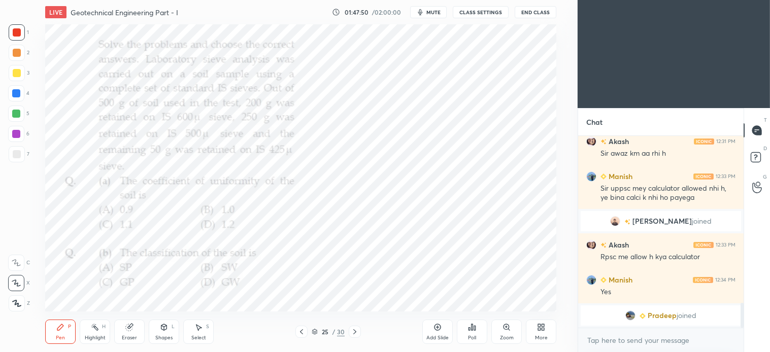
click at [201, 336] on div "Select" at bounding box center [198, 337] width 15 height 5
click at [424, 232] on div "0 ° Undo Copy Duplicate Duplicate to new slide Delete" at bounding box center [300, 167] width 511 height 287
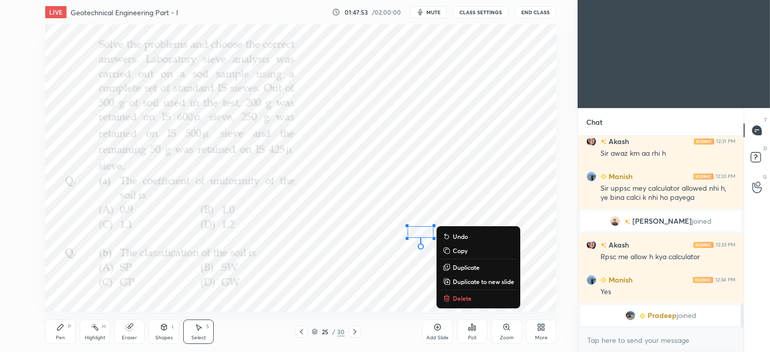
click at [58, 335] on div "Pen" at bounding box center [60, 337] width 9 height 5
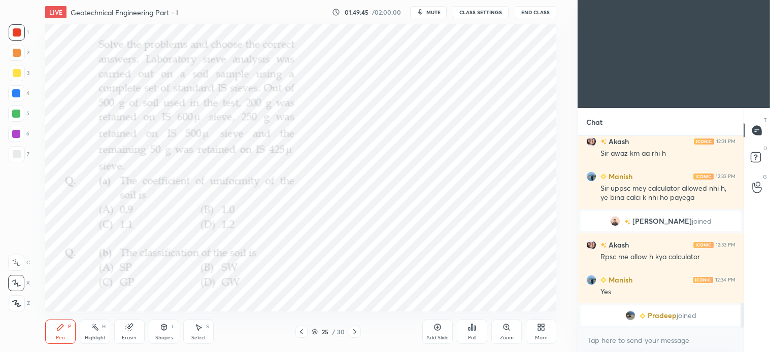
click at [542, 332] on div "More" at bounding box center [541, 332] width 30 height 24
click at [473, 335] on div at bounding box center [385, 176] width 770 height 352
click at [473, 334] on div "Poll" at bounding box center [472, 332] width 30 height 24
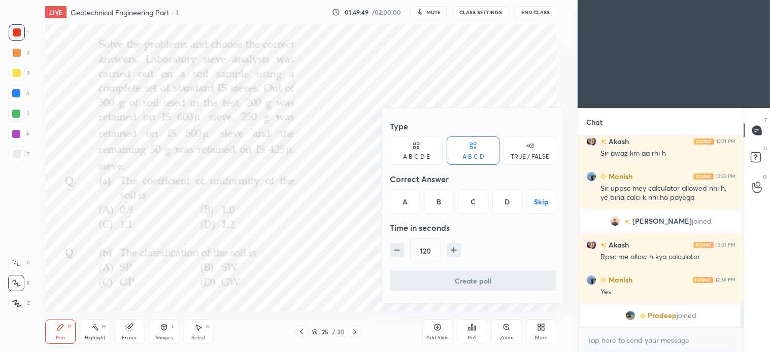
click at [405, 204] on div "A" at bounding box center [405, 201] width 30 height 24
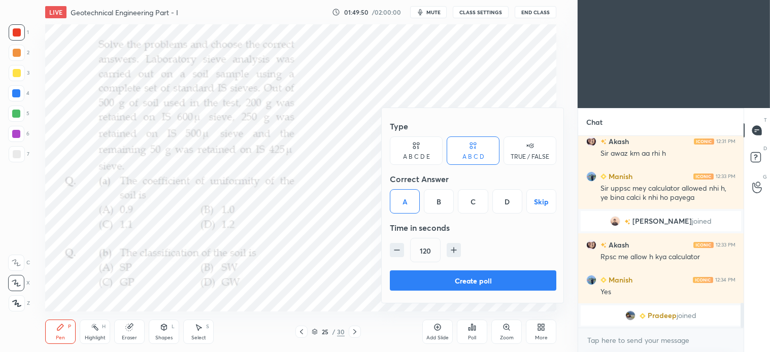
click at [399, 243] on button "button" at bounding box center [397, 250] width 14 height 14
click at [399, 246] on icon "button" at bounding box center [397, 250] width 10 height 10
click at [398, 250] on icon "button" at bounding box center [396, 250] width 5 height 0
click at [399, 250] on icon "button" at bounding box center [396, 250] width 5 height 0
type input "60"
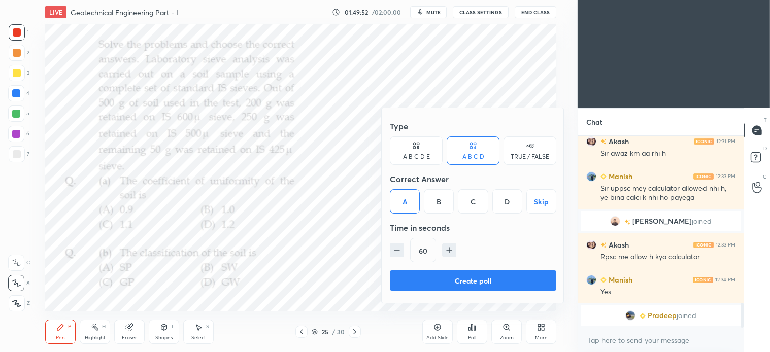
click at [473, 282] on button "Create poll" at bounding box center [473, 280] width 166 height 20
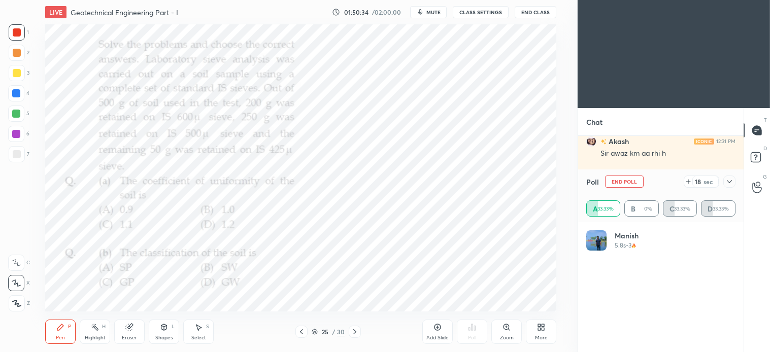
scroll to position [1335, 0]
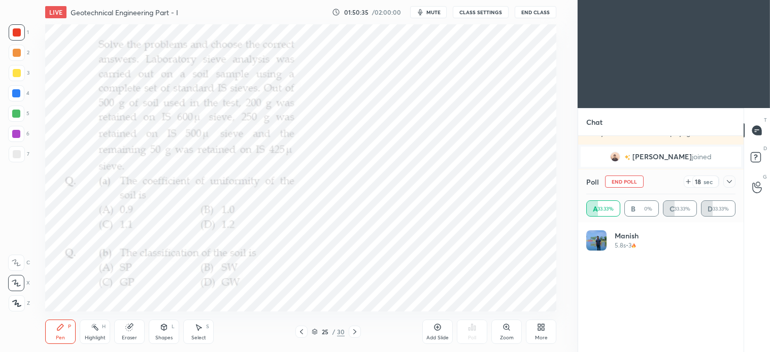
click at [201, 330] on icon at bounding box center [198, 327] width 8 height 8
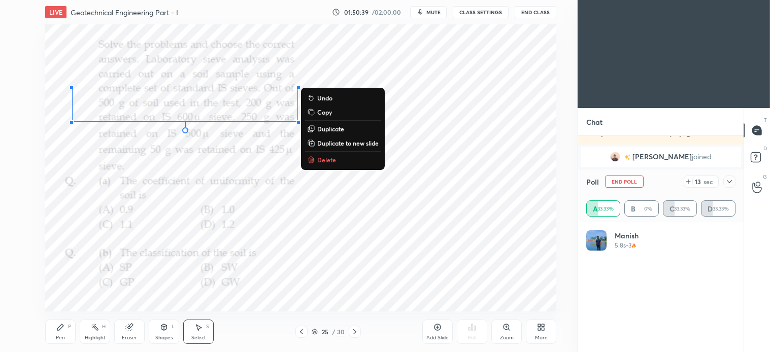
click at [327, 155] on button "Delete" at bounding box center [343, 160] width 76 height 12
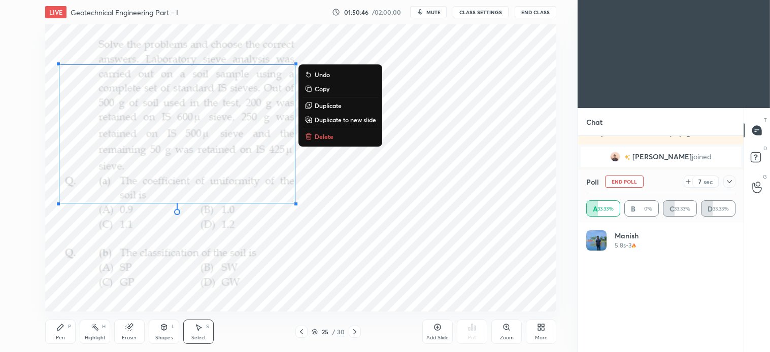
click at [330, 138] on p "Delete" at bounding box center [324, 136] width 19 height 8
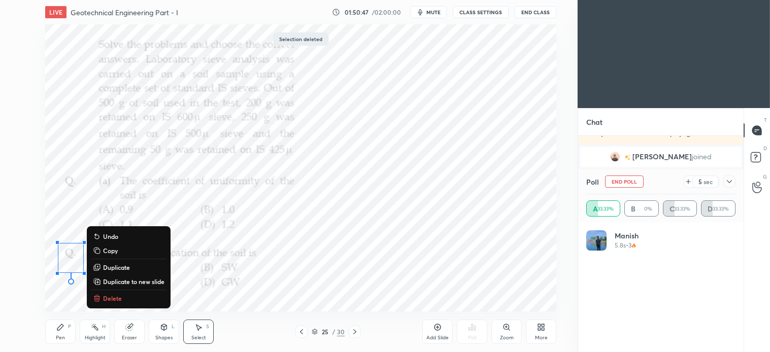
click at [117, 299] on p "Delete" at bounding box center [112, 298] width 19 height 8
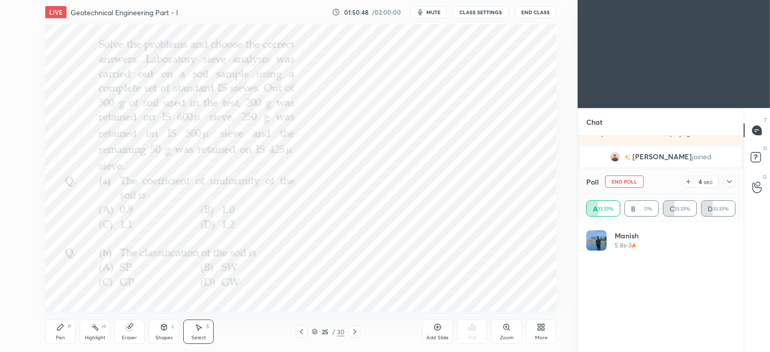
click at [63, 331] on icon at bounding box center [60, 327] width 8 height 8
click at [434, 329] on icon at bounding box center [437, 327] width 8 height 8
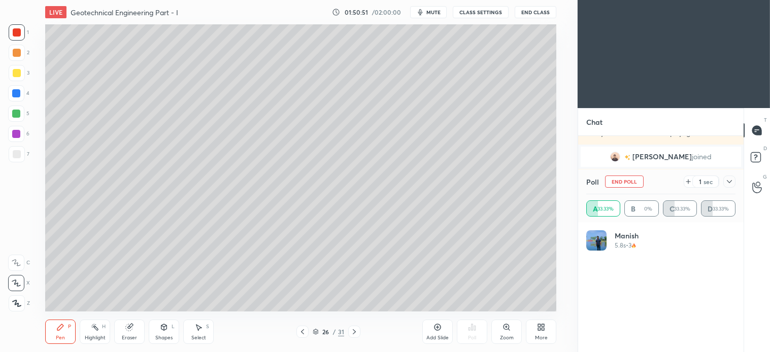
click at [28, 74] on div "3" at bounding box center [19, 73] width 21 height 16
click at [170, 330] on div "Shapes L" at bounding box center [164, 332] width 30 height 24
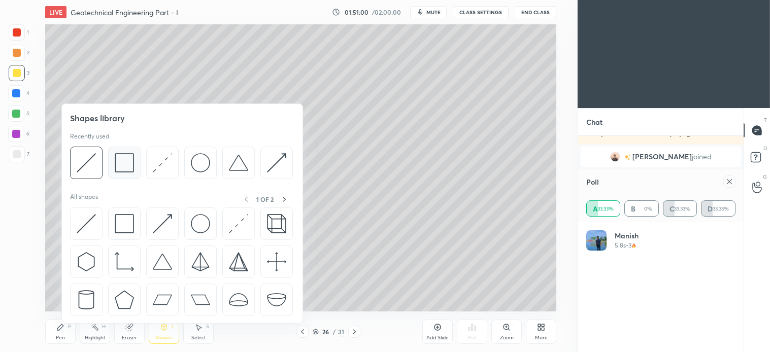
click at [125, 163] on img at bounding box center [124, 162] width 19 height 19
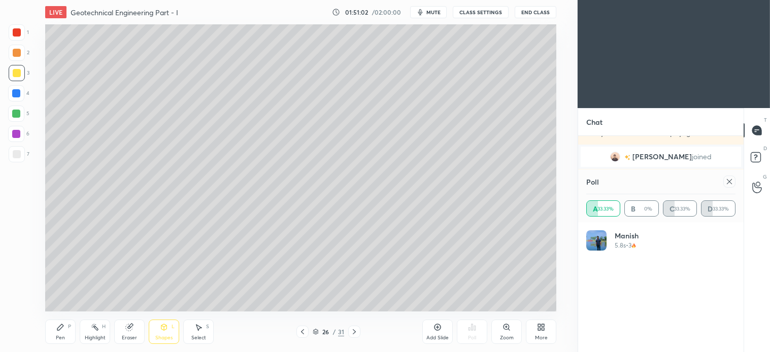
click at [62, 320] on div "Pen P" at bounding box center [60, 332] width 30 height 24
click at [302, 332] on icon at bounding box center [302, 332] width 8 height 8
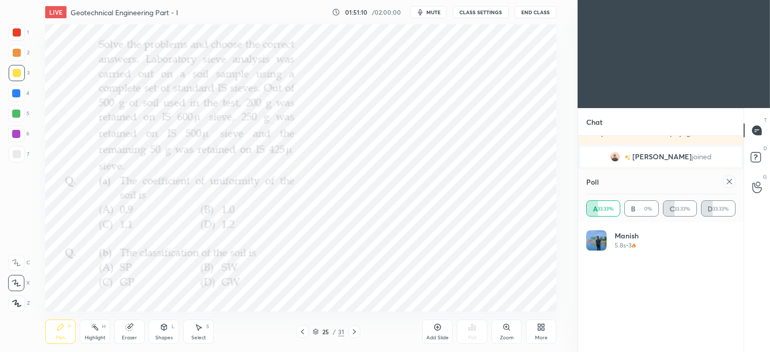
click at [20, 35] on div at bounding box center [17, 32] width 8 height 8
click at [356, 328] on icon at bounding box center [354, 332] width 8 height 8
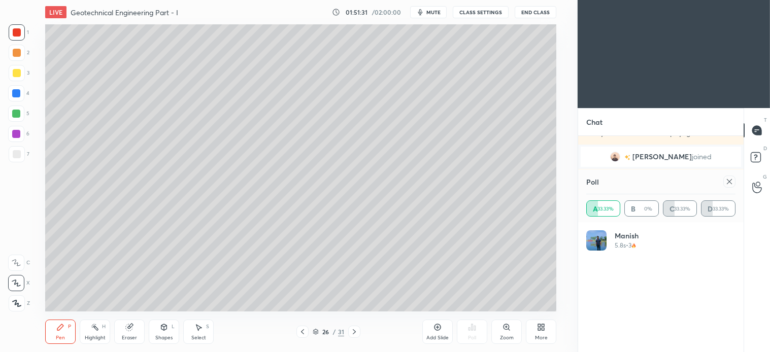
click at [301, 331] on icon at bounding box center [302, 332] width 8 height 8
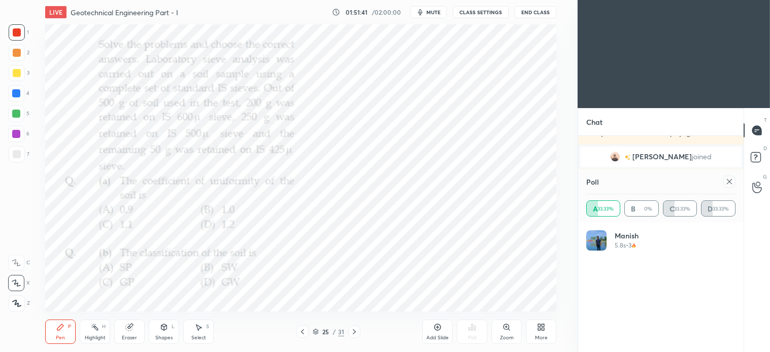
click at [352, 326] on div at bounding box center [354, 332] width 12 height 12
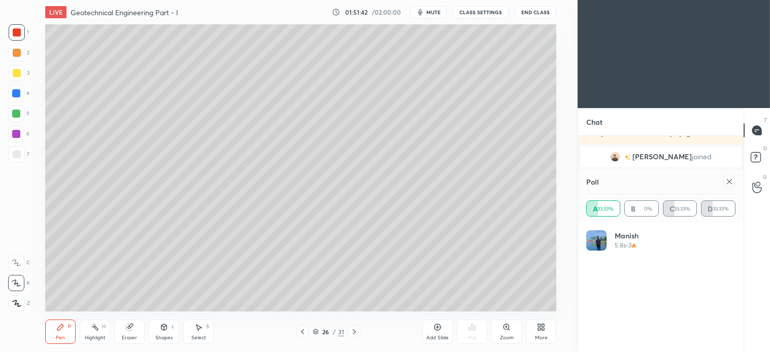
click at [17, 114] on div at bounding box center [16, 114] width 8 height 8
click at [210, 325] on div "Select S" at bounding box center [198, 332] width 30 height 24
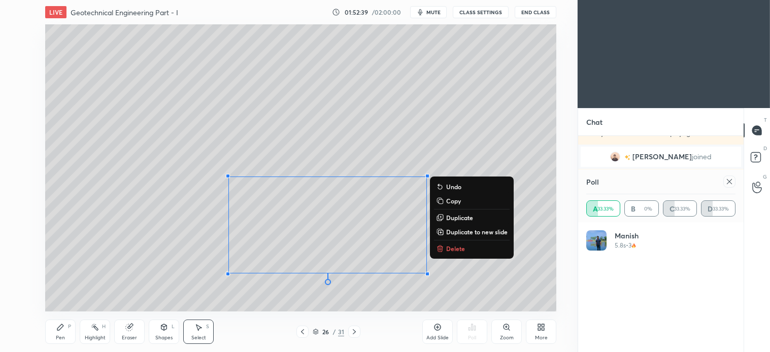
click at [449, 246] on p "Delete" at bounding box center [455, 249] width 19 height 8
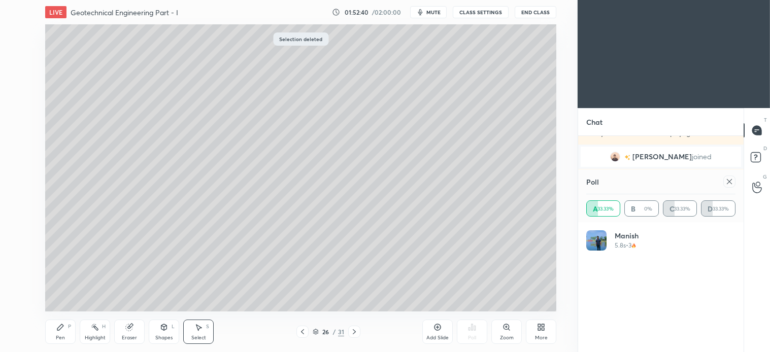
click at [63, 326] on icon at bounding box center [60, 327] width 6 height 6
click at [298, 332] on icon at bounding box center [302, 332] width 8 height 8
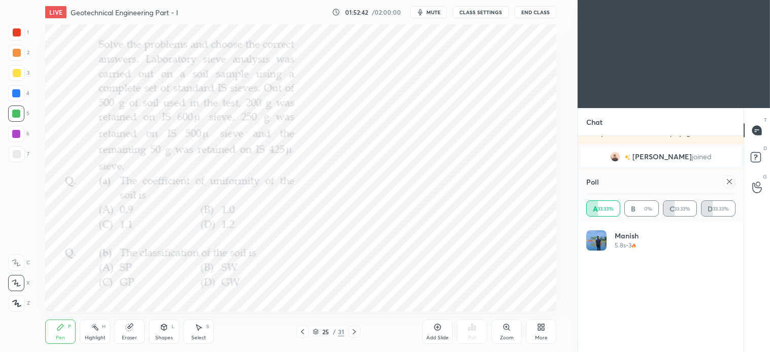
click at [19, 28] on div at bounding box center [17, 32] width 8 height 8
click at [198, 330] on icon at bounding box center [199, 328] width 6 height 6
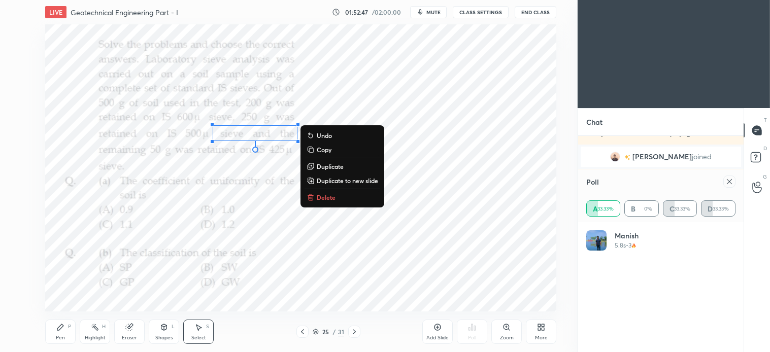
click at [329, 196] on p "Delete" at bounding box center [326, 197] width 19 height 8
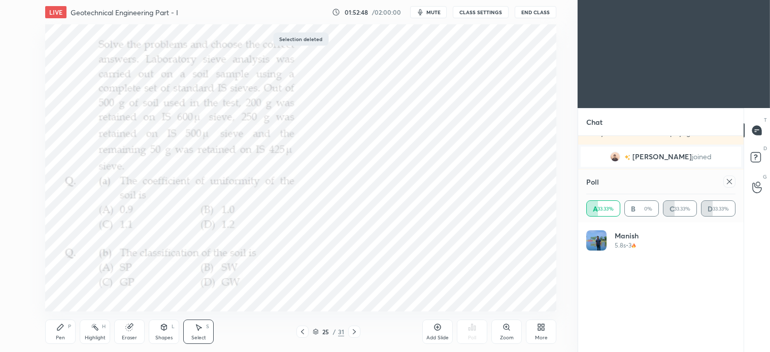
click at [58, 329] on icon at bounding box center [60, 327] width 6 height 6
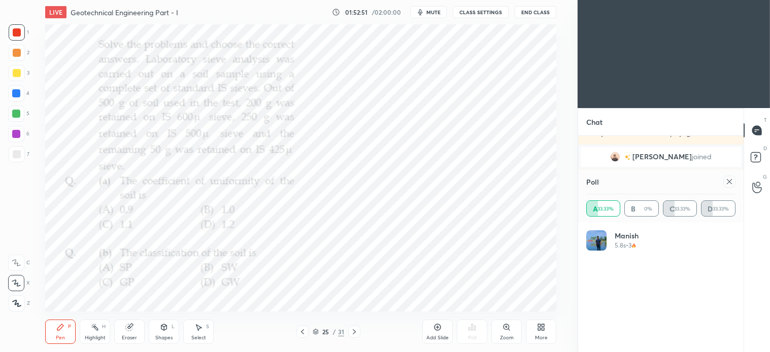
click at [728, 180] on icon at bounding box center [729, 181] width 5 height 5
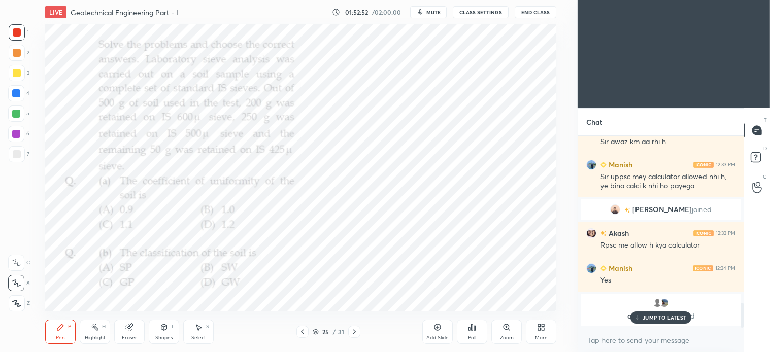
scroll to position [0, 0]
click at [663, 316] on p "JUMP TO LATEST" at bounding box center [664, 318] width 44 height 6
click at [354, 333] on icon at bounding box center [354, 332] width 8 height 8
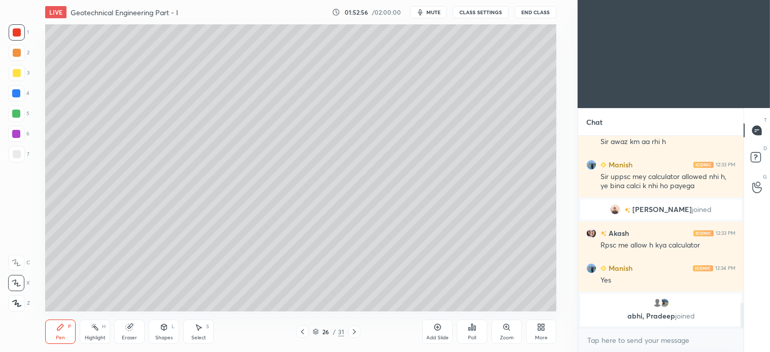
click at [354, 328] on icon at bounding box center [354, 332] width 8 height 8
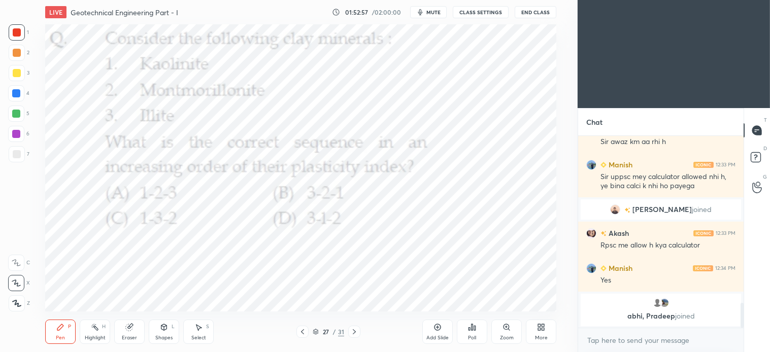
click at [83, 332] on div "Highlight H" at bounding box center [95, 332] width 30 height 24
click at [61, 332] on div "Pen P" at bounding box center [60, 332] width 30 height 24
click at [473, 330] on icon at bounding box center [472, 327] width 8 height 8
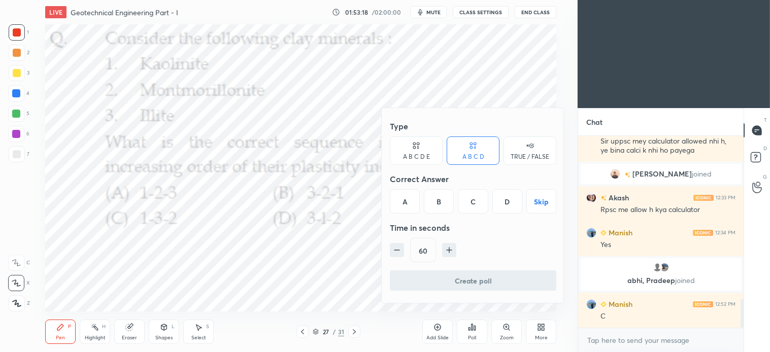
scroll to position [1079, 0]
click at [471, 200] on div "C" at bounding box center [473, 201] width 30 height 24
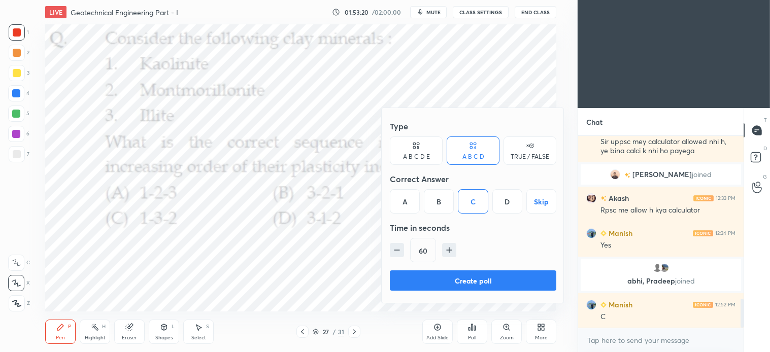
click at [450, 282] on button "Create poll" at bounding box center [473, 280] width 166 height 20
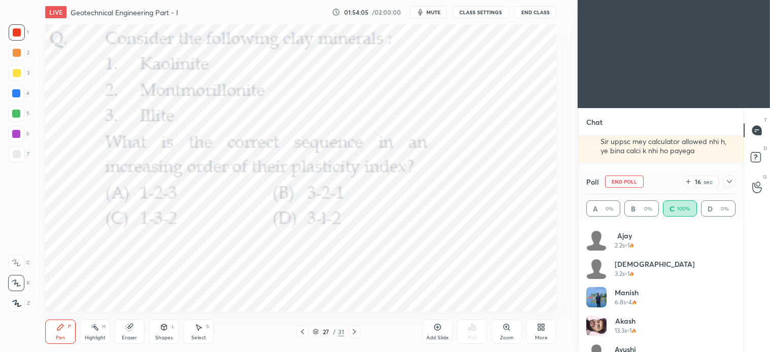
scroll to position [1167, 0]
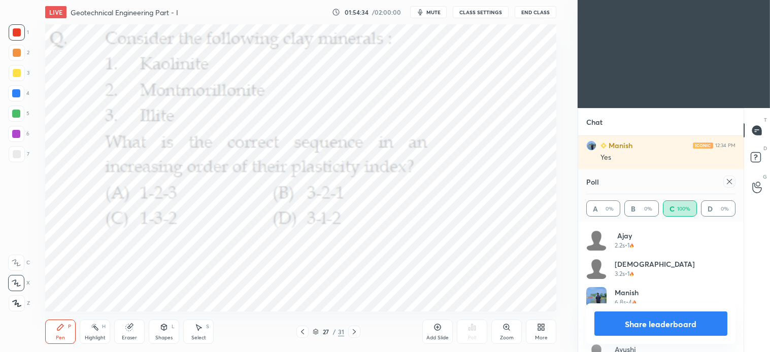
click at [667, 323] on button "Share leaderboard" at bounding box center [660, 324] width 133 height 24
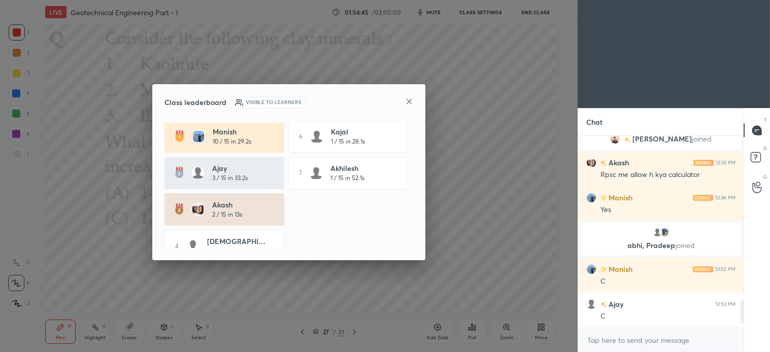
scroll to position [0, 0]
click at [408, 103] on icon at bounding box center [409, 101] width 8 height 8
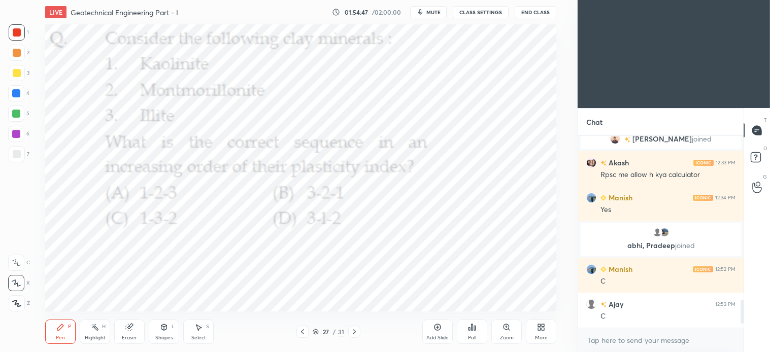
click at [63, 333] on div "Pen P" at bounding box center [60, 332] width 30 height 24
click at [354, 332] on icon at bounding box center [354, 332] width 8 height 8
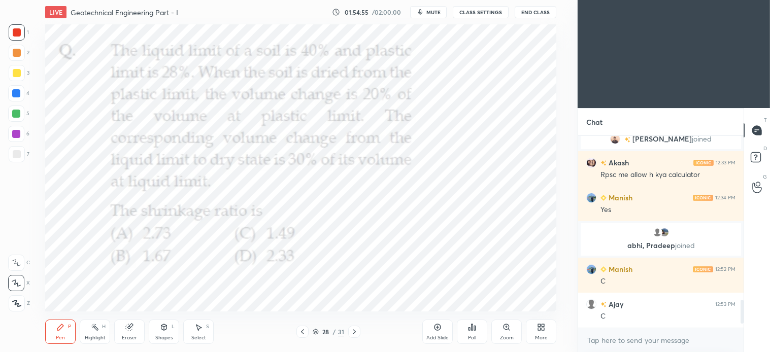
click at [353, 332] on icon at bounding box center [354, 332] width 8 height 8
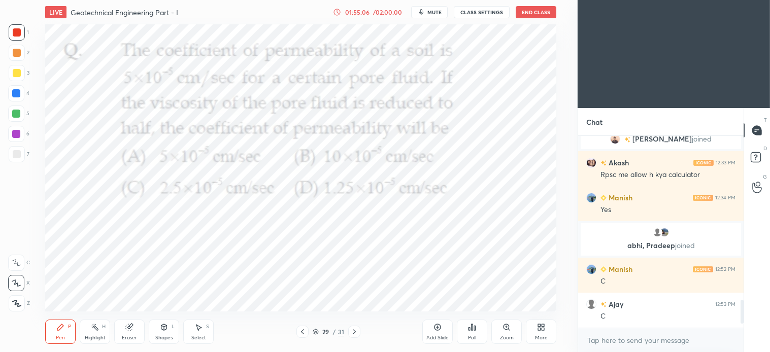
click at [300, 333] on icon at bounding box center [302, 332] width 8 height 8
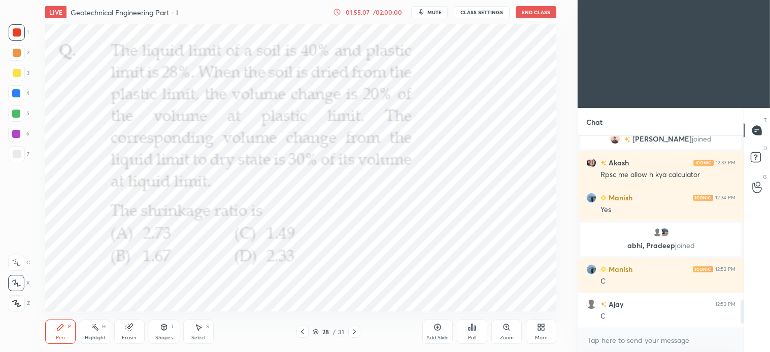
click at [302, 333] on icon at bounding box center [302, 331] width 3 height 5
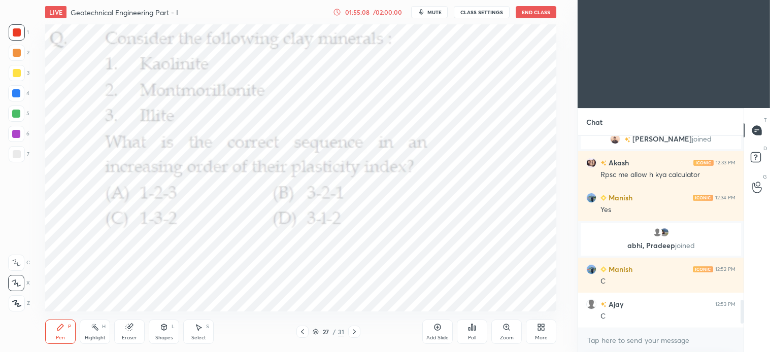
click at [438, 332] on div "Add Slide" at bounding box center [437, 332] width 30 height 24
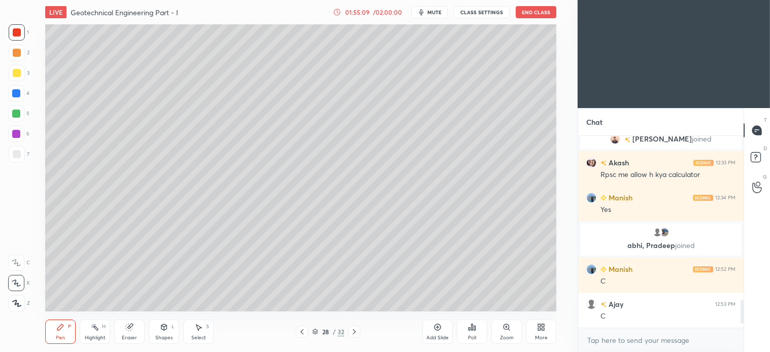
click at [13, 76] on div at bounding box center [17, 73] width 8 height 8
click at [203, 326] on div "Select S" at bounding box center [198, 332] width 30 height 24
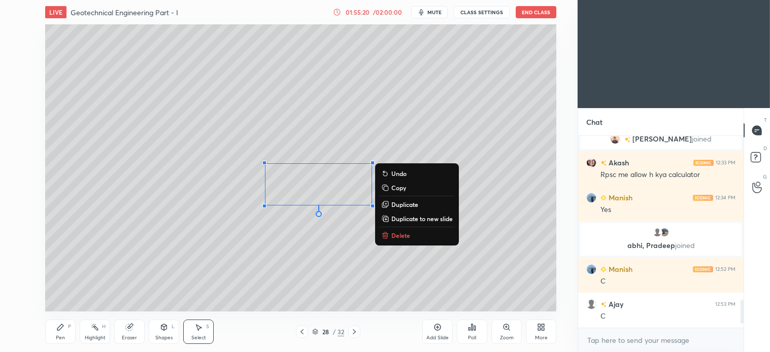
click at [397, 231] on p "Delete" at bounding box center [400, 235] width 19 height 8
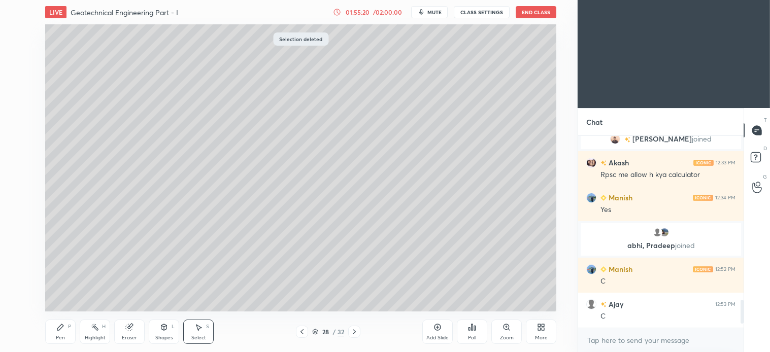
click at [63, 333] on div "Pen P" at bounding box center [60, 332] width 30 height 24
click at [441, 10] on span "mute" at bounding box center [434, 12] width 14 height 7
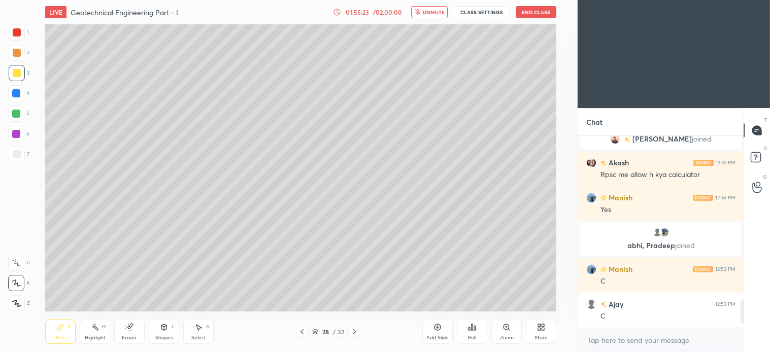
click at [437, 16] on button "unmute" at bounding box center [429, 12] width 37 height 12
click at [23, 72] on div at bounding box center [17, 73] width 16 height 16
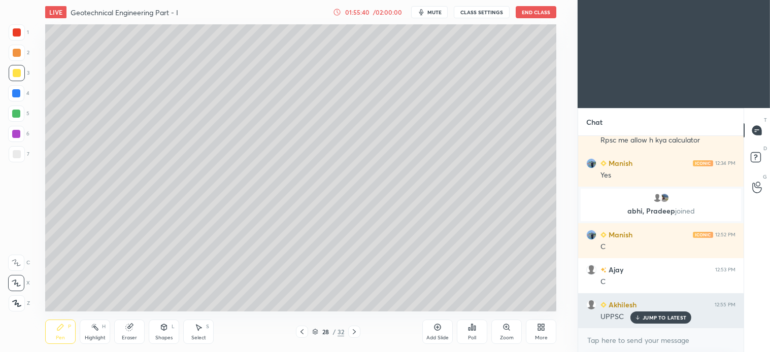
click at [658, 315] on p "JUMP TO LATEST" at bounding box center [664, 318] width 44 height 6
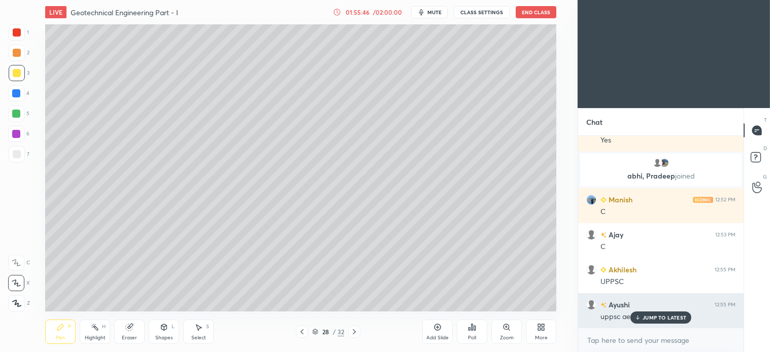
click at [664, 318] on p "JUMP TO LATEST" at bounding box center [664, 318] width 44 height 6
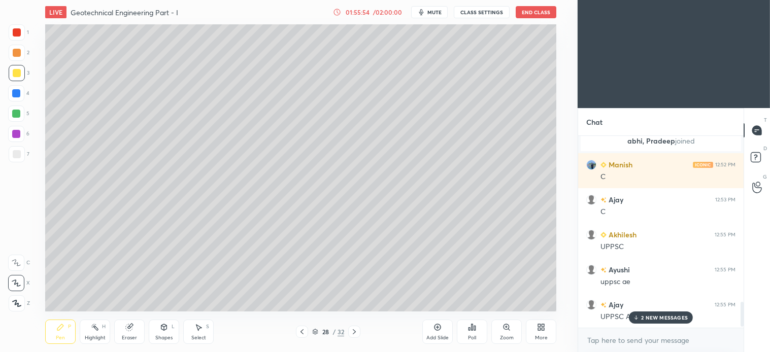
scroll to position [1289, 0]
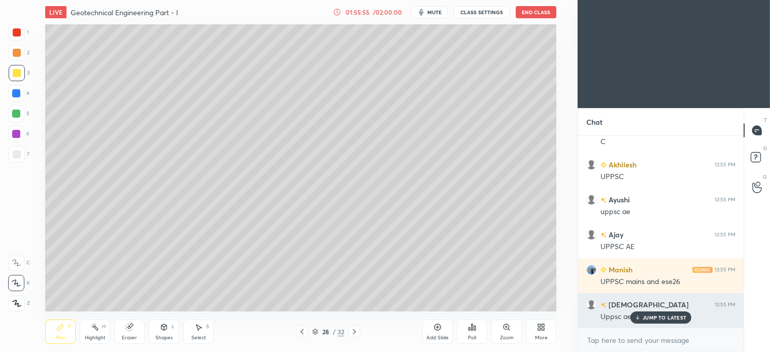
click at [670, 316] on p "JUMP TO LATEST" at bounding box center [664, 318] width 44 height 6
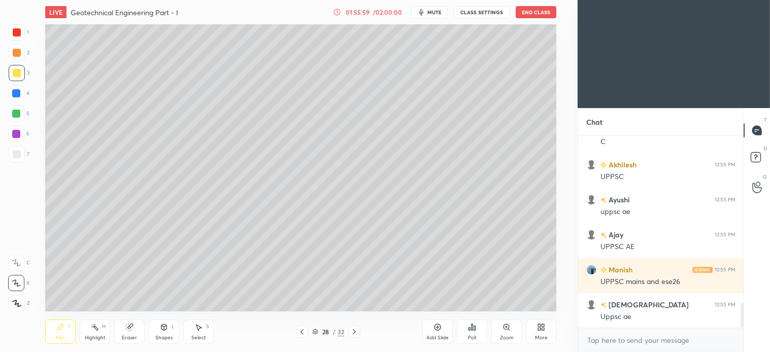
click at [435, 18] on button "mute" at bounding box center [429, 12] width 37 height 12
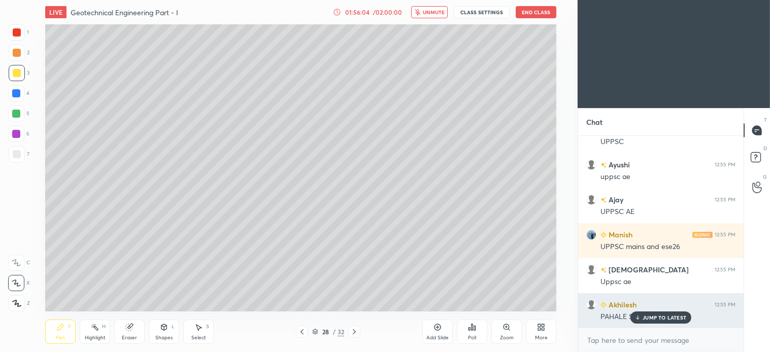
click at [672, 321] on div "JUMP TO LATEST" at bounding box center [660, 318] width 61 height 12
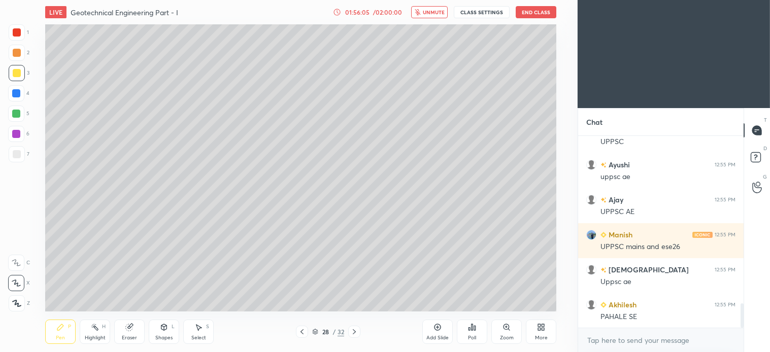
click at [435, 9] on span "unmute" at bounding box center [434, 12] width 22 height 7
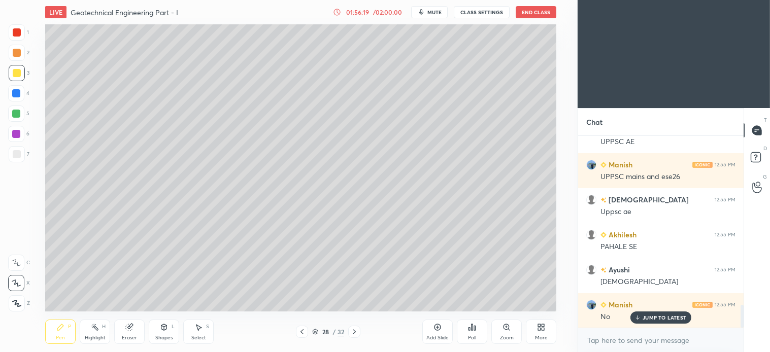
scroll to position [1429, 0]
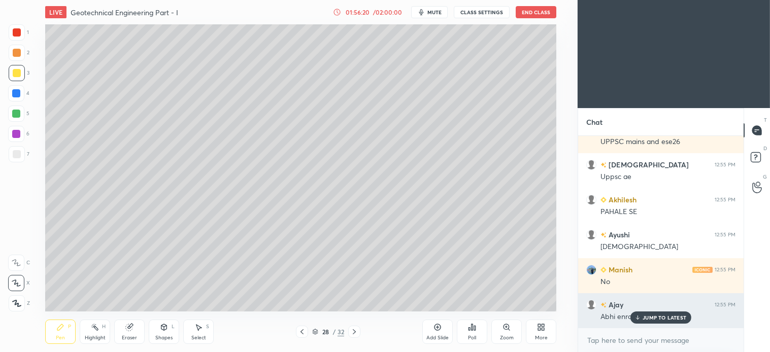
click at [663, 320] on p "JUMP TO LATEST" at bounding box center [664, 318] width 44 height 6
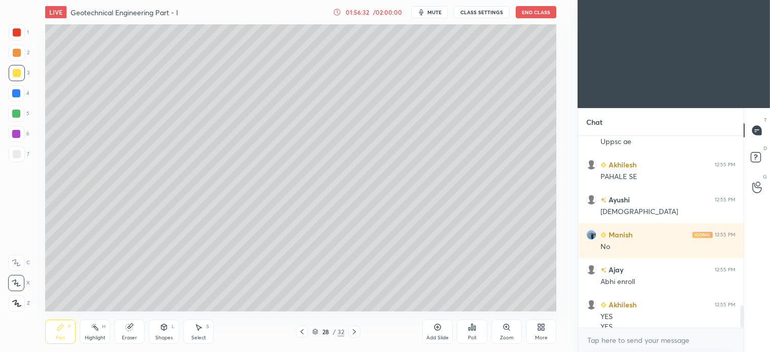
scroll to position [1475, 0]
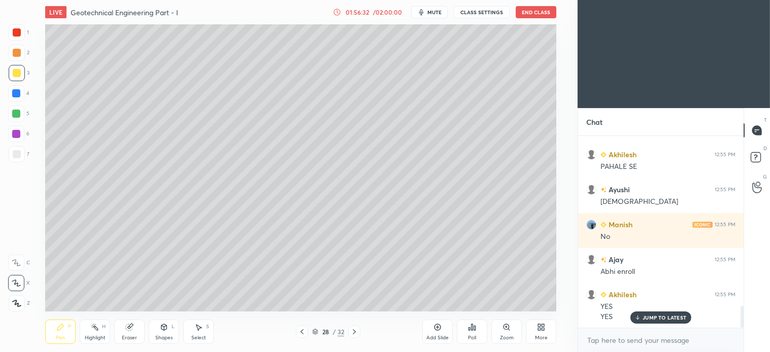
click at [63, 333] on div "Pen P" at bounding box center [60, 332] width 30 height 24
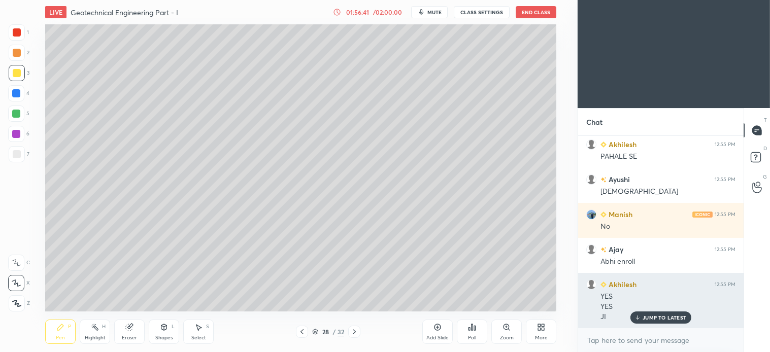
click at [675, 318] on p "JUMP TO LATEST" at bounding box center [664, 318] width 44 height 6
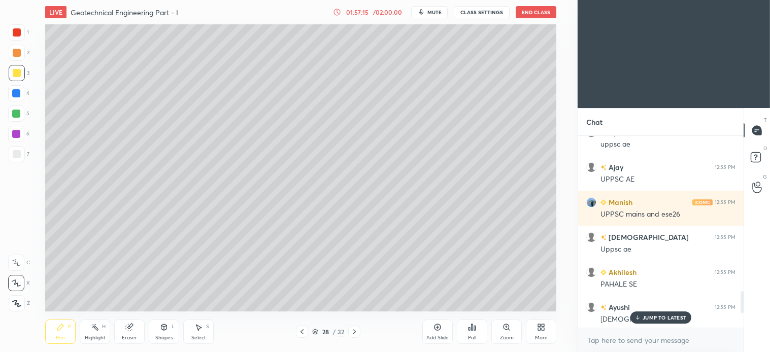
click at [671, 317] on p "JUMP TO LATEST" at bounding box center [664, 318] width 44 height 6
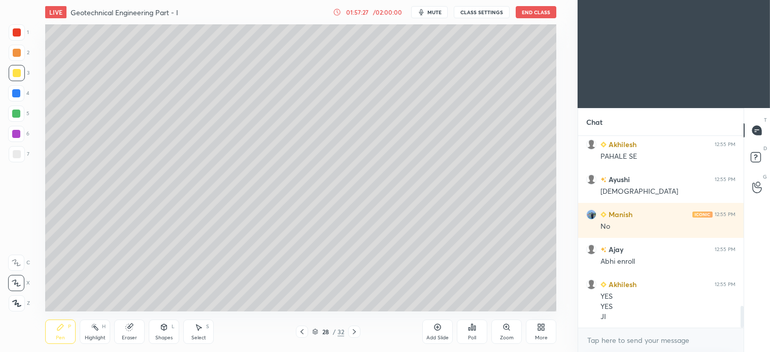
click at [64, 330] on div "Pen P" at bounding box center [60, 332] width 30 height 24
click at [196, 329] on icon at bounding box center [198, 327] width 8 height 8
click at [194, 336] on div "Select" at bounding box center [198, 337] width 15 height 5
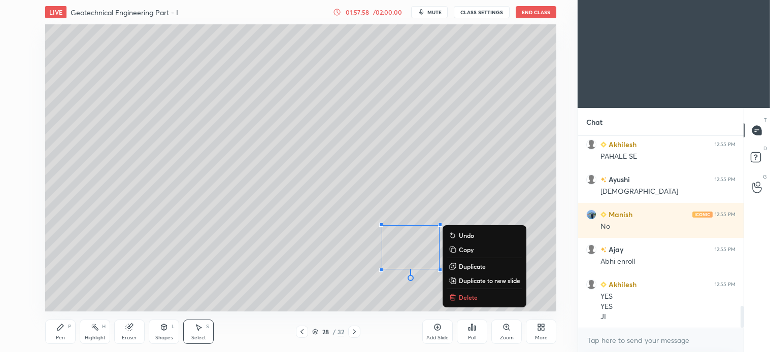
click at [468, 298] on p "Delete" at bounding box center [468, 297] width 19 height 8
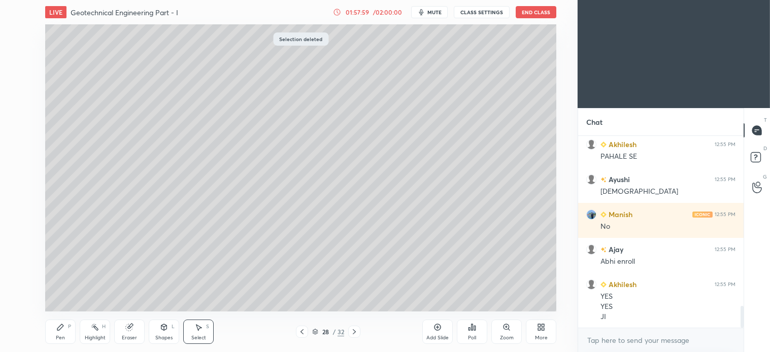
click at [66, 338] on div "Pen P" at bounding box center [60, 332] width 30 height 24
click at [65, 336] on div "Pen P" at bounding box center [60, 332] width 30 height 24
click at [436, 9] on span "mute" at bounding box center [434, 12] width 14 height 7
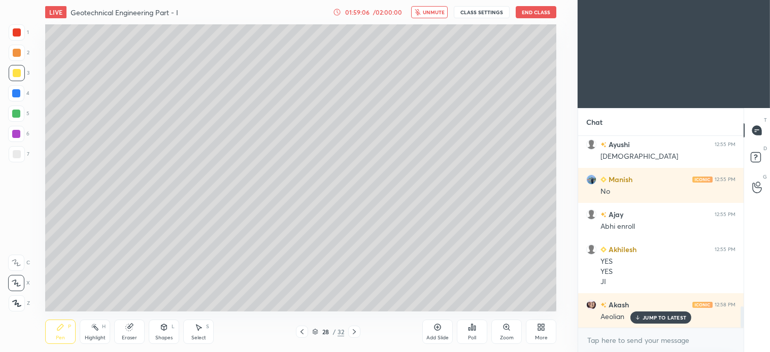
scroll to position [1555, 0]
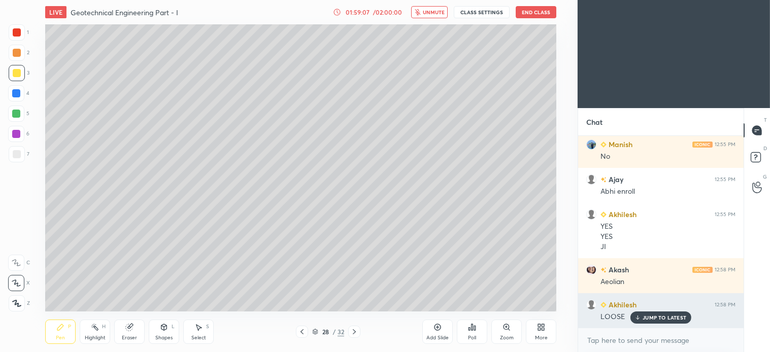
click at [659, 318] on p "JUMP TO LATEST" at bounding box center [664, 318] width 44 height 6
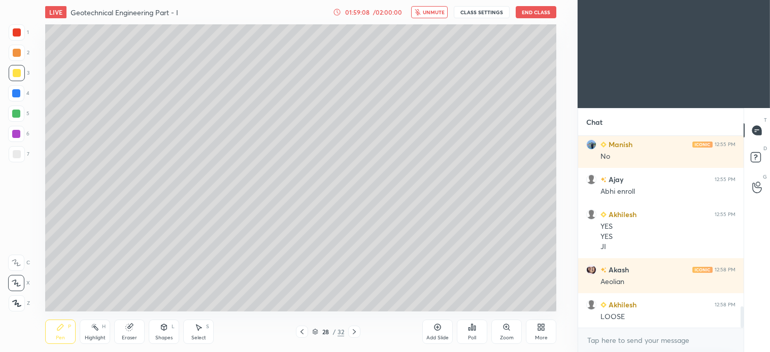
click at [435, 11] on span "unmute" at bounding box center [434, 12] width 22 height 7
click at [18, 152] on div at bounding box center [17, 154] width 8 height 8
click at [19, 67] on div at bounding box center [17, 73] width 16 height 16
click at [23, 156] on div at bounding box center [17, 154] width 16 height 16
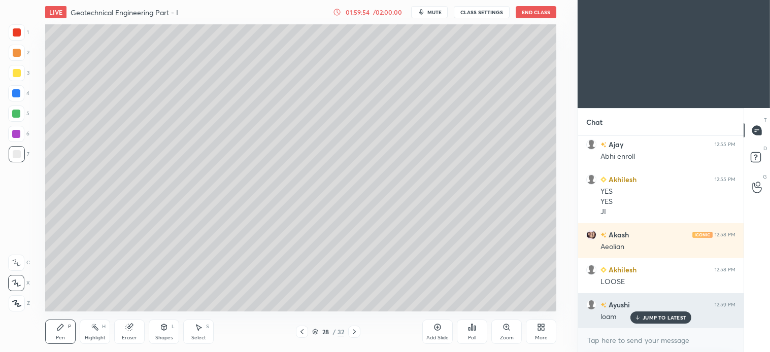
click at [661, 316] on p "JUMP TO LATEST" at bounding box center [664, 318] width 44 height 6
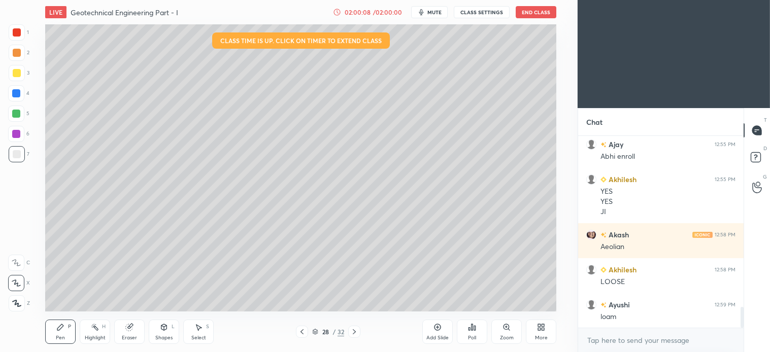
click at [437, 9] on span "mute" at bounding box center [434, 12] width 14 height 7
click at [435, 11] on span "unmute" at bounding box center [434, 12] width 22 height 7
click at [19, 82] on div "3" at bounding box center [19, 75] width 21 height 20
click at [17, 118] on div at bounding box center [16, 114] width 16 height 16
click at [204, 333] on div "Select S" at bounding box center [198, 332] width 30 height 24
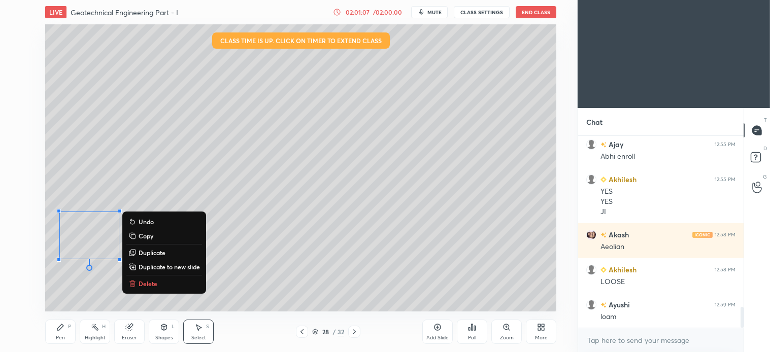
click at [151, 281] on p "Delete" at bounding box center [148, 284] width 19 height 8
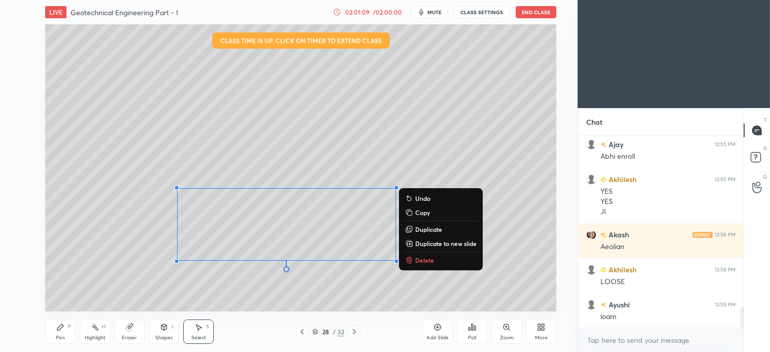
click at [424, 260] on p "Delete" at bounding box center [424, 260] width 19 height 8
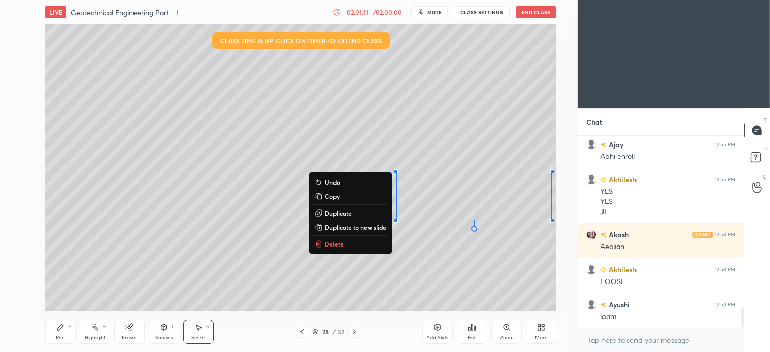
click at [331, 245] on p "Delete" at bounding box center [334, 244] width 19 height 8
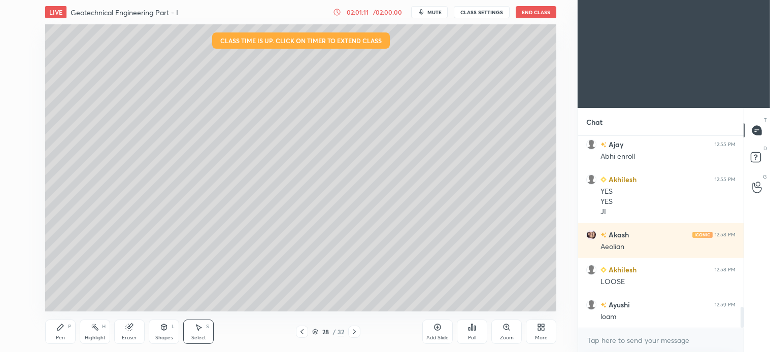
click at [60, 326] on icon at bounding box center [60, 327] width 6 height 6
click at [541, 11] on button "End Class" at bounding box center [536, 12] width 41 height 12
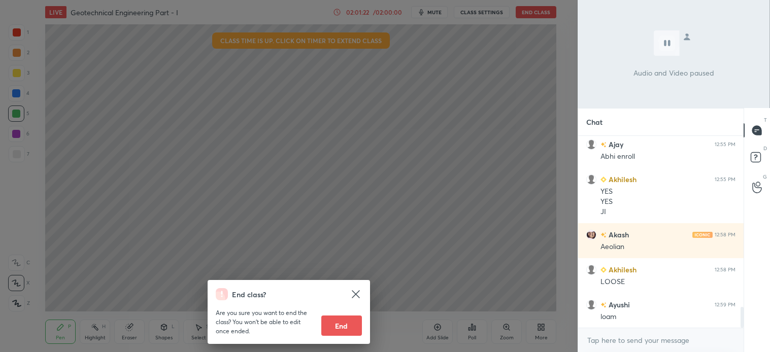
click at [339, 331] on button "End" at bounding box center [341, 326] width 41 height 20
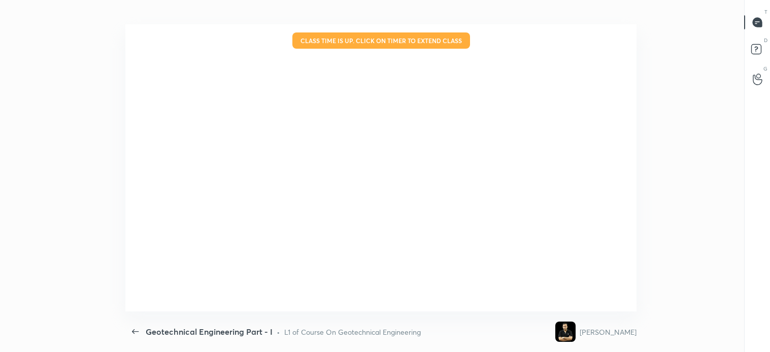
scroll to position [50453, 49978]
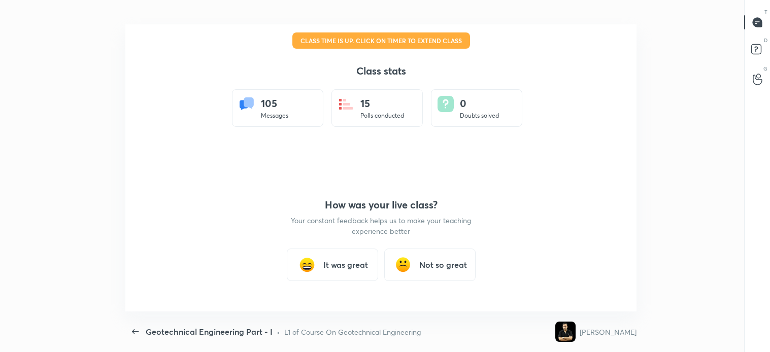
click at [344, 266] on h3 "It was great" at bounding box center [345, 265] width 45 height 12
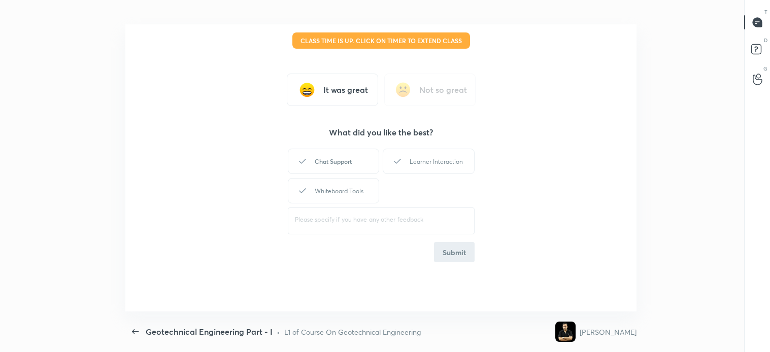
click at [348, 163] on div "Chat Support" at bounding box center [333, 161] width 91 height 25
click at [425, 162] on div "Learner Interaction" at bounding box center [428, 161] width 91 height 25
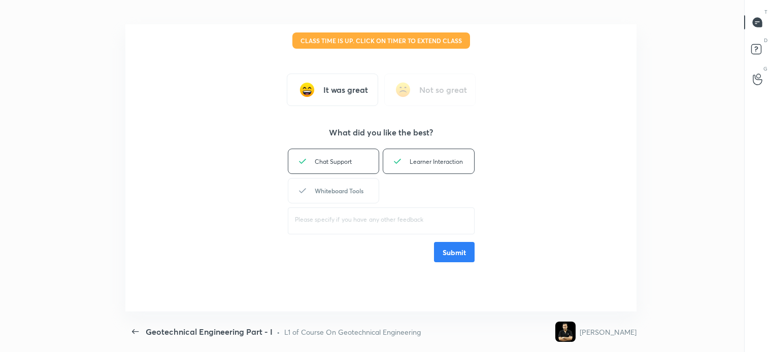
click at [335, 191] on div "Whiteboard Tools" at bounding box center [333, 190] width 91 height 25
click at [465, 245] on button "Submit" at bounding box center [454, 252] width 41 height 20
